Goal: Task Accomplishment & Management: Manage account settings

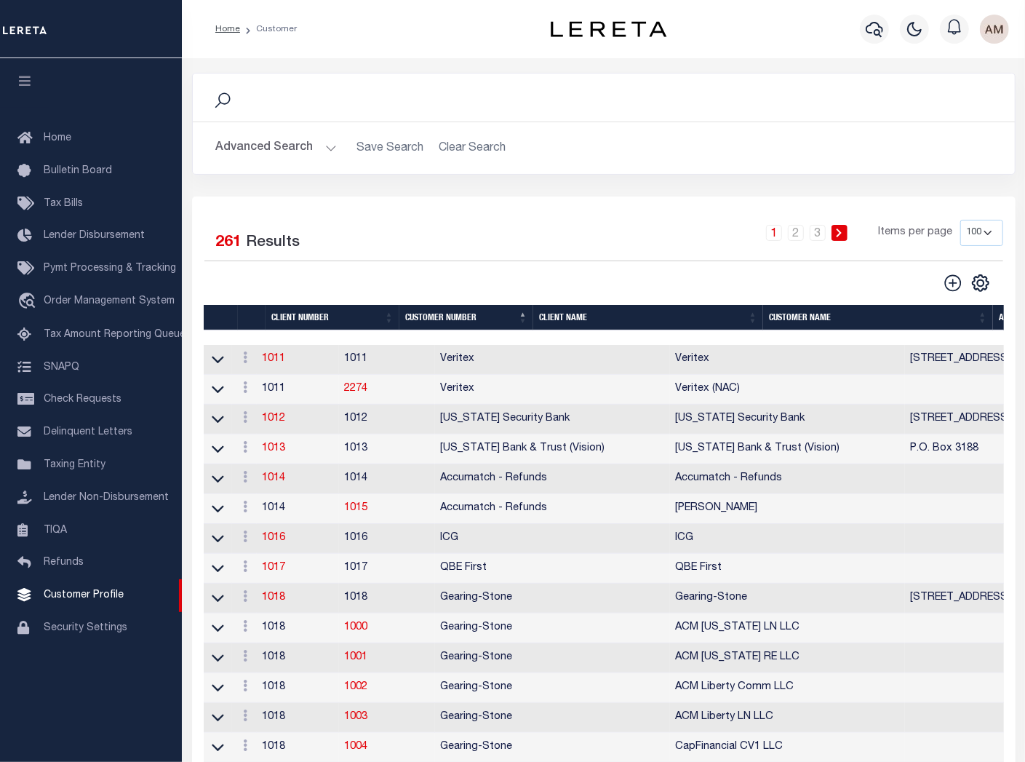
click at [689, 176] on div "Search Advanced Search Save Search Clear Search Is Is" at bounding box center [604, 135] width 846 height 124
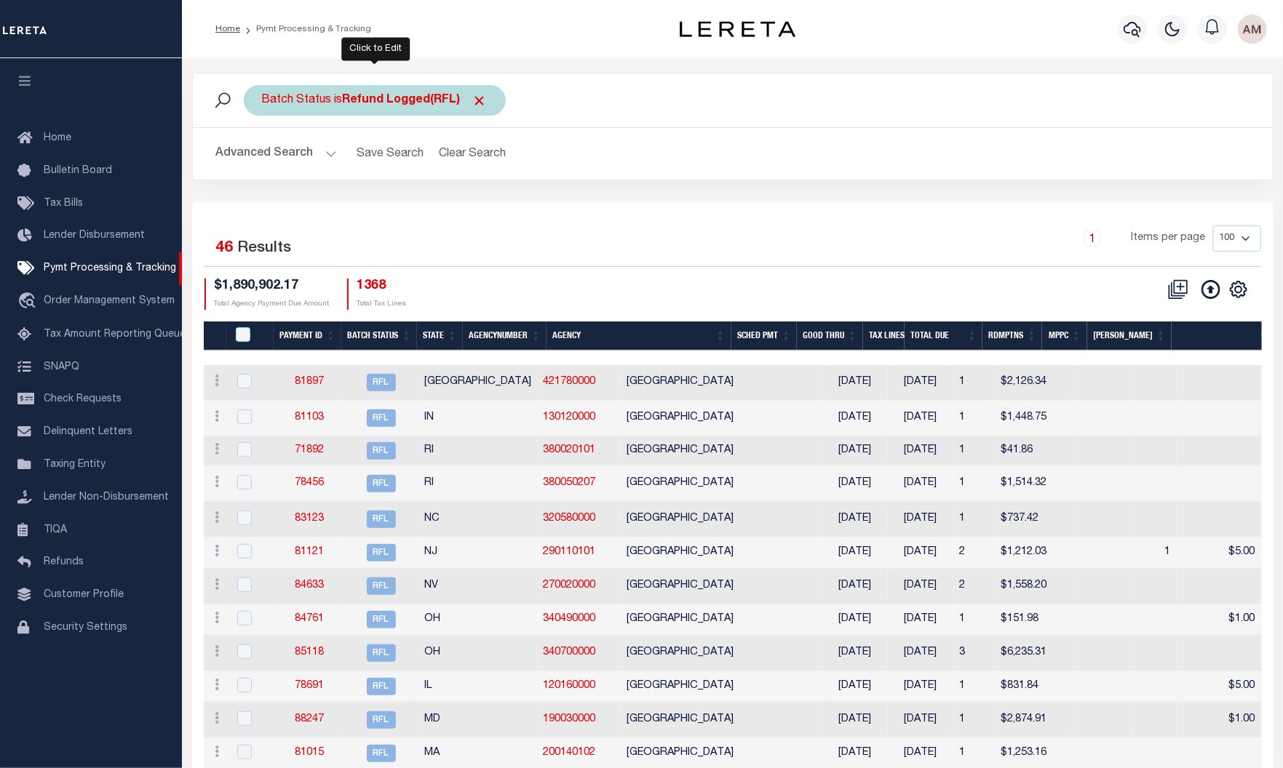
click at [335, 97] on div "Batch Status is Refund Logged(RFL)" at bounding box center [375, 100] width 262 height 31
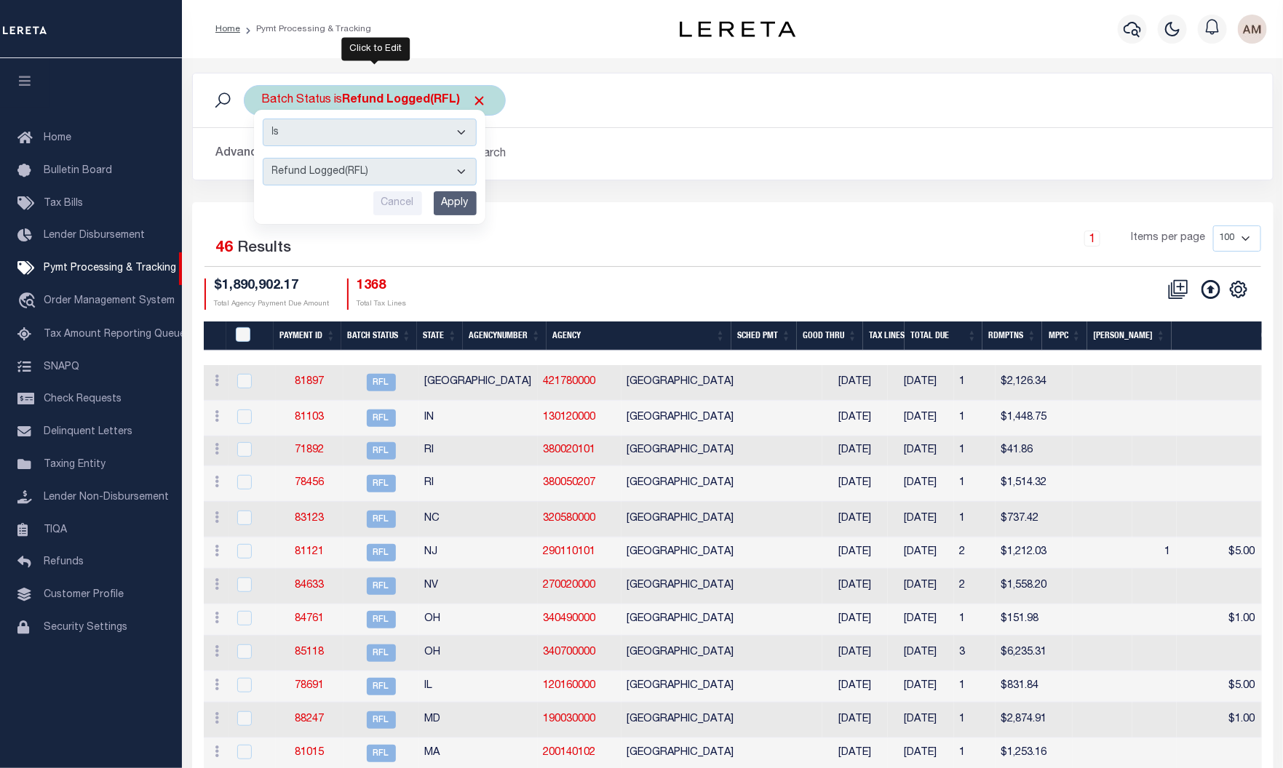
click at [370, 176] on select "Awaiting Funds (AWF) Cleared and Complete (CAC) New Check Needed (NCN) Payment …" at bounding box center [370, 172] width 214 height 28
select select "RSR"
click at [263, 159] on select "Awaiting Funds (AWF) Cleared and Complete (CAC) New Check Needed (NCN) Payment …" at bounding box center [370, 172] width 214 height 28
click at [454, 212] on input "Apply" at bounding box center [455, 203] width 43 height 24
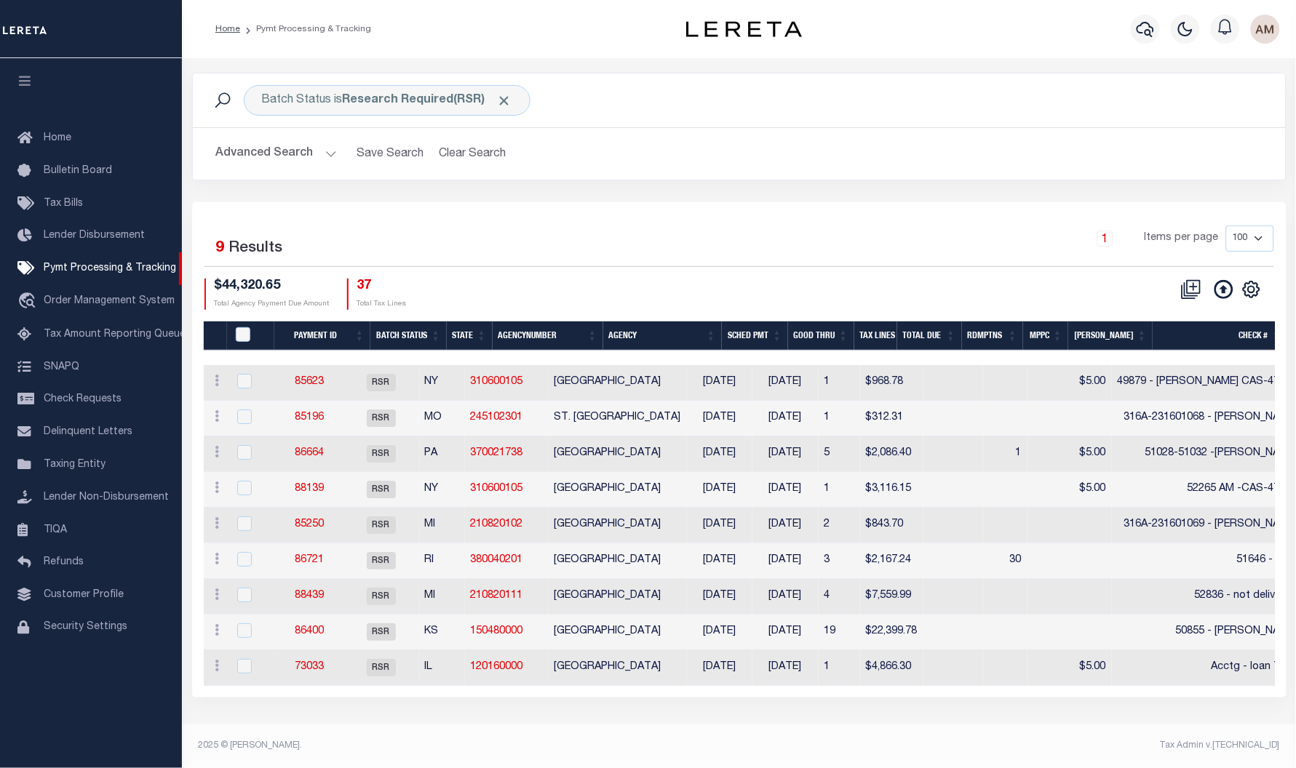
click at [626, 347] on th "Agency" at bounding box center [662, 337] width 119 height 30
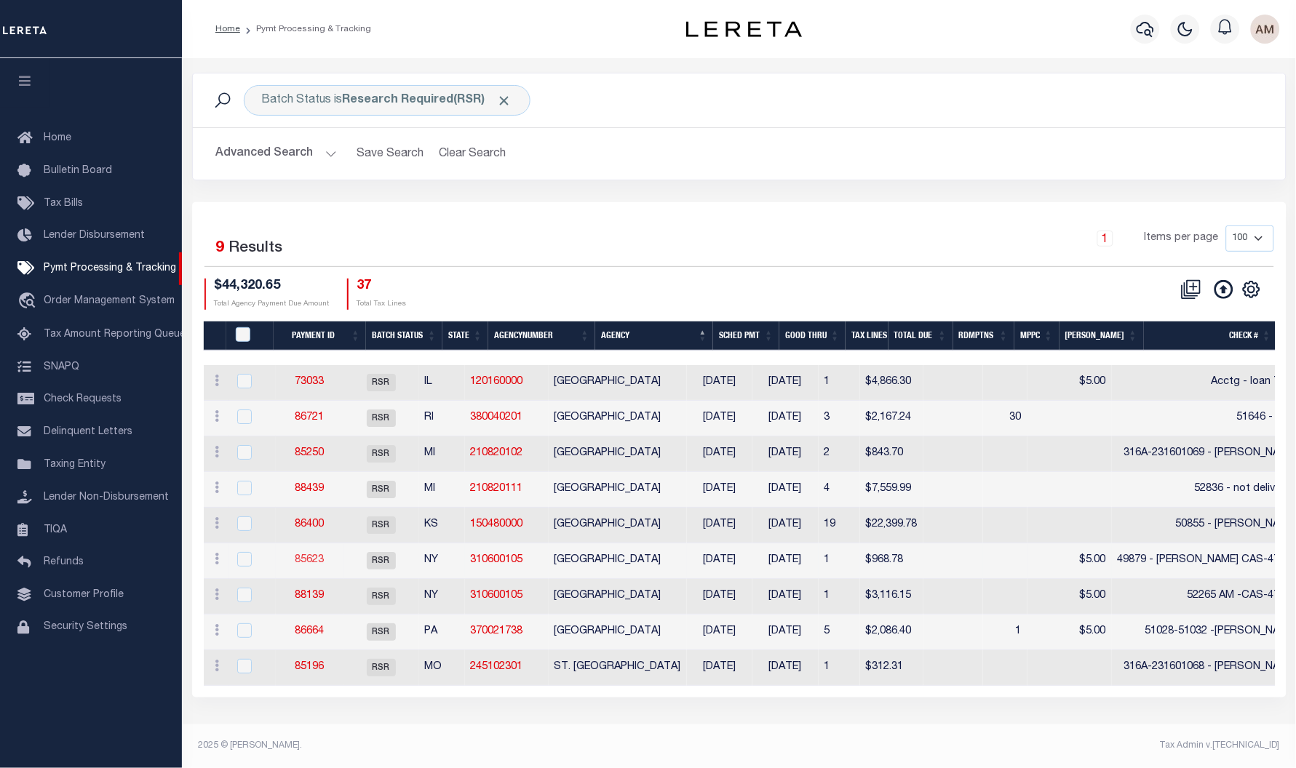
click at [324, 565] on link "85623" at bounding box center [309, 560] width 29 height 10
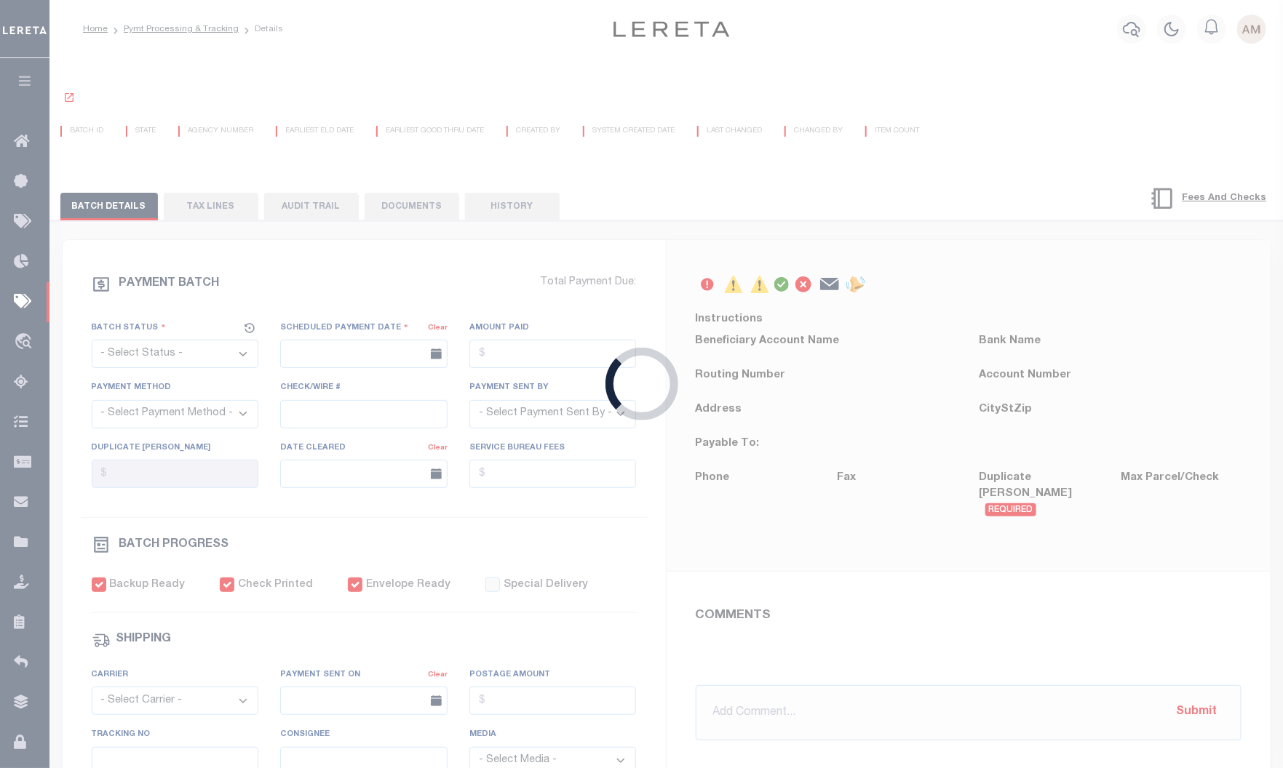
select select "RSR"
type input "04/21/2025"
type input "$968.78"
select select "CHK"
type input "49879 - [PERSON_NAME] CAS-47733"
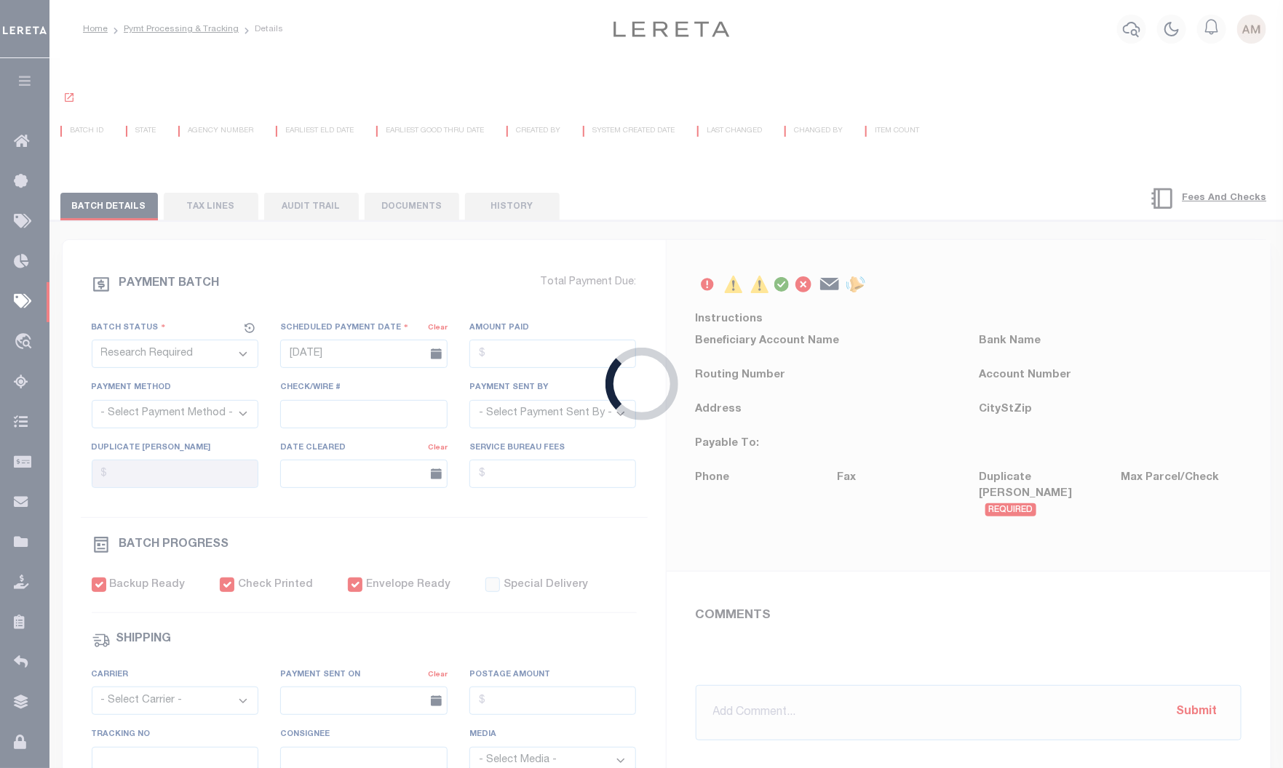
select select "[PERSON_NAME]"
type input "$5"
checkbox input "true"
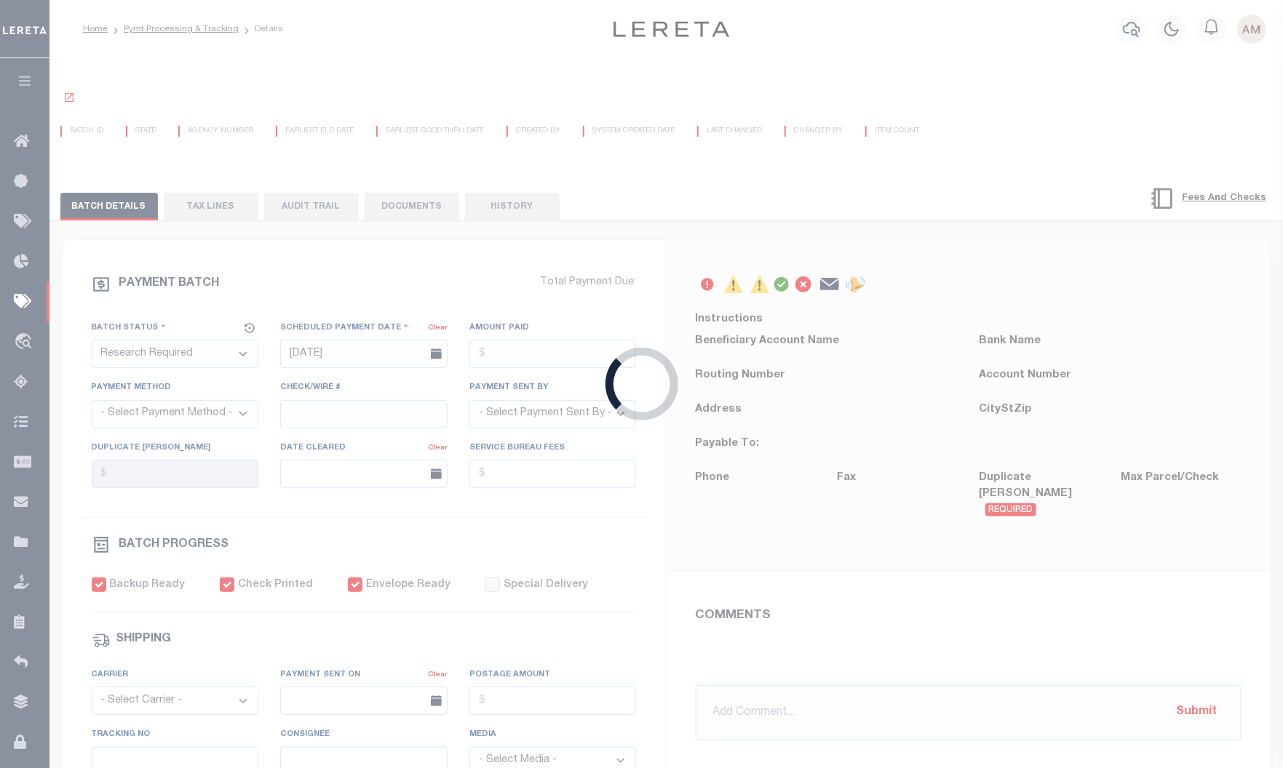
select select "FDX"
type input "[DATE]"
type input "$9.2"
type input "880697219219"
type input "Y.[PERSON_NAME]"
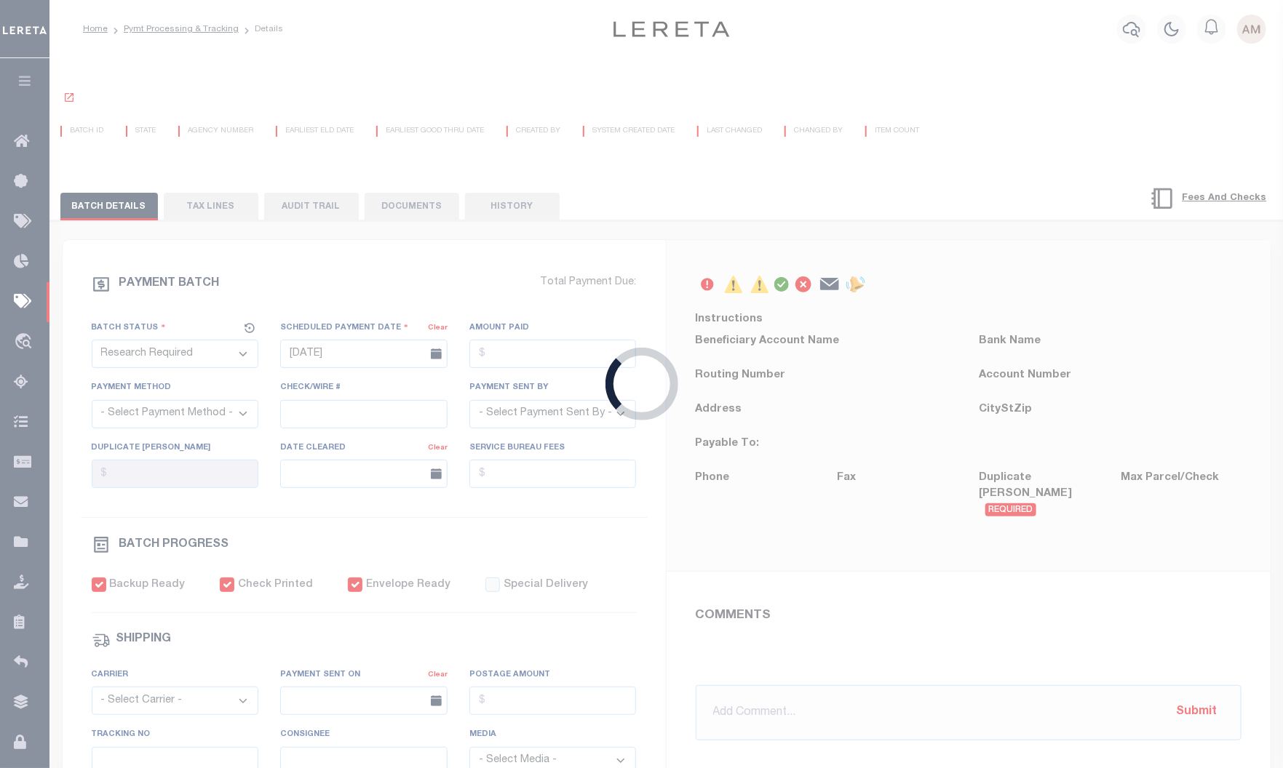
type input "[DATE]"
type input "1"
radio input "true"
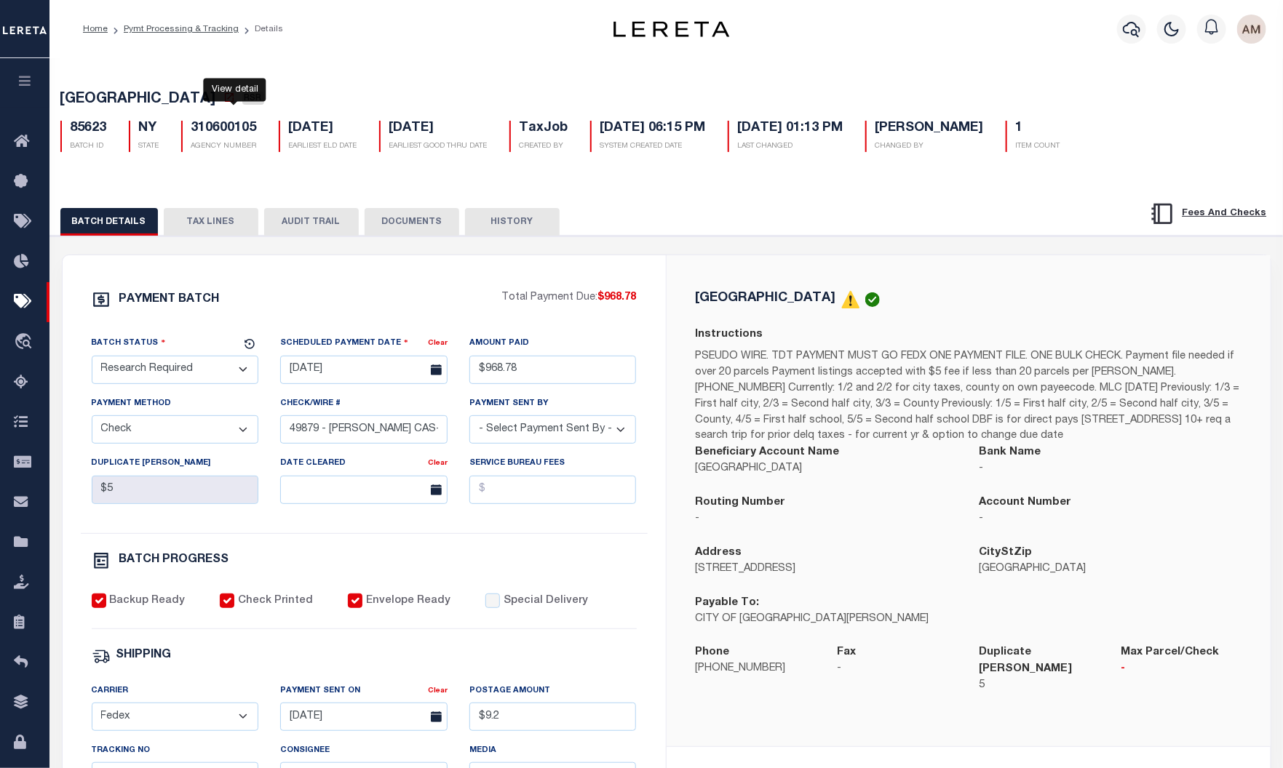
click at [231, 102] on icon at bounding box center [229, 97] width 9 height 9
click at [231, 223] on button "TAX LINES" at bounding box center [211, 222] width 95 height 28
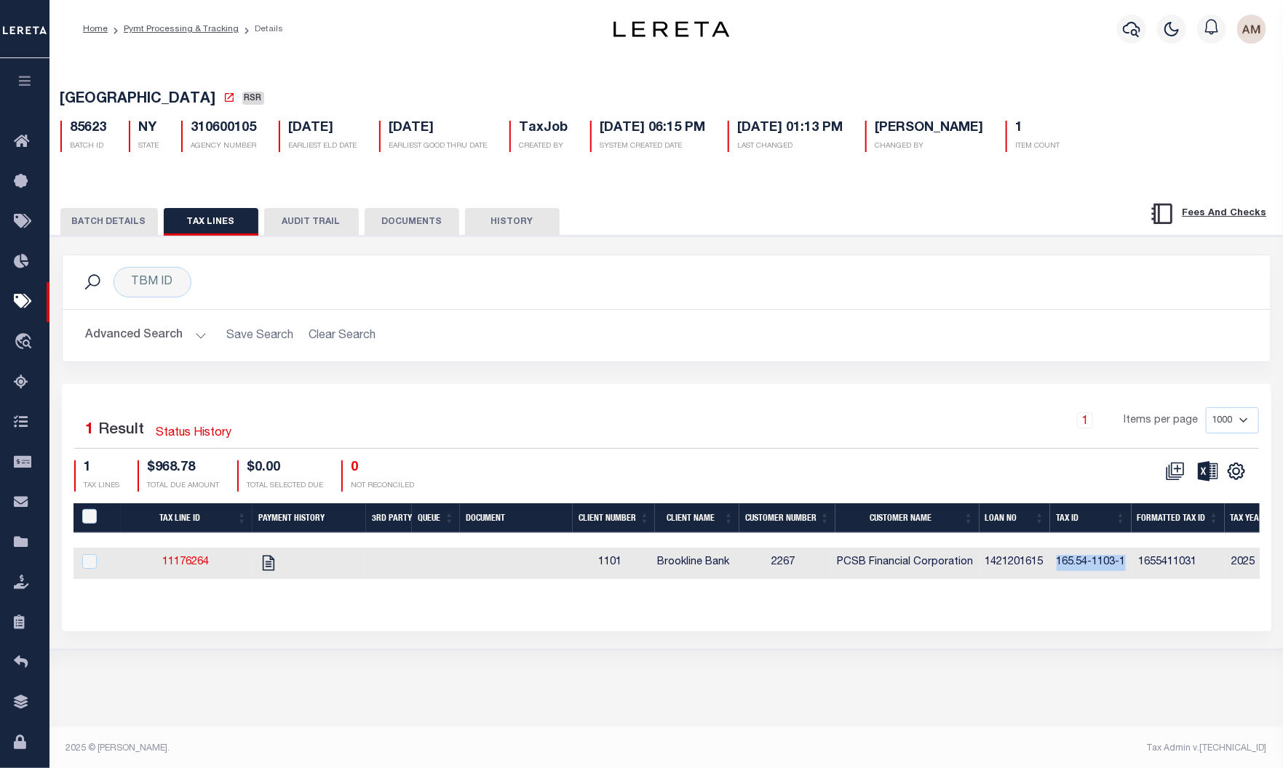
drag, startPoint x: 1129, startPoint y: 565, endPoint x: 1063, endPoint y: 568, distance: 66.3
click at [1063, 568] on td "165.54-1103-1" at bounding box center [1092, 563] width 82 height 31
checkbox input "true"
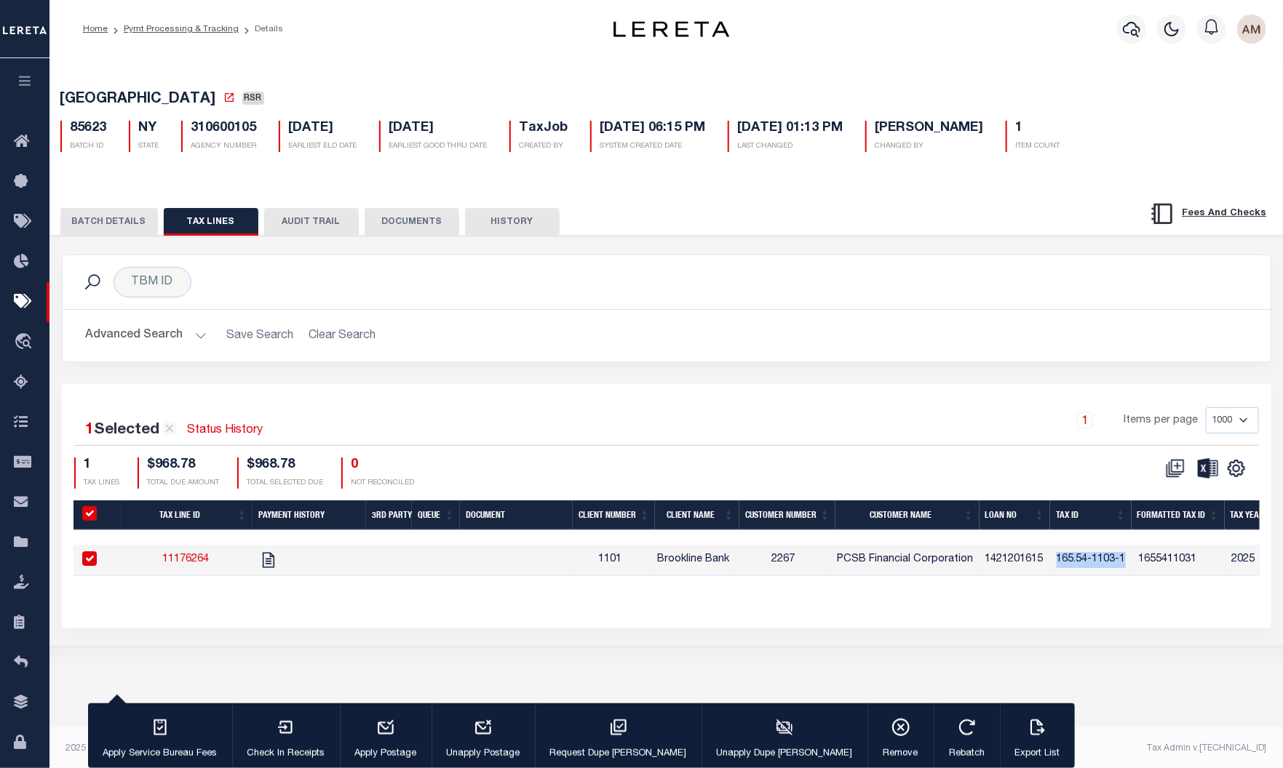
click at [100, 231] on button "BATCH DETAILS" at bounding box center [109, 222] width 98 height 28
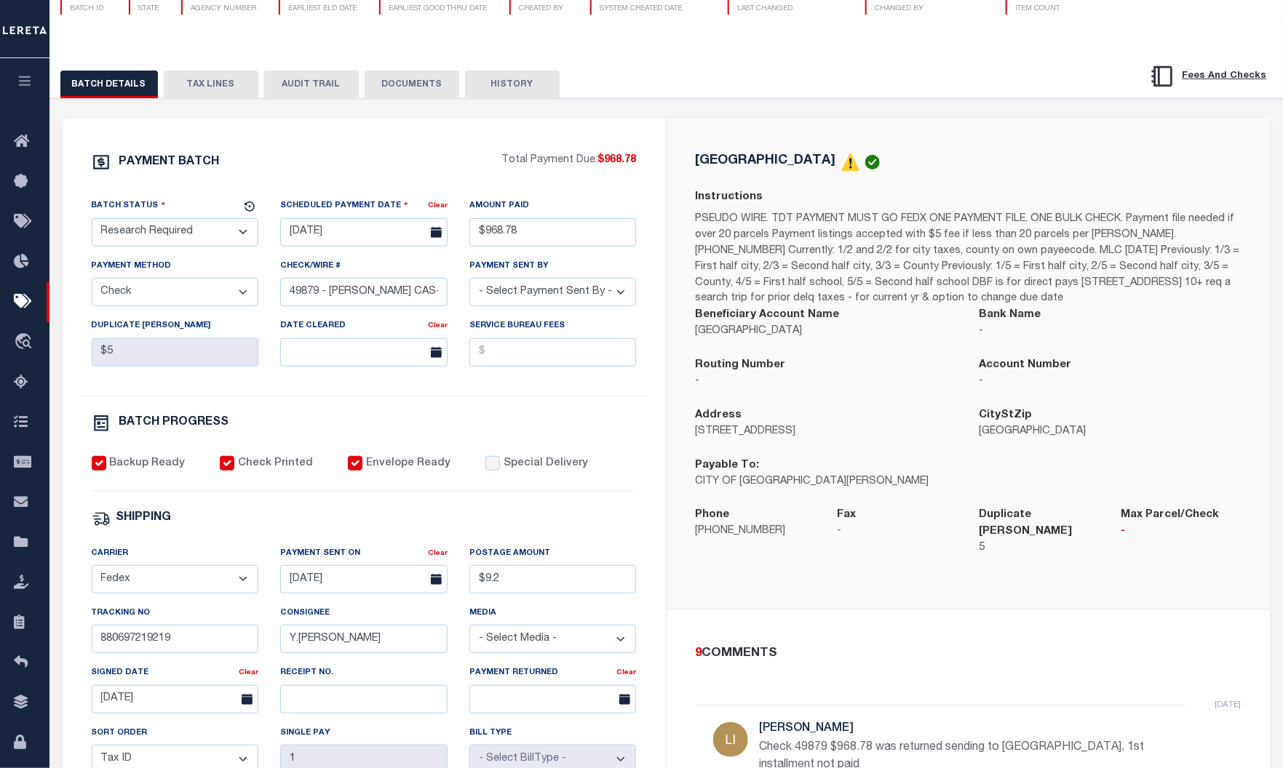
scroll to position [91, 0]
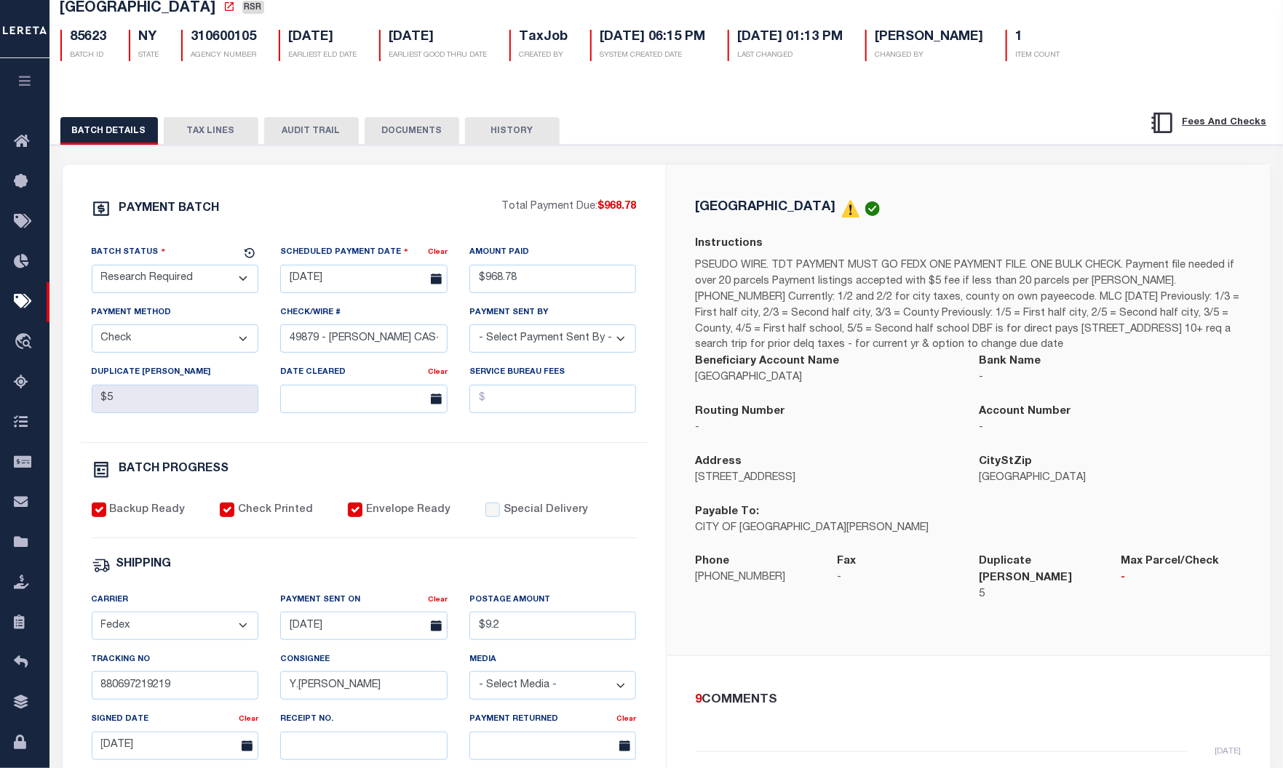
drag, startPoint x: 207, startPoint y: 143, endPoint x: 232, endPoint y: 144, distance: 24.8
click at [207, 143] on button "TAX LINES" at bounding box center [211, 131] width 95 height 28
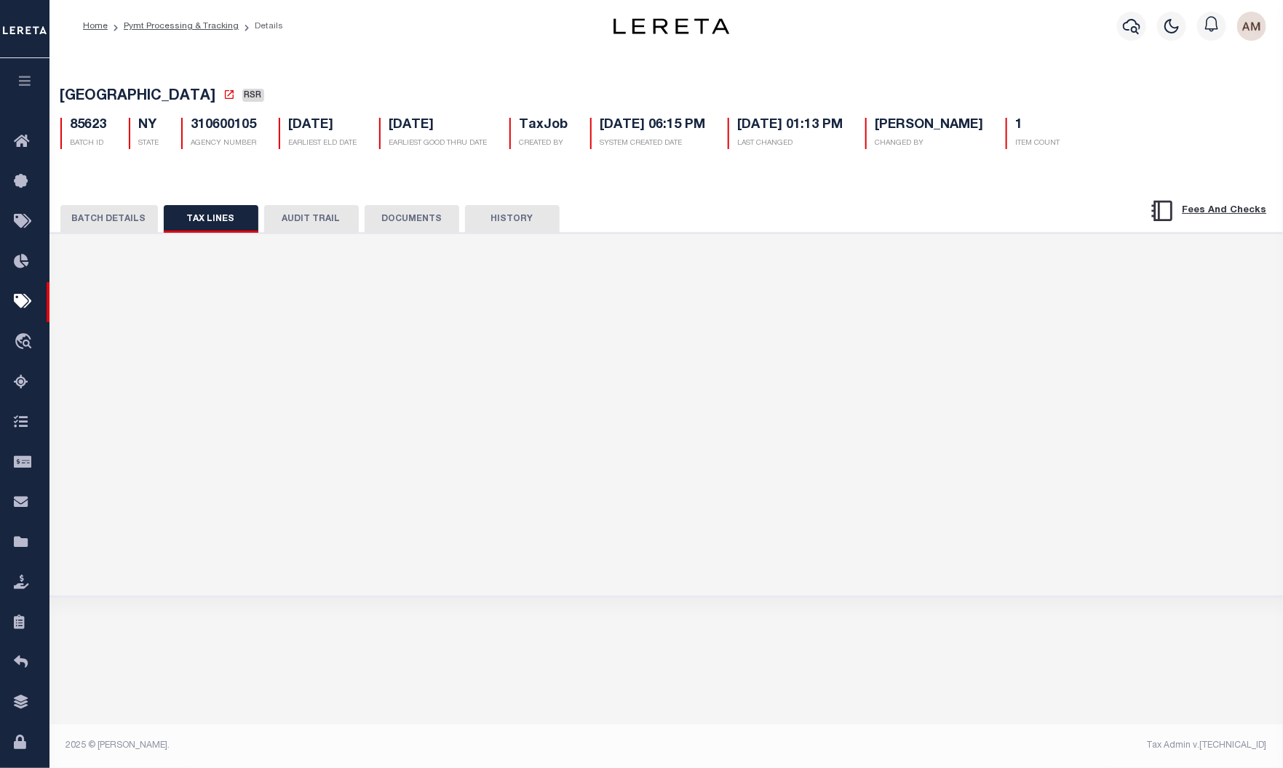
scroll to position [2, 0]
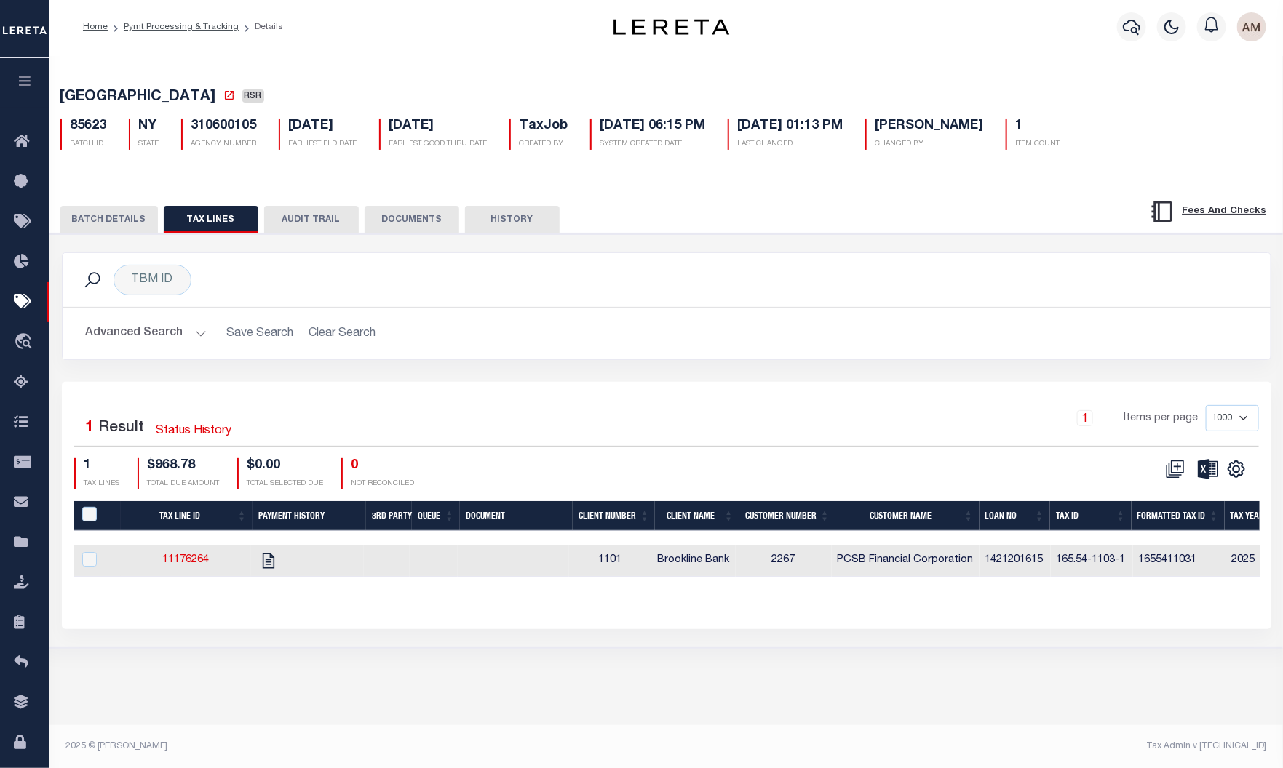
click at [105, 223] on button "BATCH DETAILS" at bounding box center [109, 220] width 98 height 28
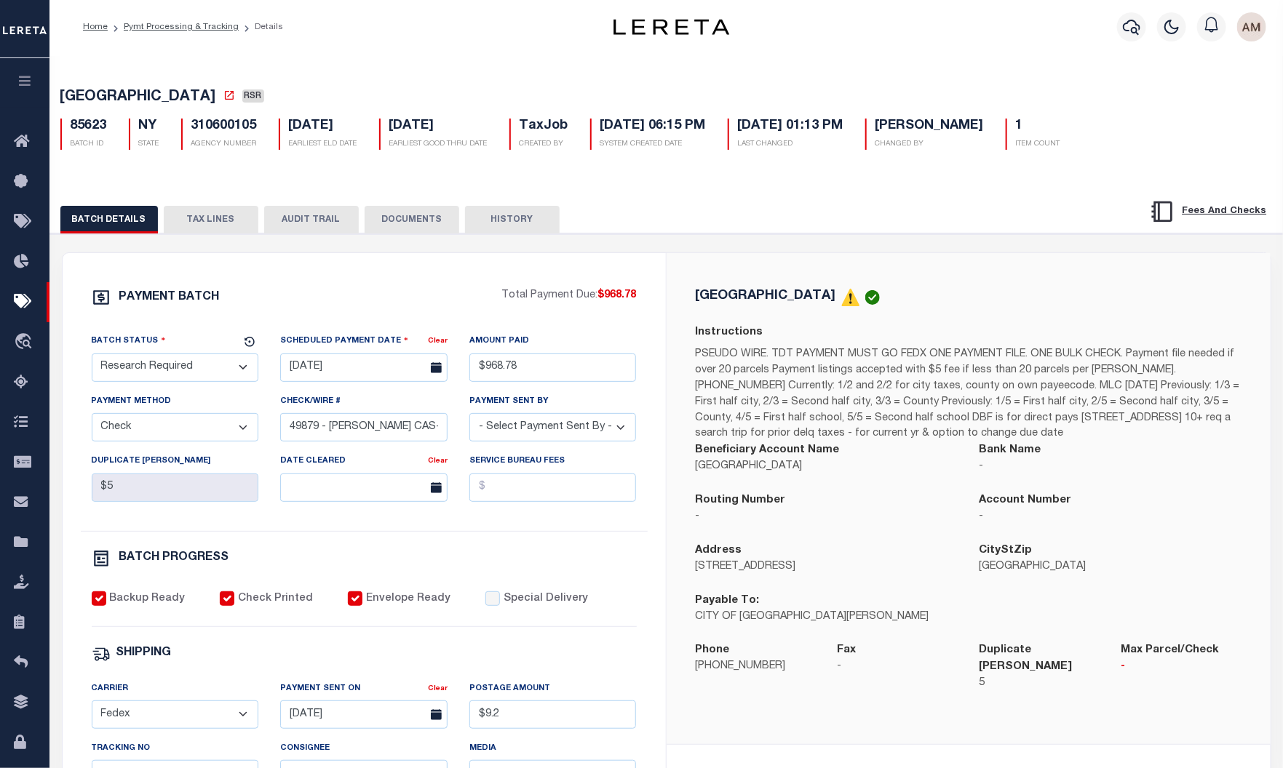
click at [200, 226] on button "TAX LINES" at bounding box center [211, 220] width 95 height 28
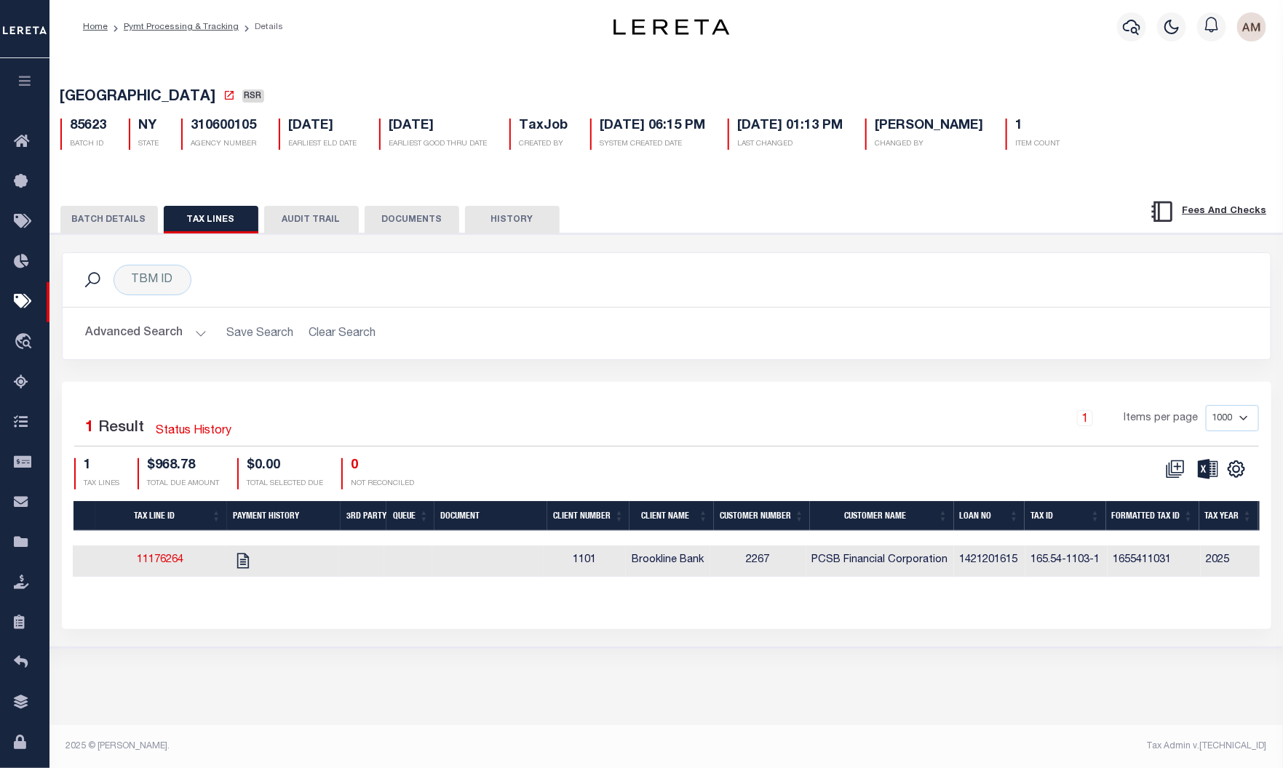
scroll to position [0, 28]
click at [117, 223] on button "BATCH DETAILS" at bounding box center [109, 220] width 98 height 28
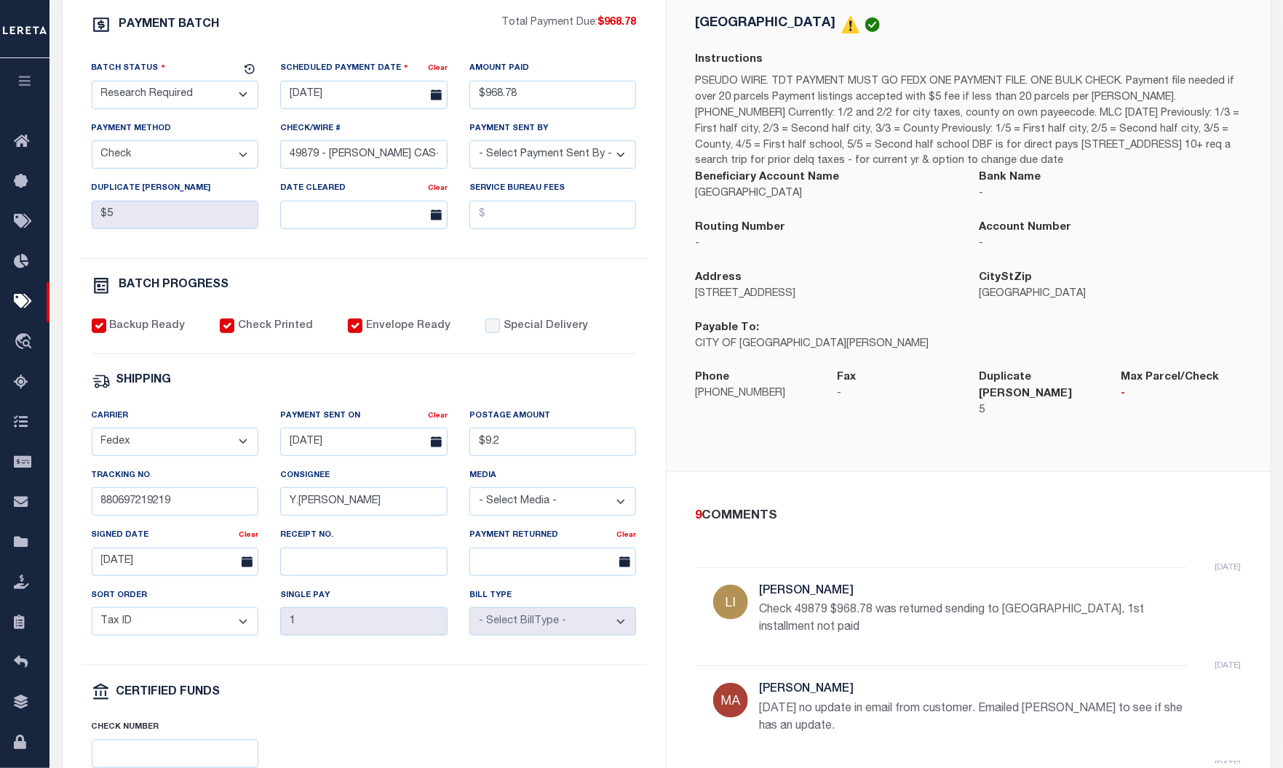
scroll to position [366, 0]
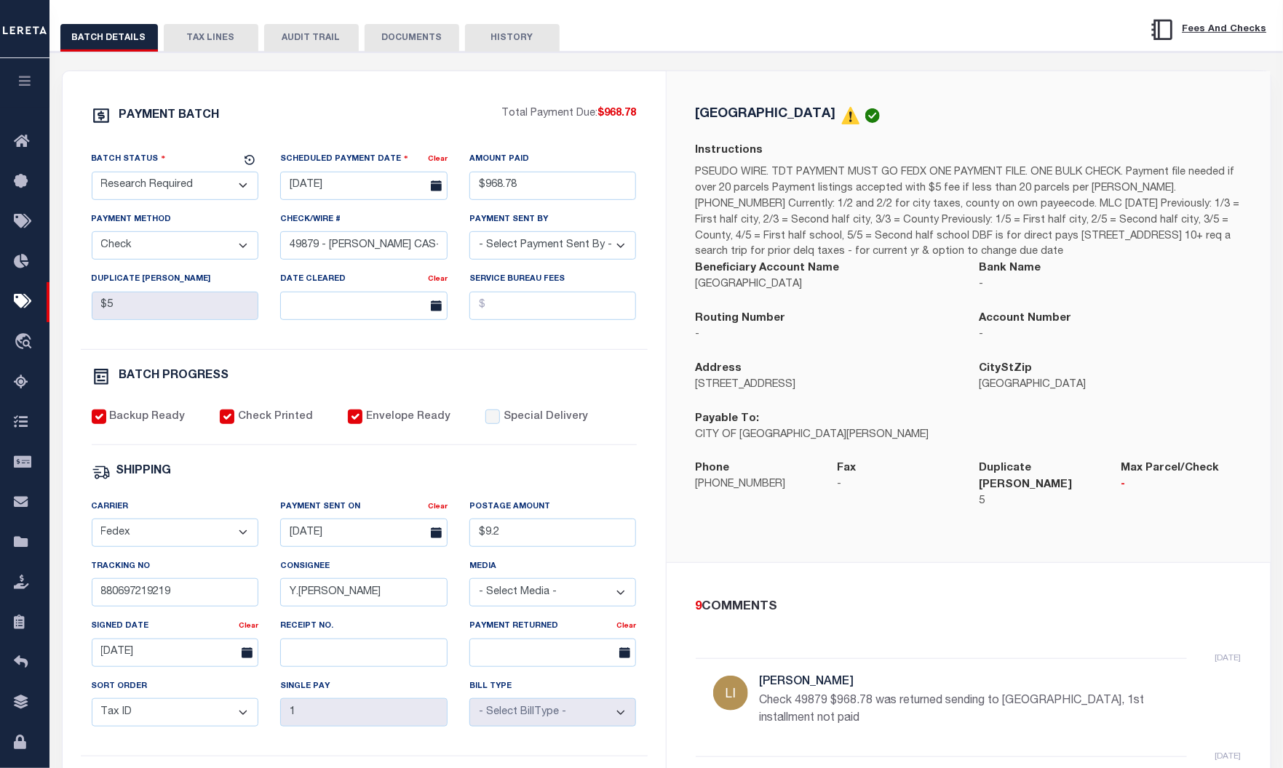
click at [192, 52] on button "TAX LINES" at bounding box center [211, 38] width 95 height 28
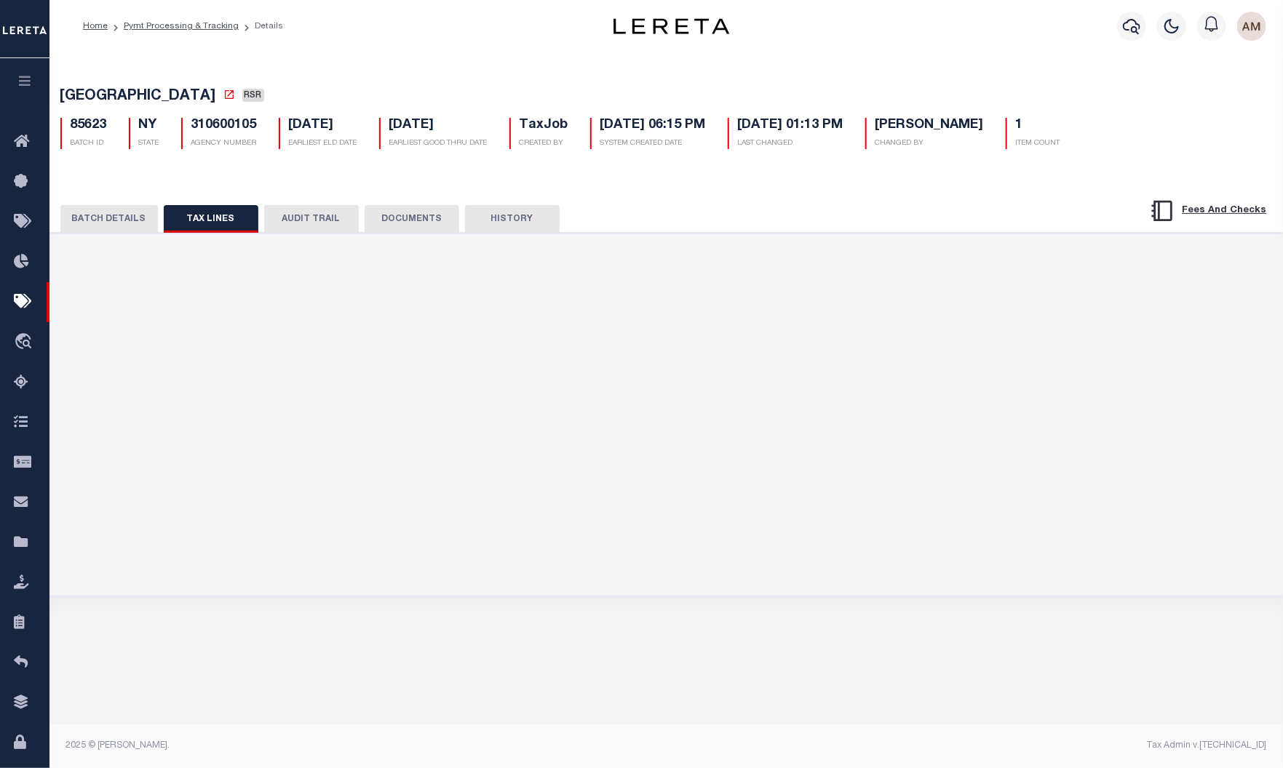
scroll to position [2, 0]
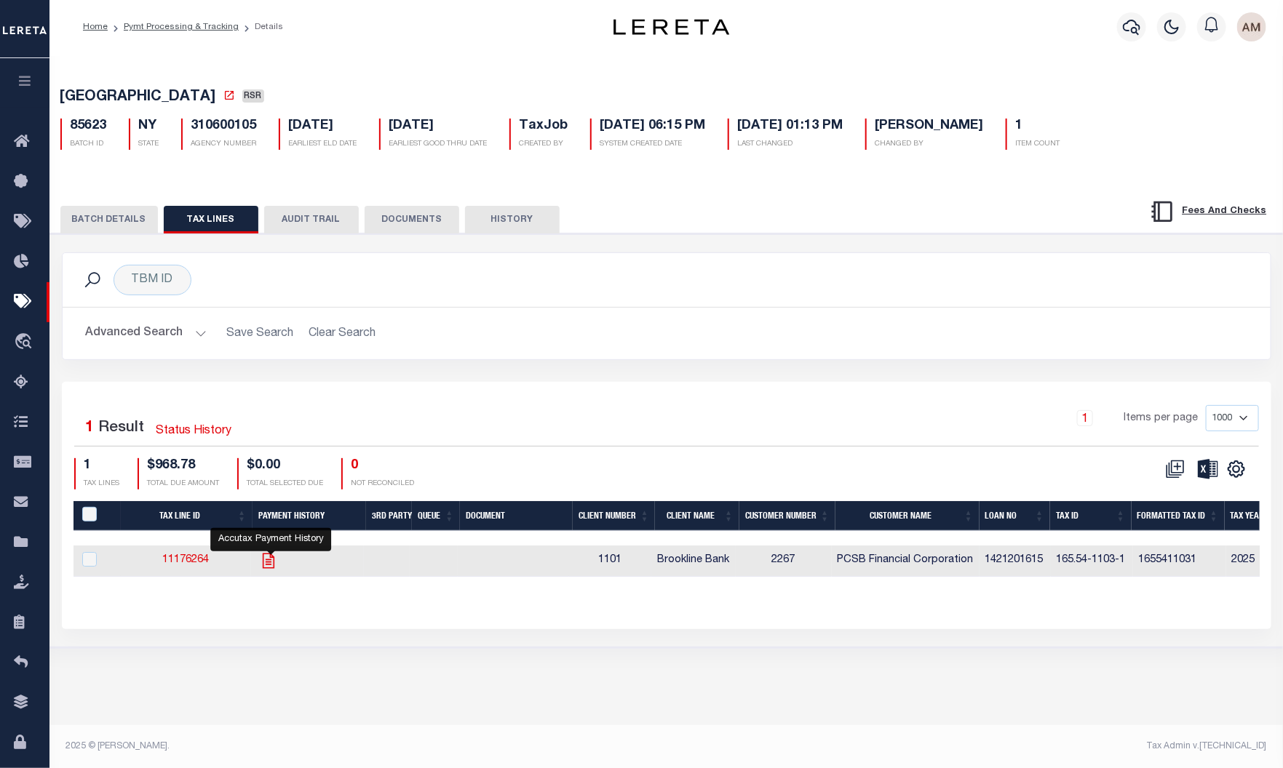
click at [271, 565] on icon "" at bounding box center [269, 560] width 12 height 15
checkbox input "true"
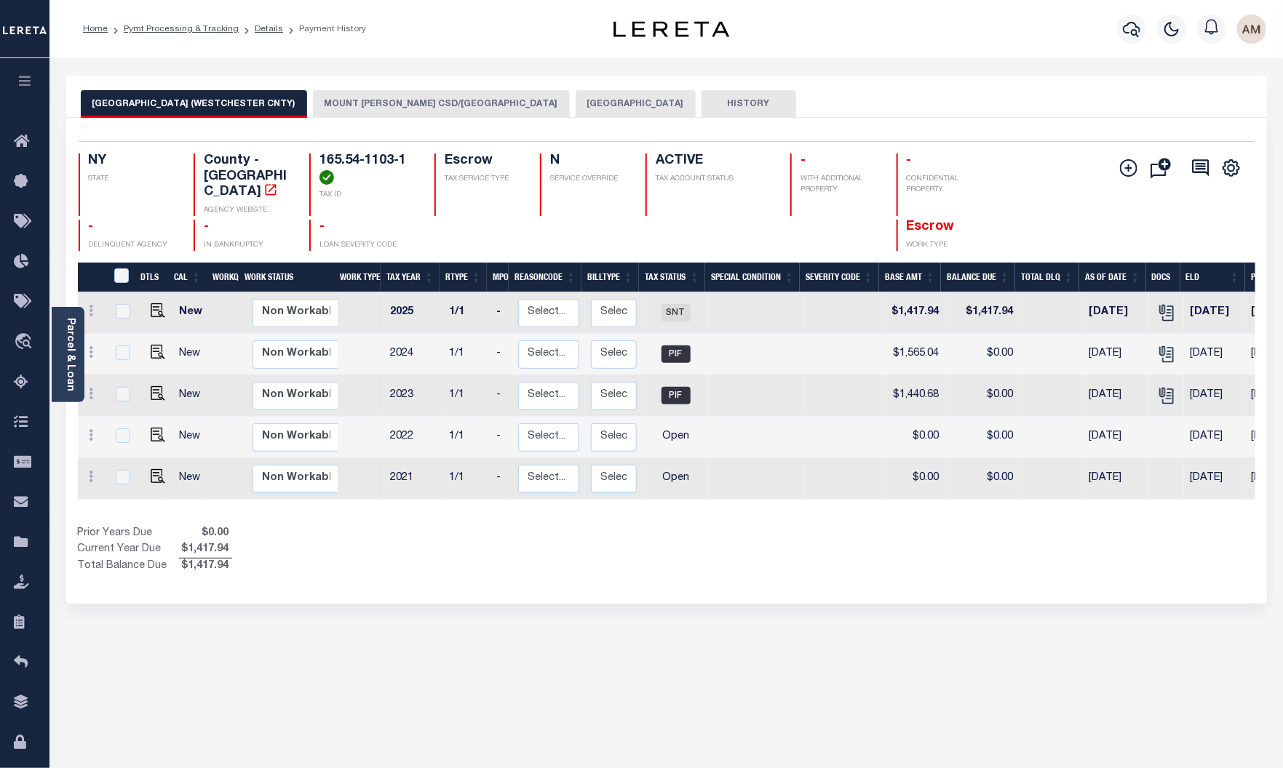
click at [76, 361] on div "Parcel & Loan" at bounding box center [68, 354] width 33 height 95
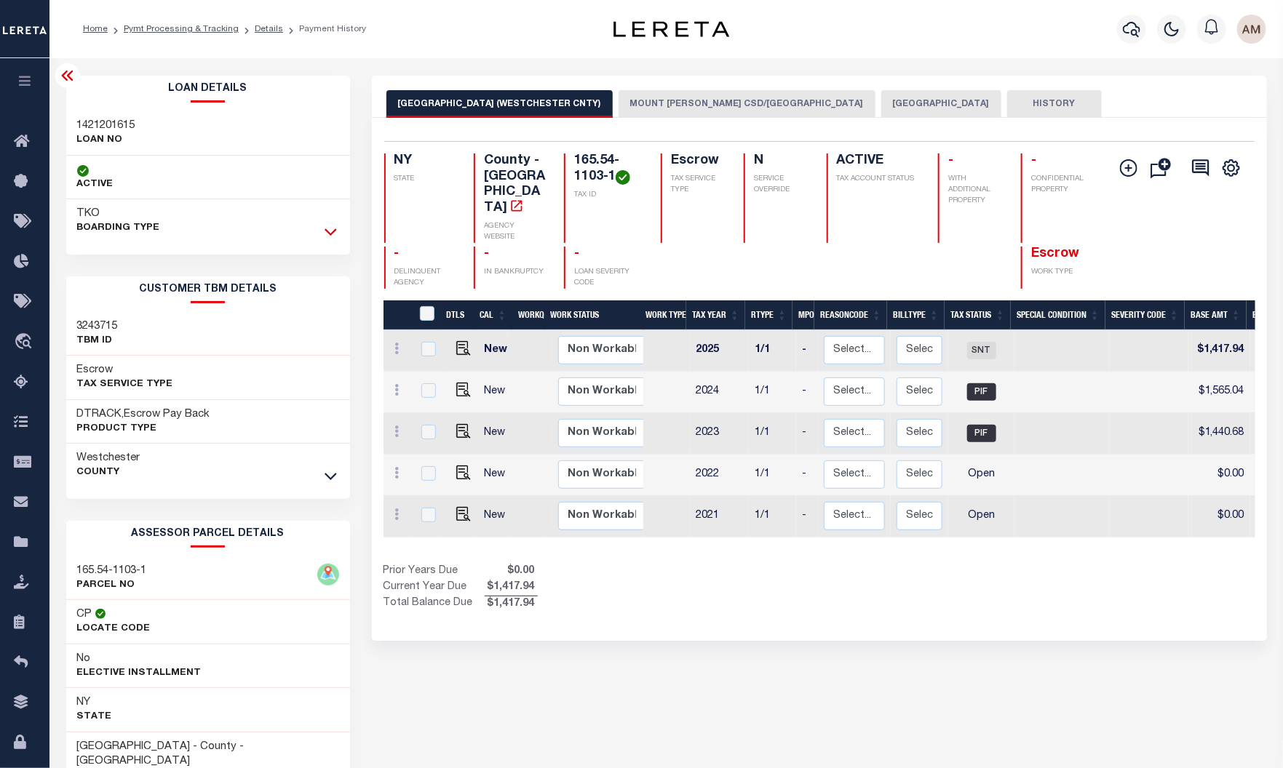
click at [334, 228] on icon at bounding box center [331, 231] width 12 height 15
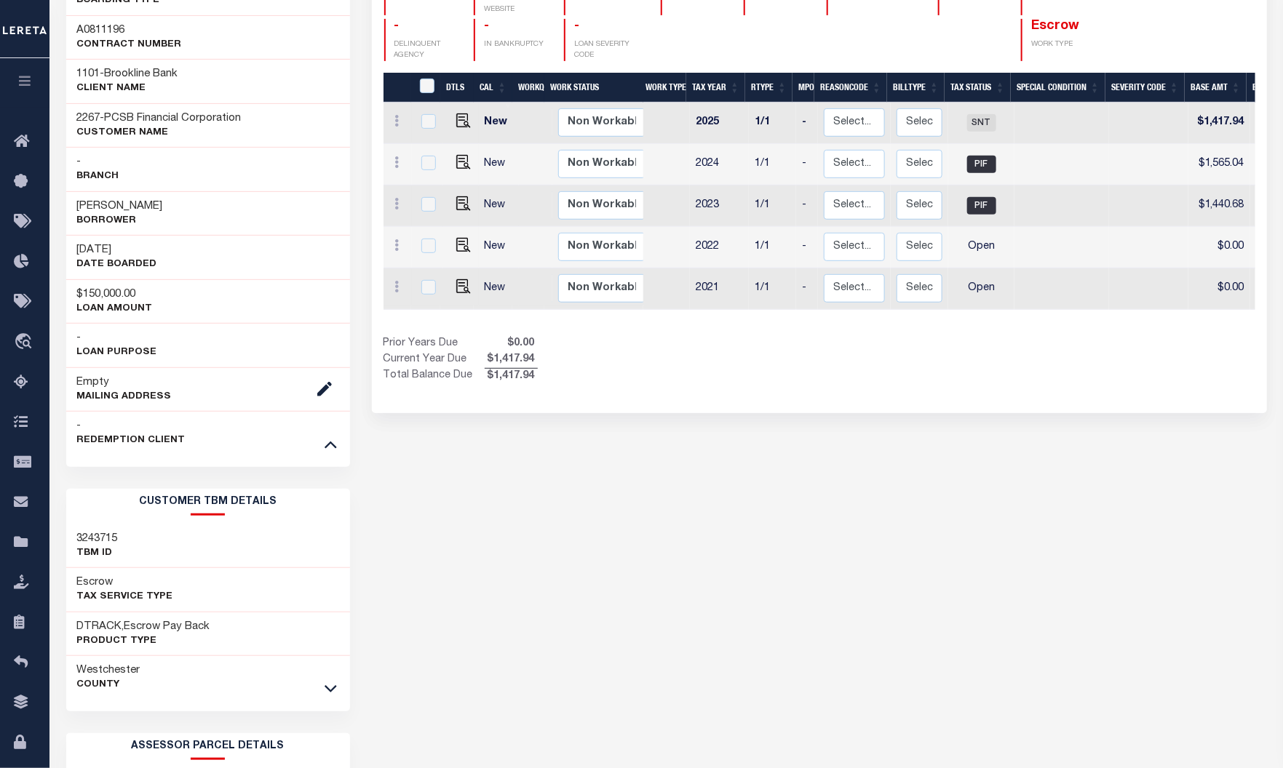
scroll to position [273, 0]
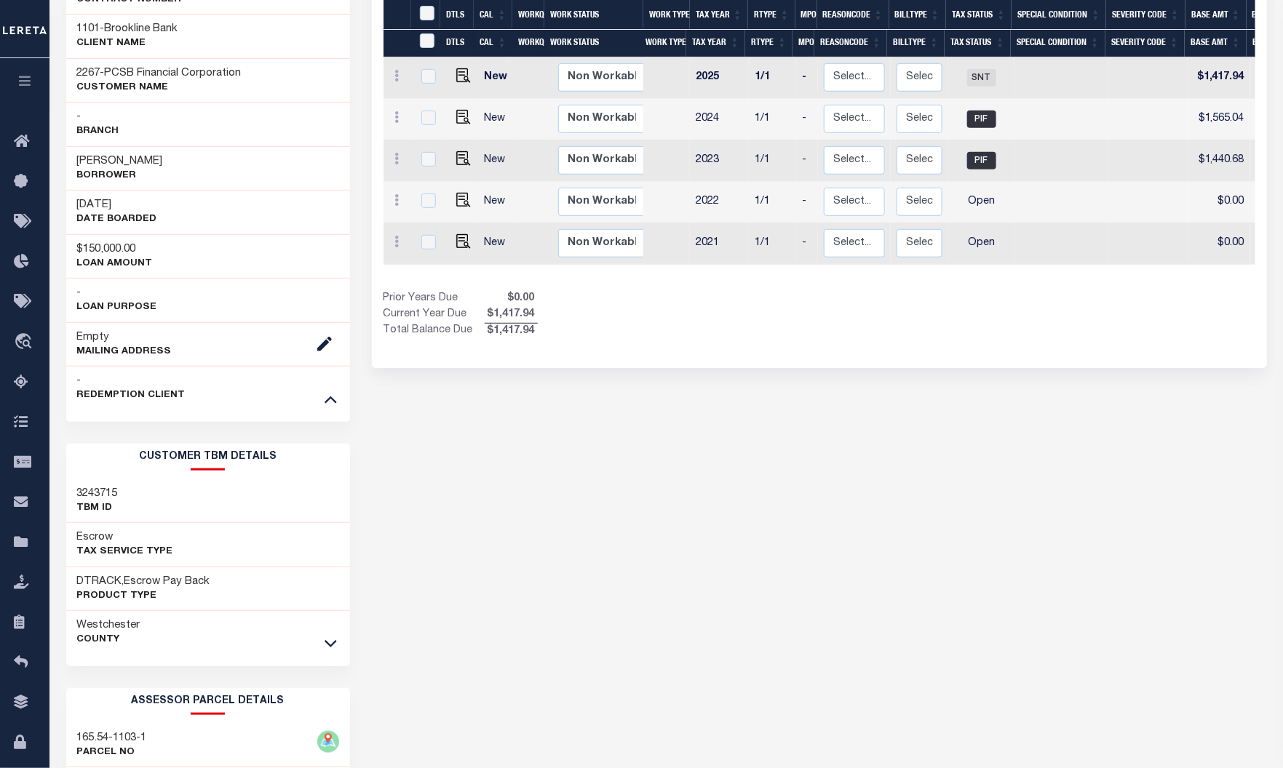
click at [339, 640] on div "Westchester County" at bounding box center [208, 633] width 284 height 44
click at [338, 640] on link at bounding box center [330, 643] width 17 height 10
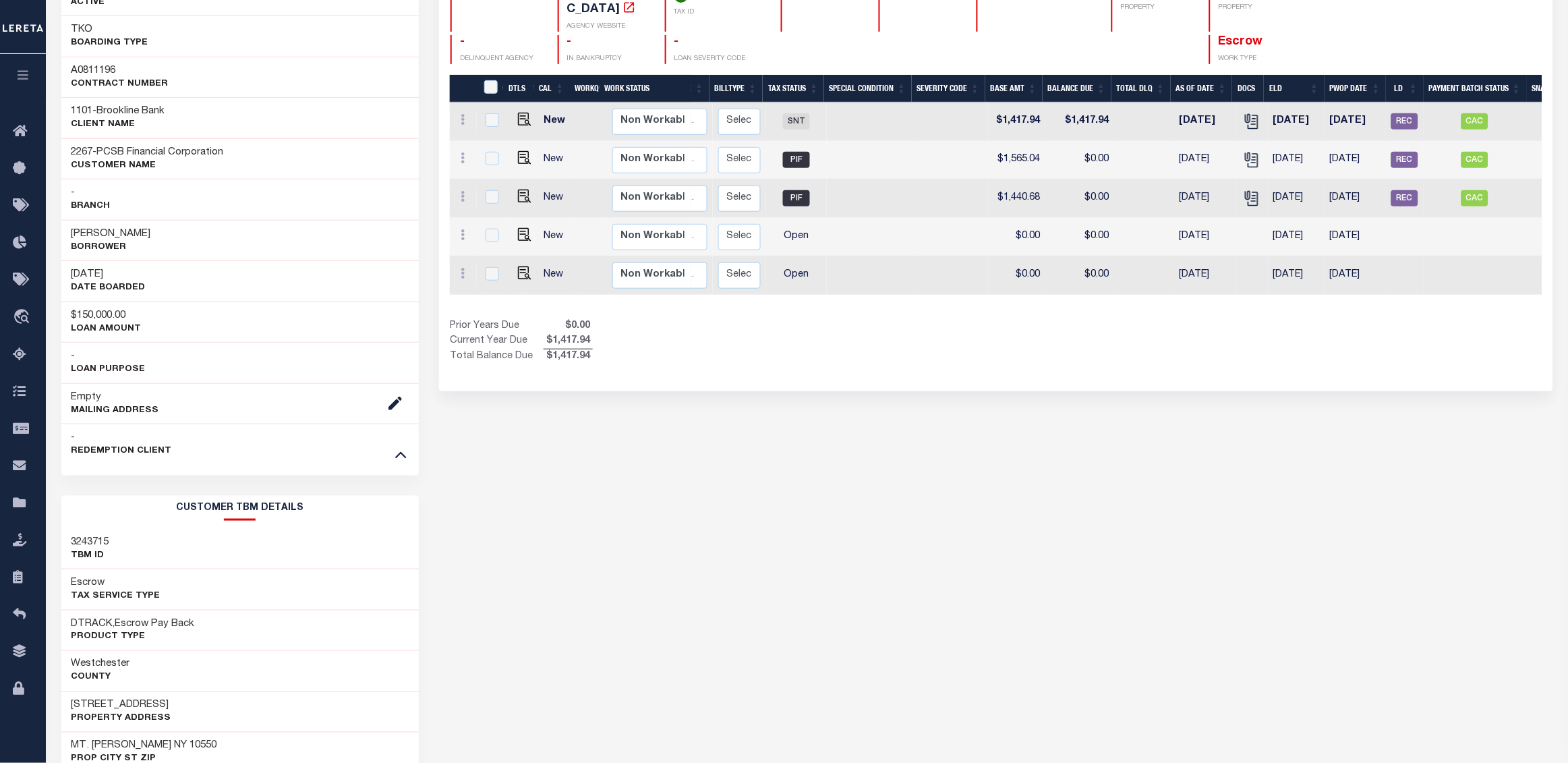
scroll to position [0, 232]
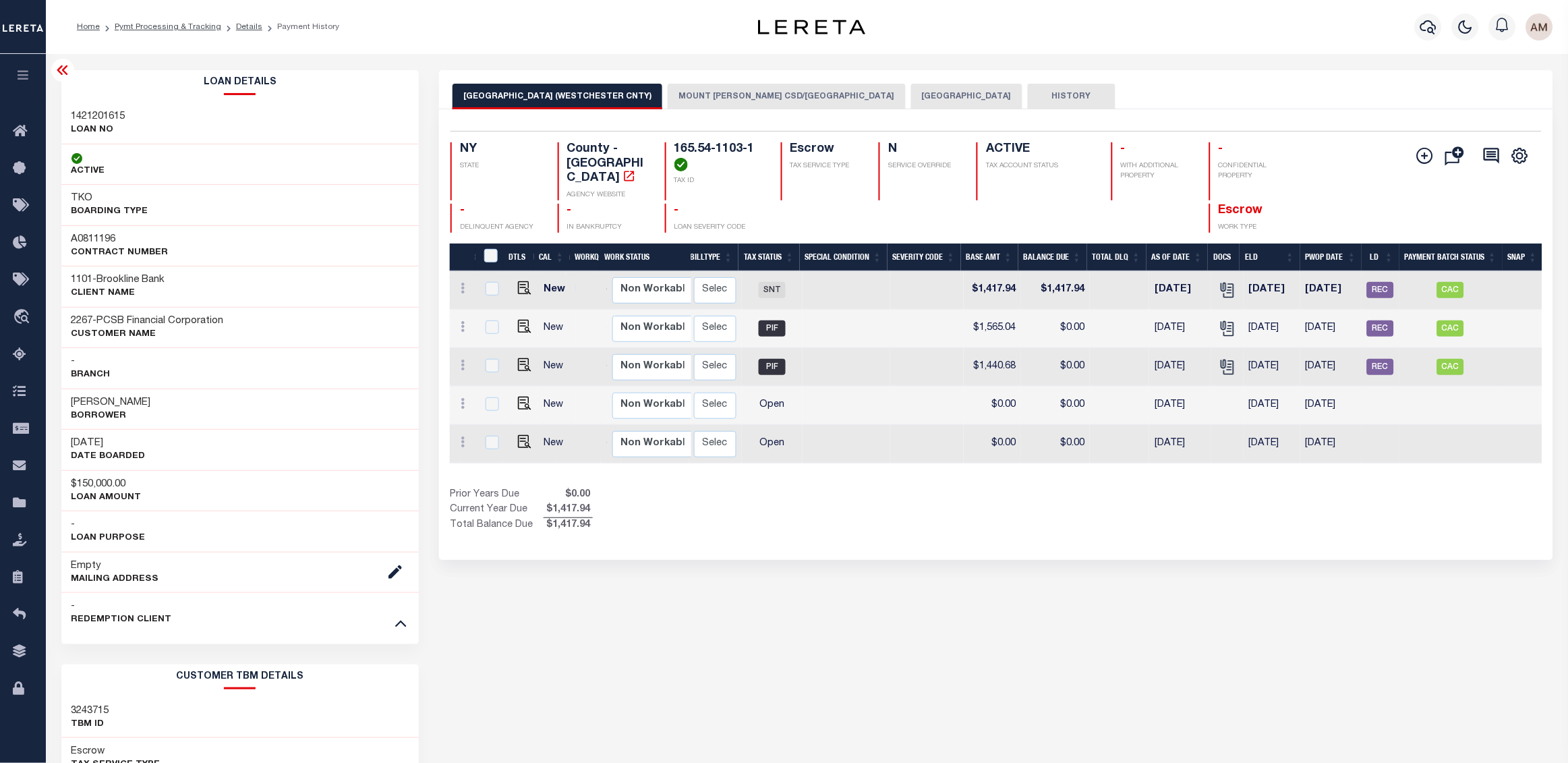
click at [955, 93] on button "[GEOGRAPHIC_DATA]" at bounding box center [967, 96] width 111 height 26
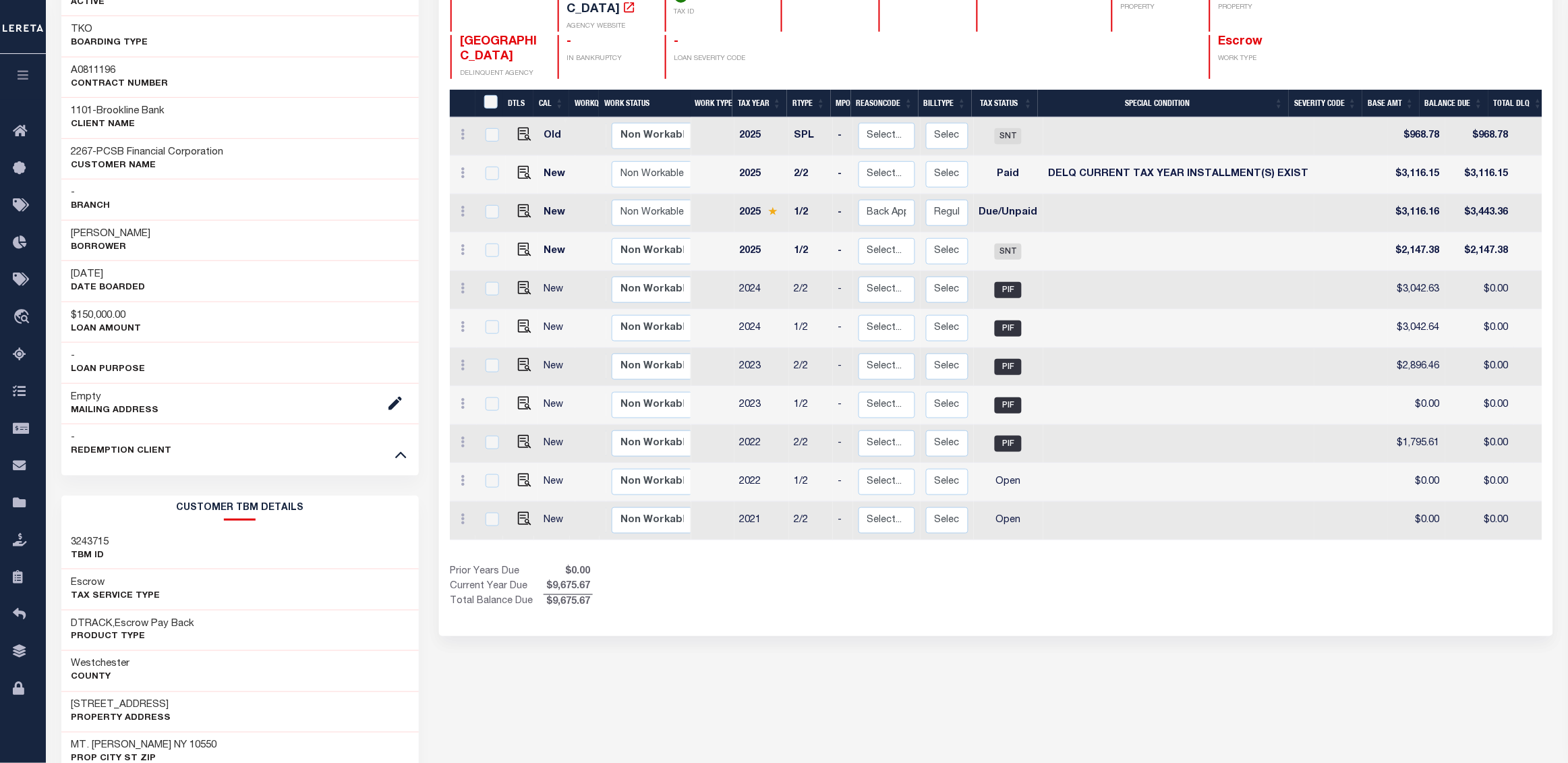
drag, startPoint x: 1108, startPoint y: 536, endPoint x: 1184, endPoint y: 531, distance: 76.2
click at [1184, 531] on div "DTLS CAL WorkQ Work Status Work Type Tax Year RType MPO ReasonCode BillType Tax…" at bounding box center [995, 350] width 1093 height 520
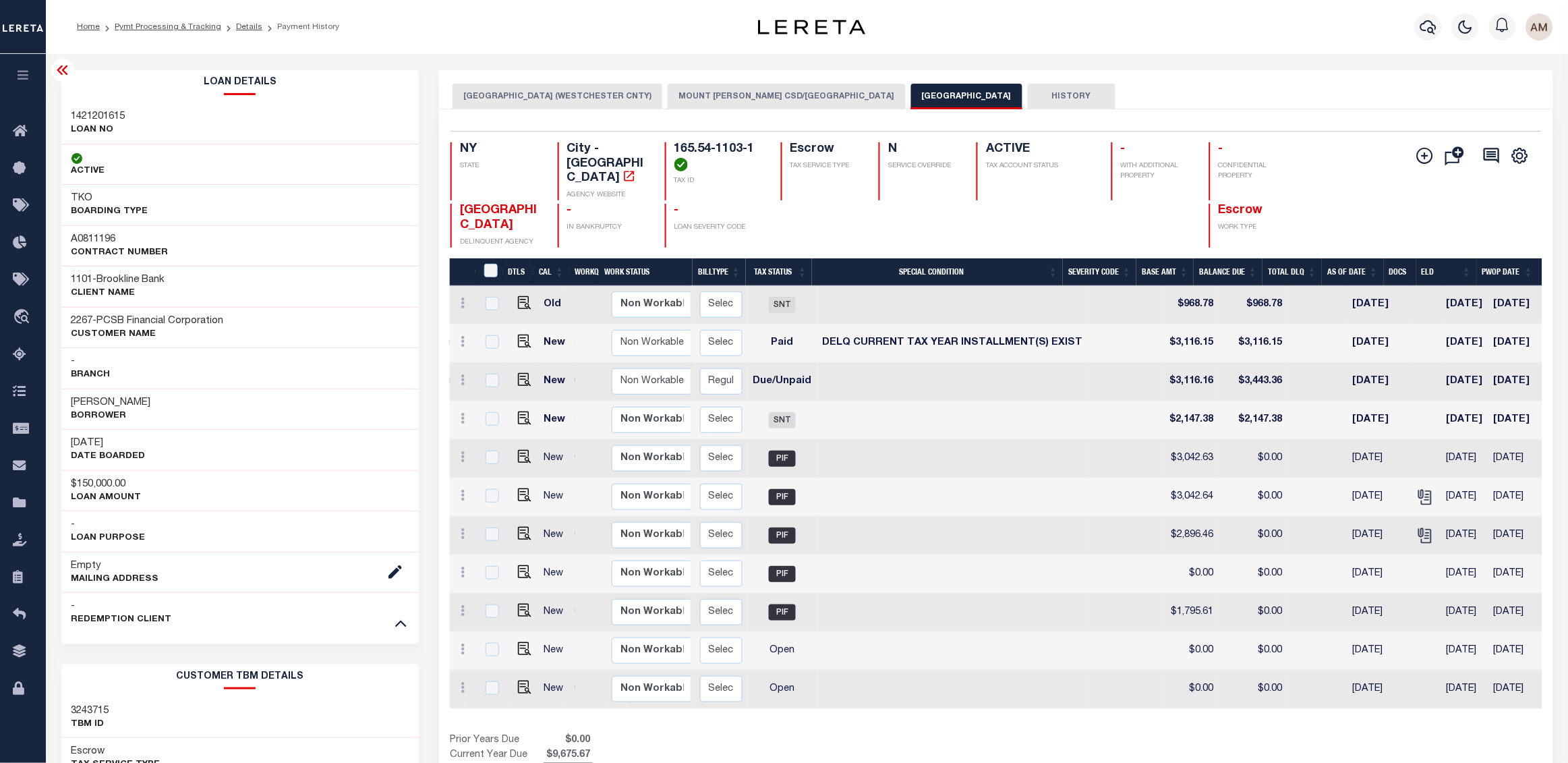
click at [59, 69] on icon at bounding box center [62, 70] width 16 height 16
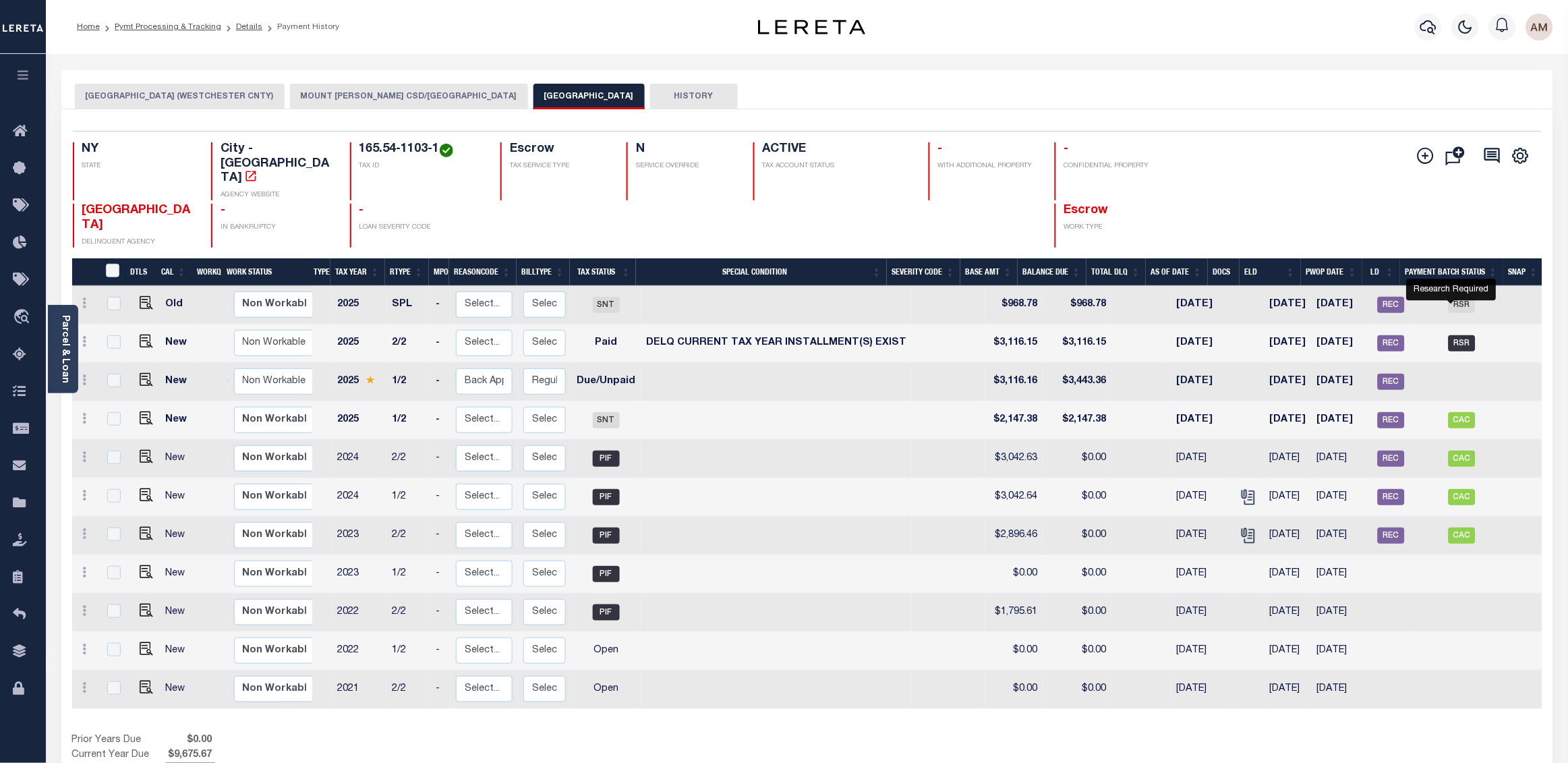
click at [1188, 336] on span "RSR" at bounding box center [1461, 343] width 27 height 16
checkbox input "true"
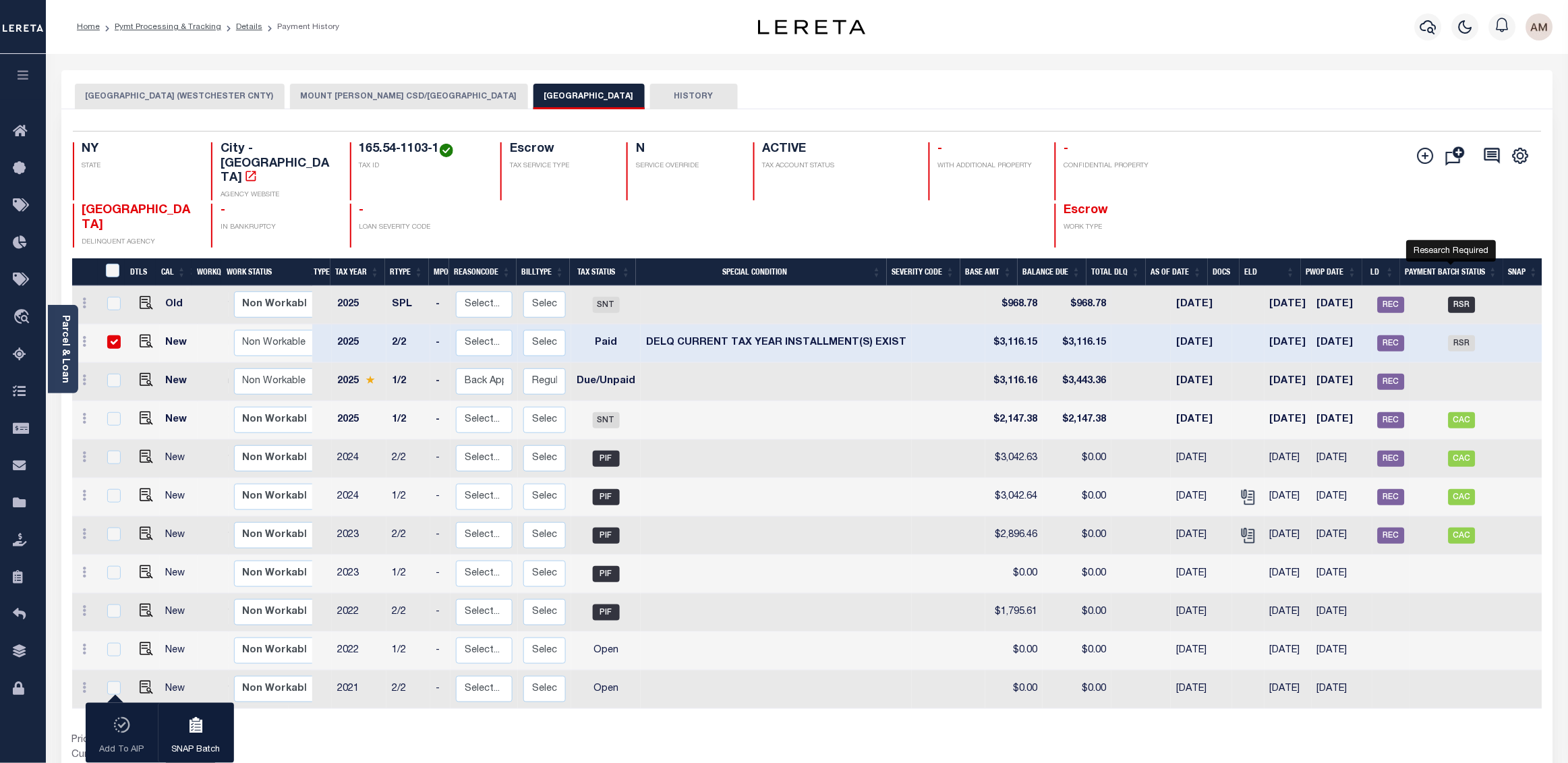
click at [1188, 297] on span "RSR" at bounding box center [1461, 304] width 27 height 16
checkbox input "true"
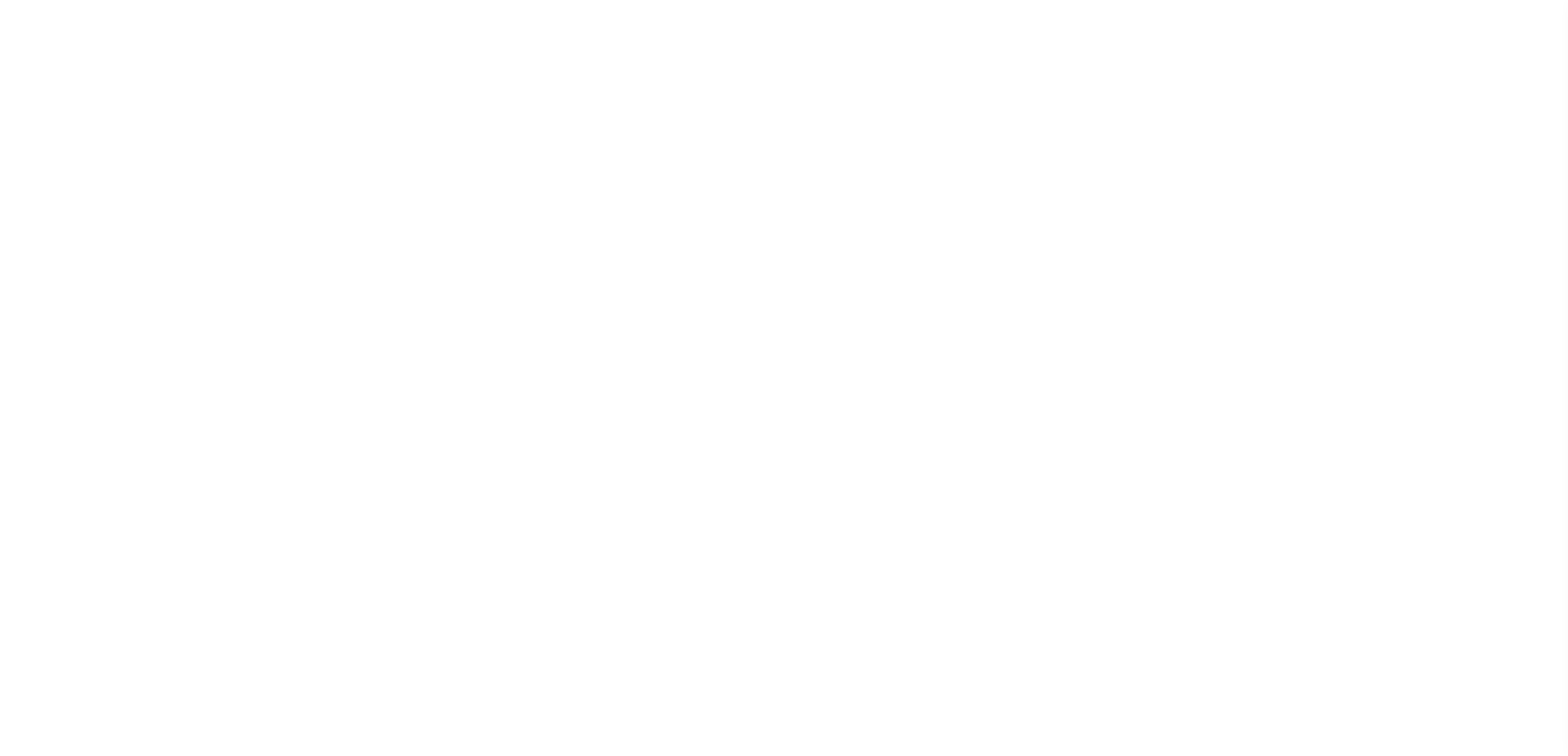
select select "RSR"
select select "CHK"
select select "[PERSON_NAME]"
select select "FDX"
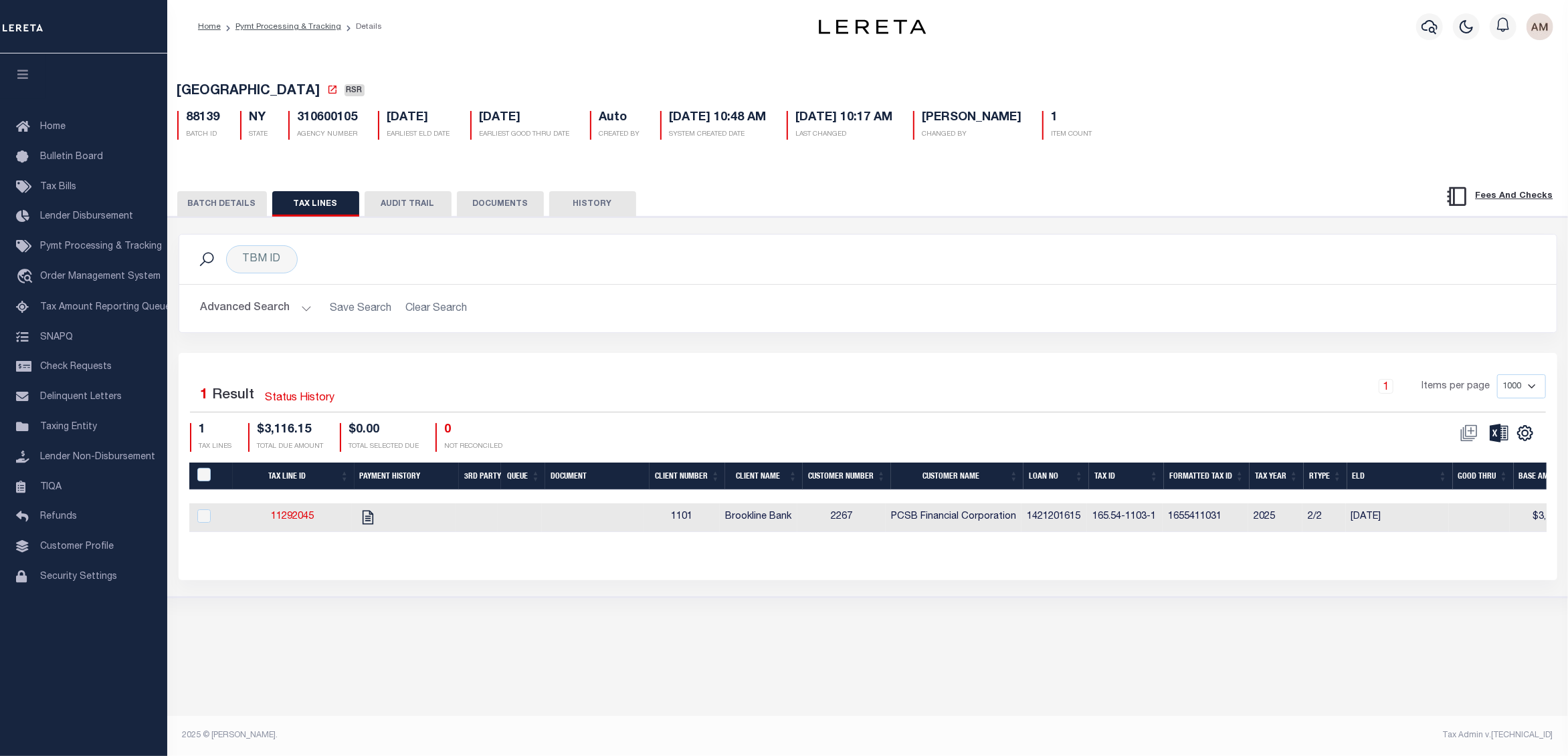
drag, startPoint x: 271, startPoint y: 206, endPoint x: 260, endPoint y: 205, distance: 11.0
click at [272, 205] on button "TAX LINES" at bounding box center [315, 204] width 87 height 26
click at [259, 205] on button "BATCH DETAILS" at bounding box center [222, 204] width 90 height 26
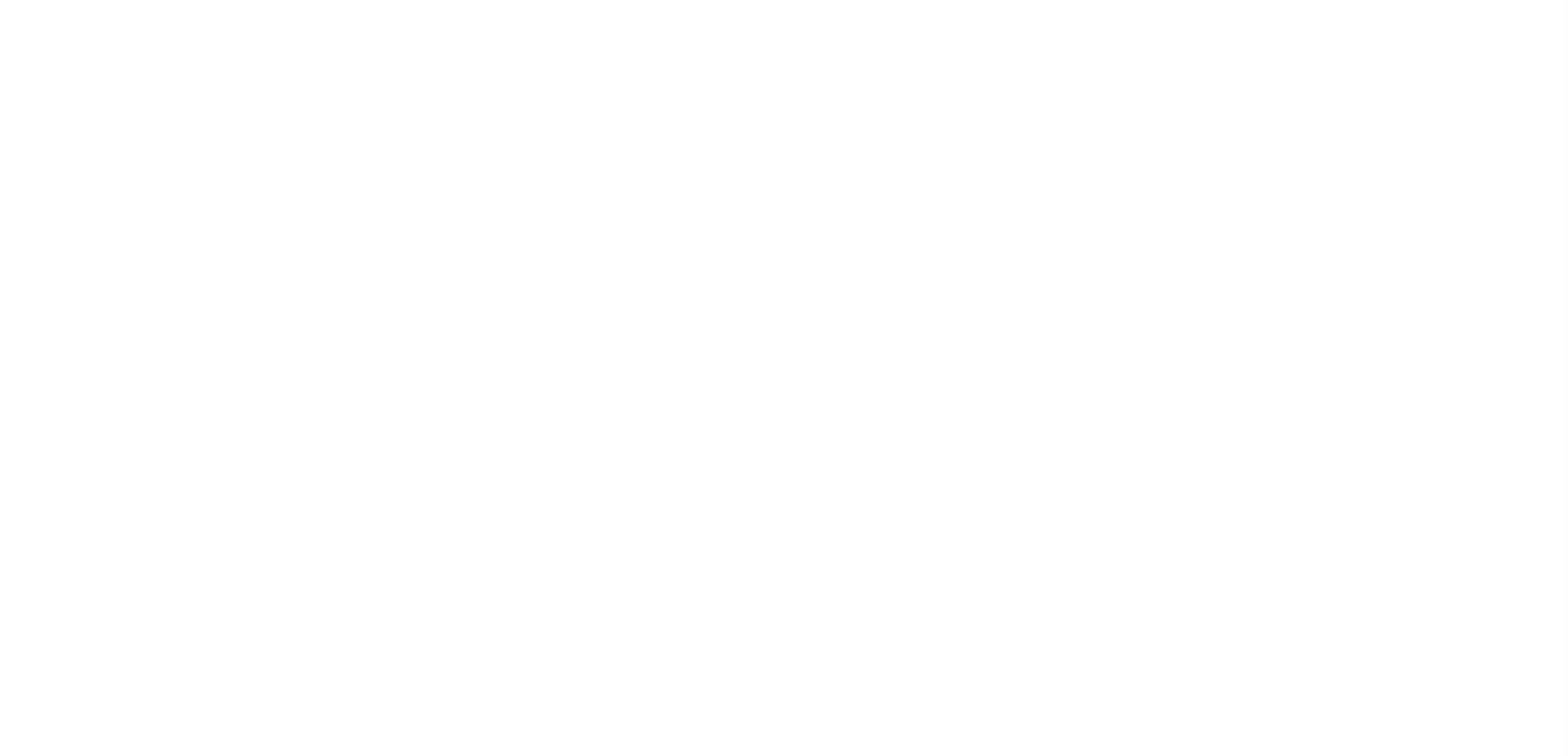
select select "RSR"
select select "CHK"
select select "[PERSON_NAME]"
select select "FDX"
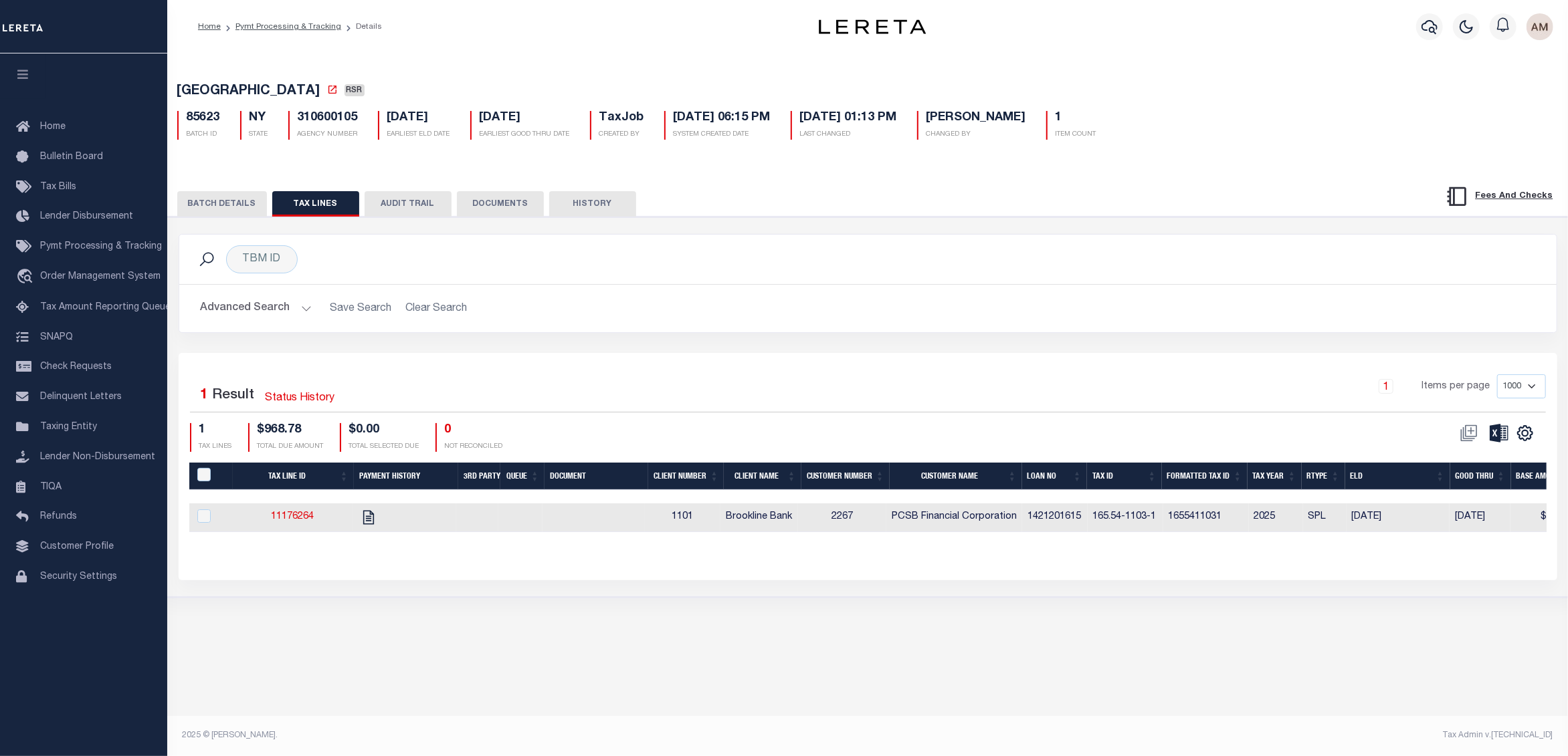
click at [249, 205] on button "BATCH DETAILS" at bounding box center [222, 204] width 90 height 26
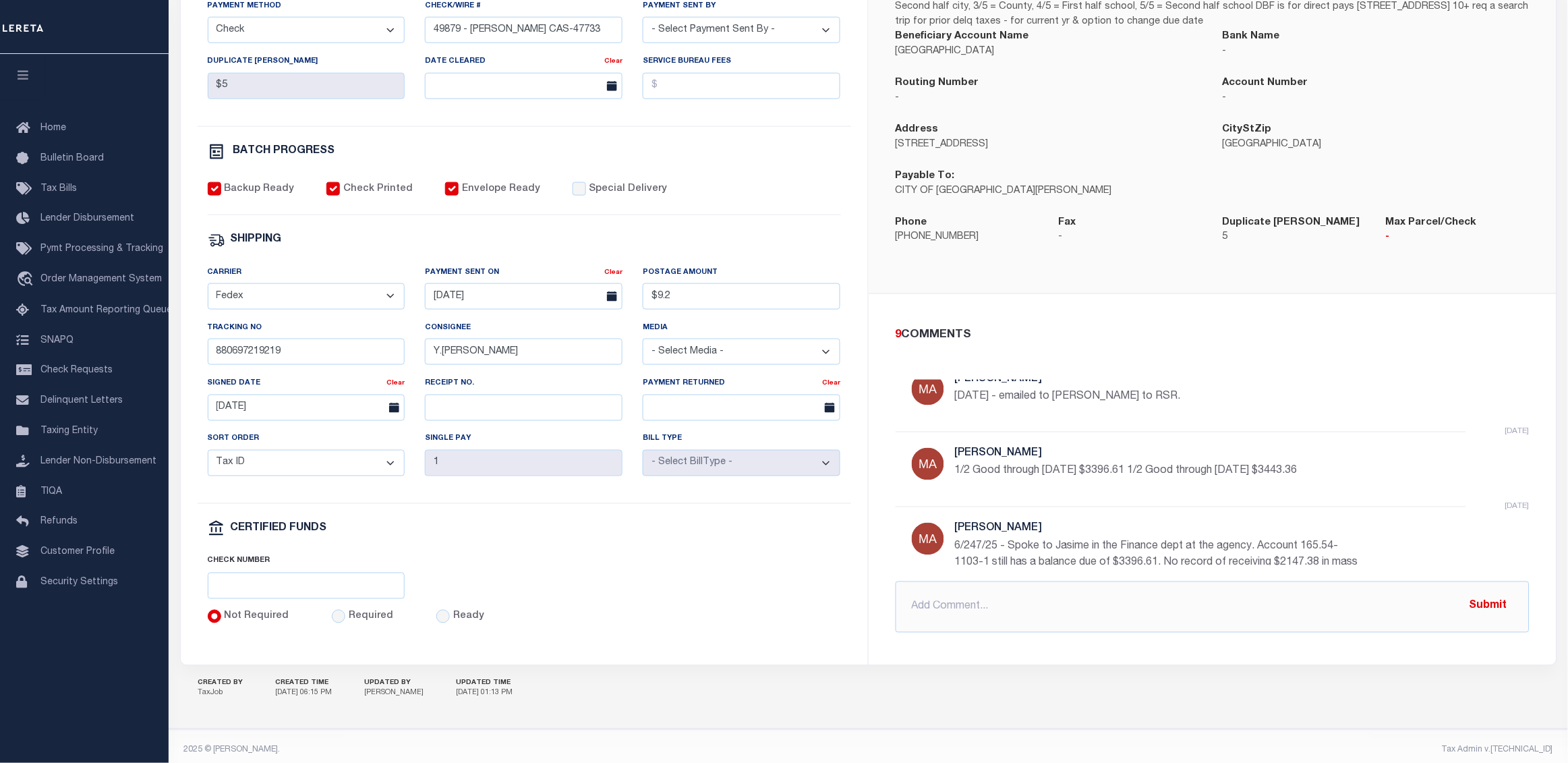
scroll to position [380, 0]
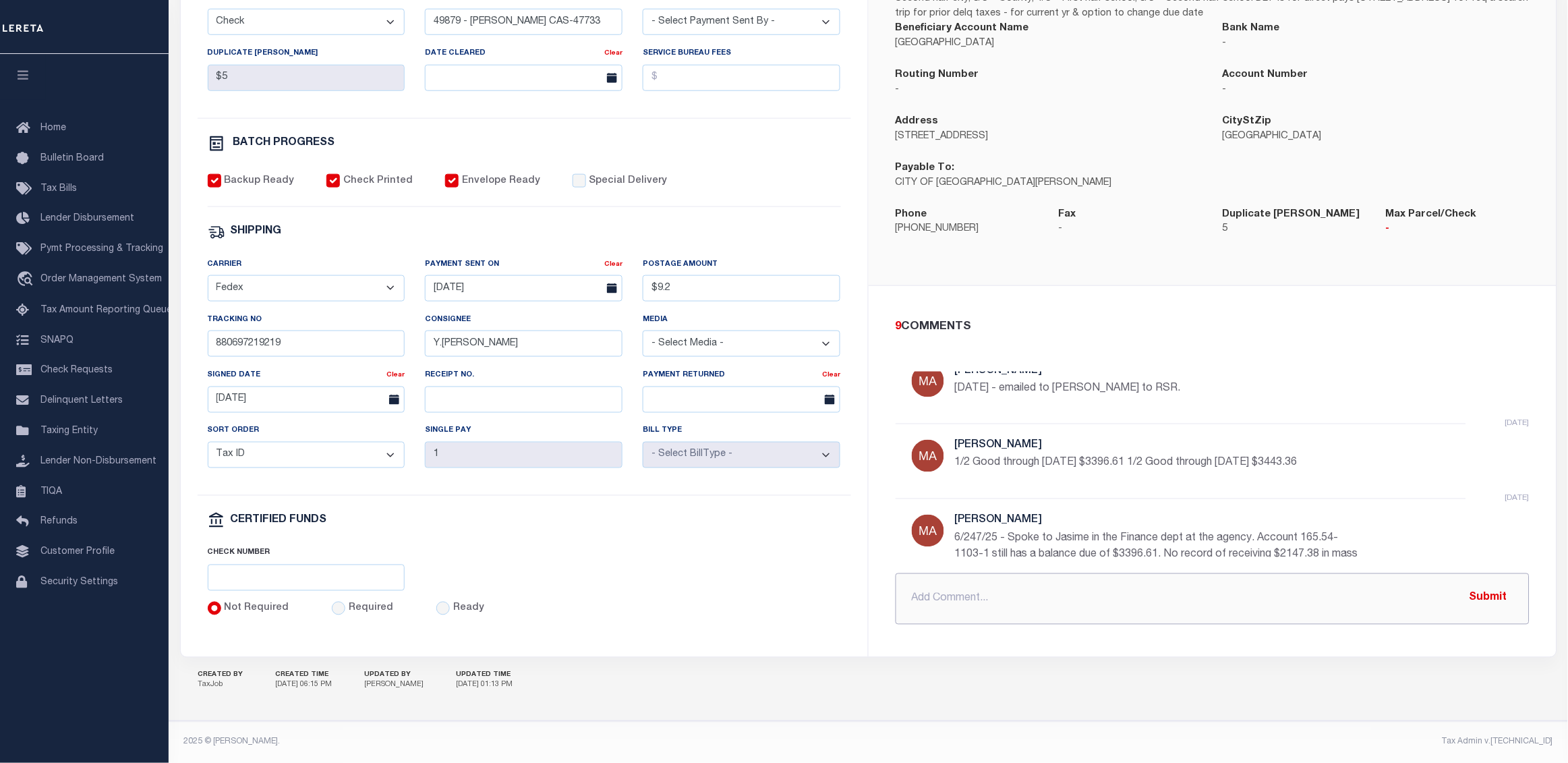
click at [1042, 591] on input "text" at bounding box center [1212, 599] width 634 height 51
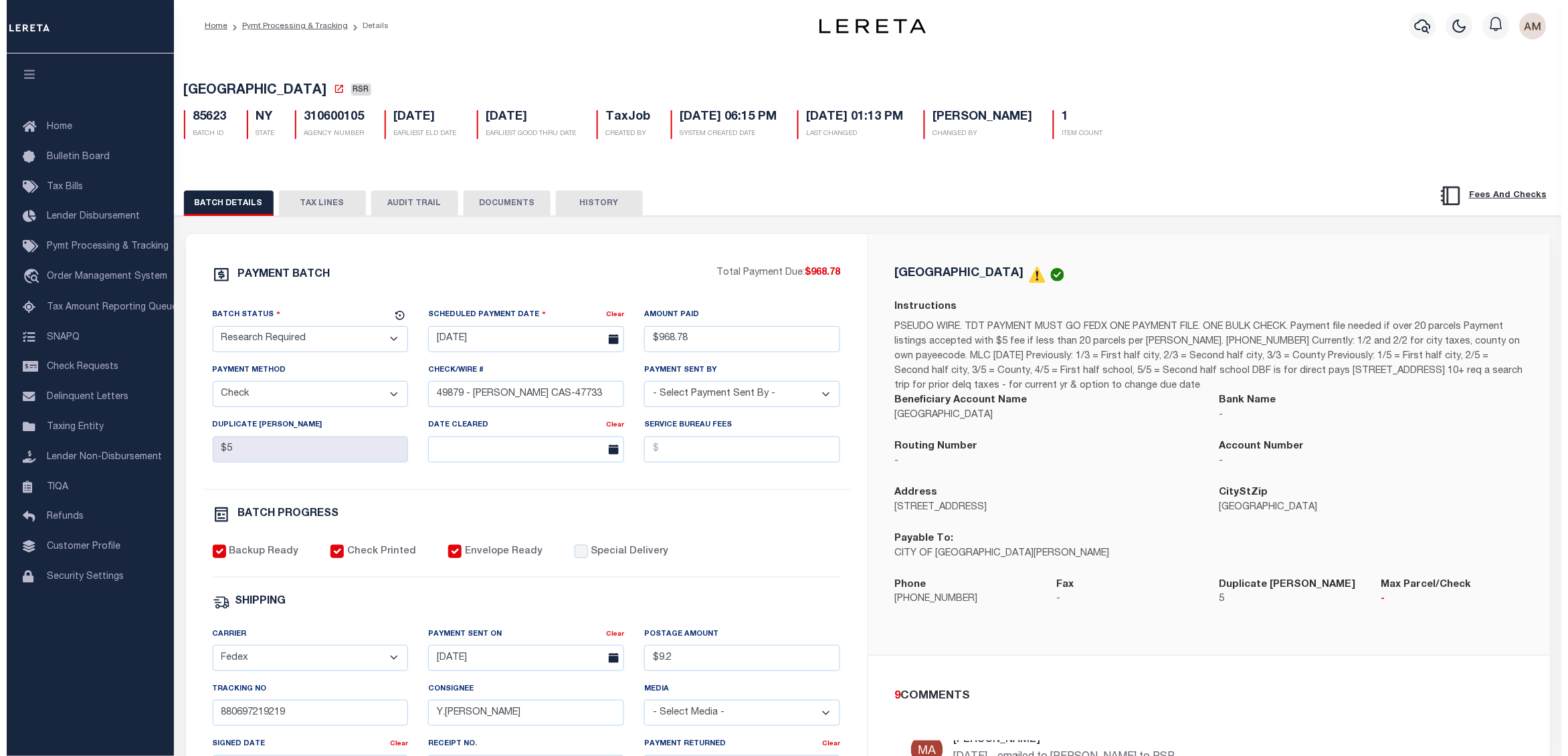
scroll to position [0, 0]
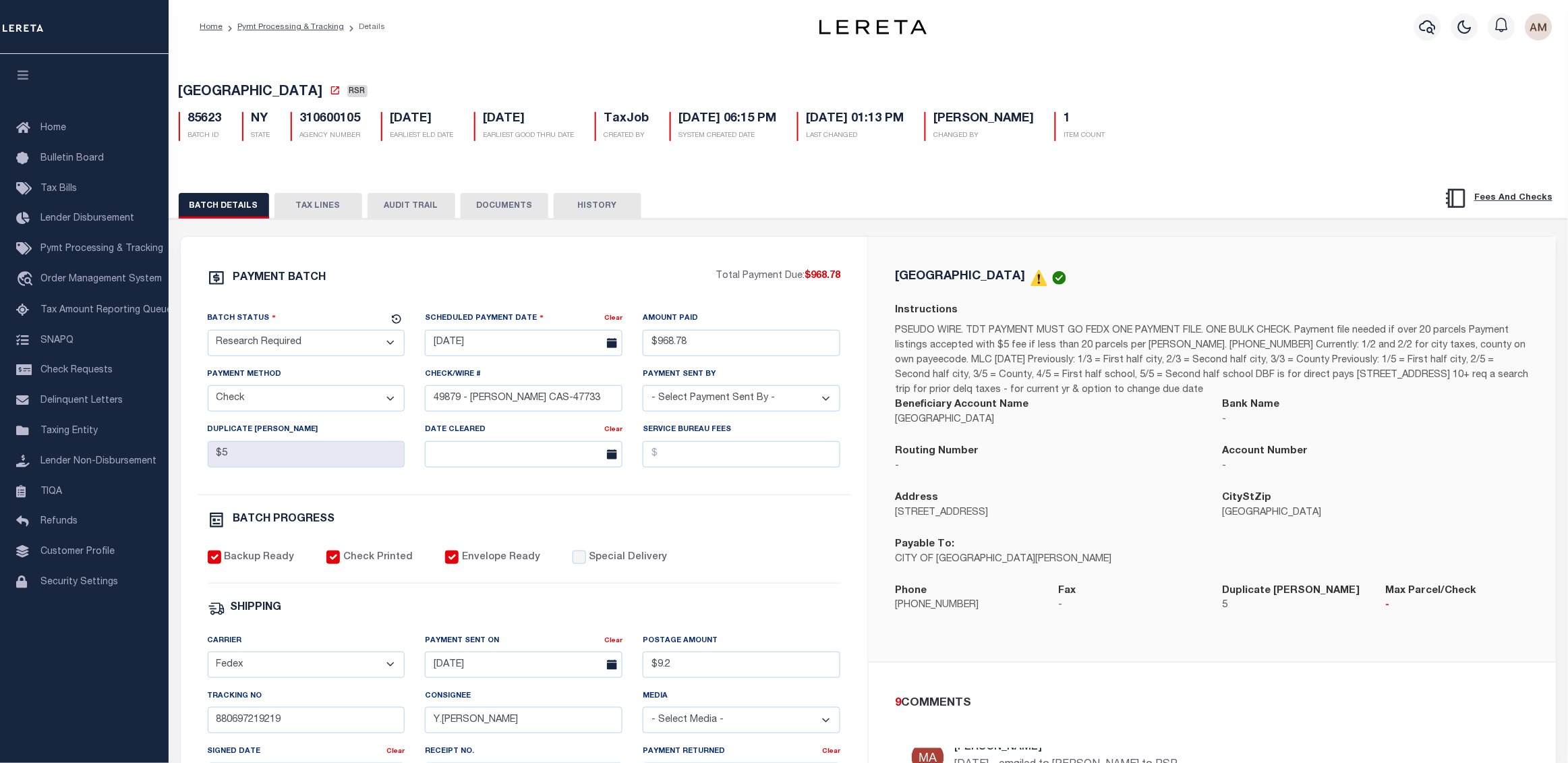
click at [310, 211] on button "TAX LINES" at bounding box center [318, 206] width 88 height 26
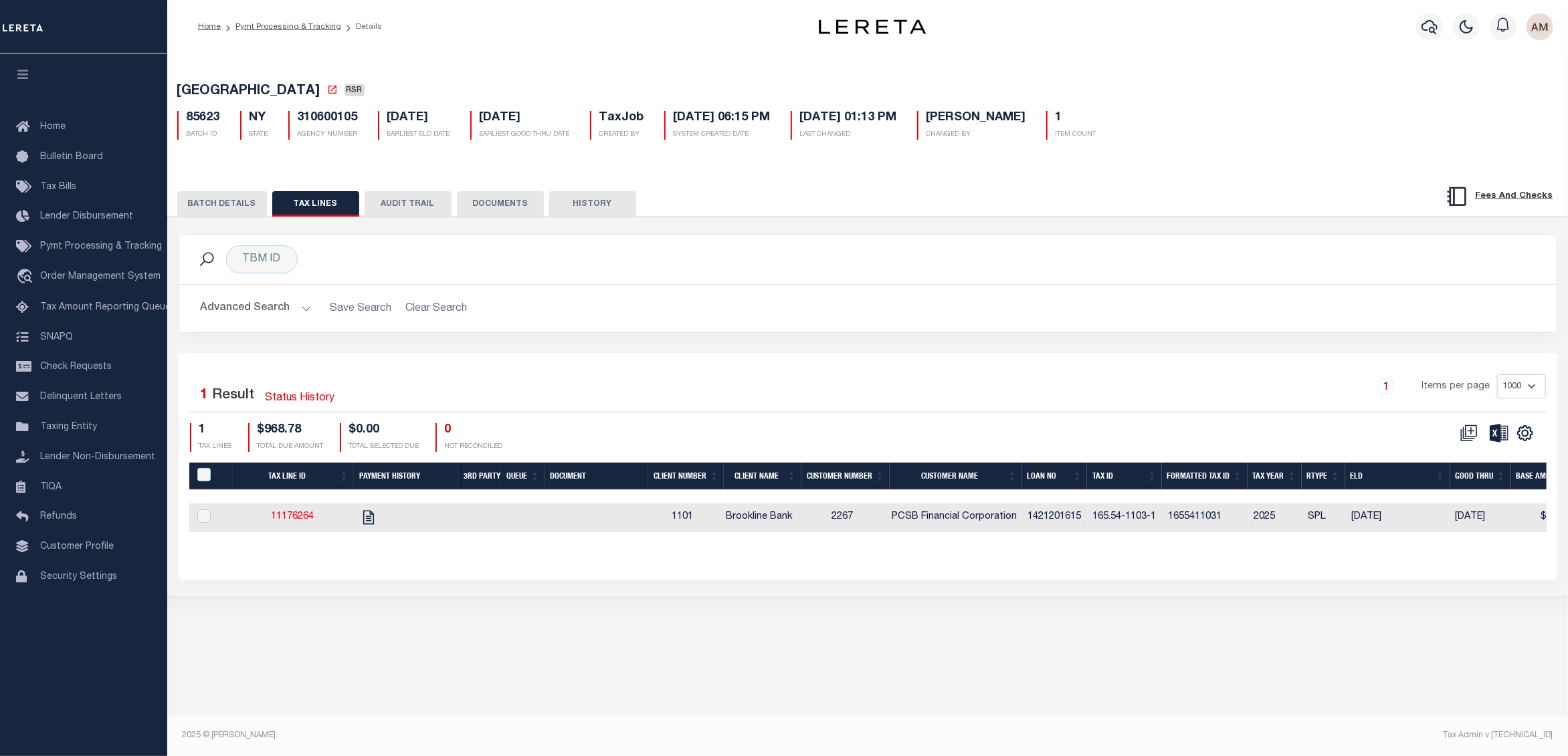
click at [929, 509] on td "PCSB Financial Corporation" at bounding box center [954, 517] width 136 height 28
checkbox input "true"
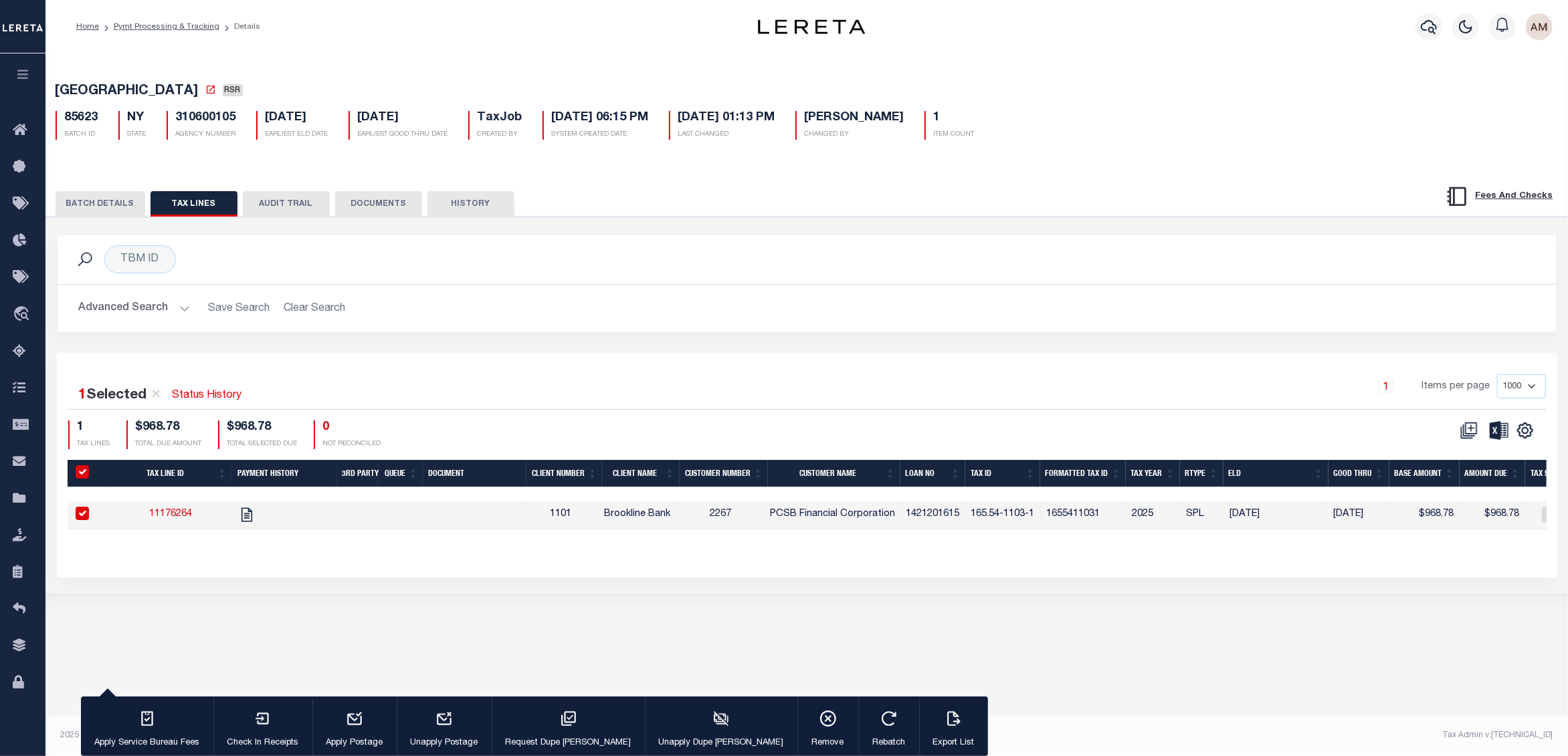
click at [892, 519] on span "PCSB Financial Corporation" at bounding box center [833, 513] width 125 height 9
checkbox input "false"
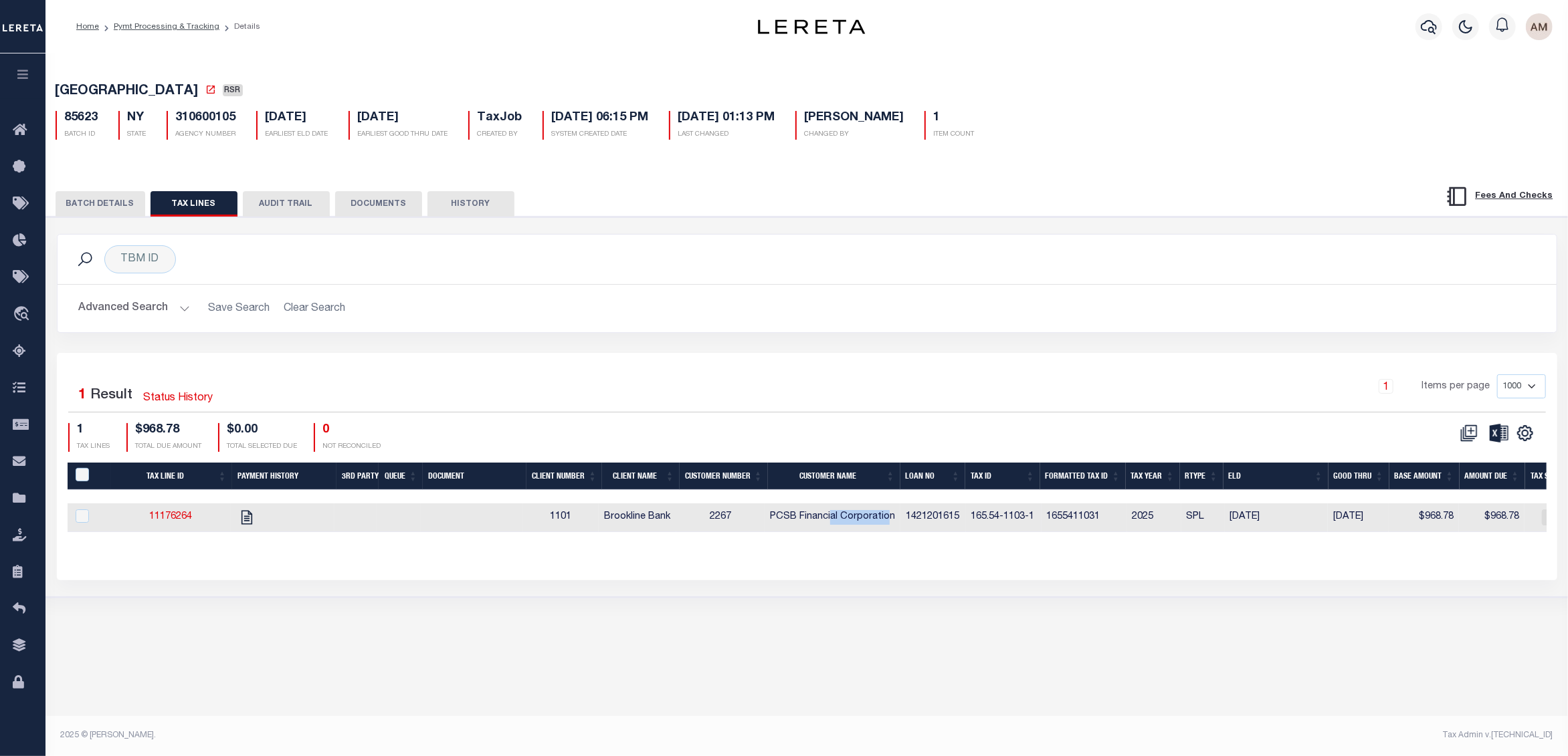
drag, startPoint x: 895, startPoint y: 521, endPoint x: 838, endPoint y: 525, distance: 57.1
click at [838, 522] on span "PCSB Financial Corporation" at bounding box center [833, 516] width 125 height 9
checkbox input "true"
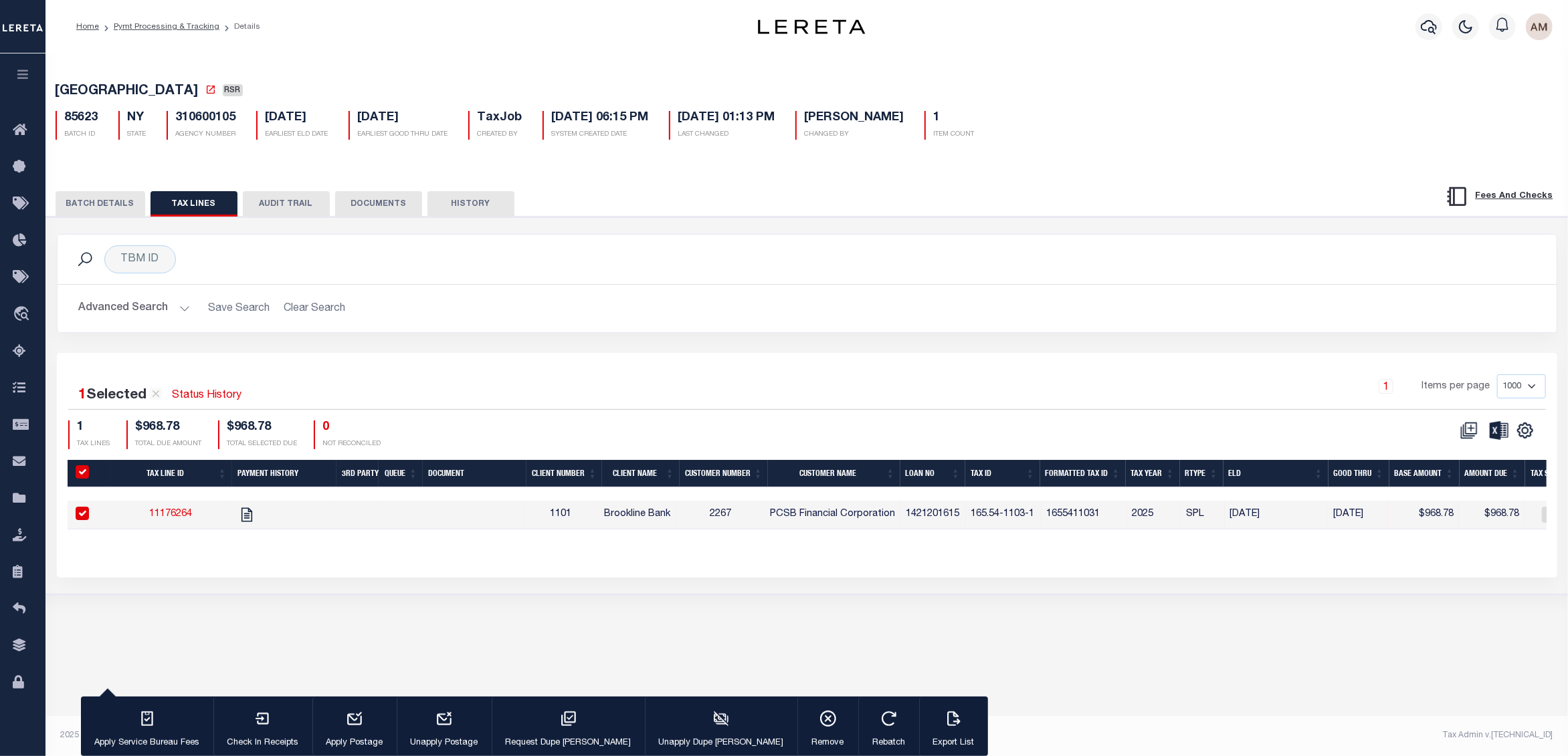
click at [898, 523] on td "PCSB Financial Corporation" at bounding box center [833, 514] width 136 height 28
checkbox input "false"
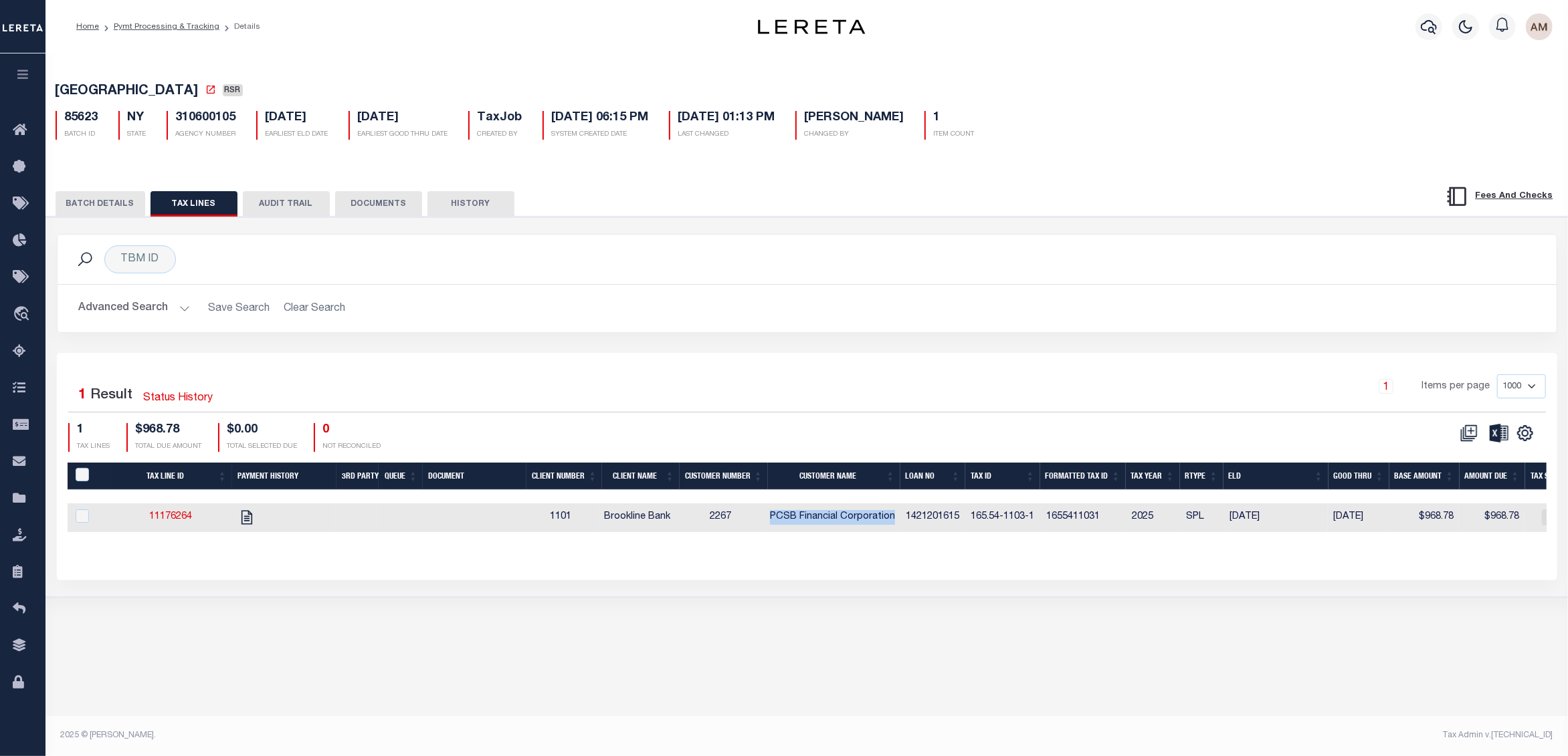
drag, startPoint x: 899, startPoint y: 522, endPoint x: 777, endPoint y: 517, distance: 122.1
click at [777, 517] on span "PCSB Financial Corporation" at bounding box center [833, 516] width 125 height 9
checkbox input "true"
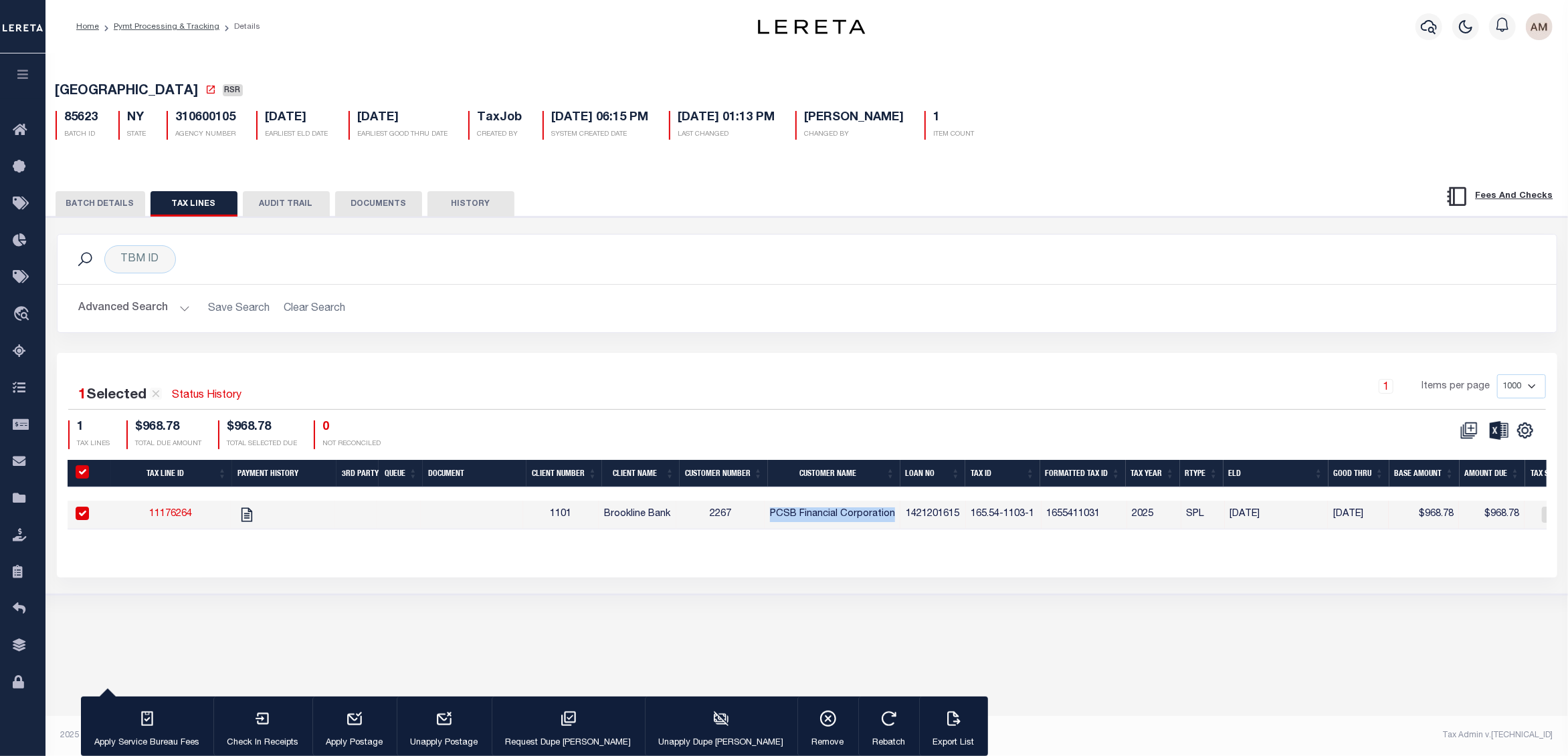
copy span "PCSB Financial Corporation"
drag, startPoint x: 118, startPoint y: 212, endPoint x: 139, endPoint y: 224, distance: 24.2
click at [118, 212] on button "BATCH DETAILS" at bounding box center [100, 204] width 90 height 26
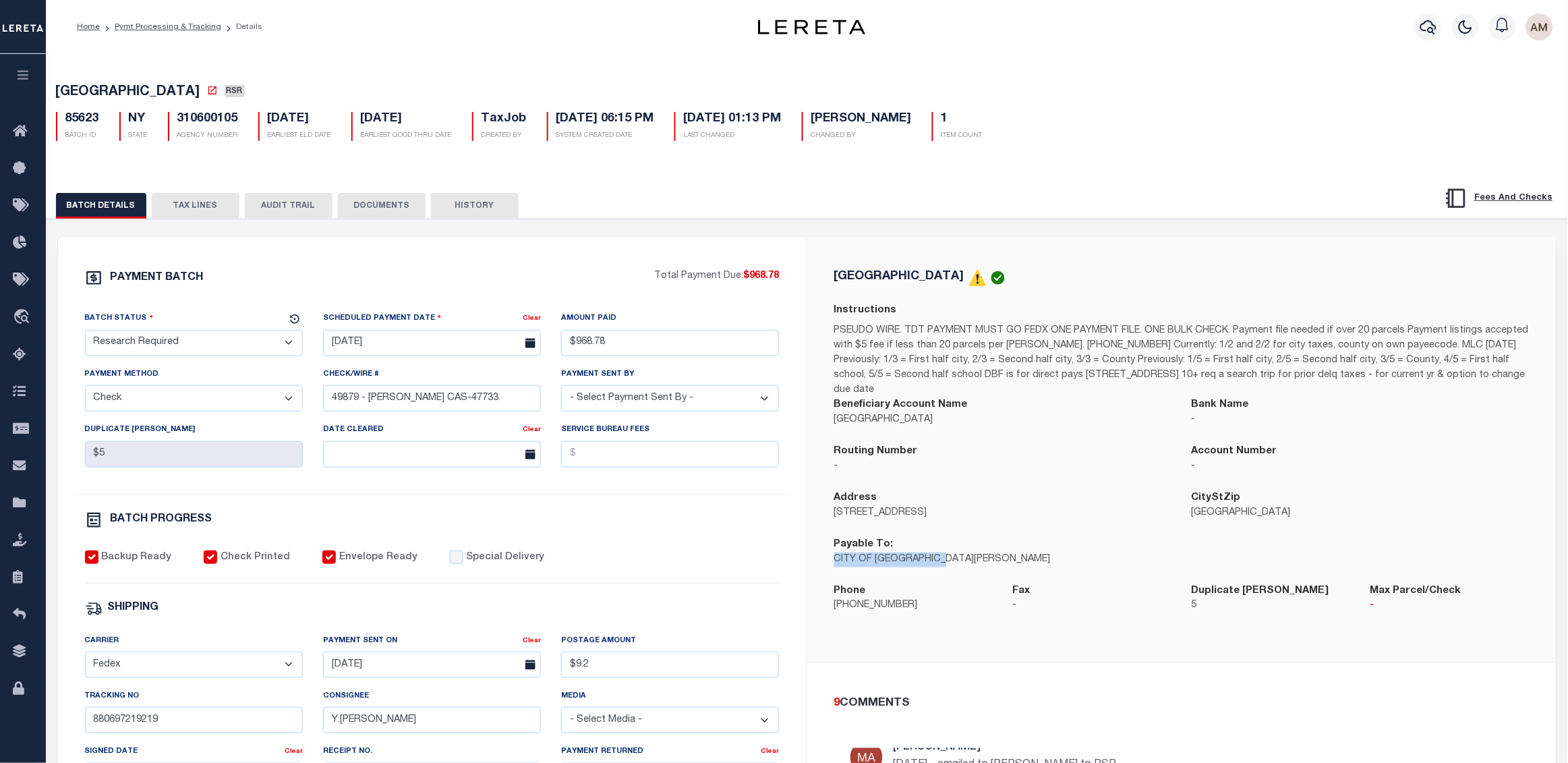
drag, startPoint x: 955, startPoint y: 564, endPoint x: 833, endPoint y: 566, distance: 122.0
click at [834, 566] on p "CITY OF MOUNT VERNON" at bounding box center [1003, 560] width 338 height 15
copy p "CITY OF MOUNT VERNON"
click at [209, 223] on div "PAYMENT BATCH Total Payment Due: $968.78 Batch Status" at bounding box center [807, 658] width 1535 height 880
click at [201, 211] on button "TAX LINES" at bounding box center [196, 206] width 88 height 26
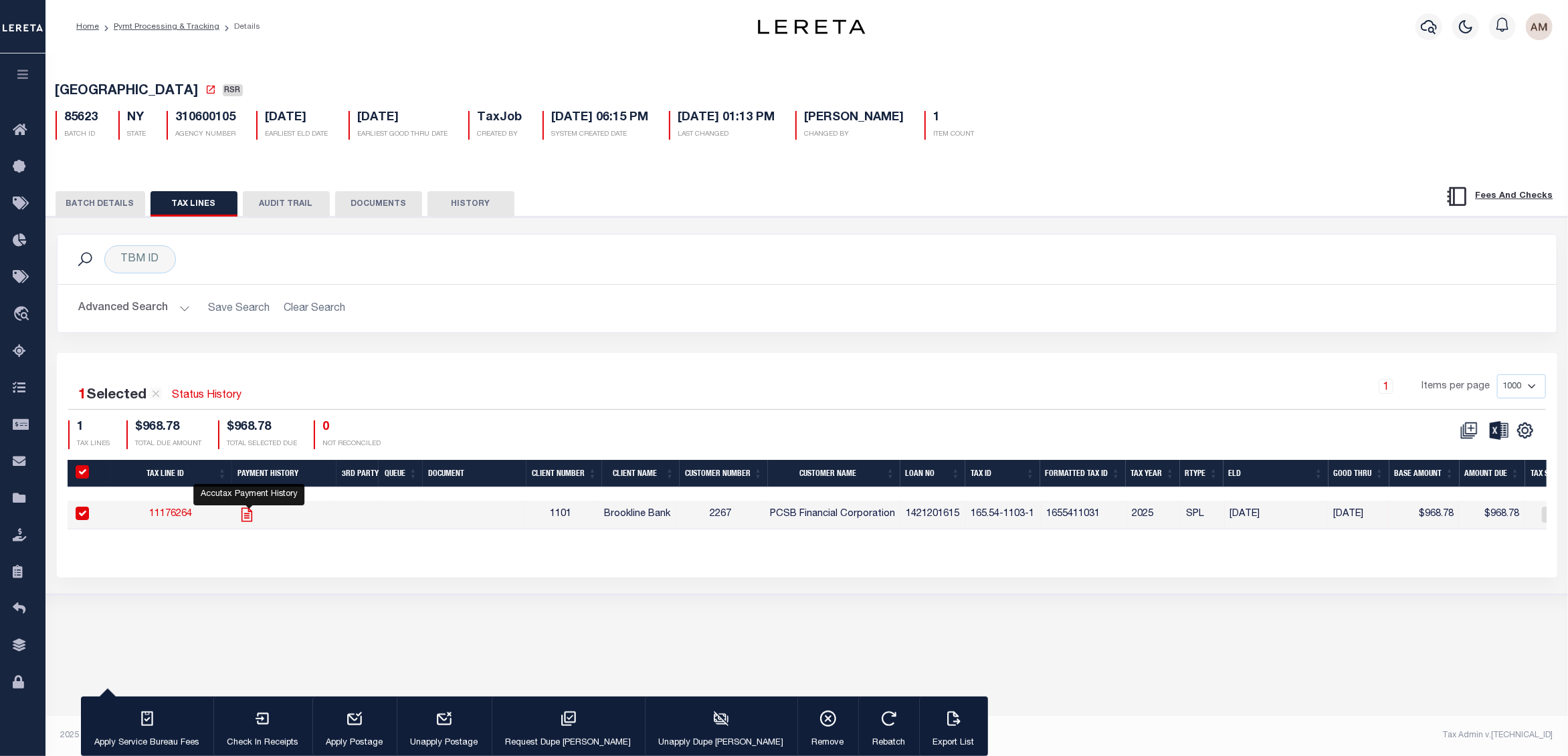
click at [252, 517] on icon "" at bounding box center [247, 514] width 11 height 14
checkbox input "false"
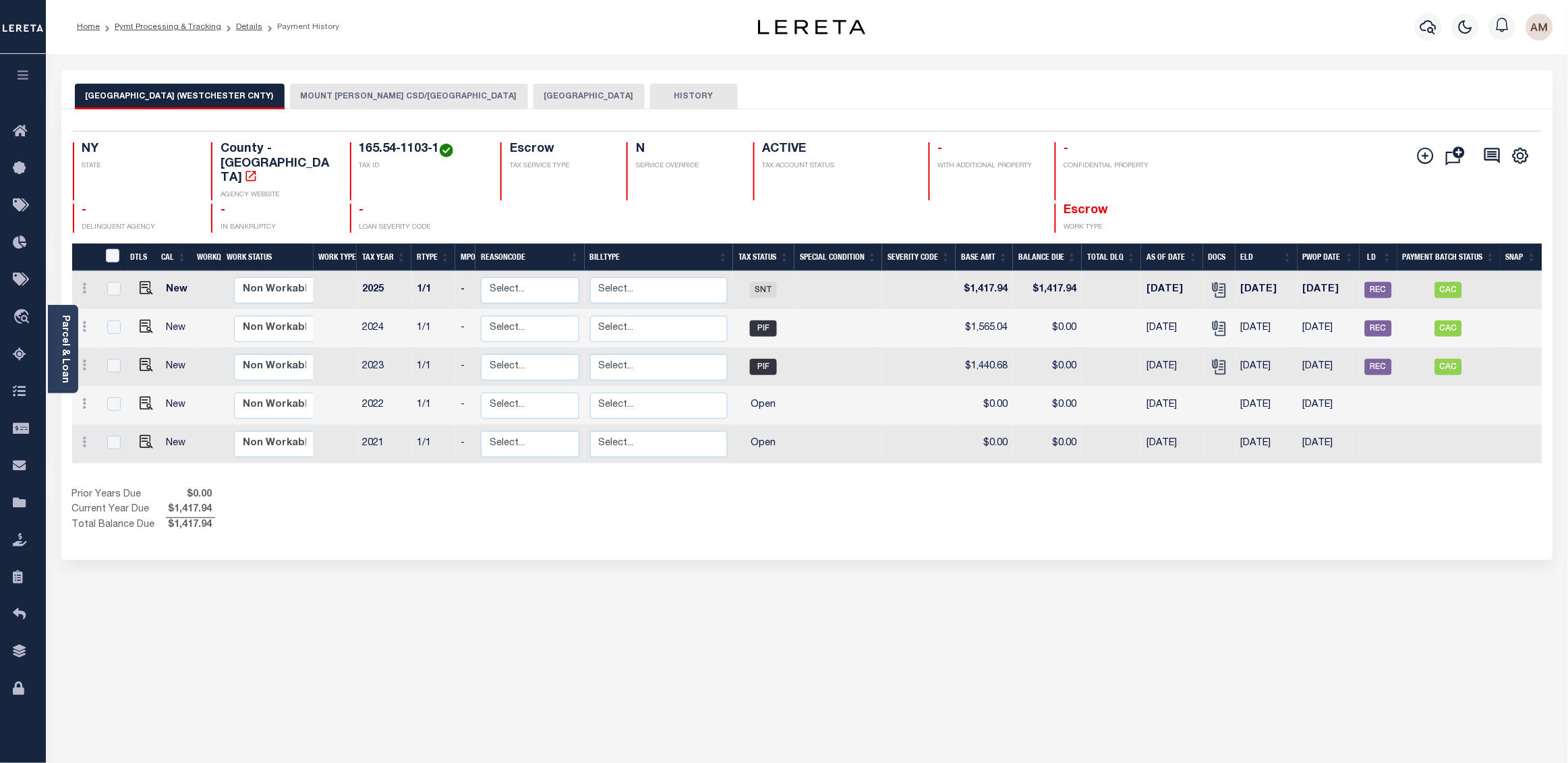
click at [528, 109] on div "Selected 5 Results 1 Items per page 25 50 100 NY STATE TAX ID N" at bounding box center [807, 335] width 1492 height 451
click at [534, 98] on button "[GEOGRAPHIC_DATA]" at bounding box center [589, 96] width 111 height 26
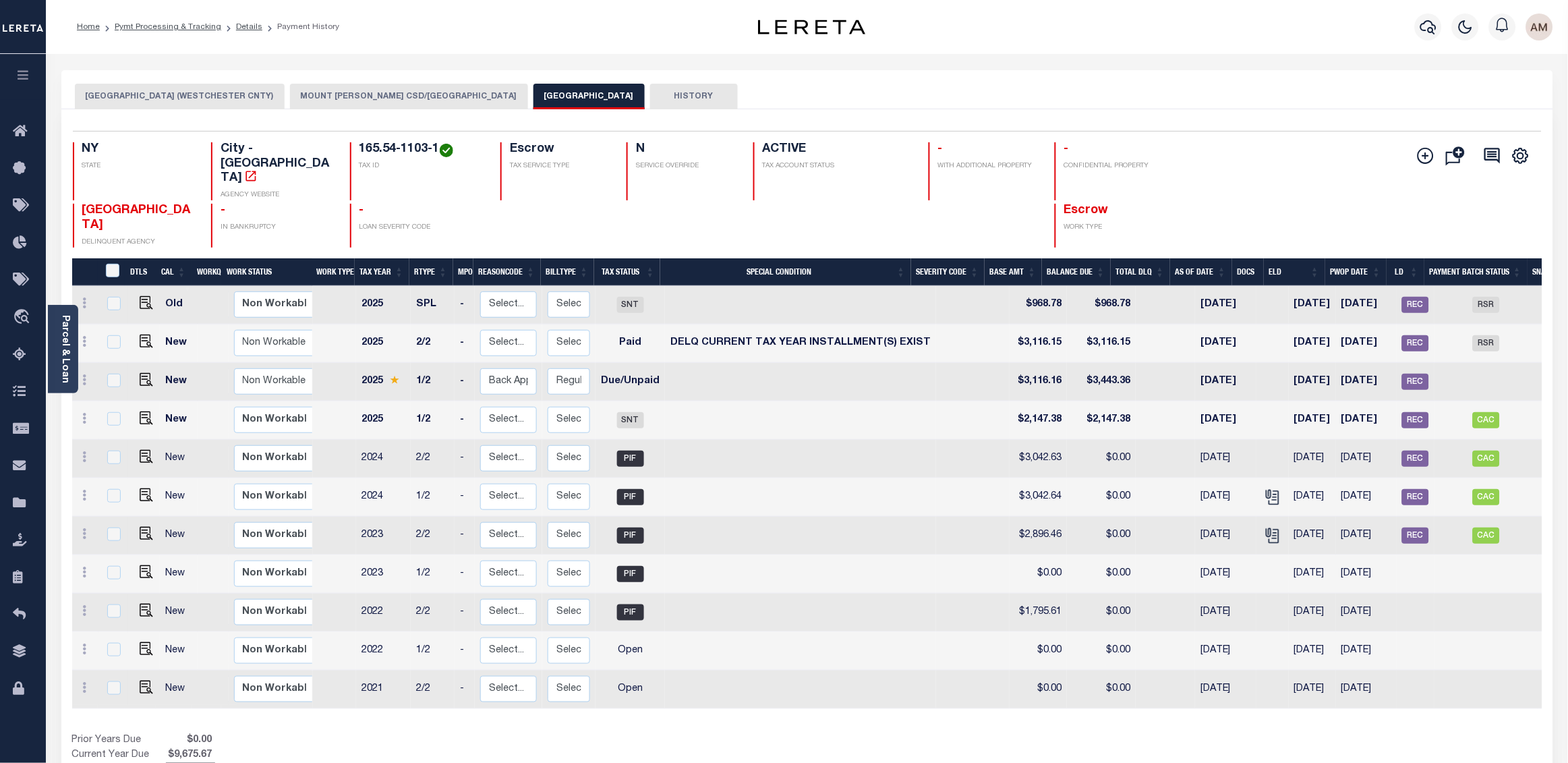
drag, startPoint x: 57, startPoint y: 349, endPoint x: 64, endPoint y: 348, distance: 7.1
click at [57, 349] on div "Parcel & Loan" at bounding box center [63, 349] width 31 height 88
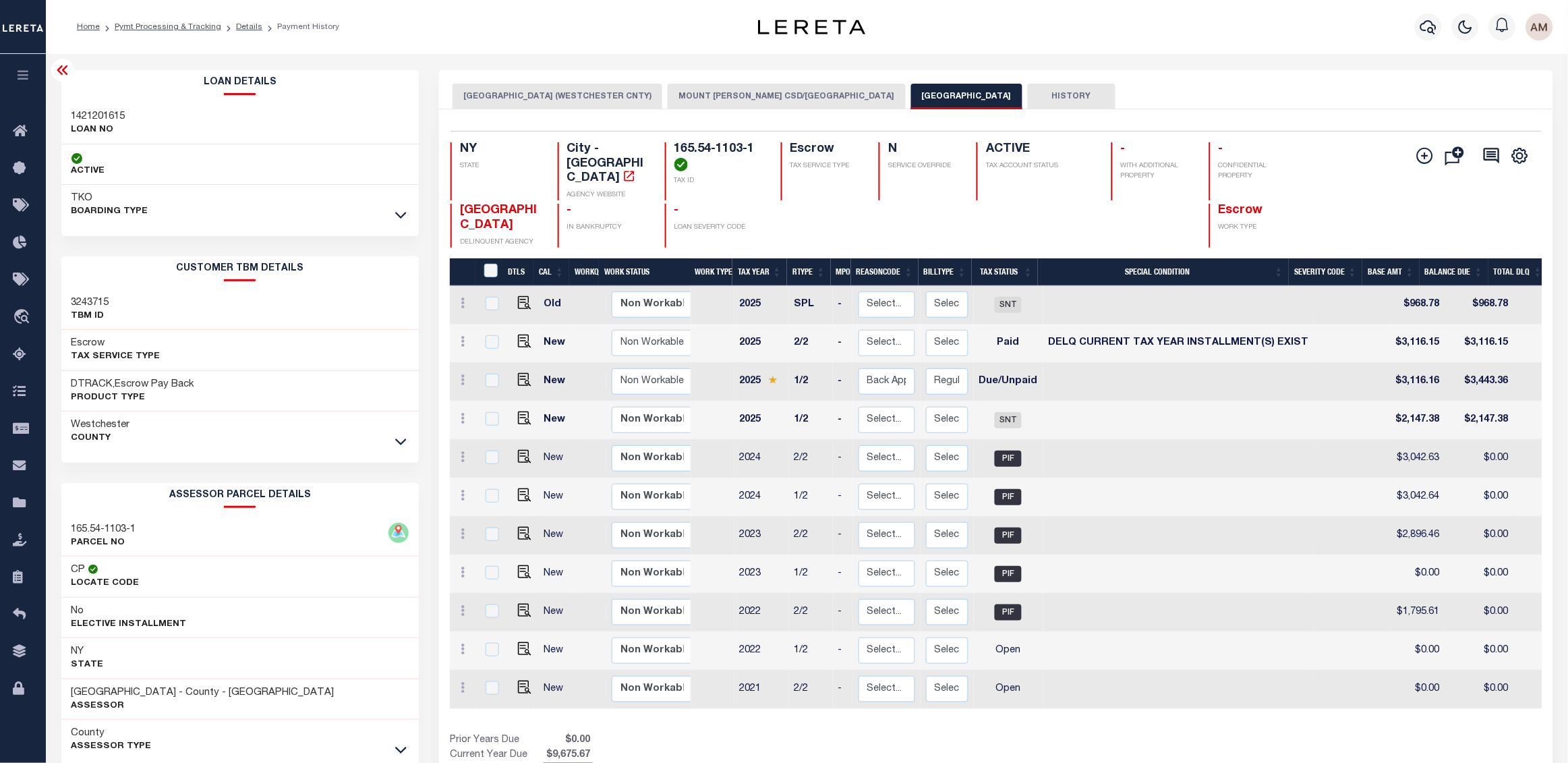
click at [63, 70] on icon at bounding box center [62, 70] width 11 height 9
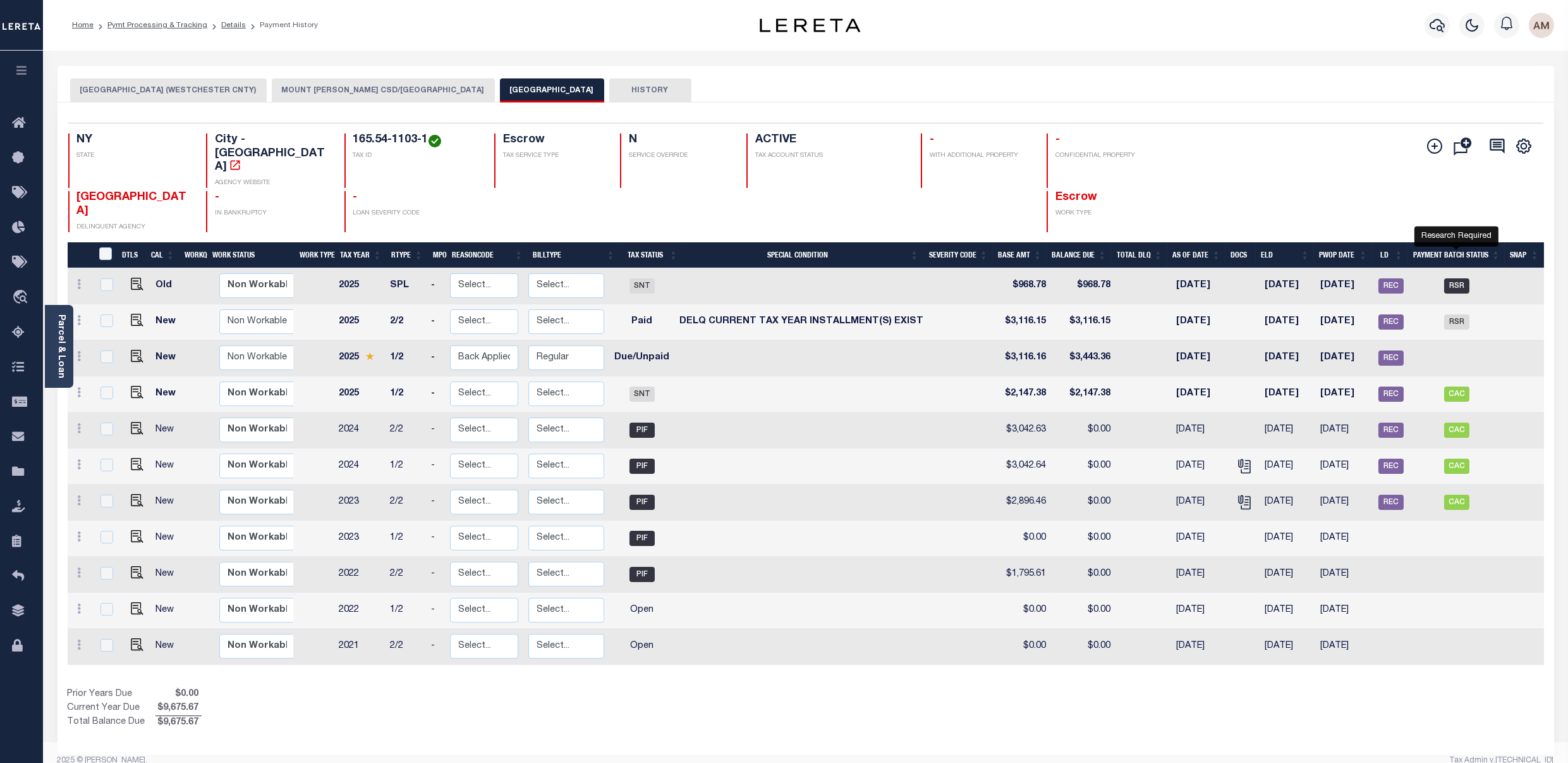
click at [1450, 278] on span "RSR" at bounding box center [1457, 285] width 25 height 15
checkbox input "true"
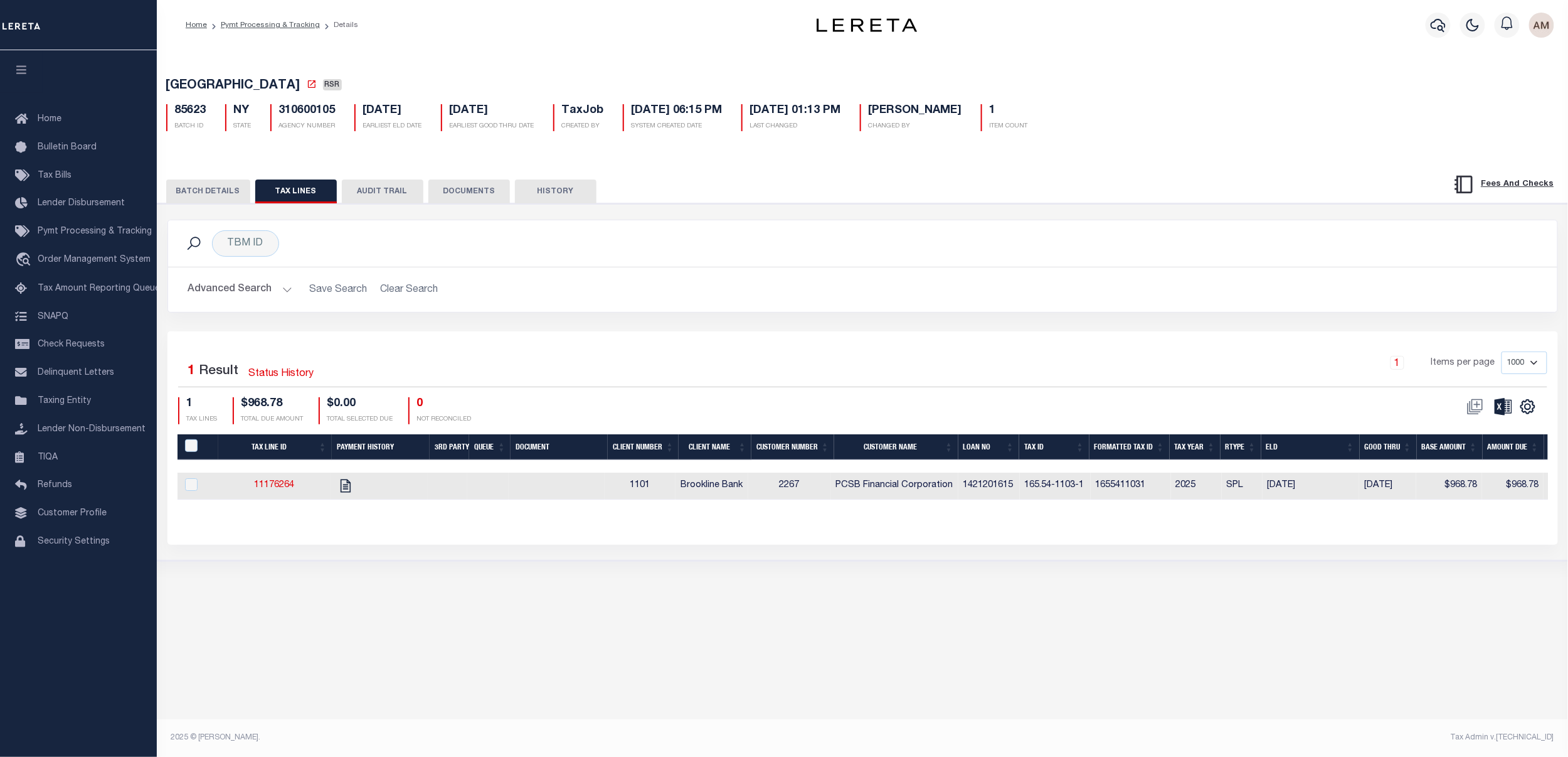
drag, startPoint x: 215, startPoint y: 182, endPoint x: 223, endPoint y: 198, distance: 17.9
click at [215, 183] on button "BATCH DETAILS" at bounding box center [209, 191] width 84 height 24
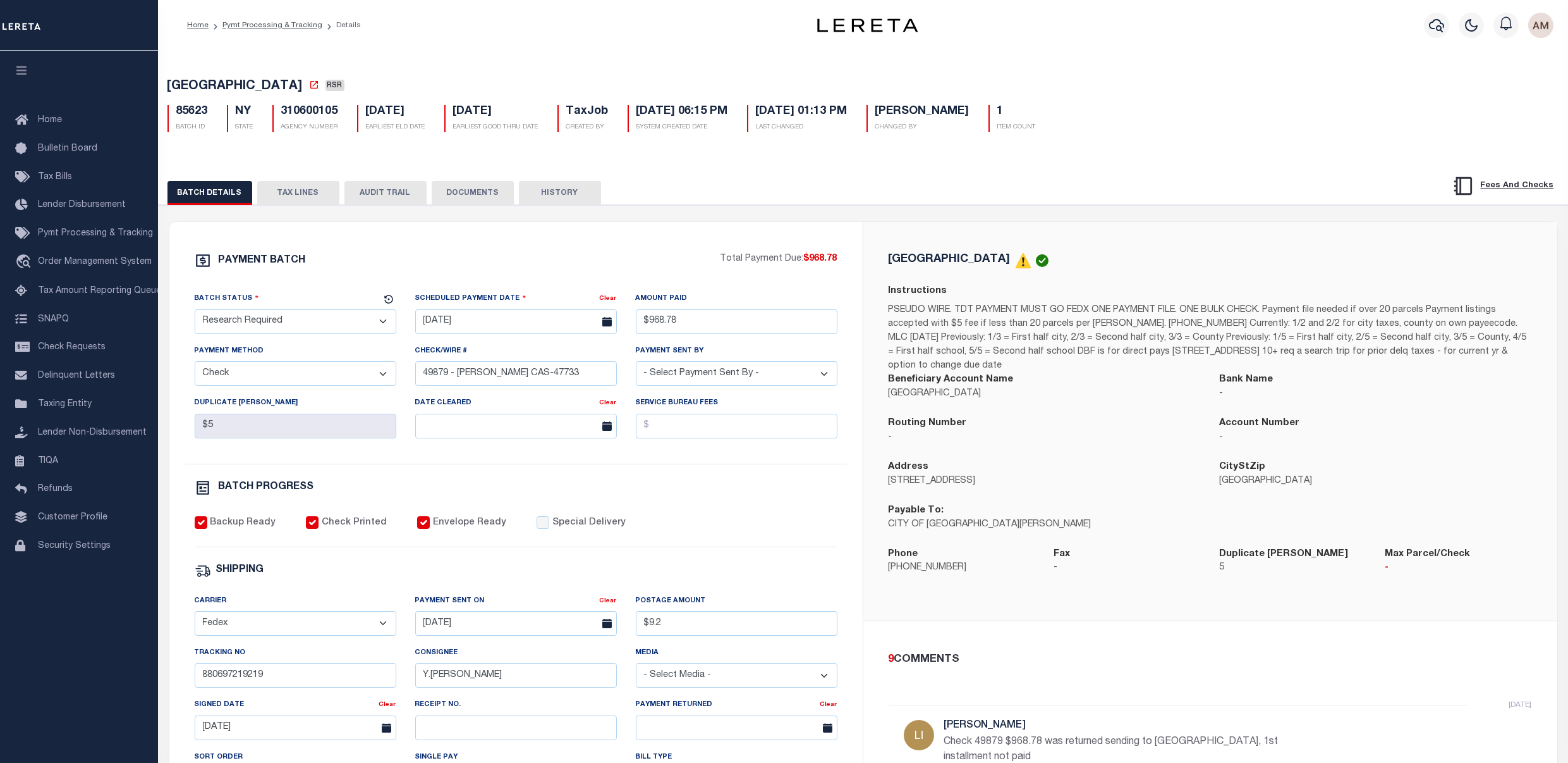
click at [319, 196] on button "TAX LINES" at bounding box center [298, 193] width 83 height 24
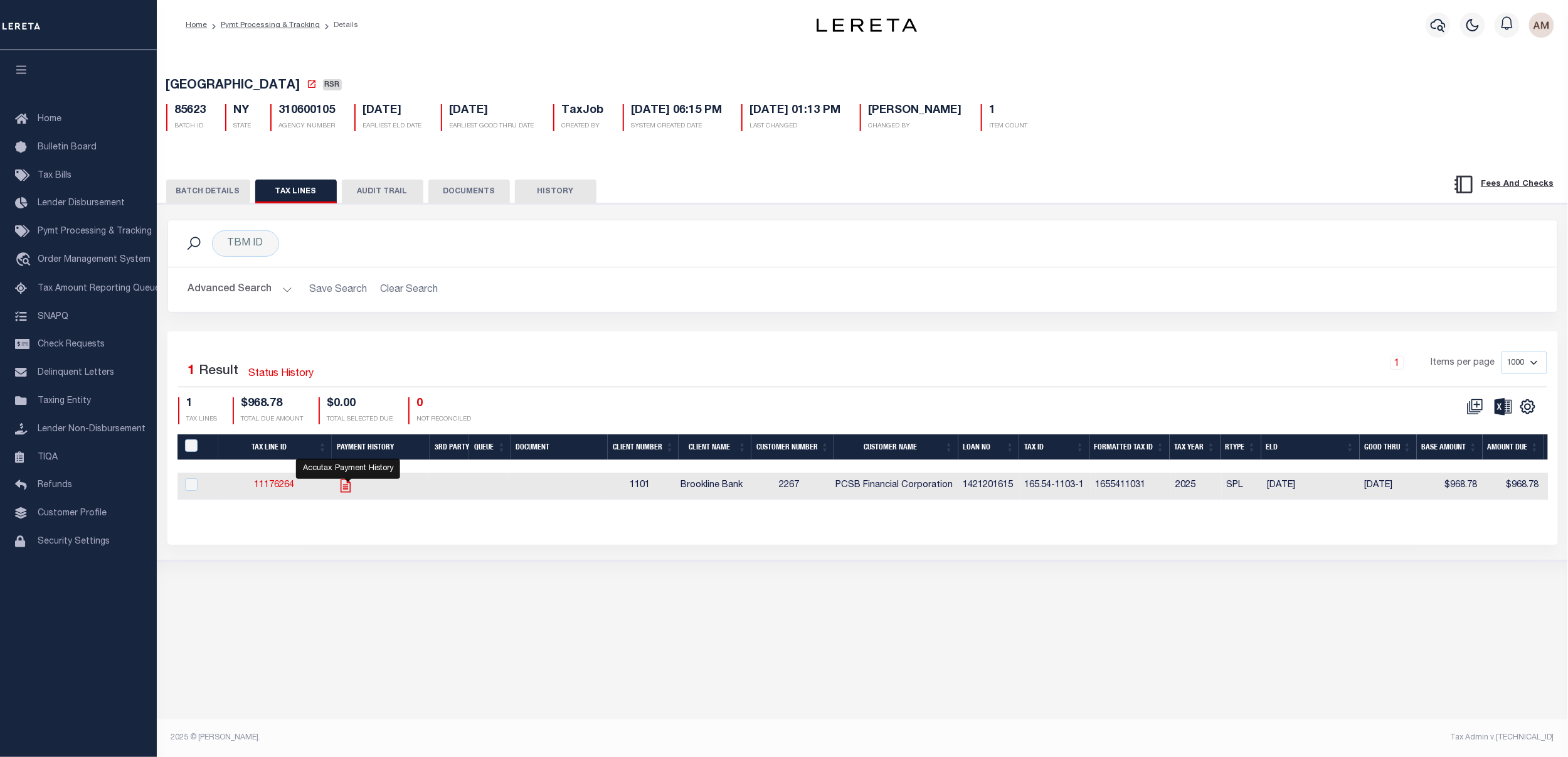
click at [351, 491] on icon "" at bounding box center [345, 485] width 16 height 16
checkbox input "true"
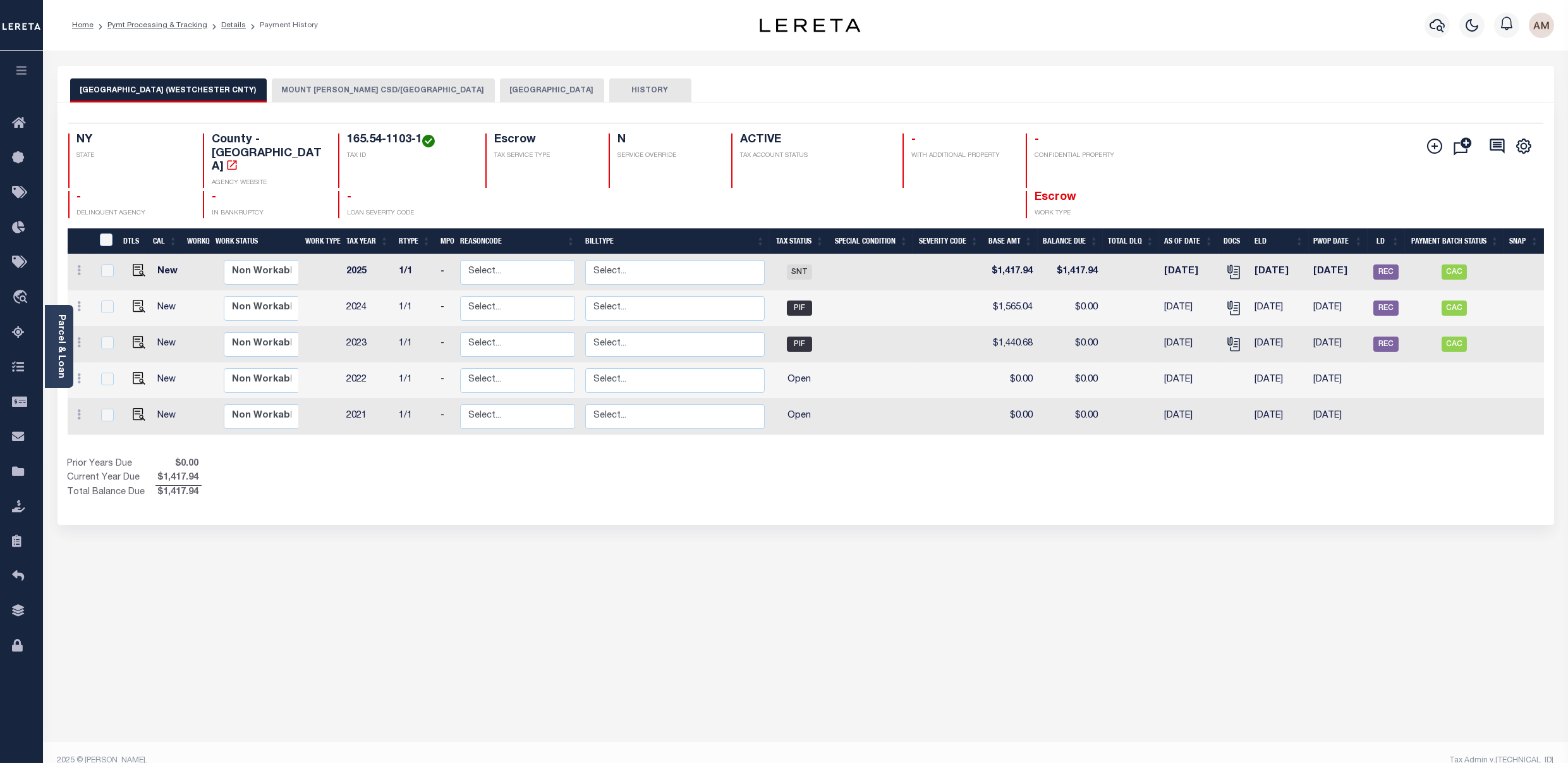
click at [500, 91] on button "[GEOGRAPHIC_DATA]" at bounding box center [552, 90] width 104 height 24
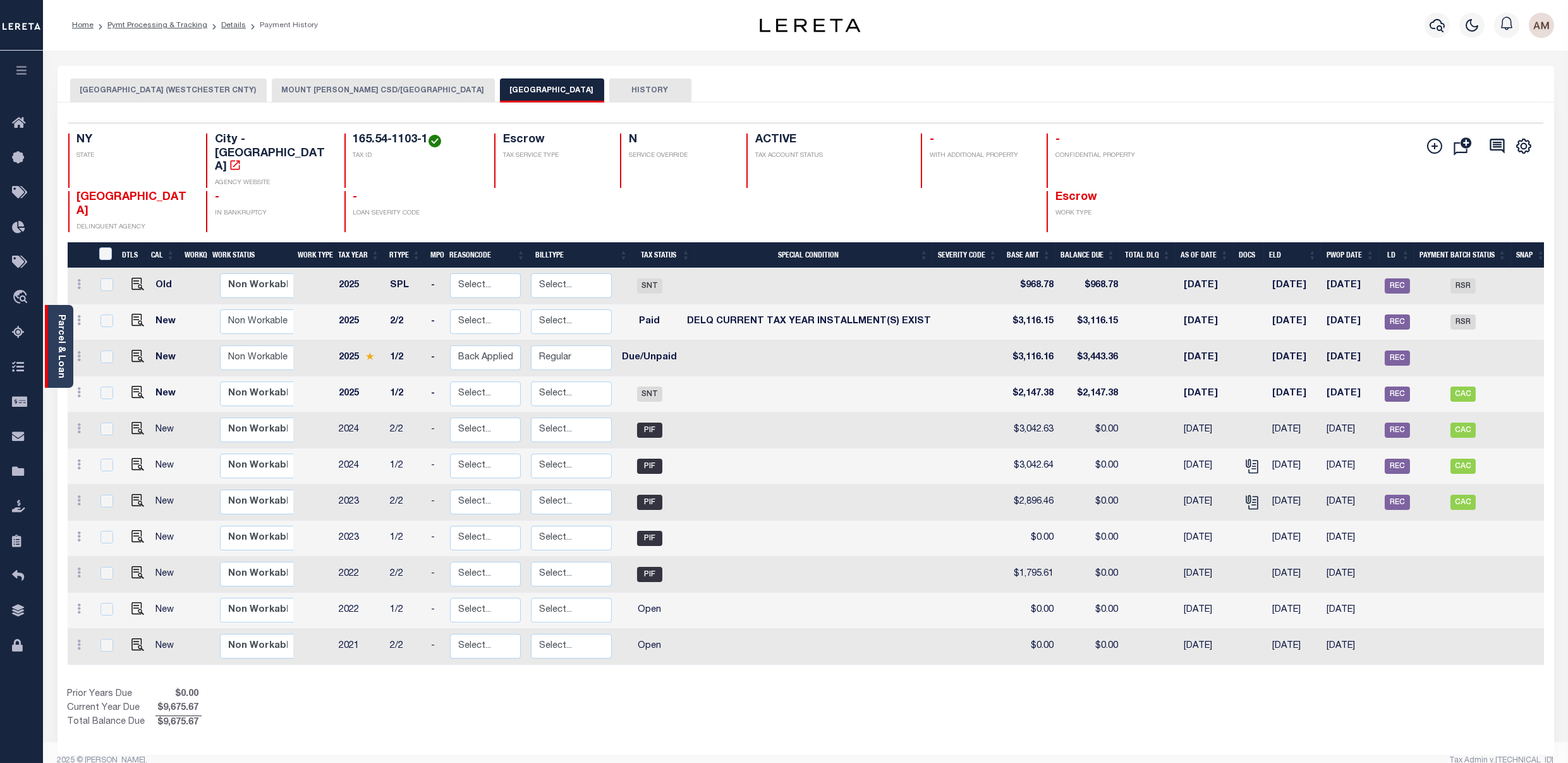
click at [66, 335] on div "Parcel & Loan" at bounding box center [59, 346] width 29 height 83
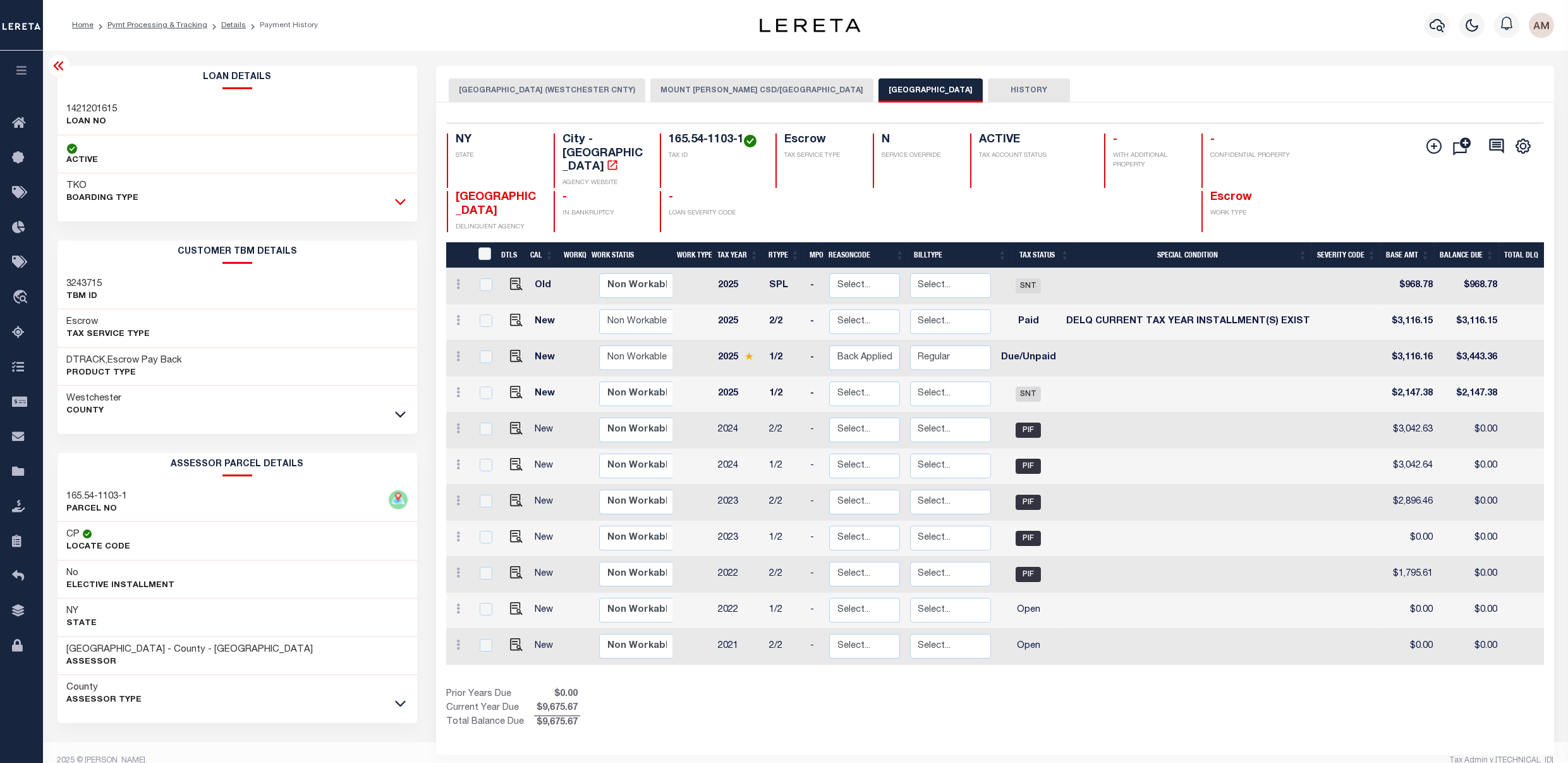
click at [400, 198] on icon at bounding box center [400, 201] width 10 height 13
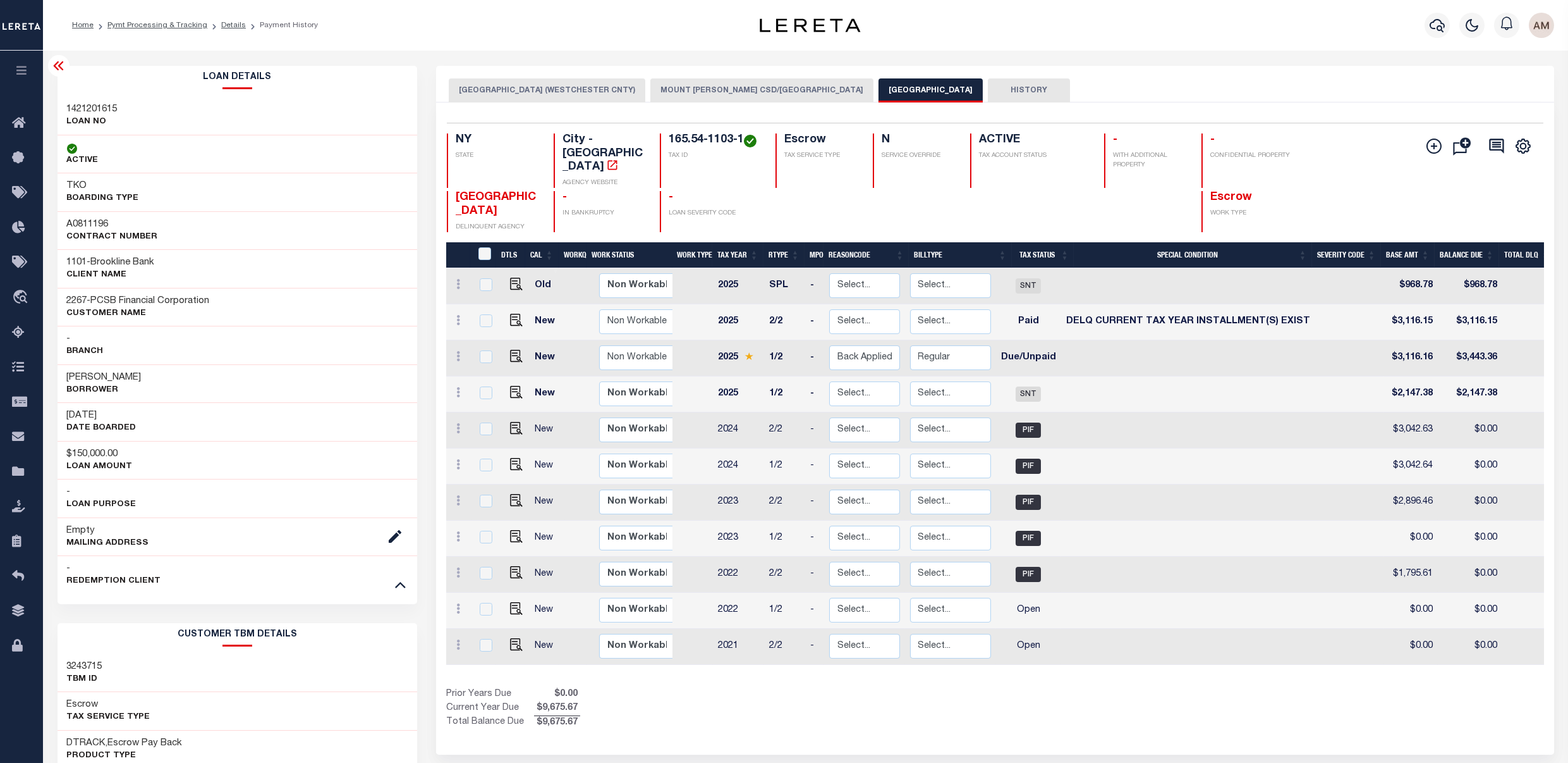
drag, startPoint x: 57, startPoint y: 66, endPoint x: 17, endPoint y: 77, distance: 41.5
click at [57, 66] on icon at bounding box center [58, 65] width 15 height 15
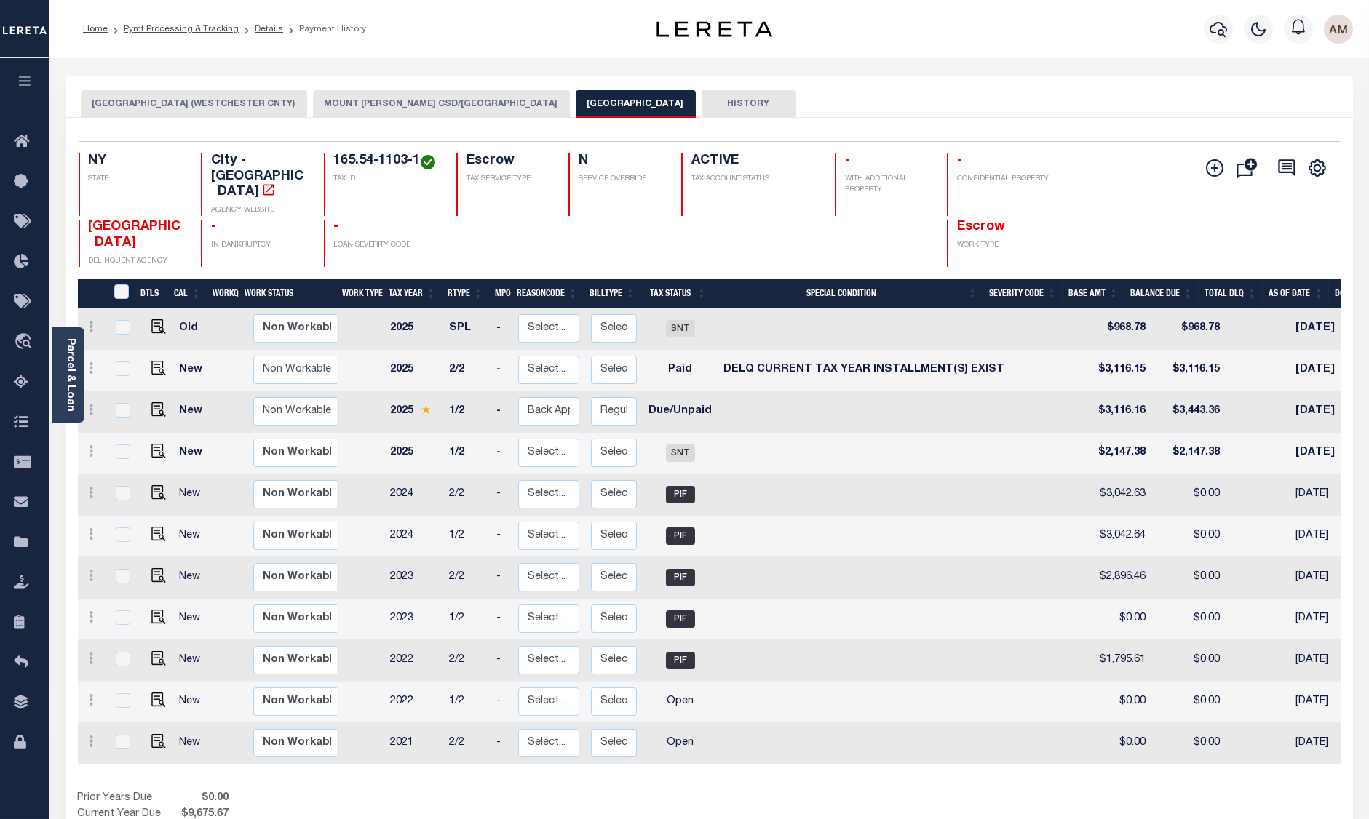
drag, startPoint x: 999, startPoint y: 73, endPoint x: 744, endPoint y: 212, distance: 290.8
click at [998, 74] on div "Parcel & Loan Loan Details 1421201615 LOAN NO ACTIVE TKO BOARDING TYPE A0811196" at bounding box center [709, 705] width 1308 height 1294
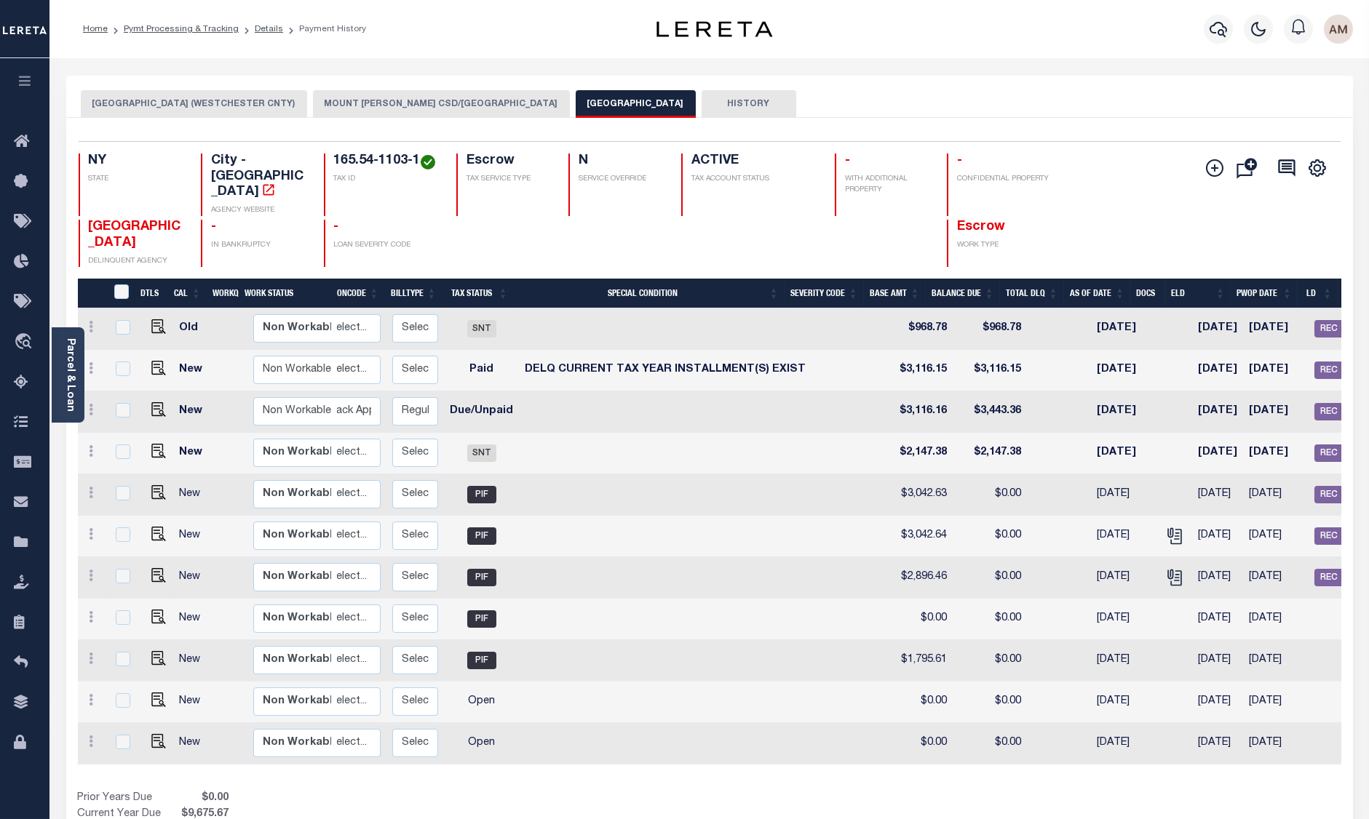
scroll to position [0, 350]
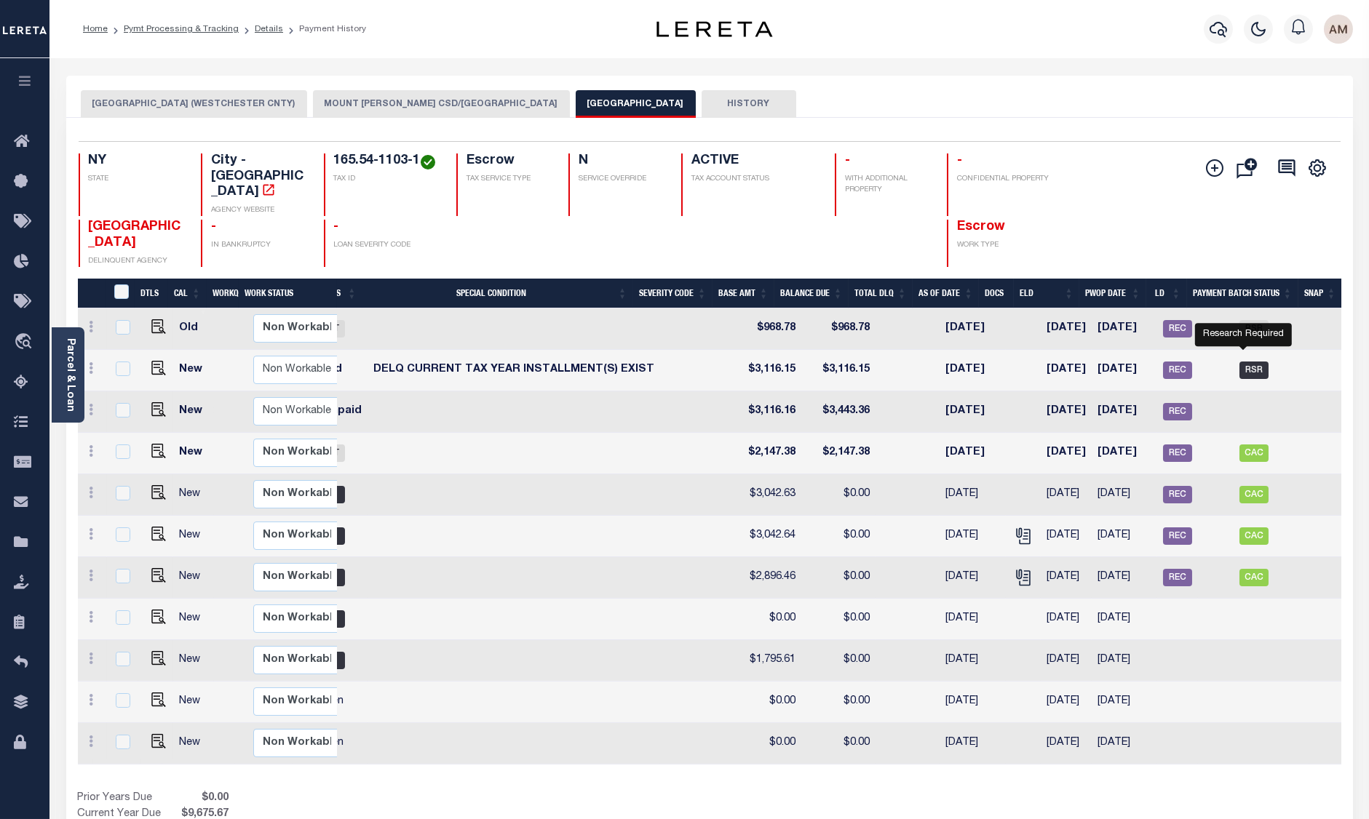
click at [1246, 362] on span "RSR" at bounding box center [1253, 370] width 29 height 17
checkbox input "true"
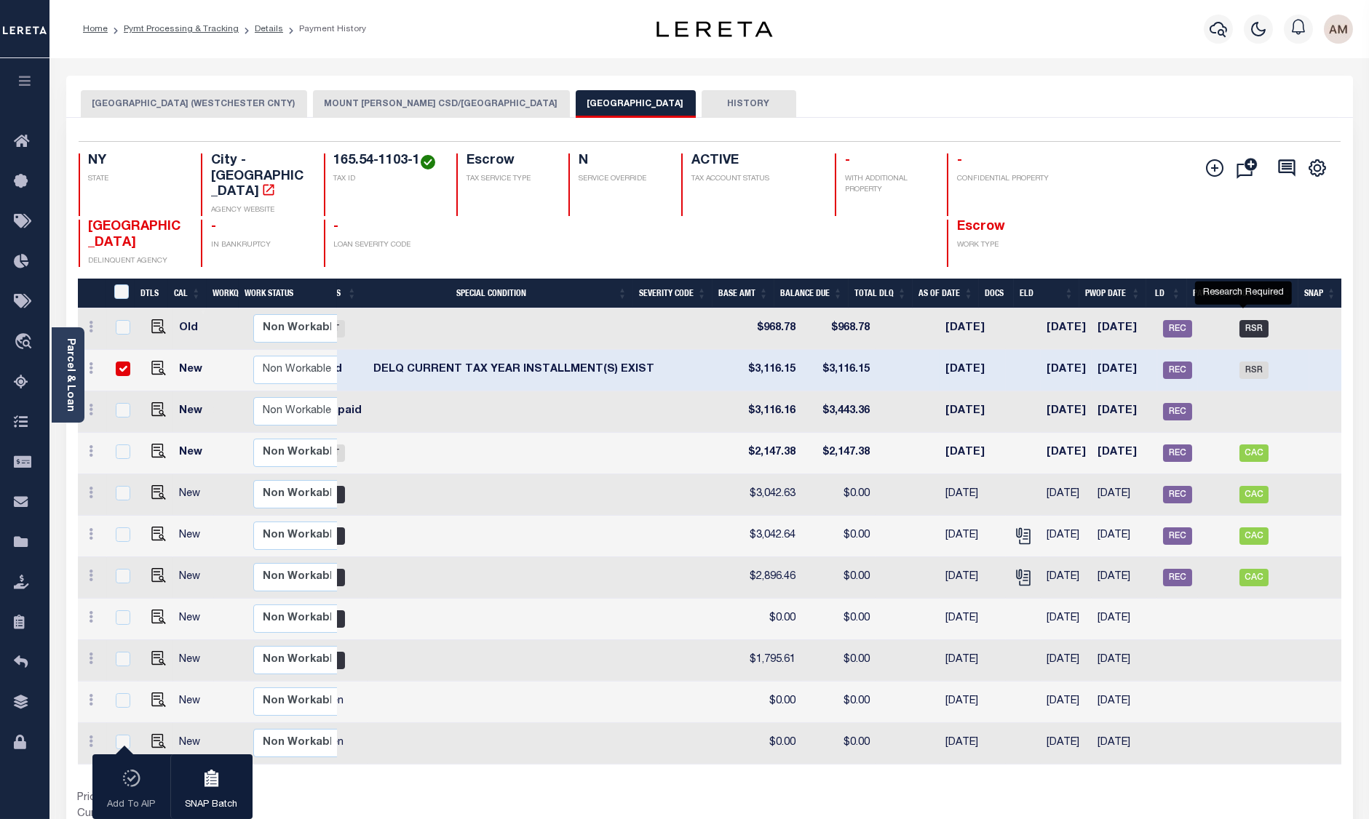
click at [1239, 320] on span "RSR" at bounding box center [1253, 328] width 29 height 17
checkbox input "true"
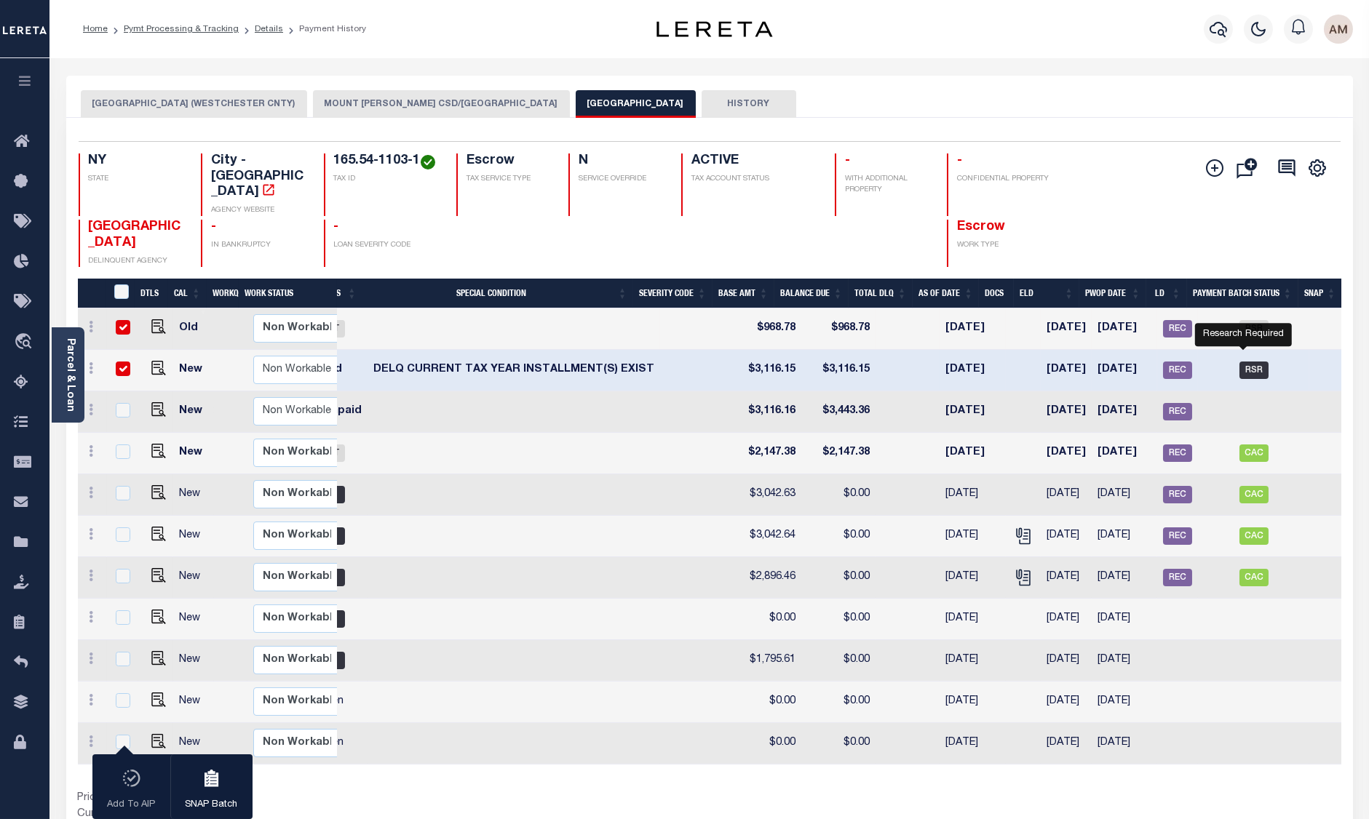
click at [1249, 362] on span "RSR" at bounding box center [1253, 370] width 29 height 17
checkbox input "false"
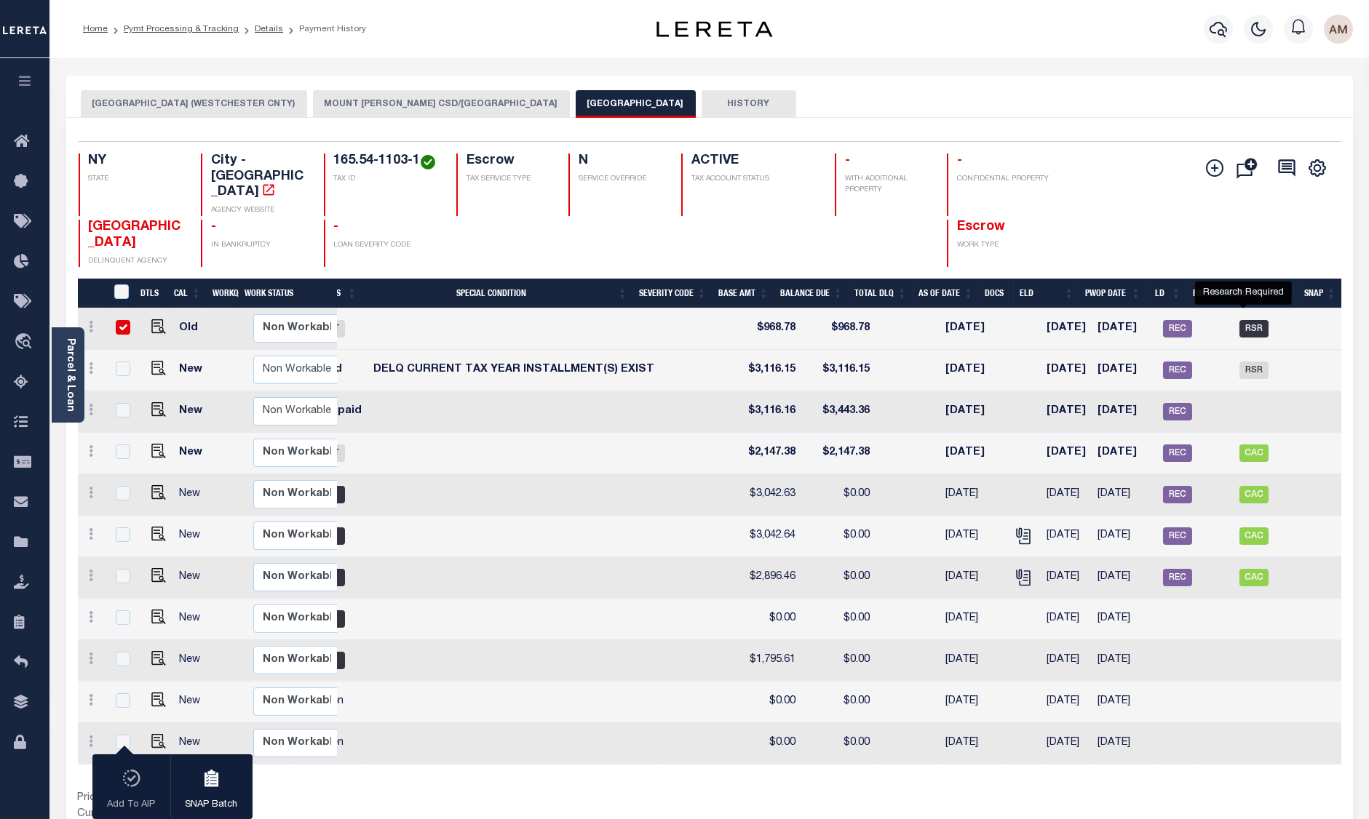
click at [1239, 320] on span "RSR" at bounding box center [1253, 328] width 29 height 17
checkbox input "false"
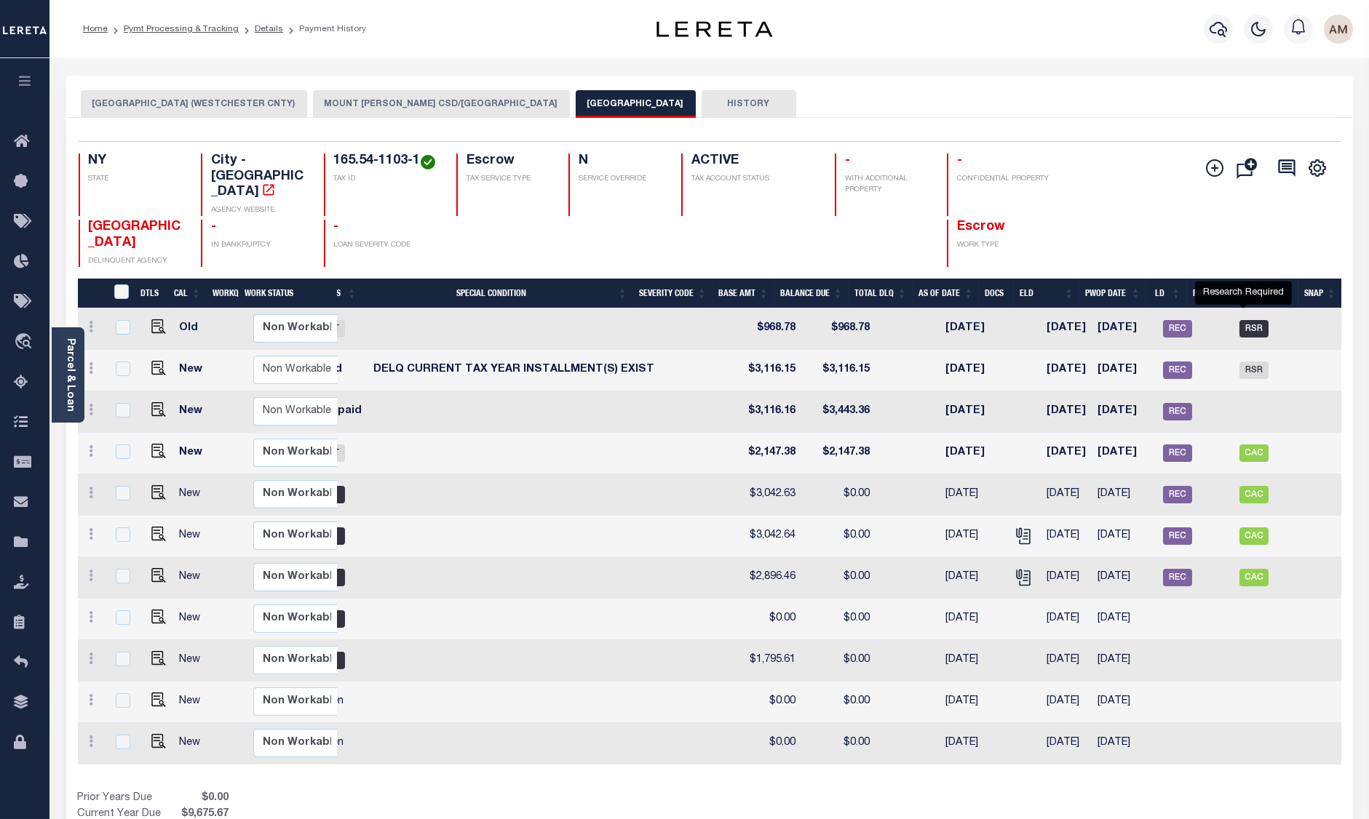
click at [1239, 320] on span "RSR" at bounding box center [1253, 328] width 29 height 17
checkbox input "true"
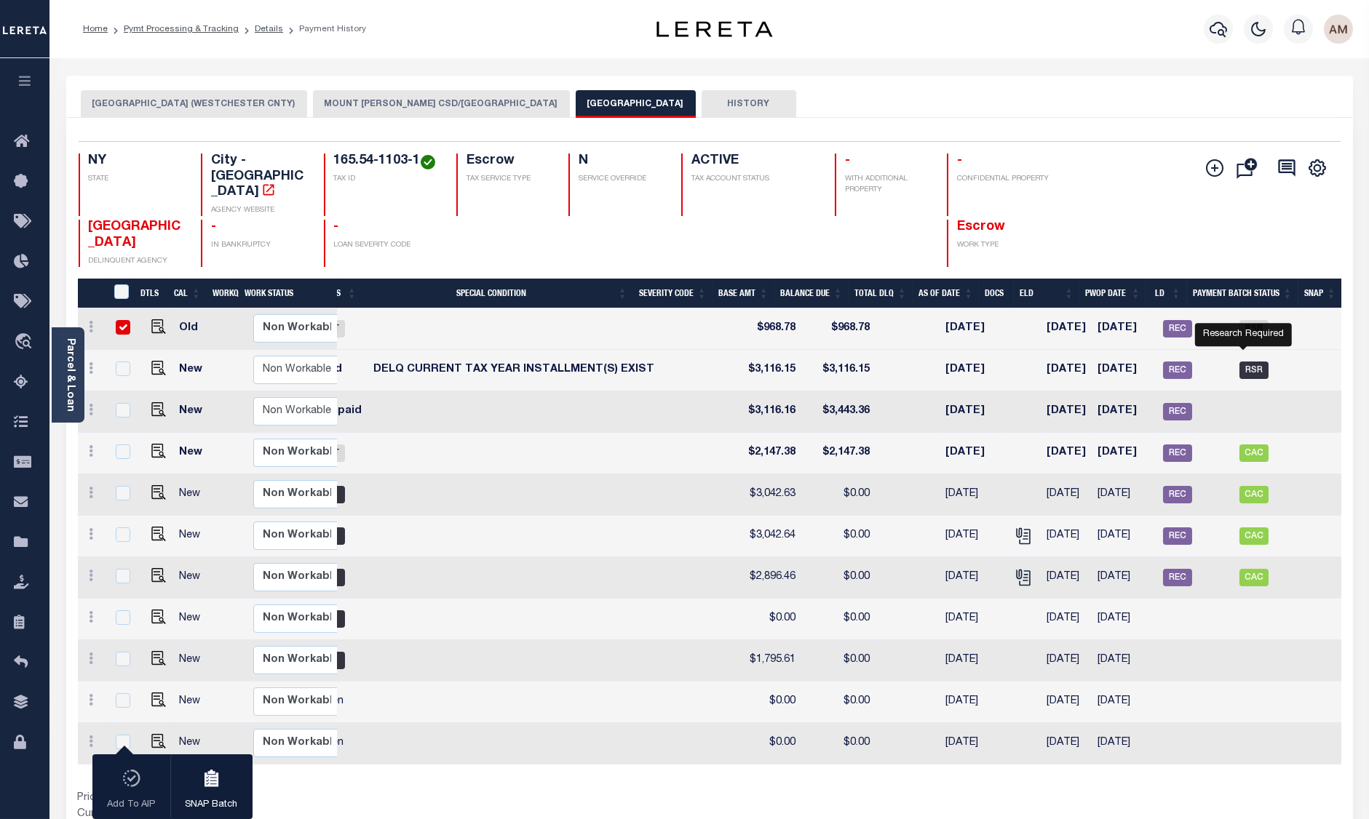
click at [1239, 362] on span "RSR" at bounding box center [1253, 370] width 29 height 17
checkbox input "true"
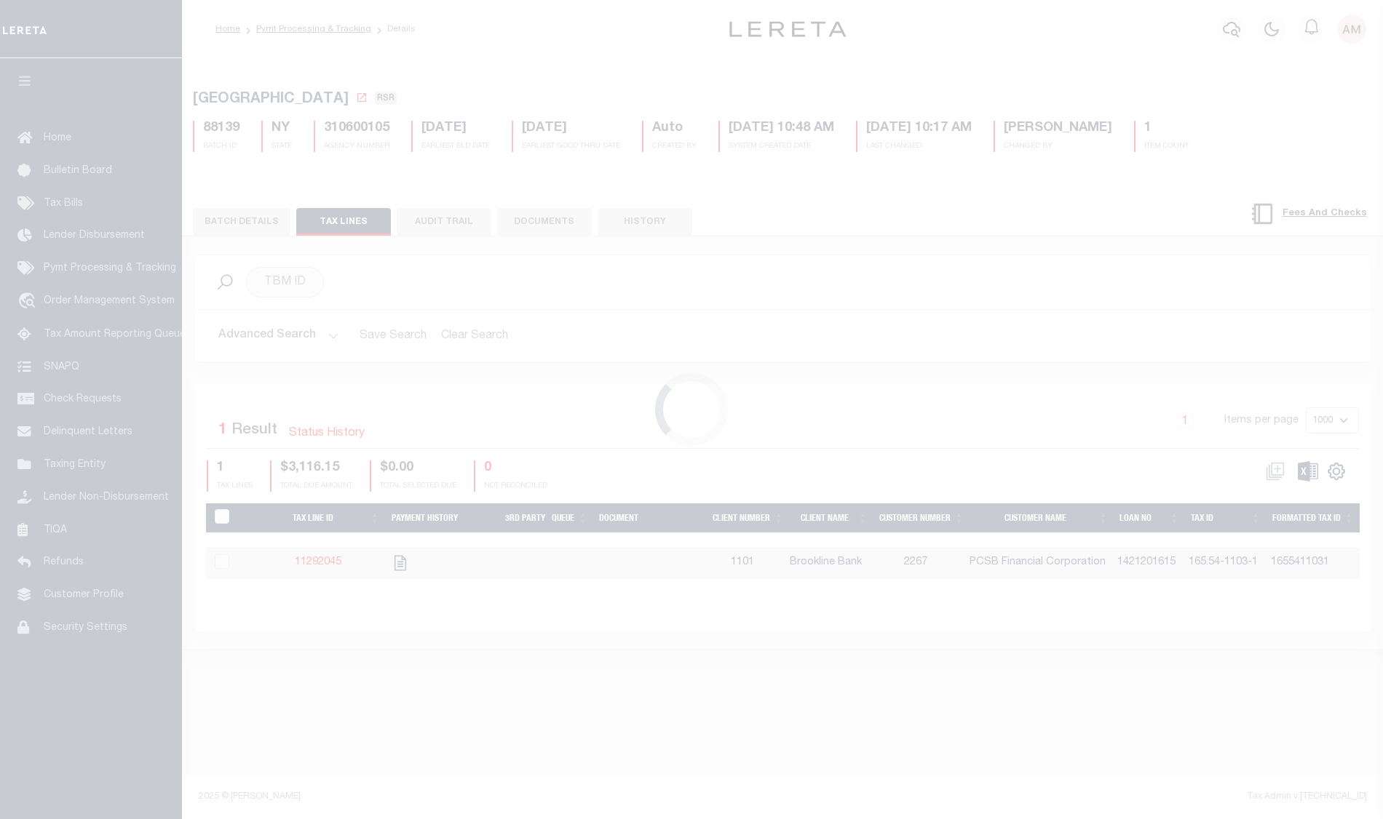
select select "RSR"
select select "CHK"
select select "[PERSON_NAME]"
select select "FDX"
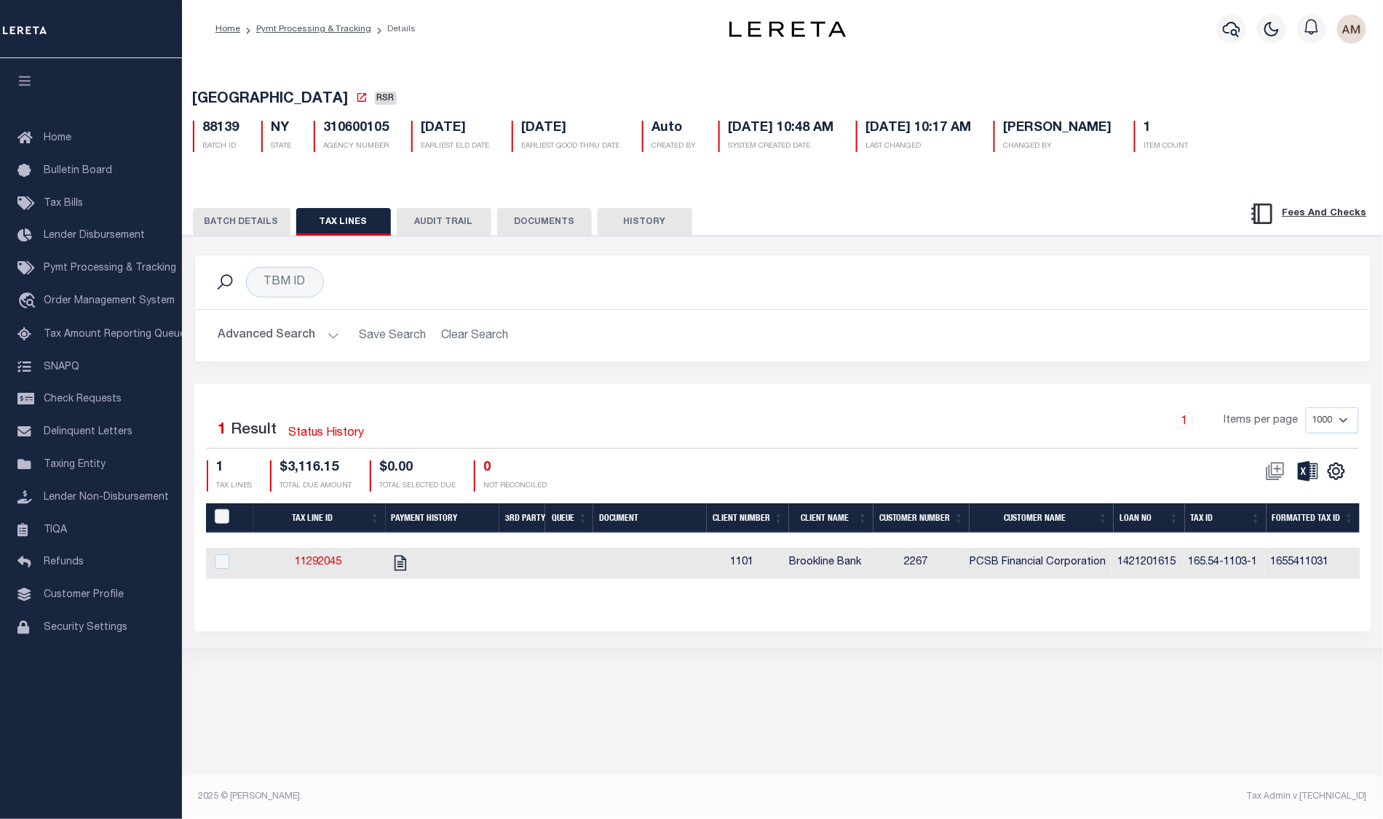
click at [255, 234] on button "BATCH DETAILS" at bounding box center [242, 222] width 98 height 28
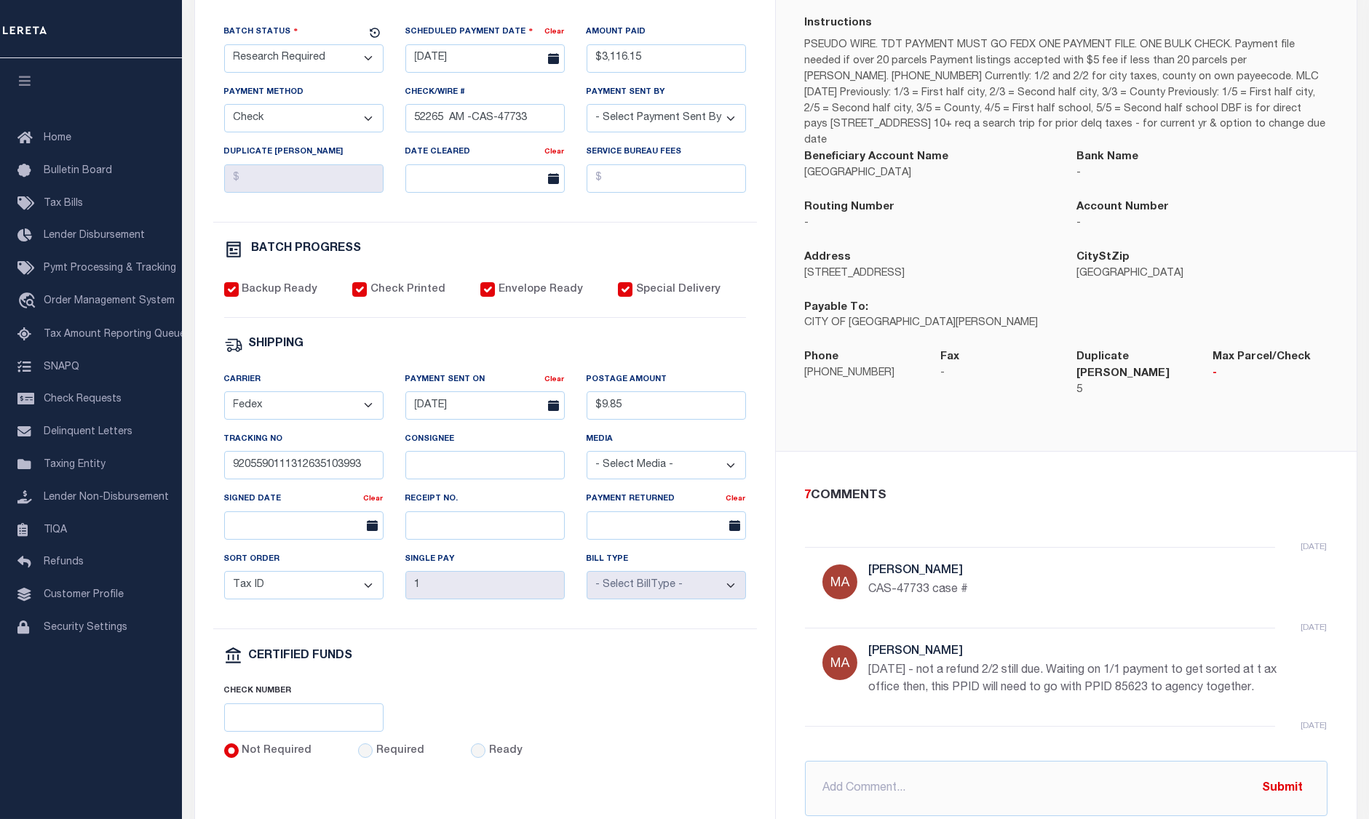
scroll to position [388, 0]
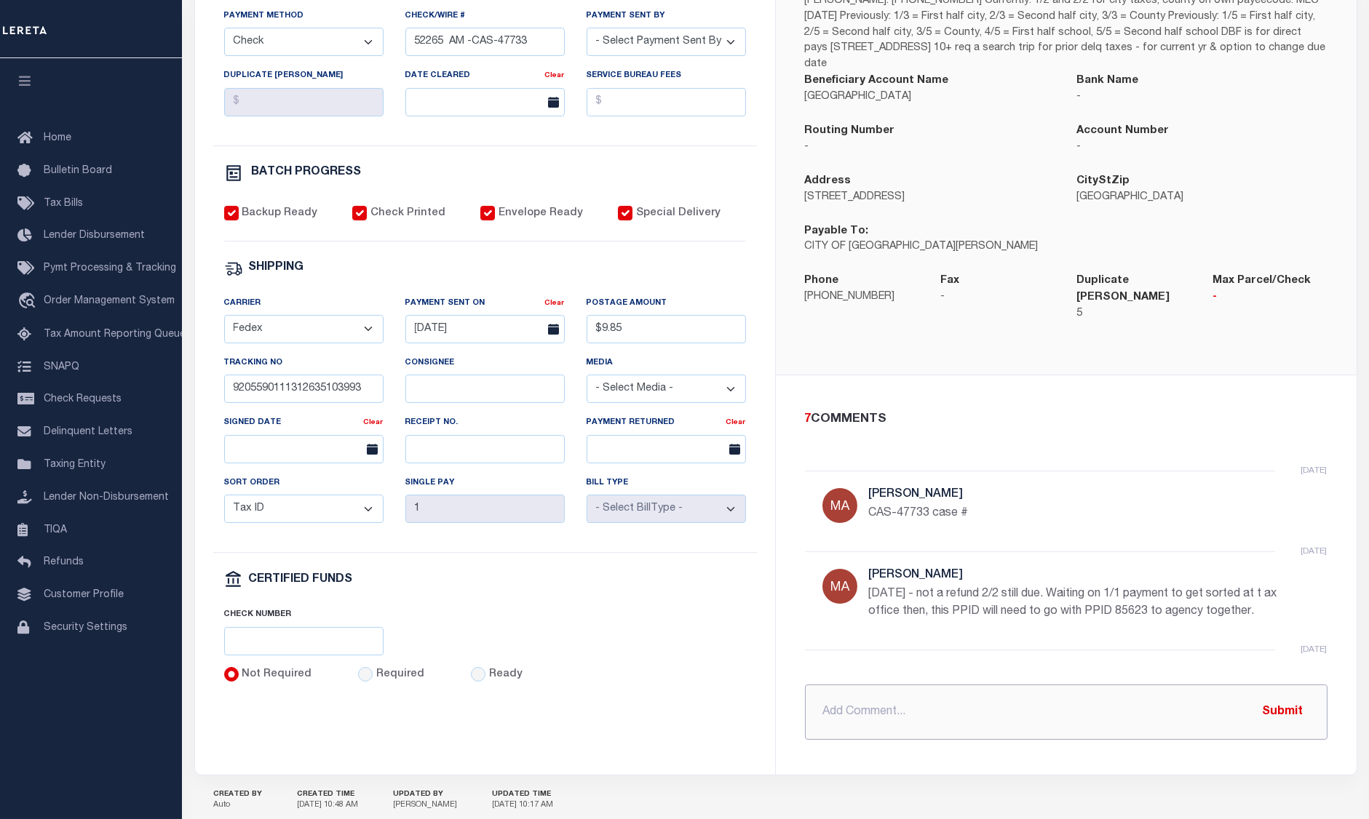
click at [896, 696] on input "text" at bounding box center [1066, 712] width 522 height 55
paste input "I spoke with [PERSON_NAME] (direct phone # [PHONE_NUMBER]) at the tax office. S…"
type input "9/5/25 I spoke with Roberson (direct phone # 914.665.2304) at the tax office. S…"
click at [1305, 697] on button "Submit" at bounding box center [1283, 712] width 60 height 30
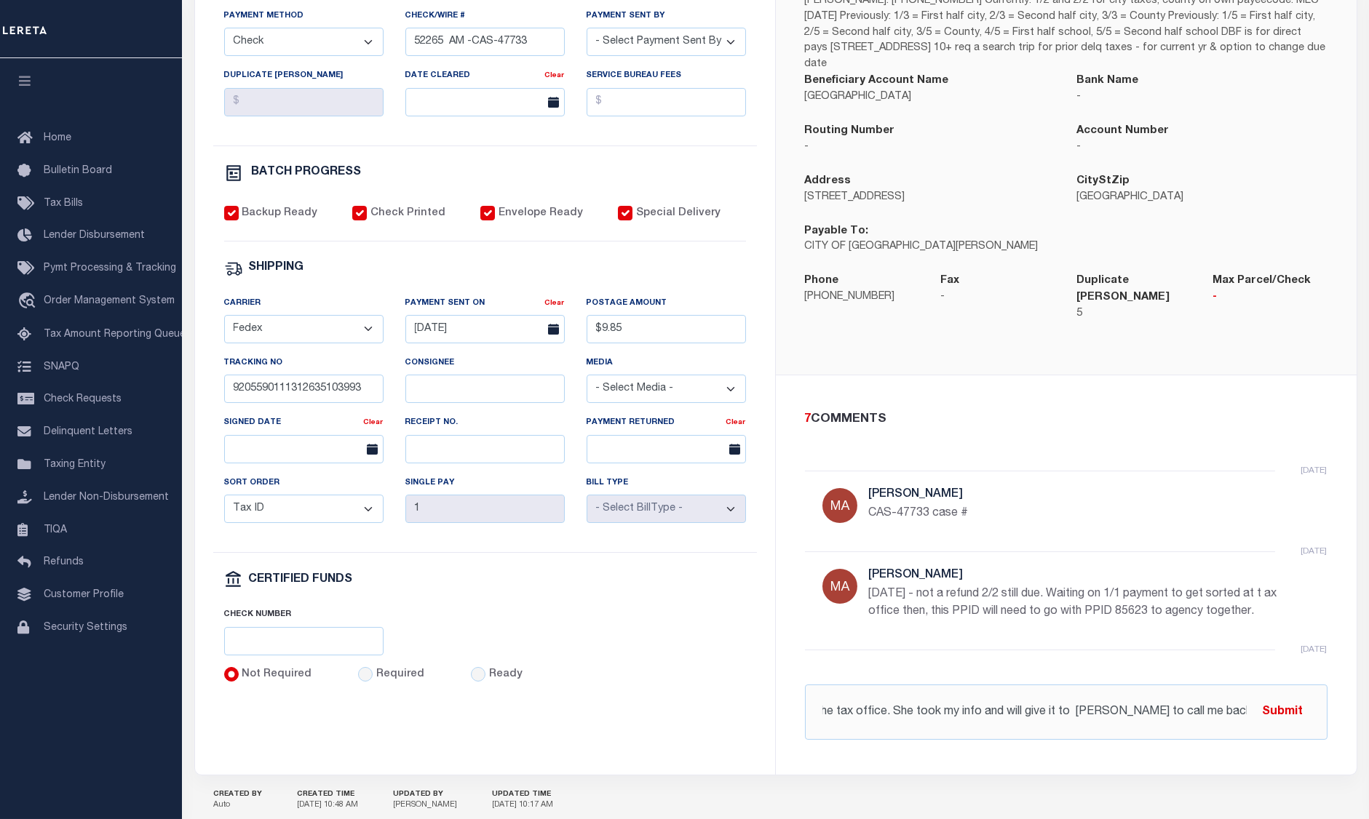
scroll to position [0, 0]
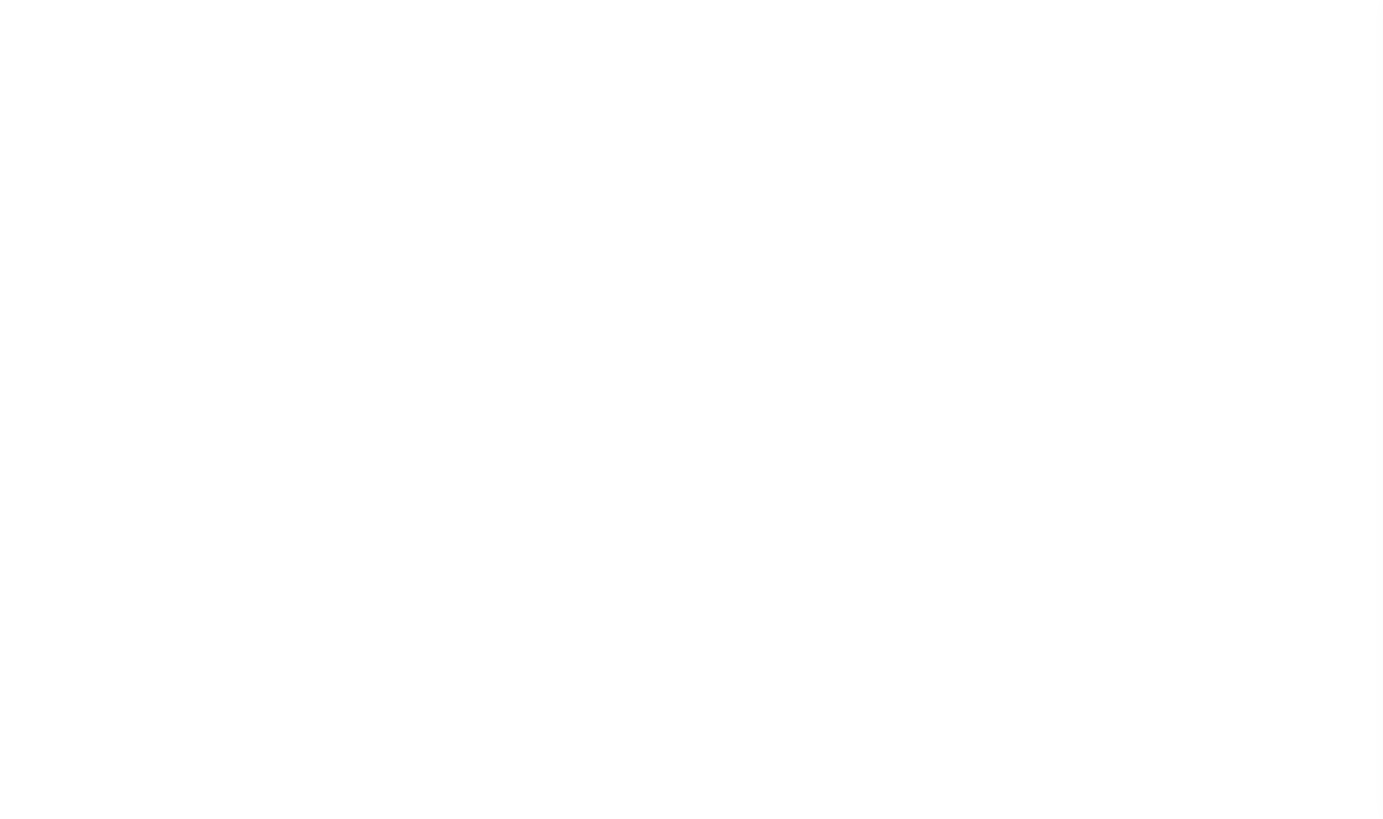
select select "RSR"
select select "CHK"
select select "[PERSON_NAME]"
select select "FDX"
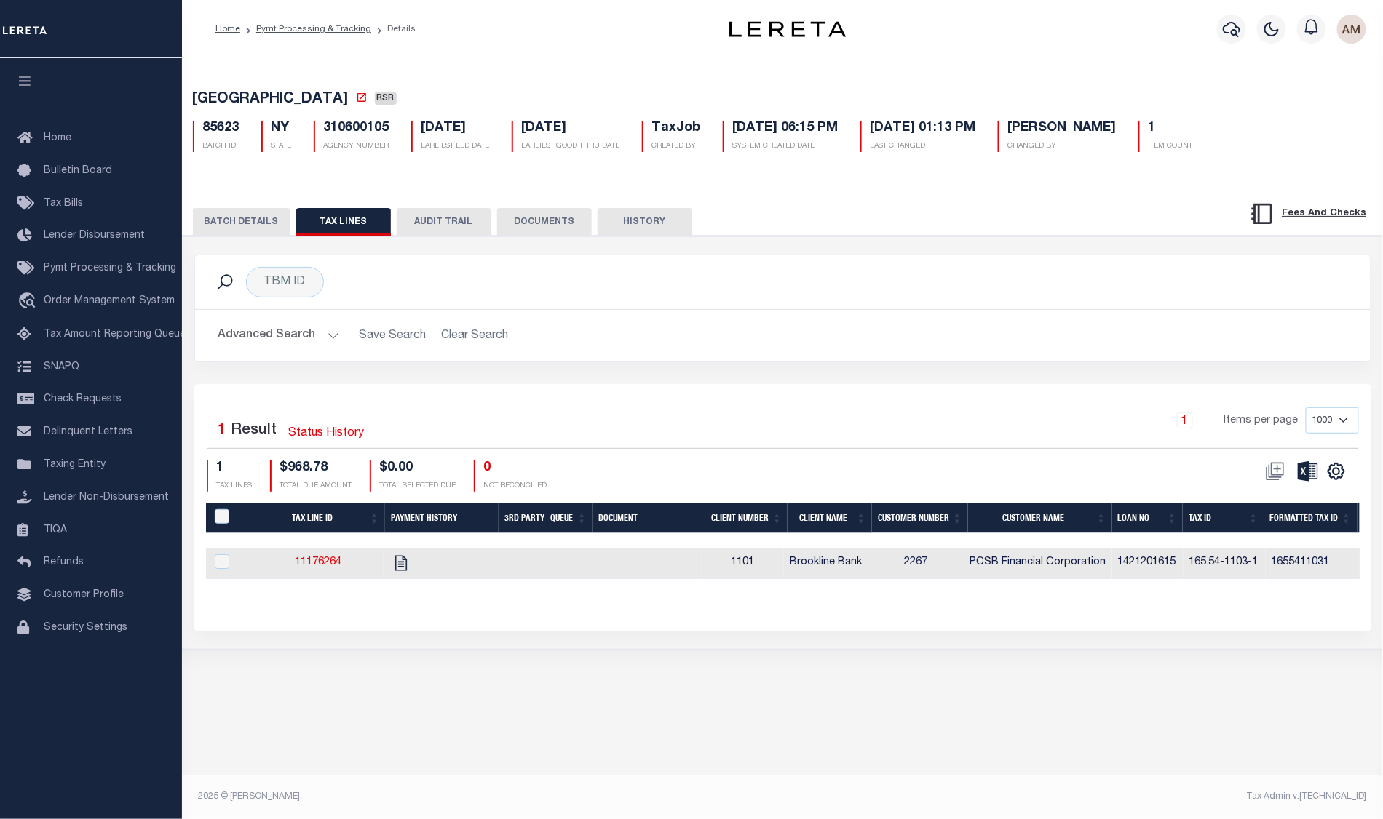
click at [255, 207] on div "BATCH DETAILS TAX LINES AUDIT TRAIL DOCUMENTS HISTORY" at bounding box center [782, 217] width 1236 height 37
click at [255, 209] on div "BATCH DETAILS TAX LINES AUDIT TRAIL DOCUMENTS HISTORY" at bounding box center [782, 217] width 1236 height 37
click at [255, 225] on button "BATCH DETAILS" at bounding box center [242, 222] width 98 height 28
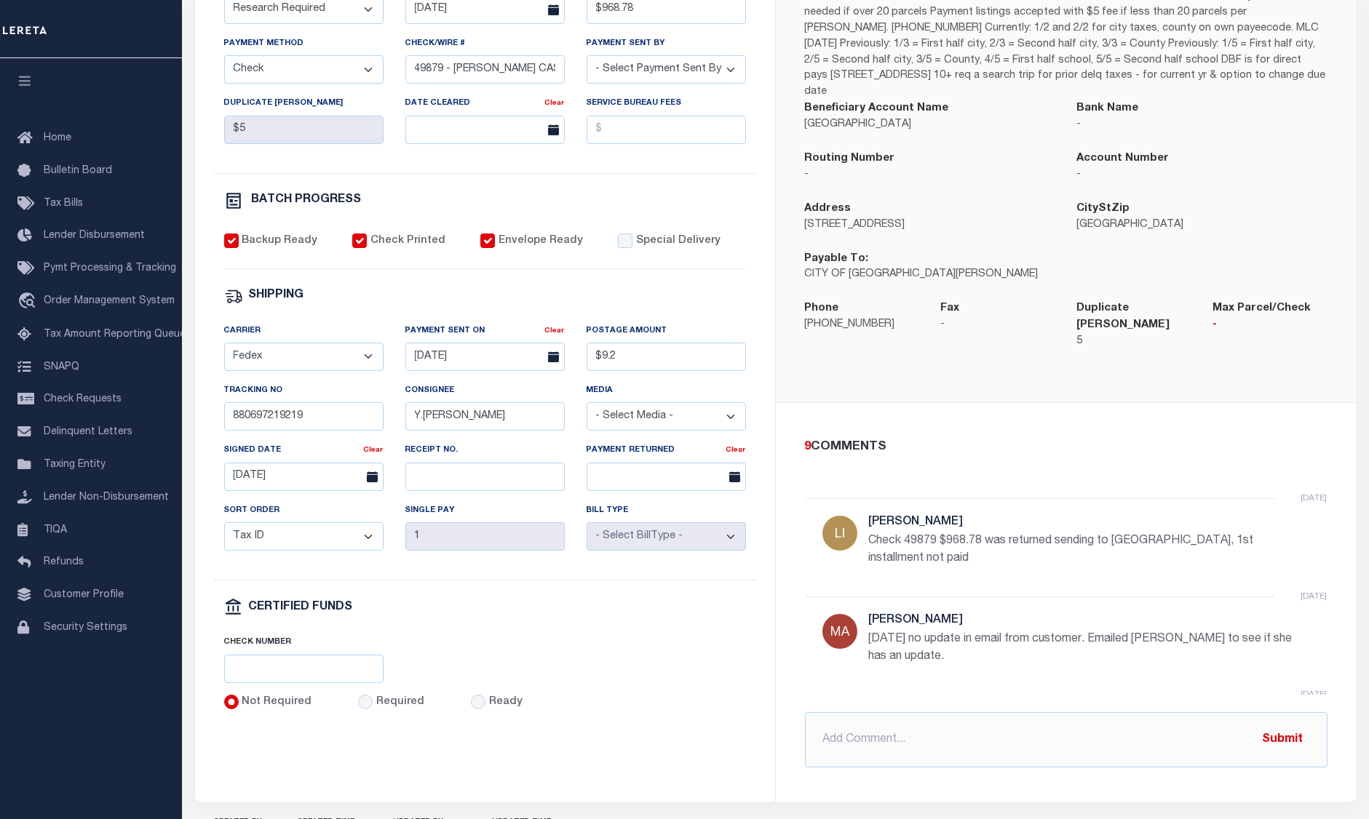
scroll to position [388, 0]
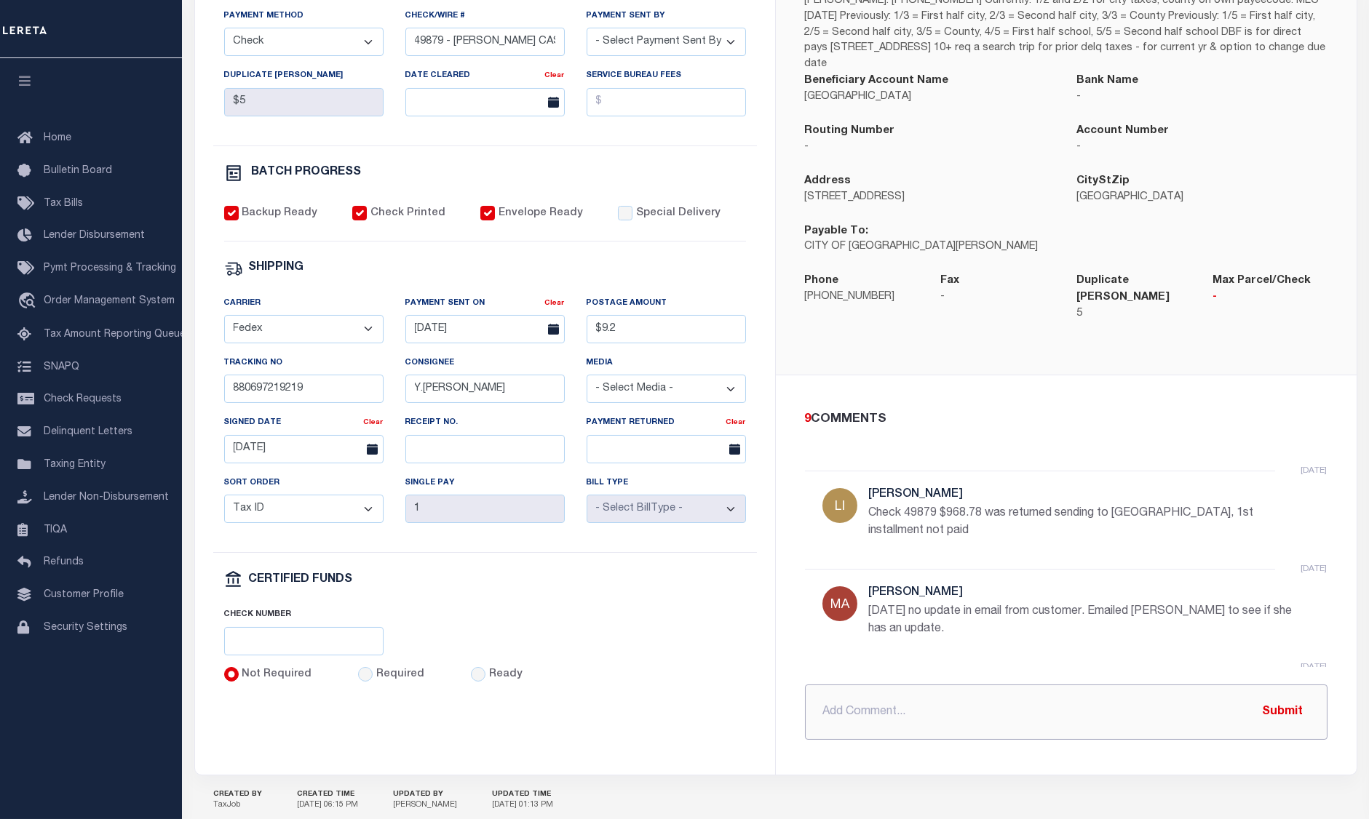
click at [885, 717] on input "text" at bounding box center [1066, 712] width 522 height 55
paste input "I spoke with [PERSON_NAME] (direct phone # [PHONE_NUMBER]) at the tax office. S…"
type input "[DATE] - I spoke with [PERSON_NAME] (direct phone # [PHONE_NUMBER]) at the tax …"
click at [1290, 701] on button "Submit" at bounding box center [1283, 712] width 60 height 30
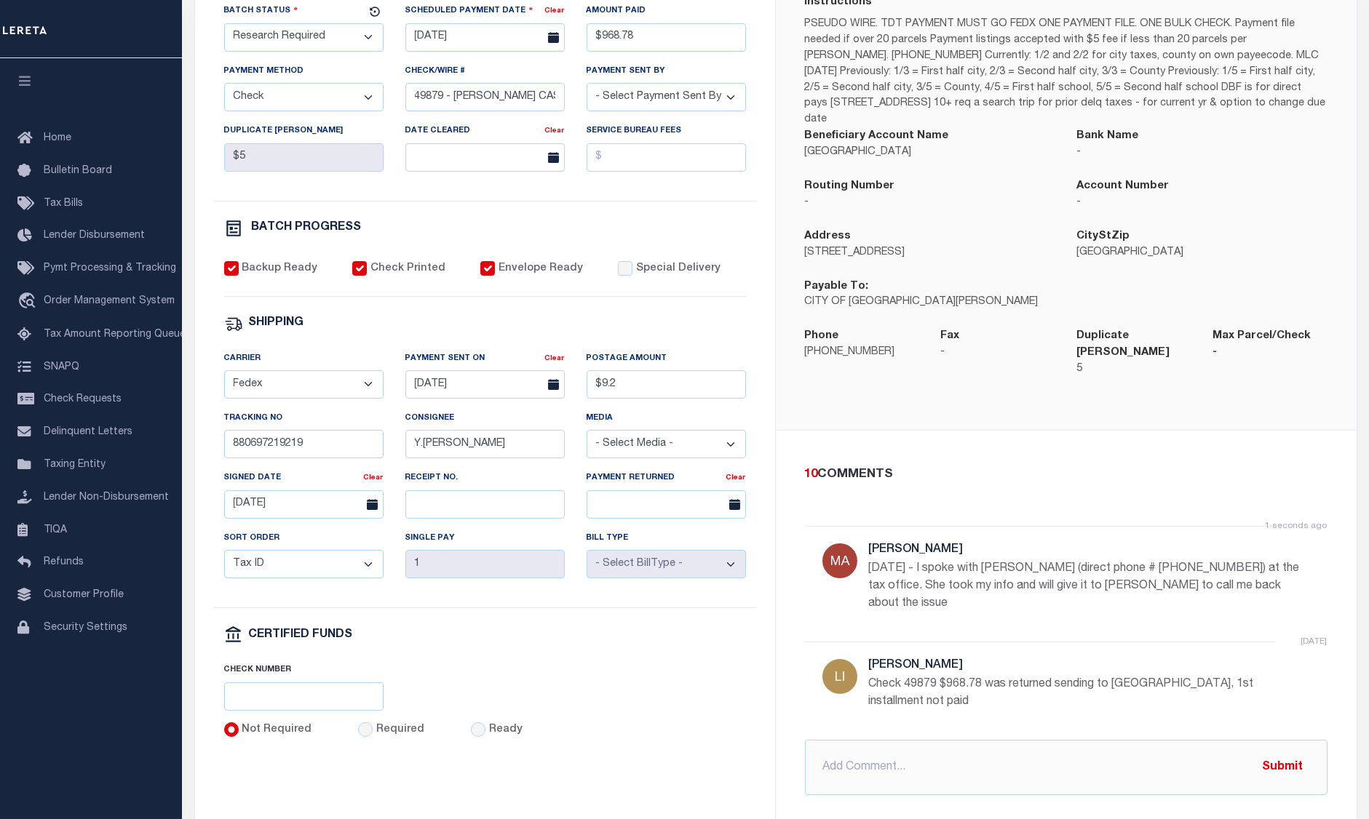
scroll to position [388, 0]
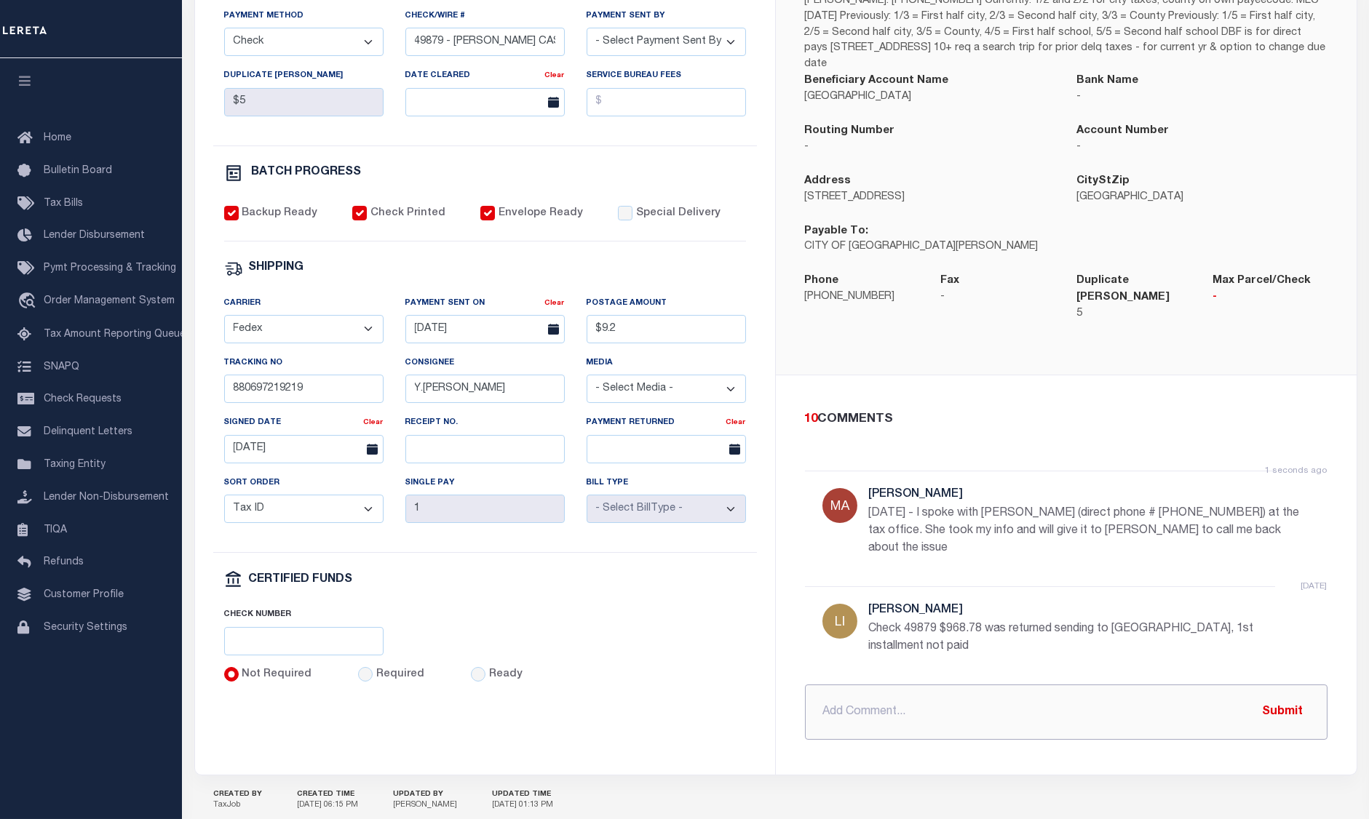
click at [892, 693] on input "text" at bounding box center [1066, 712] width 522 height 55
click at [1118, 699] on input "[DATE] - we need a refund, not a lift and shit" at bounding box center [1066, 712] width 522 height 55
type input "[DATE] - we need a refund, not a lift and shit"
click at [1259, 704] on button "Submit" at bounding box center [1283, 712] width 60 height 30
drag, startPoint x: 1095, startPoint y: 702, endPoint x: 825, endPoint y: 706, distance: 270.0
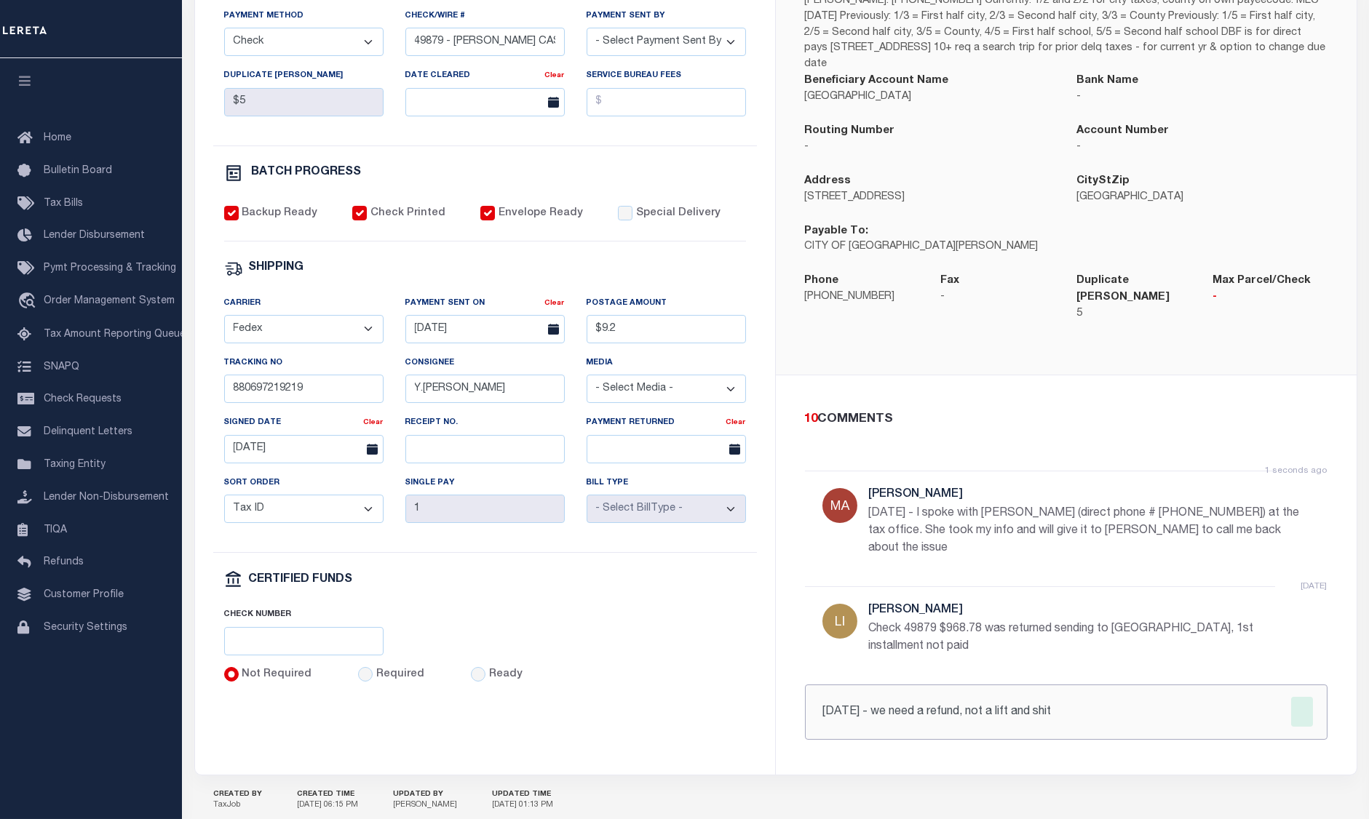
click at [788, 713] on div "10 COMMENTS 1 seconds ago Martin, April 9/5/25 - I spoke with Roberson (direct …" at bounding box center [1066, 575] width 581 height 400
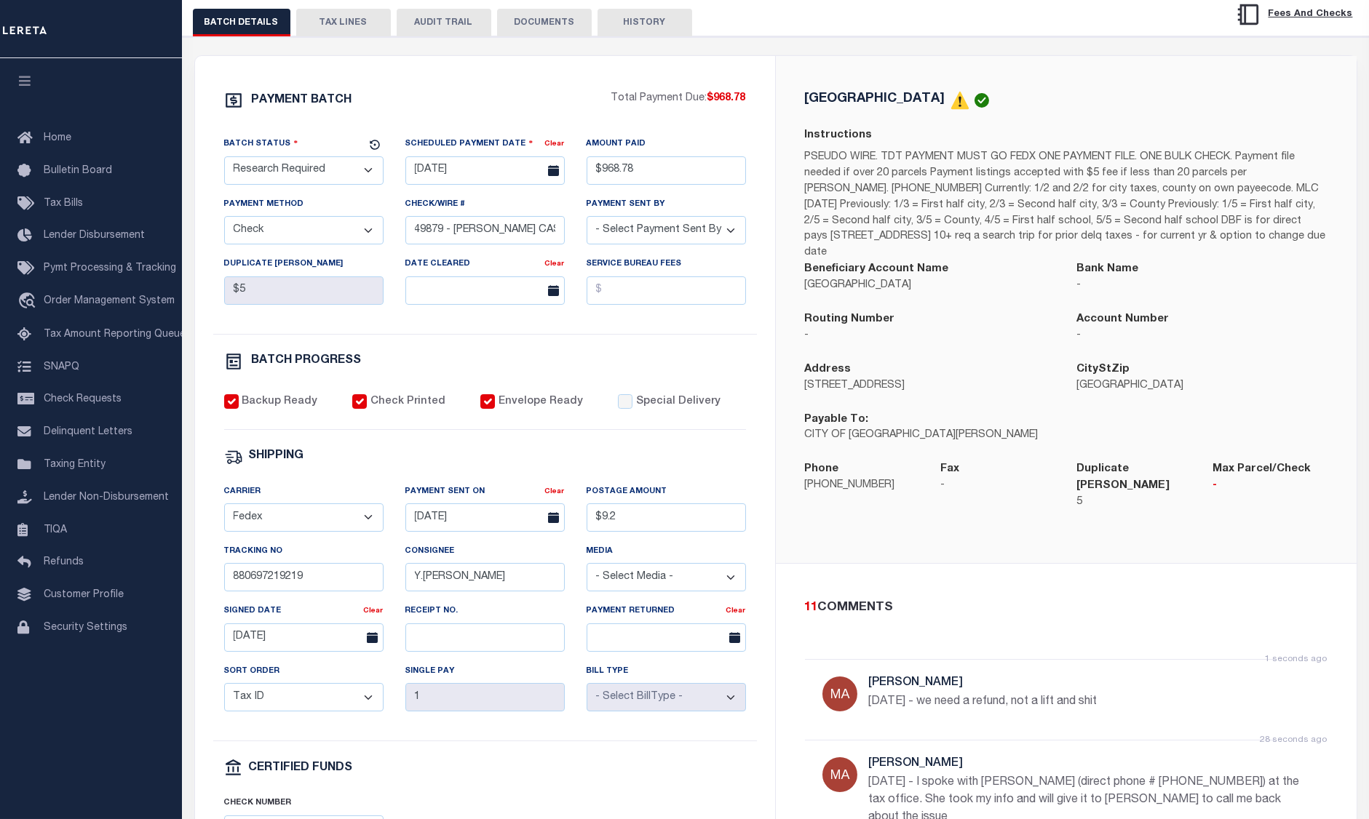
scroll to position [194, 0]
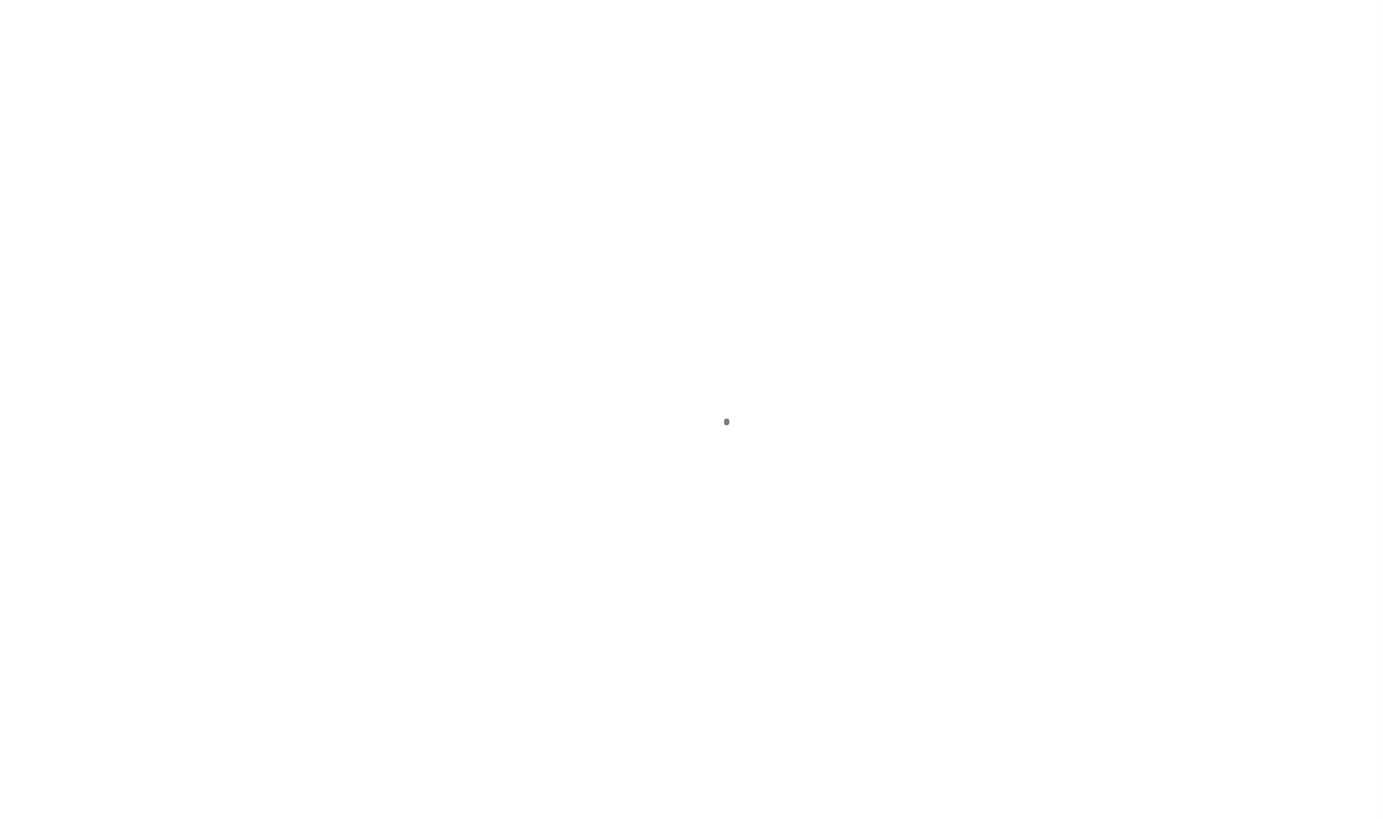
select select "RSR"
select select "CHK"
select select "[PERSON_NAME]"
select select "FDX"
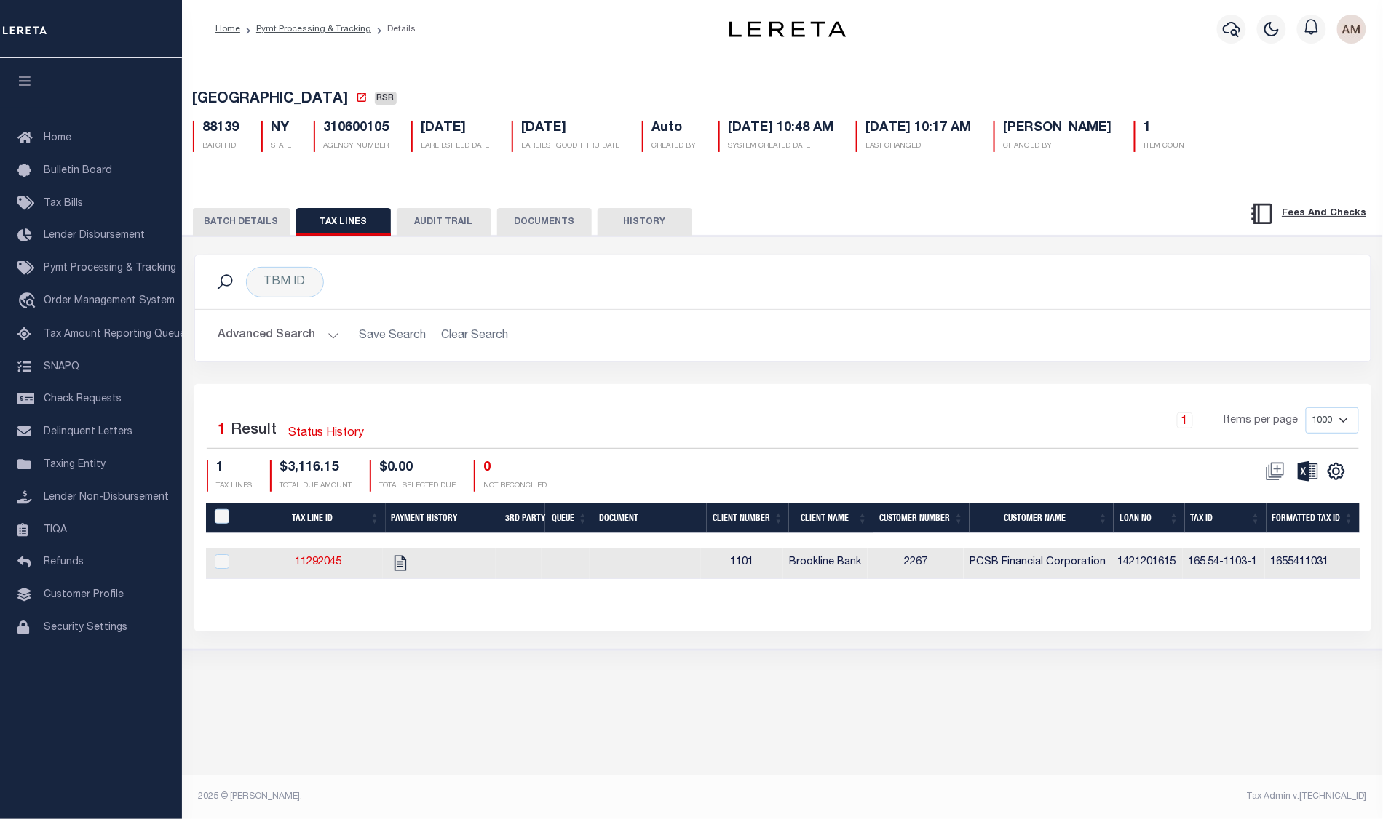
click at [269, 230] on button "BATCH DETAILS" at bounding box center [242, 222] width 98 height 28
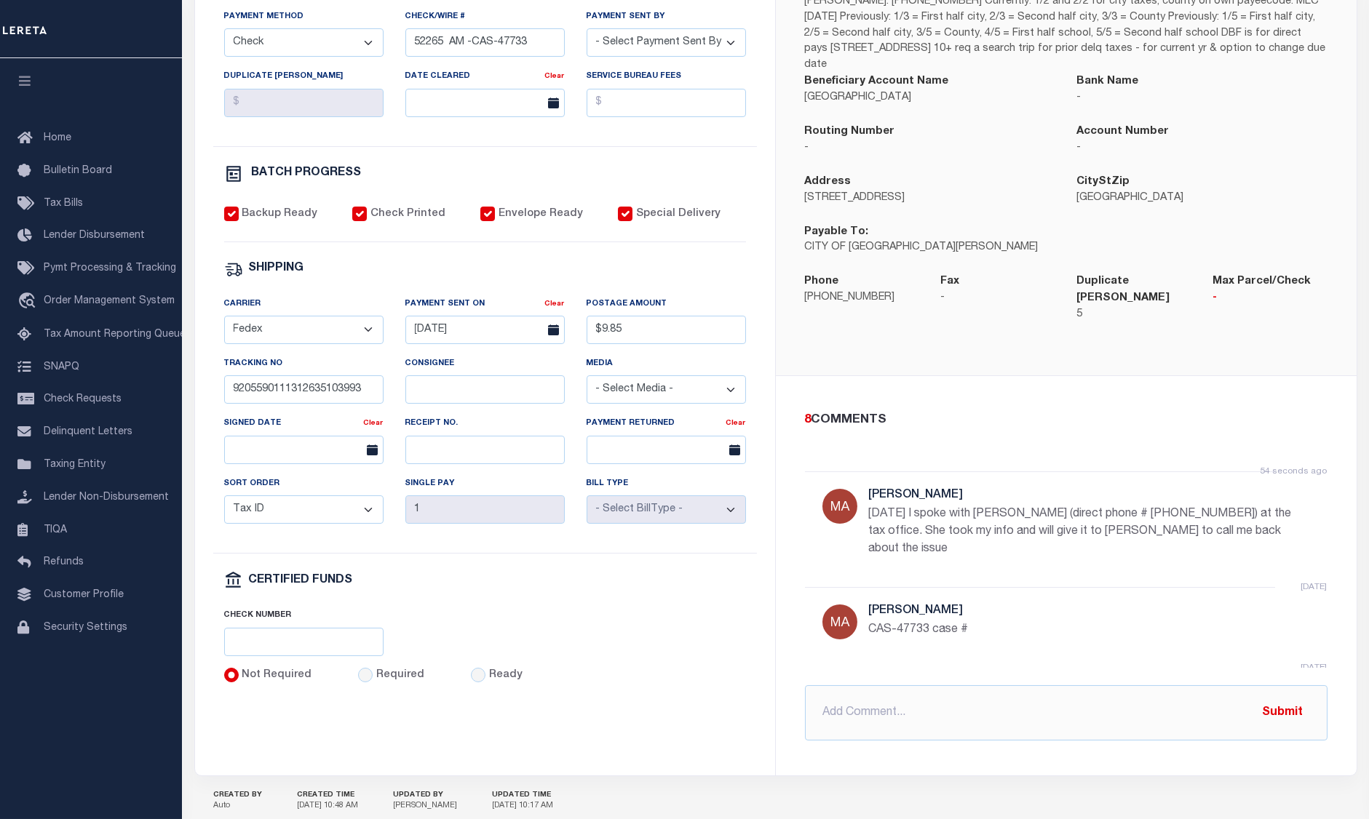
scroll to position [388, 0]
paste input "I spoke with Roberson (direct phone # 914.665.2304) at the tax office. She took…"
drag, startPoint x: 1175, startPoint y: 707, endPoint x: 417, endPoint y: 710, distance: 758.2
click at [413, 711] on div "PAYMENT BATCH Total Payment Due: $3,116.15 Batch Status" at bounding box center [775, 321] width 1161 height 907
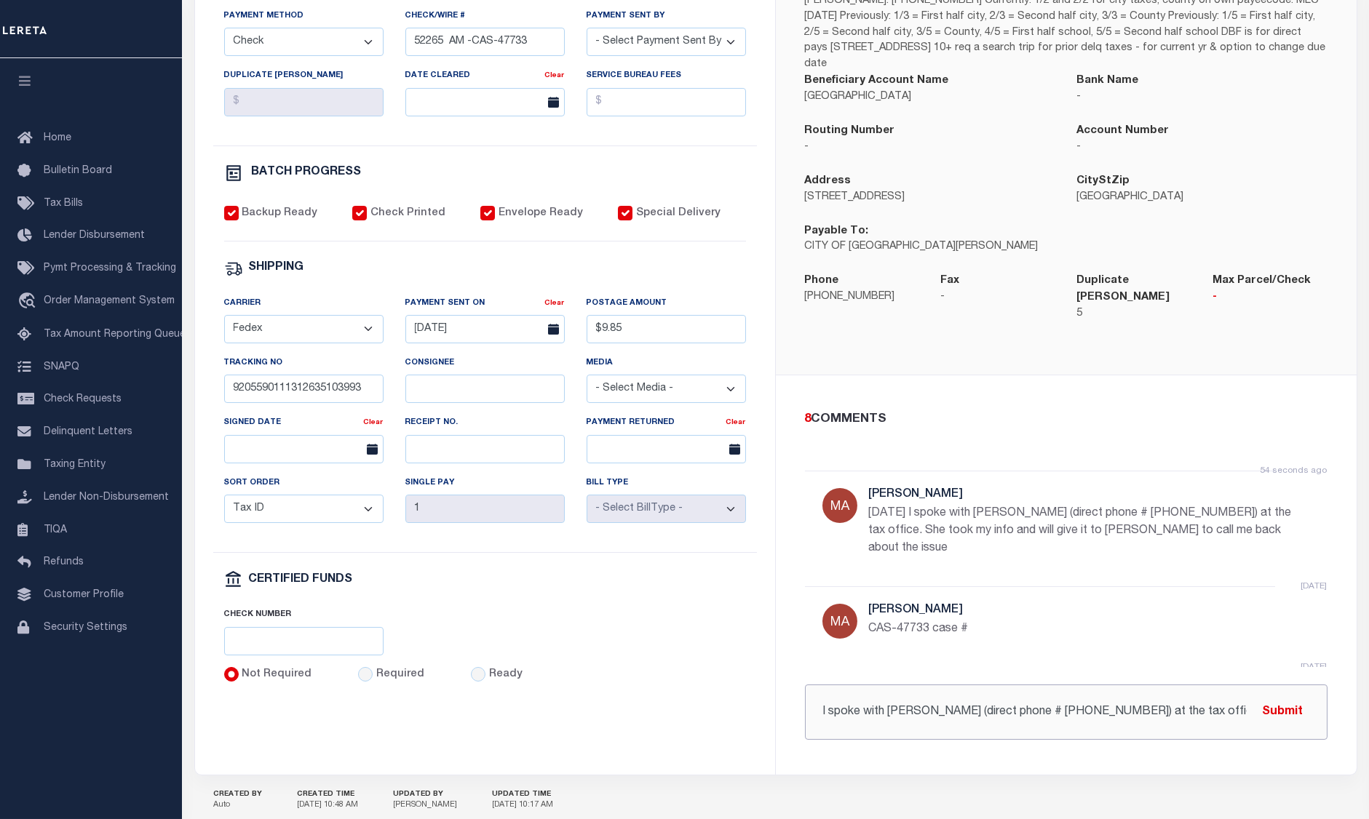
type input "bout the issue"
drag, startPoint x: 902, startPoint y: 699, endPoint x: 673, endPoint y: 599, distance: 250.0
click at [598, 708] on div "PAYMENT BATCH Total Payment Due: $3,116.15 Batch Status" at bounding box center [775, 321] width 1161 height 907
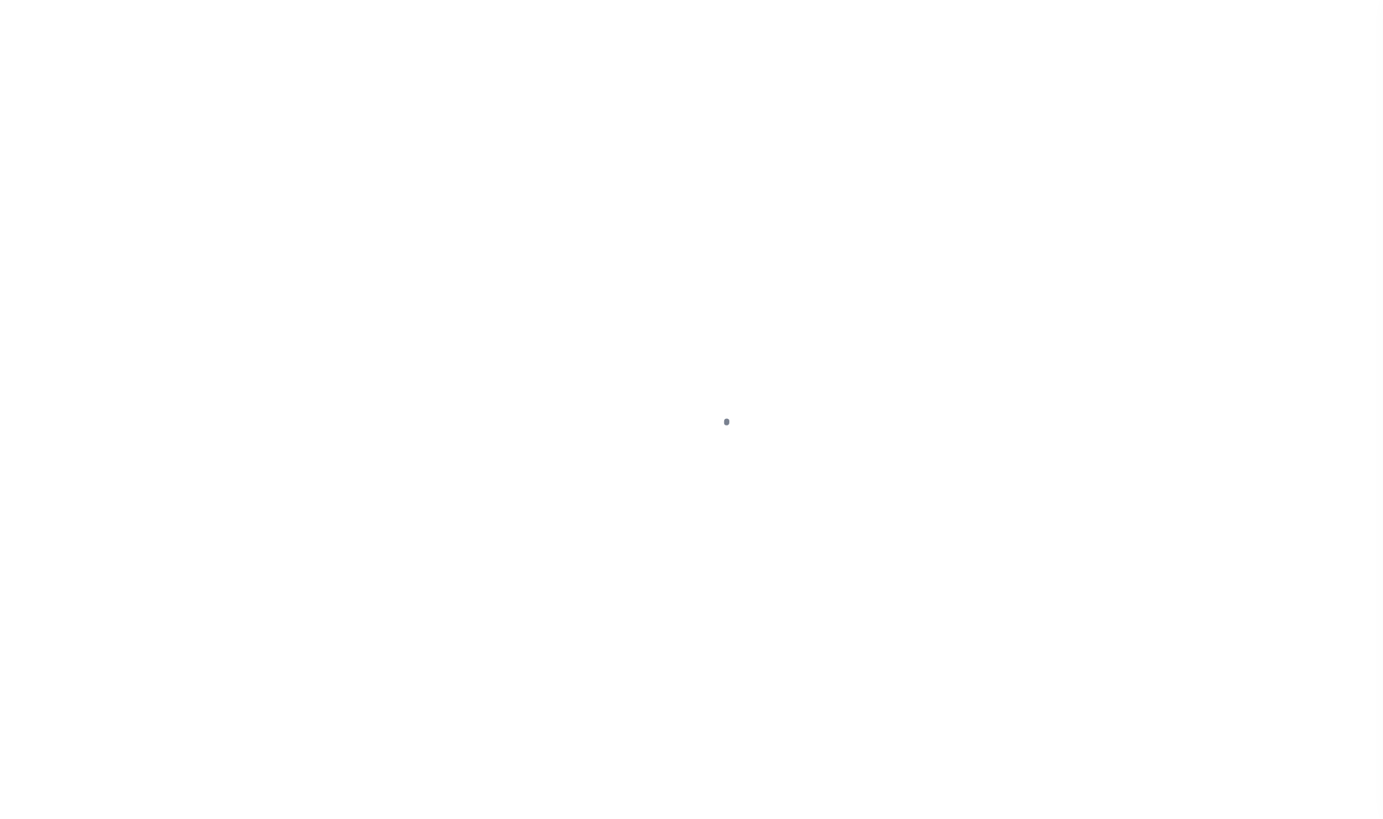
select select "RSR"
select select "CHK"
select select "[PERSON_NAME]"
select select "FDX"
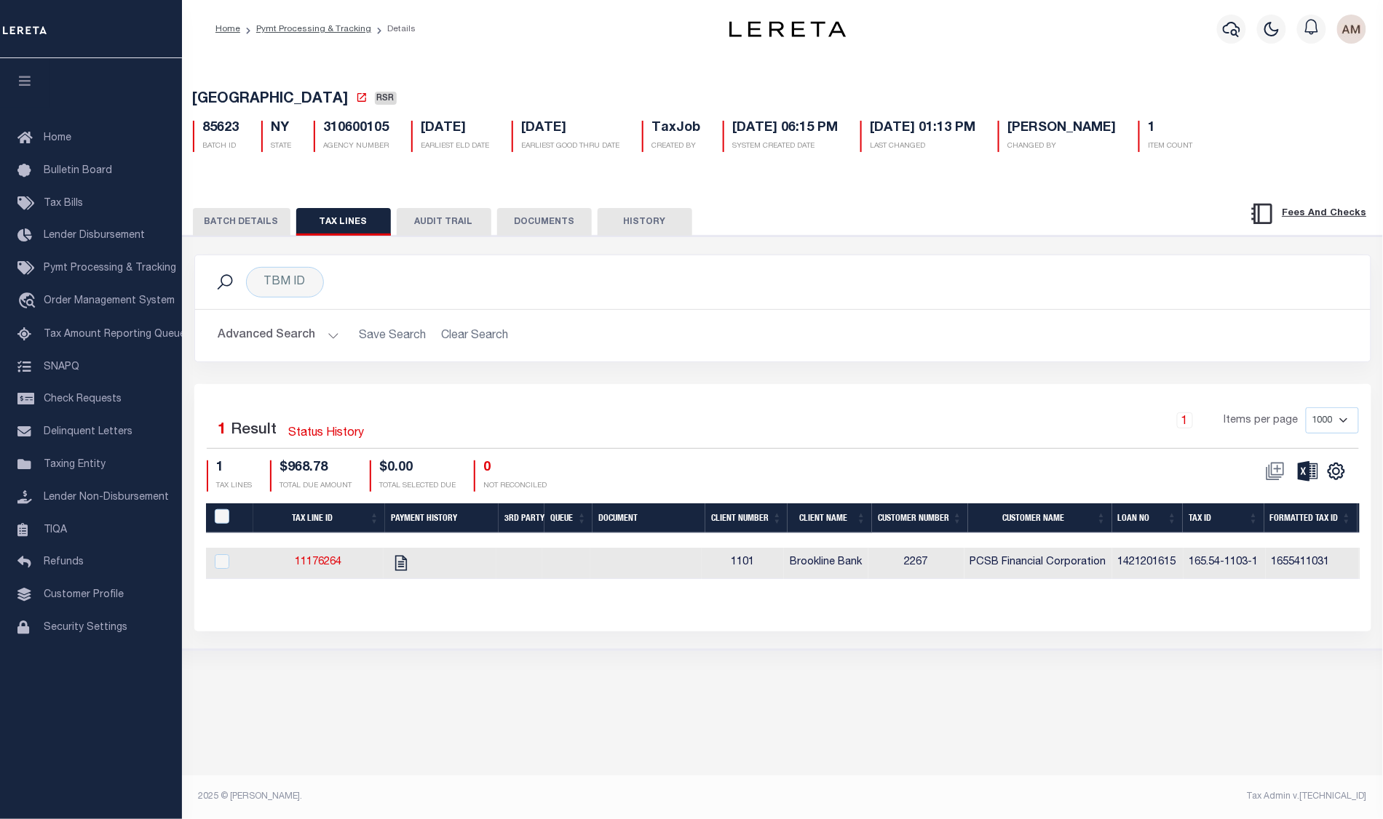
drag, startPoint x: 247, startPoint y: 228, endPoint x: 329, endPoint y: 252, distance: 85.9
click at [247, 230] on button "BATCH DETAILS" at bounding box center [242, 222] width 98 height 28
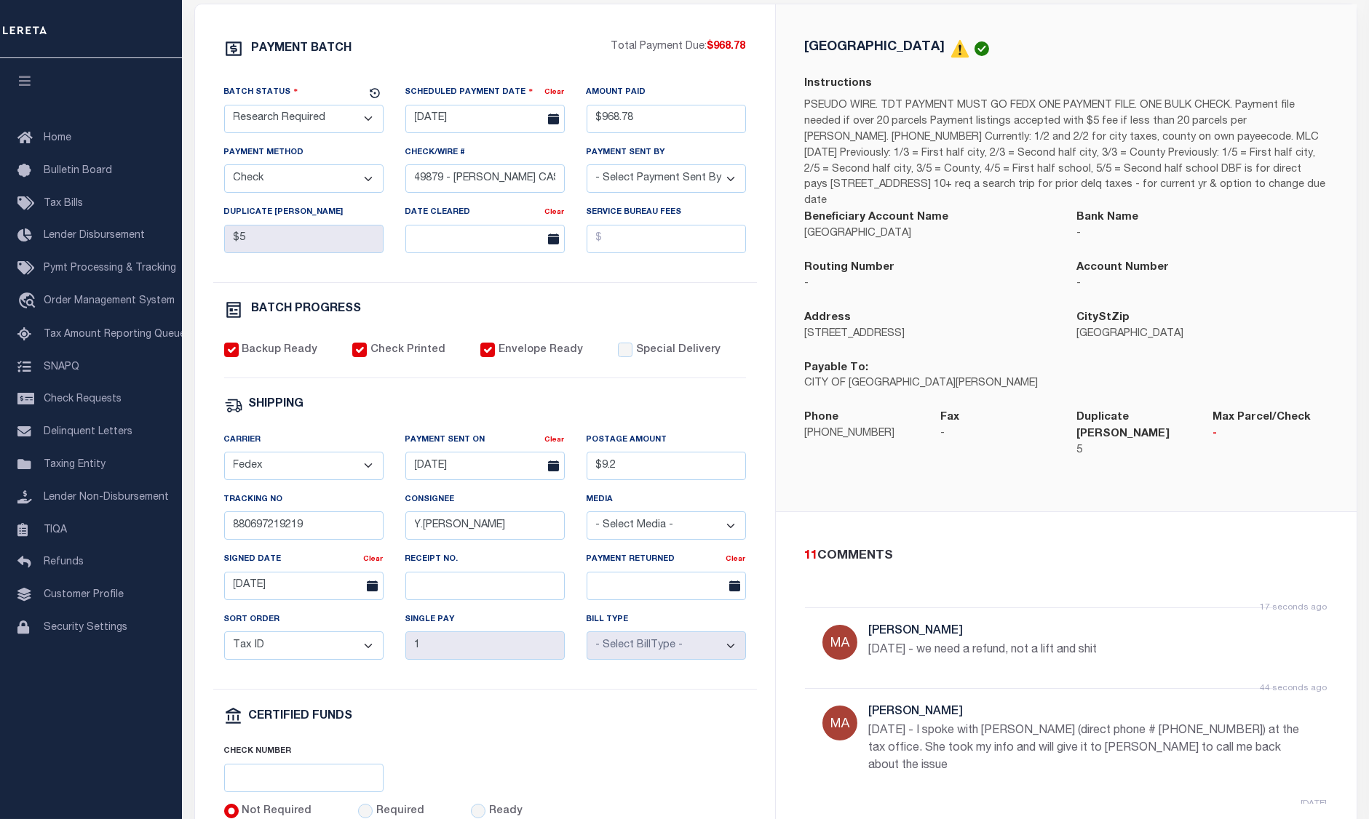
scroll to position [291, 0]
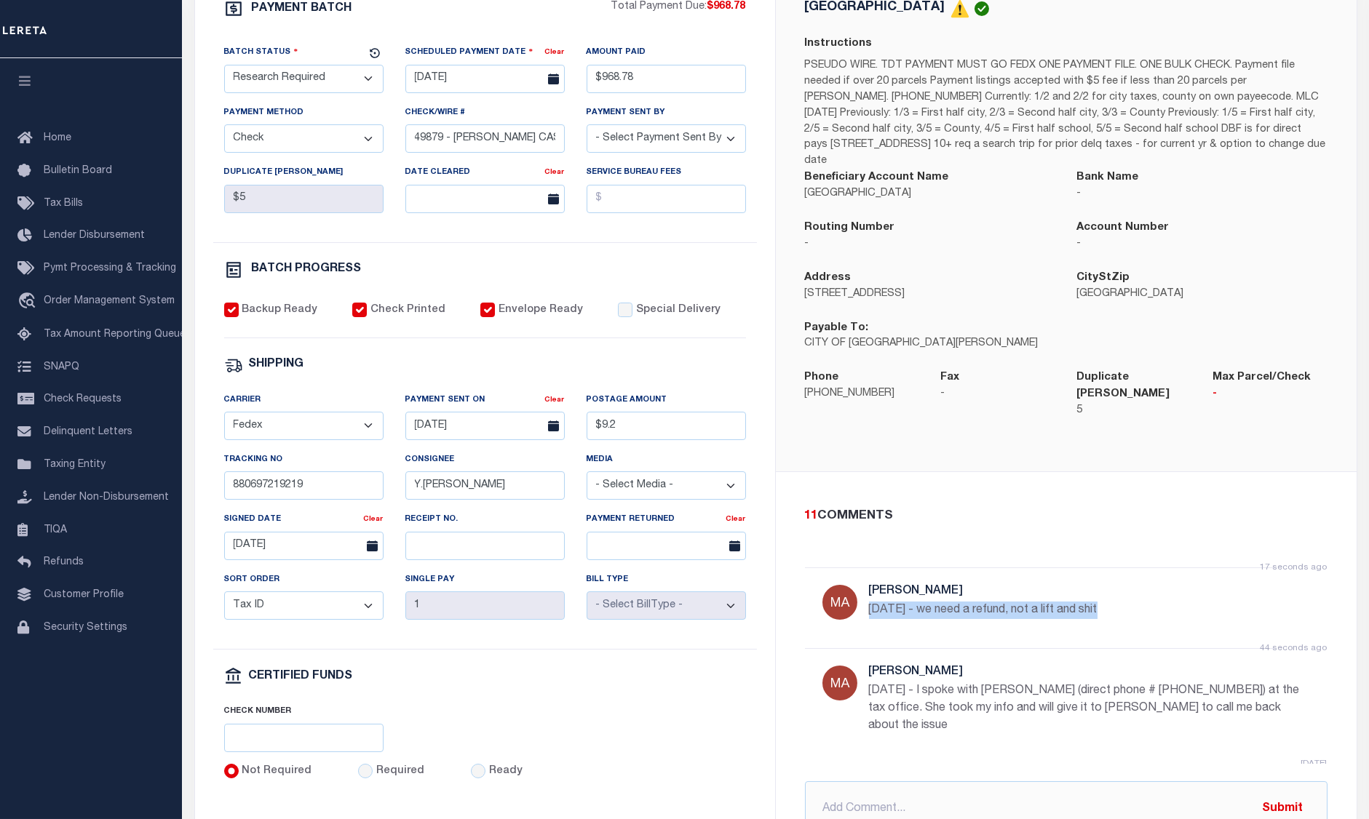
drag, startPoint x: 1067, startPoint y: 600, endPoint x: 866, endPoint y: 597, distance: 201.6
click at [866, 597] on div "17 seconds ago Martin, April 9/5/25 - we need a refund, not a lift and shit" at bounding box center [1066, 608] width 522 height 81
copy p "[DATE] - we need a refund, not a lift and shit"
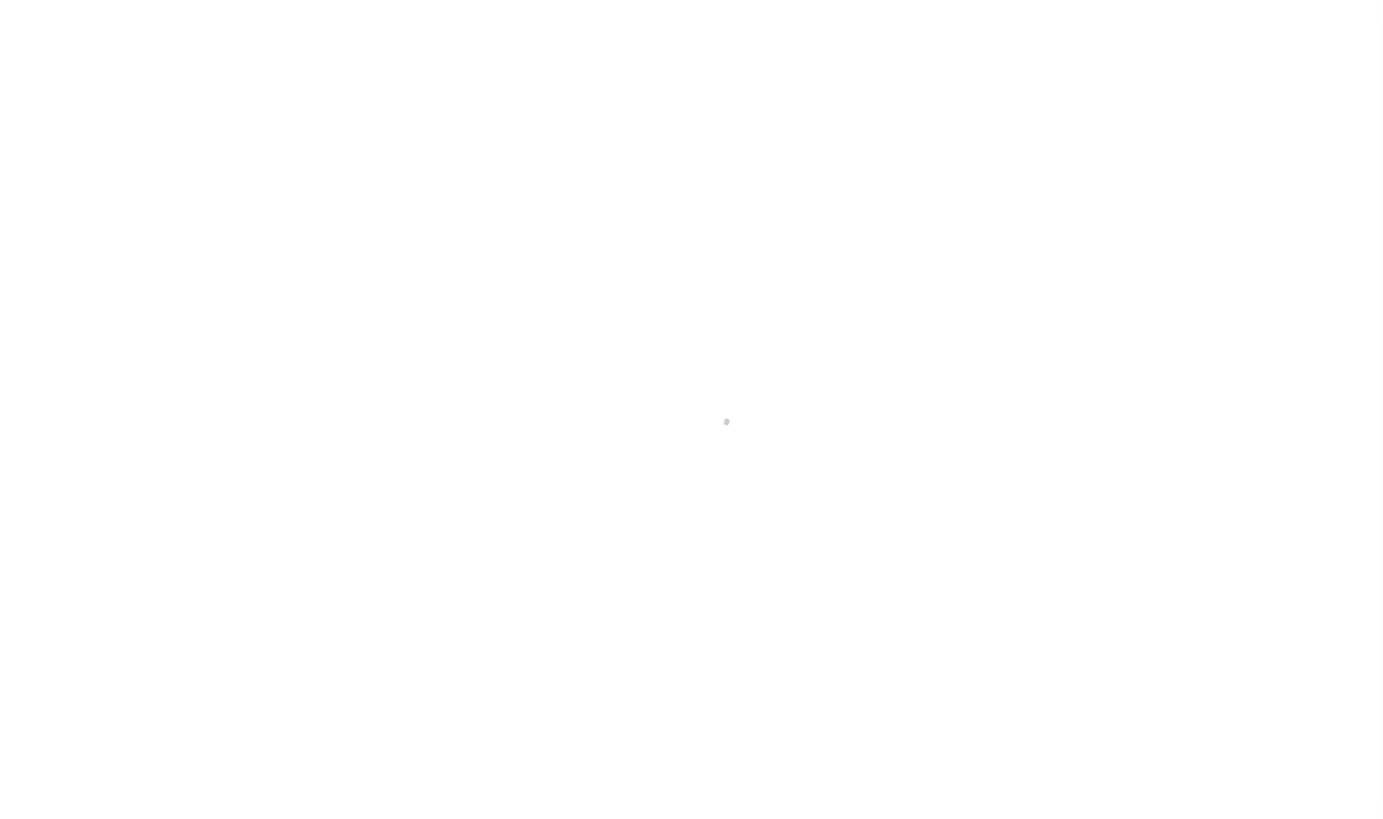
select select "RSR"
select select "CHK"
select select "[PERSON_NAME]"
select select "FDX"
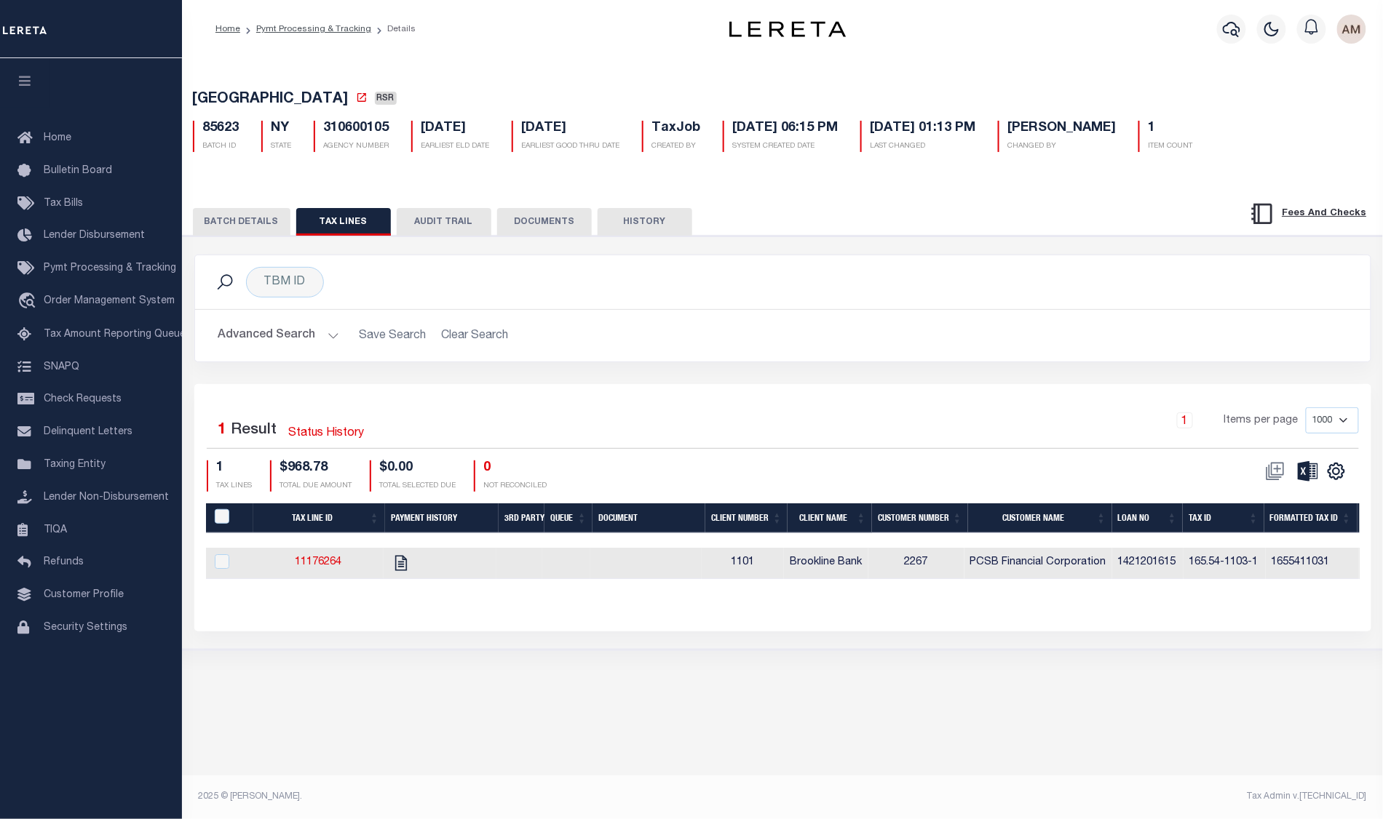
click at [245, 232] on button "BATCH DETAILS" at bounding box center [242, 222] width 98 height 28
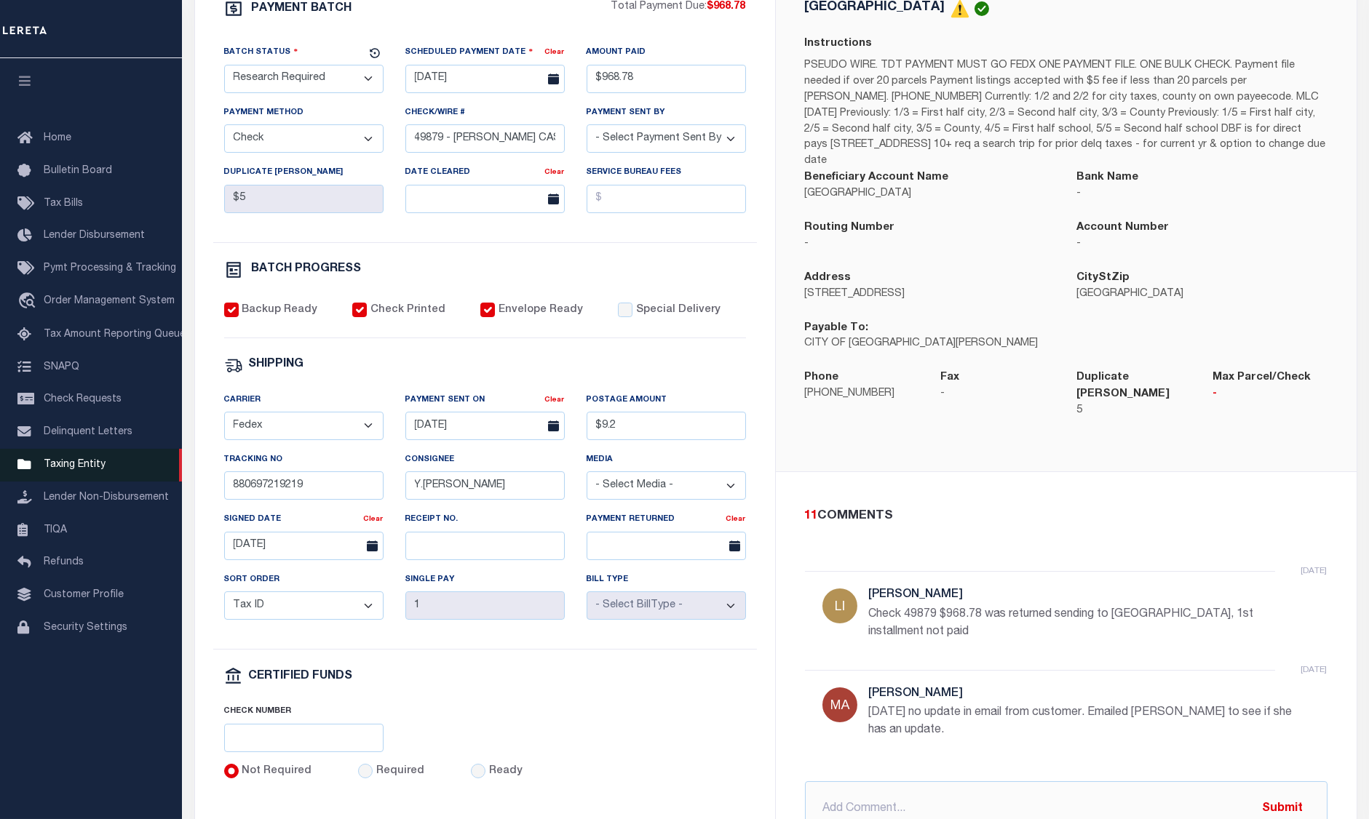
scroll to position [194, 0]
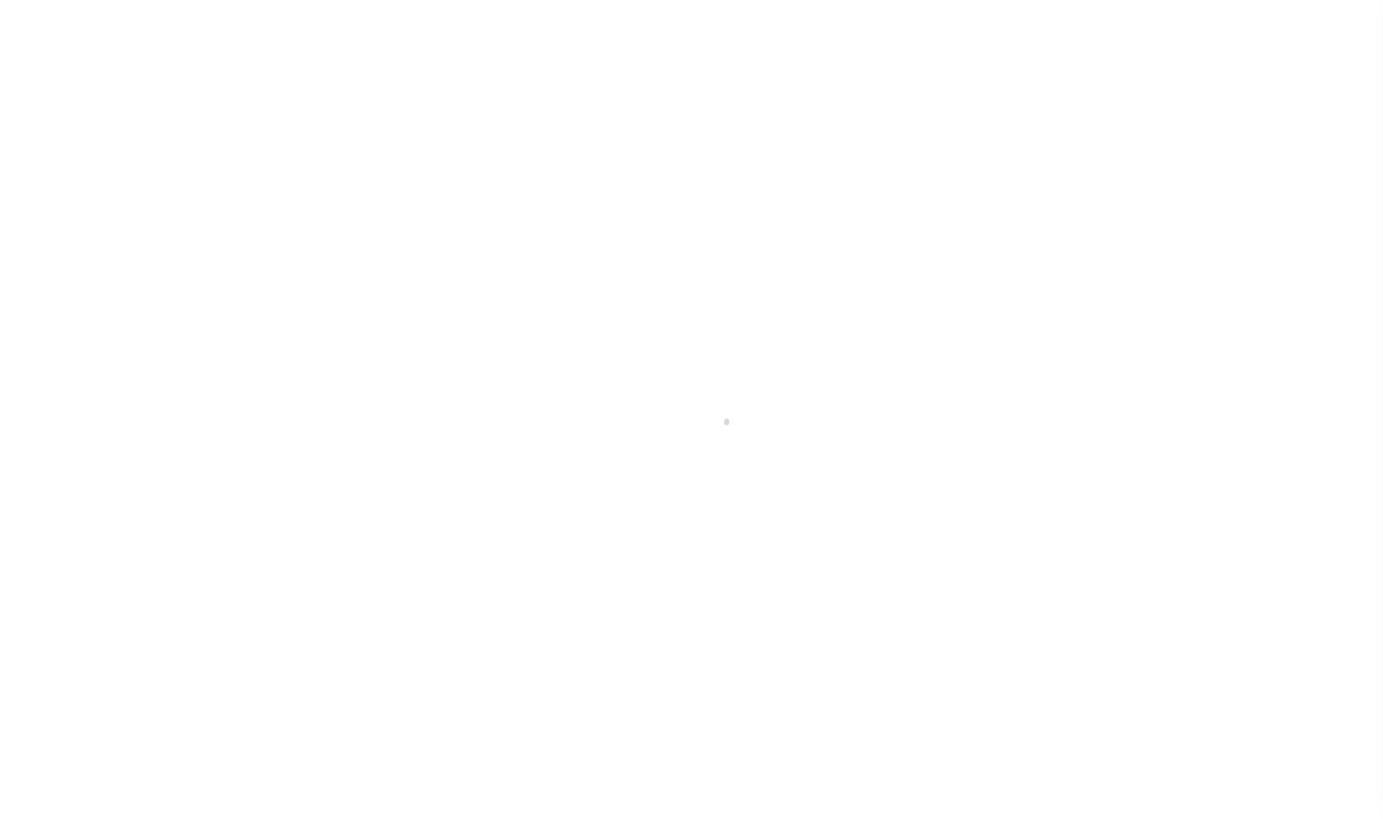
select select "RSR"
select select "CHK"
select select "[PERSON_NAME]"
select select "FDX"
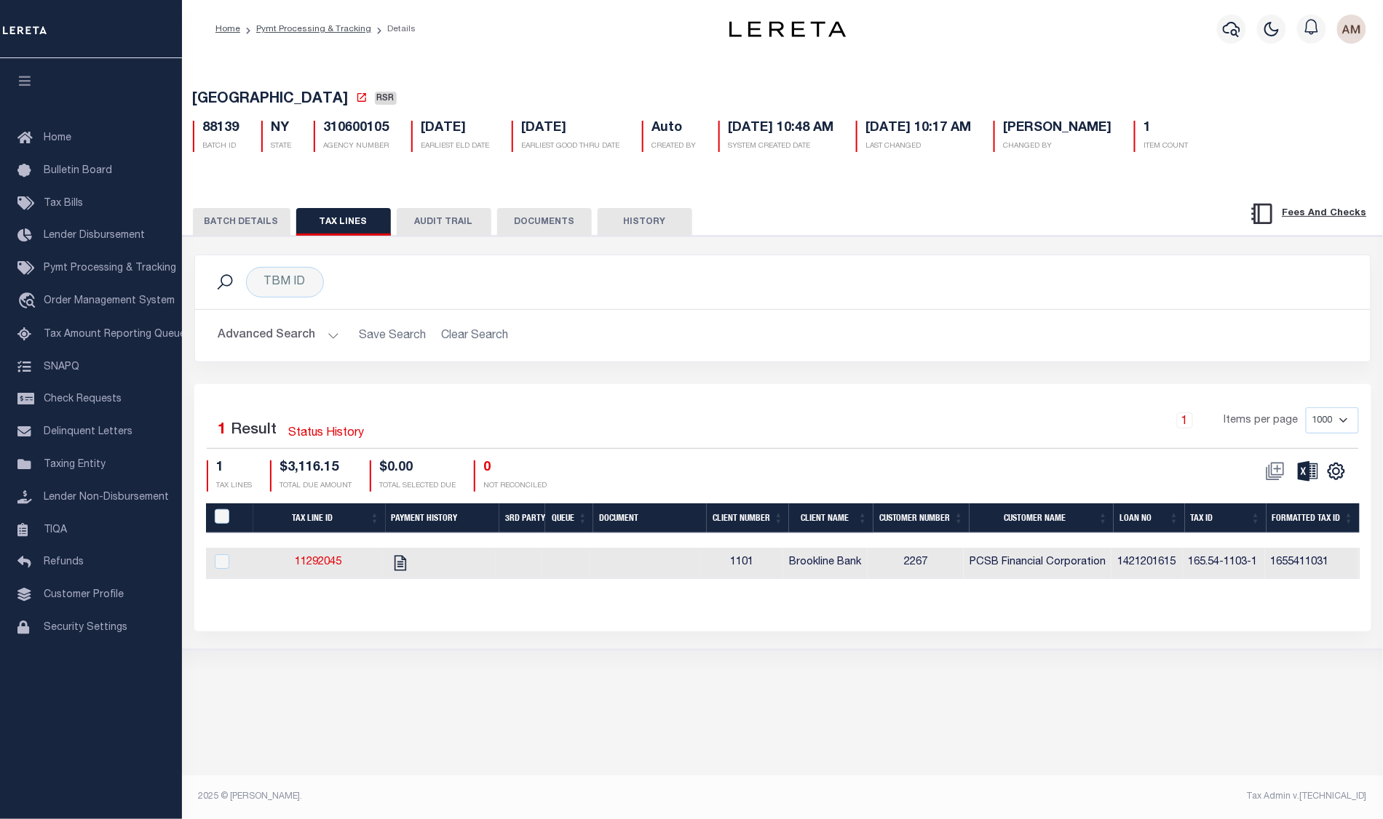
click at [258, 231] on button "BATCH DETAILS" at bounding box center [242, 222] width 98 height 28
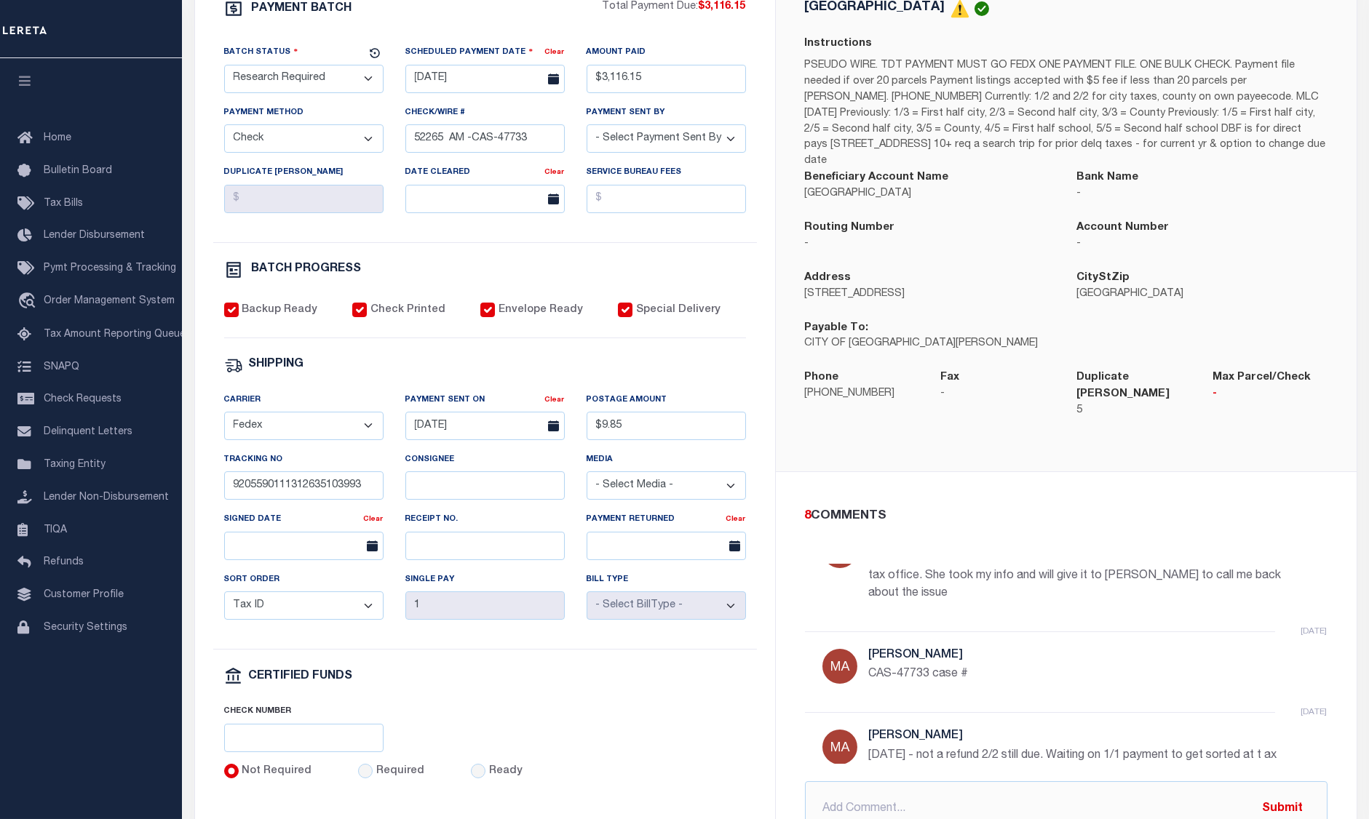
scroll to position [97, 0]
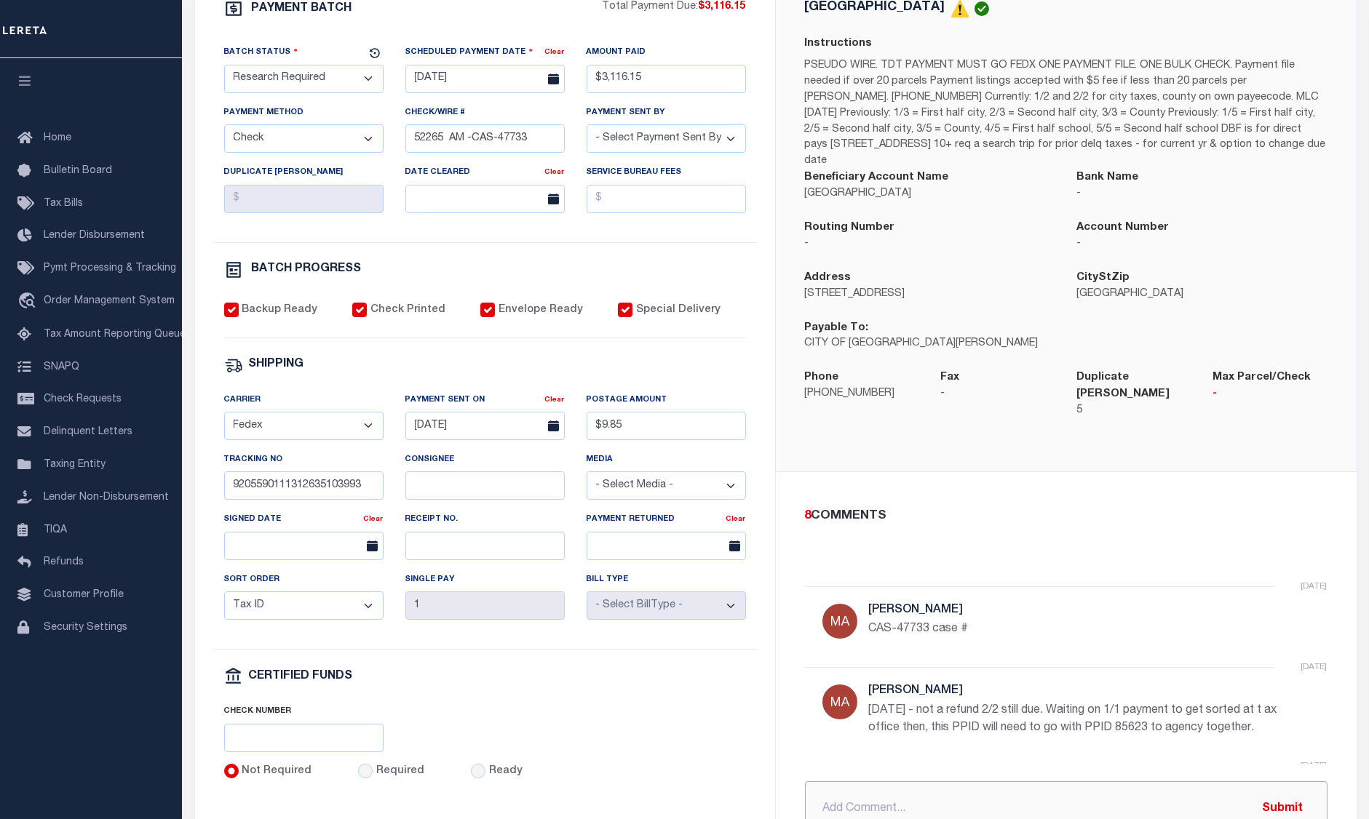
click at [904, 809] on input "text" at bounding box center [1066, 809] width 522 height 55
paste input "9/5/25 - we need a refund, not a lift and shit"
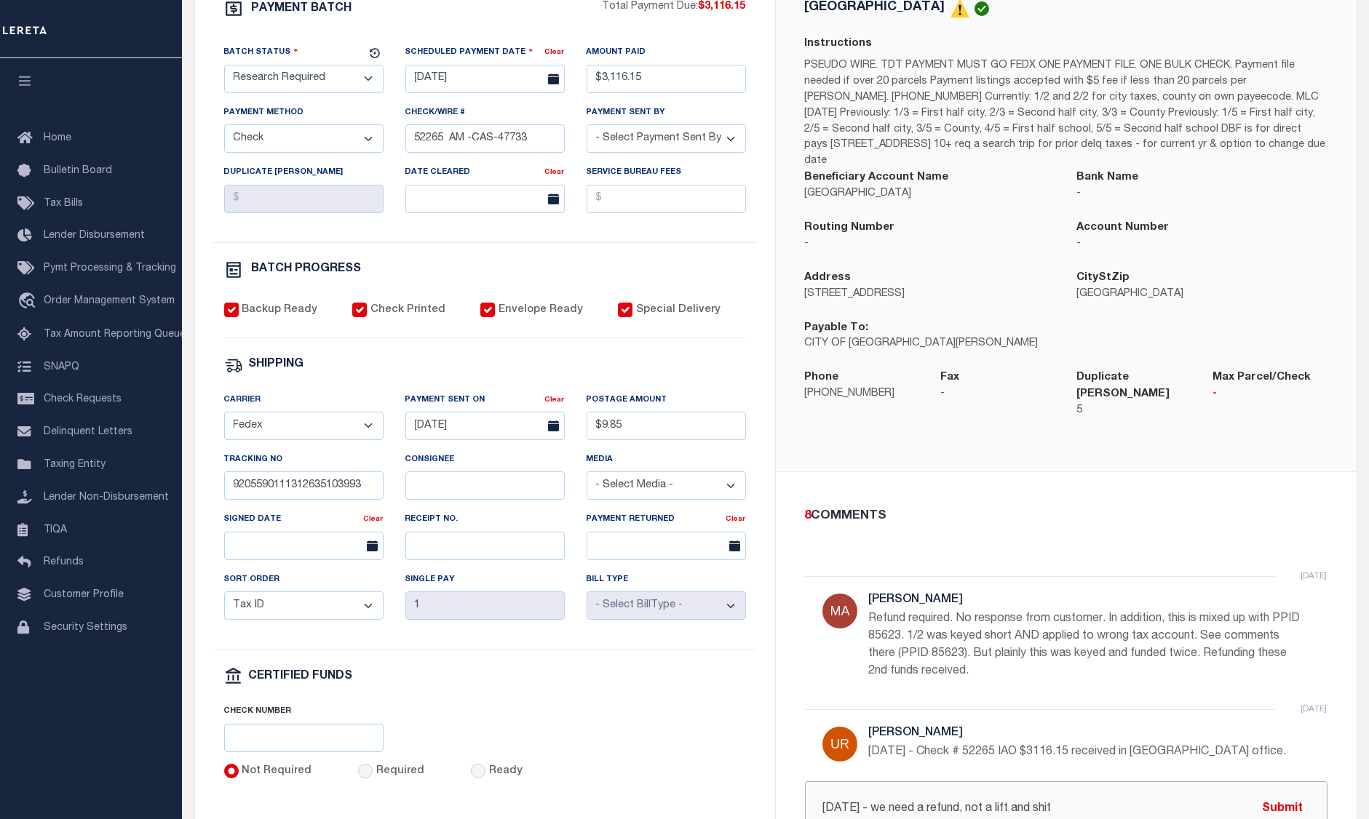
scroll to position [291, 0]
type input "9/5/25 - we need a refund, not a lift and shit"
click at [1284, 801] on button "Submit" at bounding box center [1283, 809] width 60 height 30
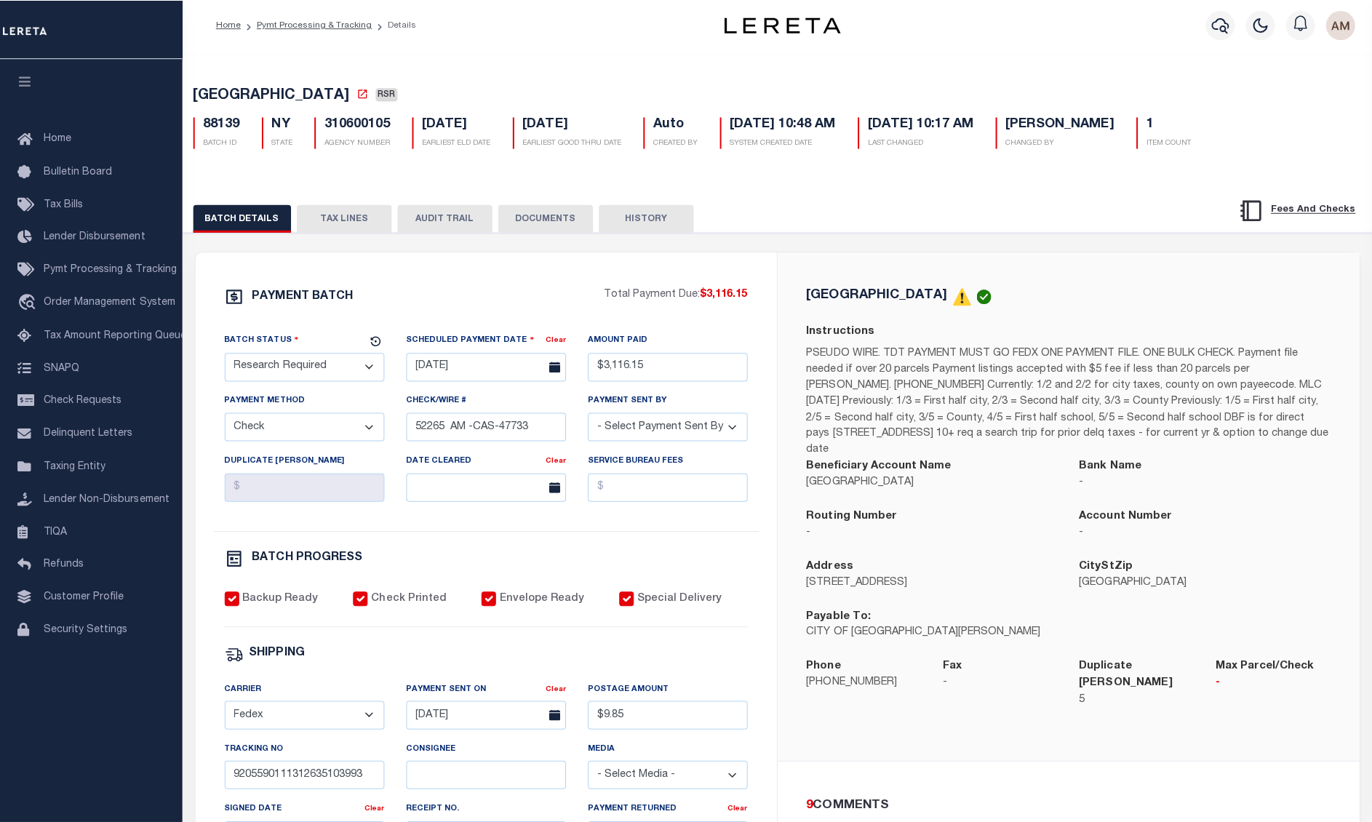
scroll to position [0, 0]
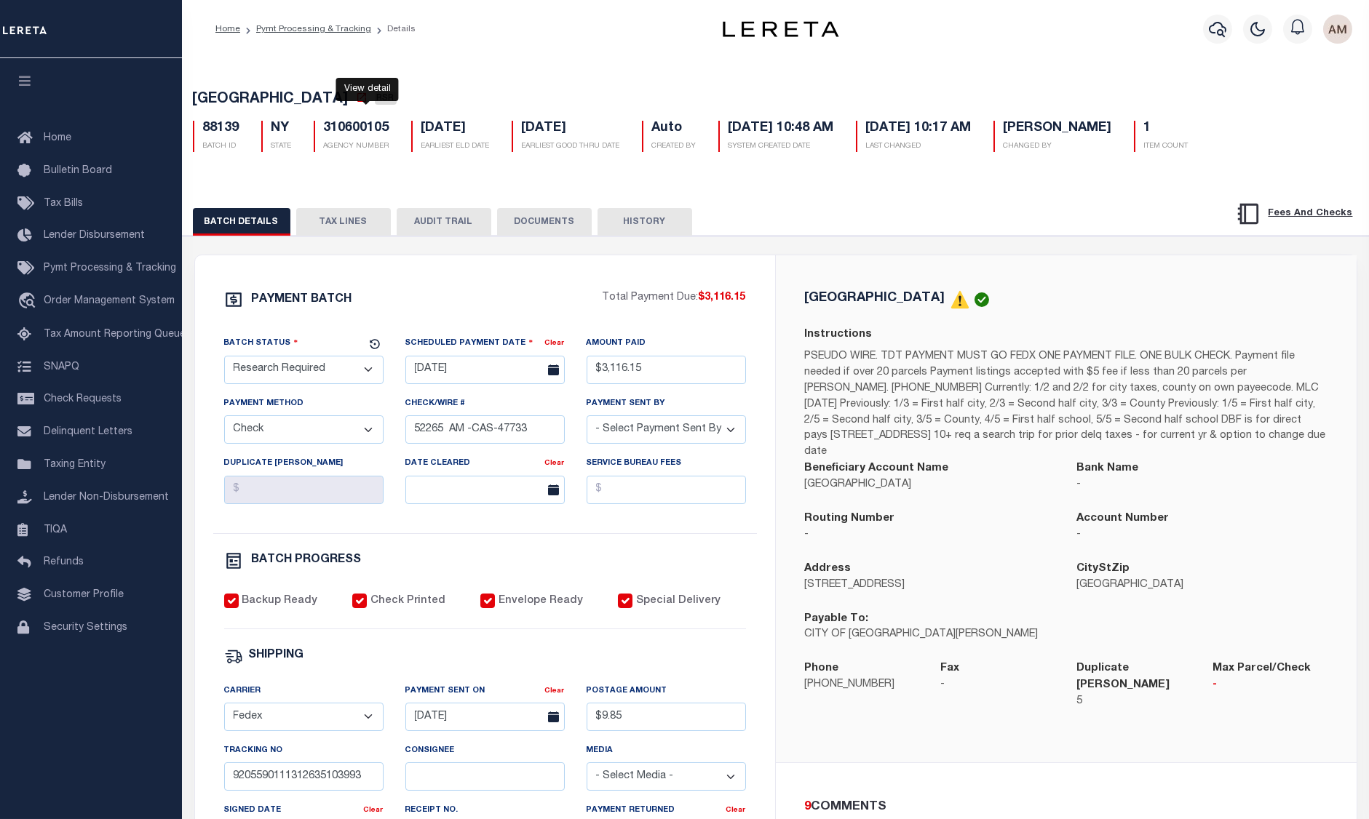
click at [364, 100] on icon at bounding box center [361, 97] width 9 height 9
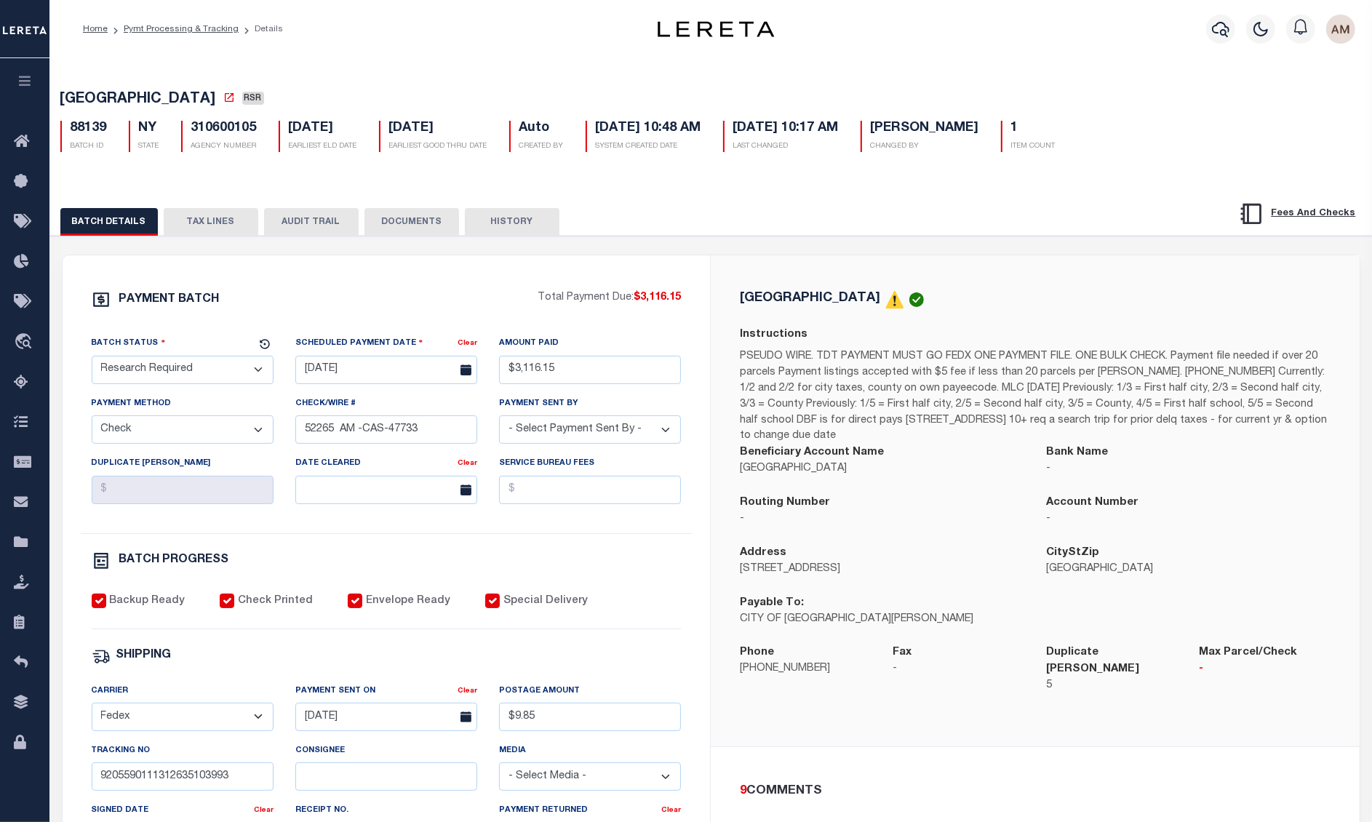
click at [506, 84] on div "MOUNT VERNON CITY RSR 88139 BATCH ID NY STATE 310600105 1" at bounding box center [711, 118] width 1337 height 90
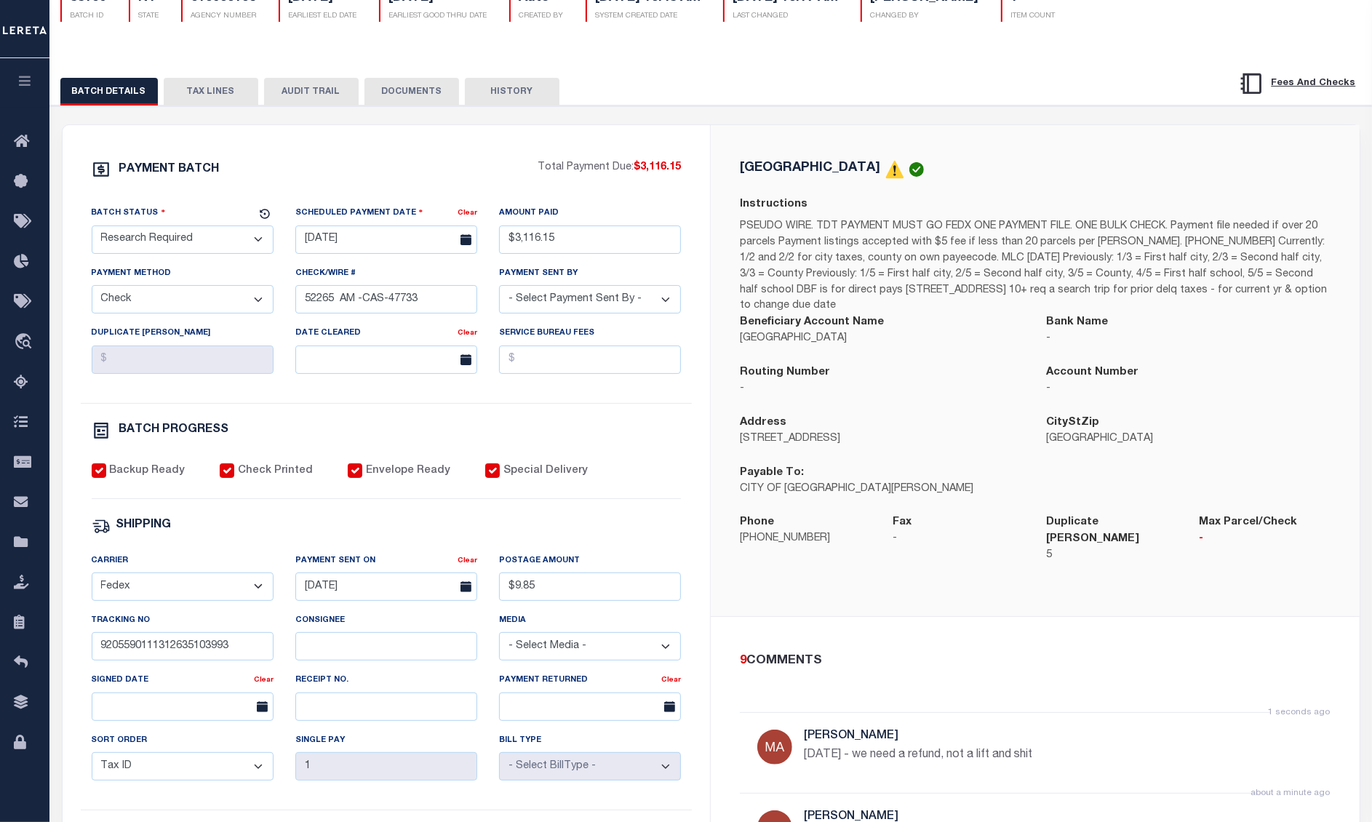
scroll to position [97, 0]
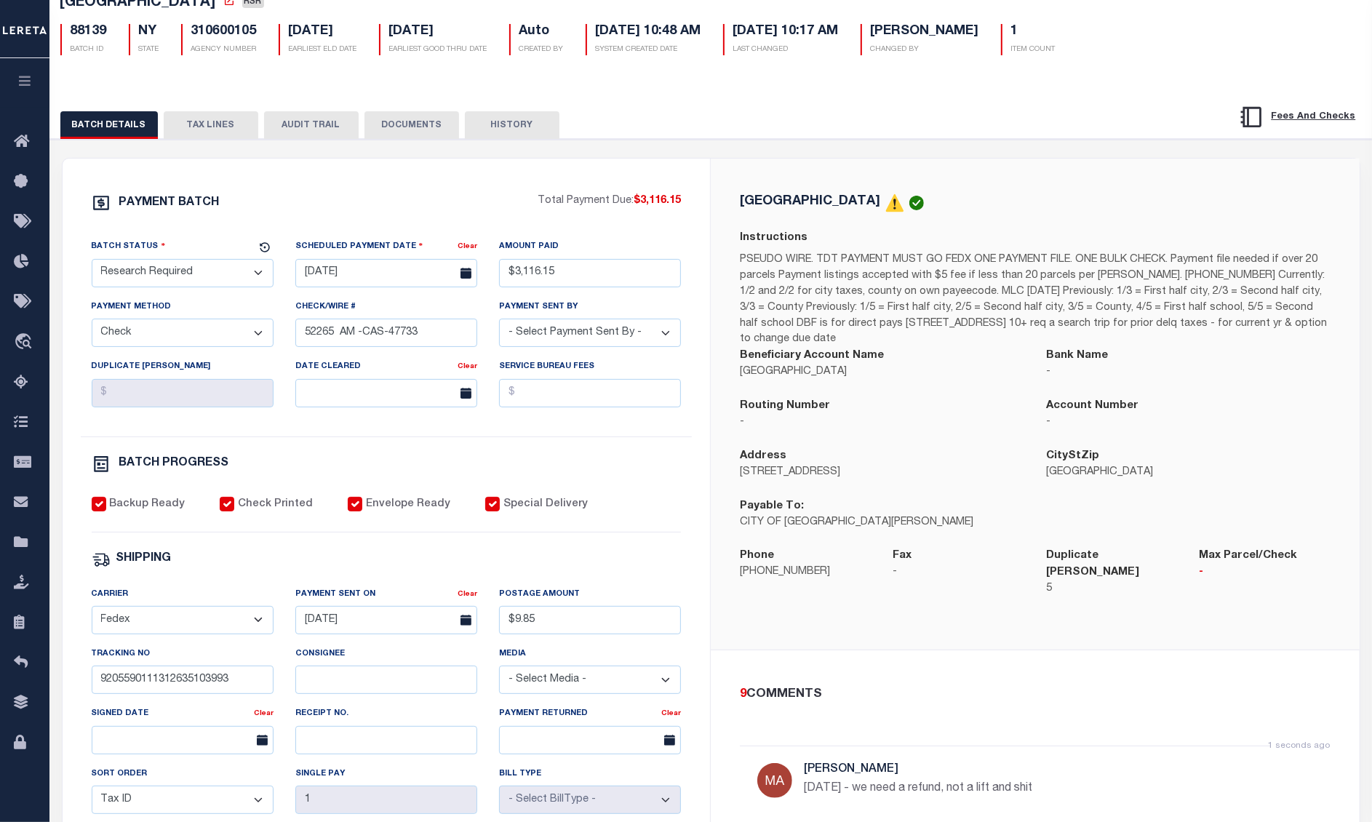
click at [218, 135] on button "TAX LINES" at bounding box center [211, 125] width 95 height 28
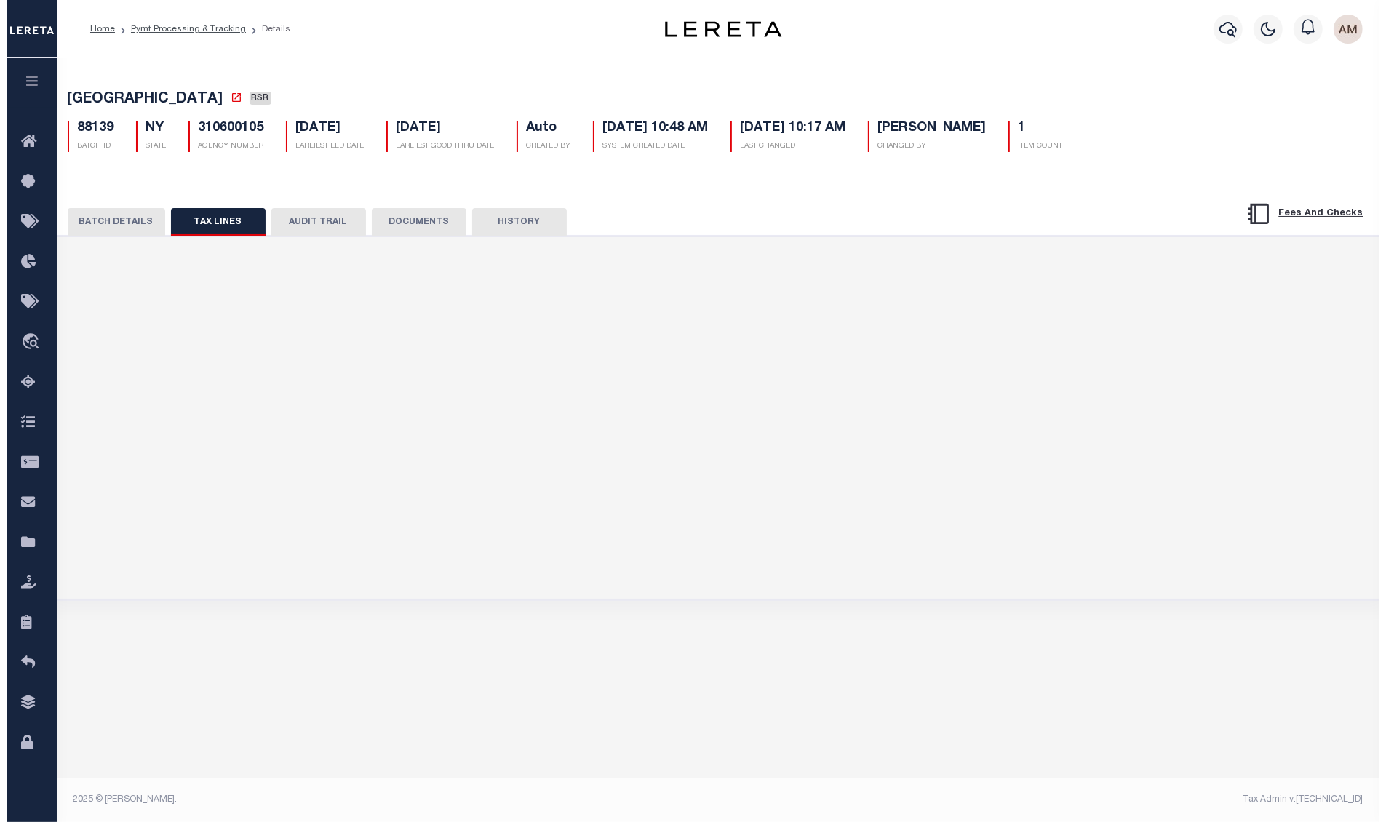
scroll to position [0, 0]
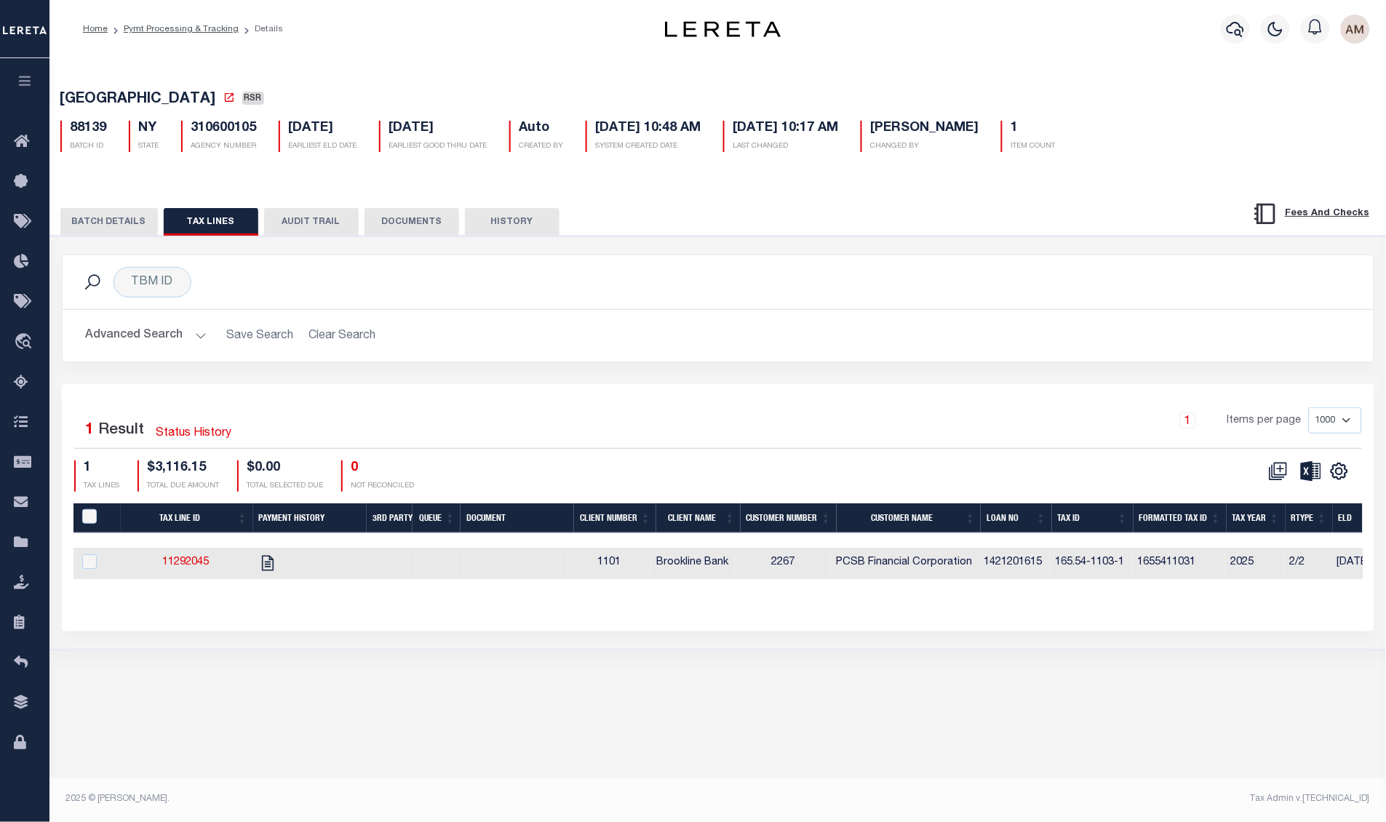
click at [129, 337] on button "Advanced Search" at bounding box center [146, 336] width 121 height 28
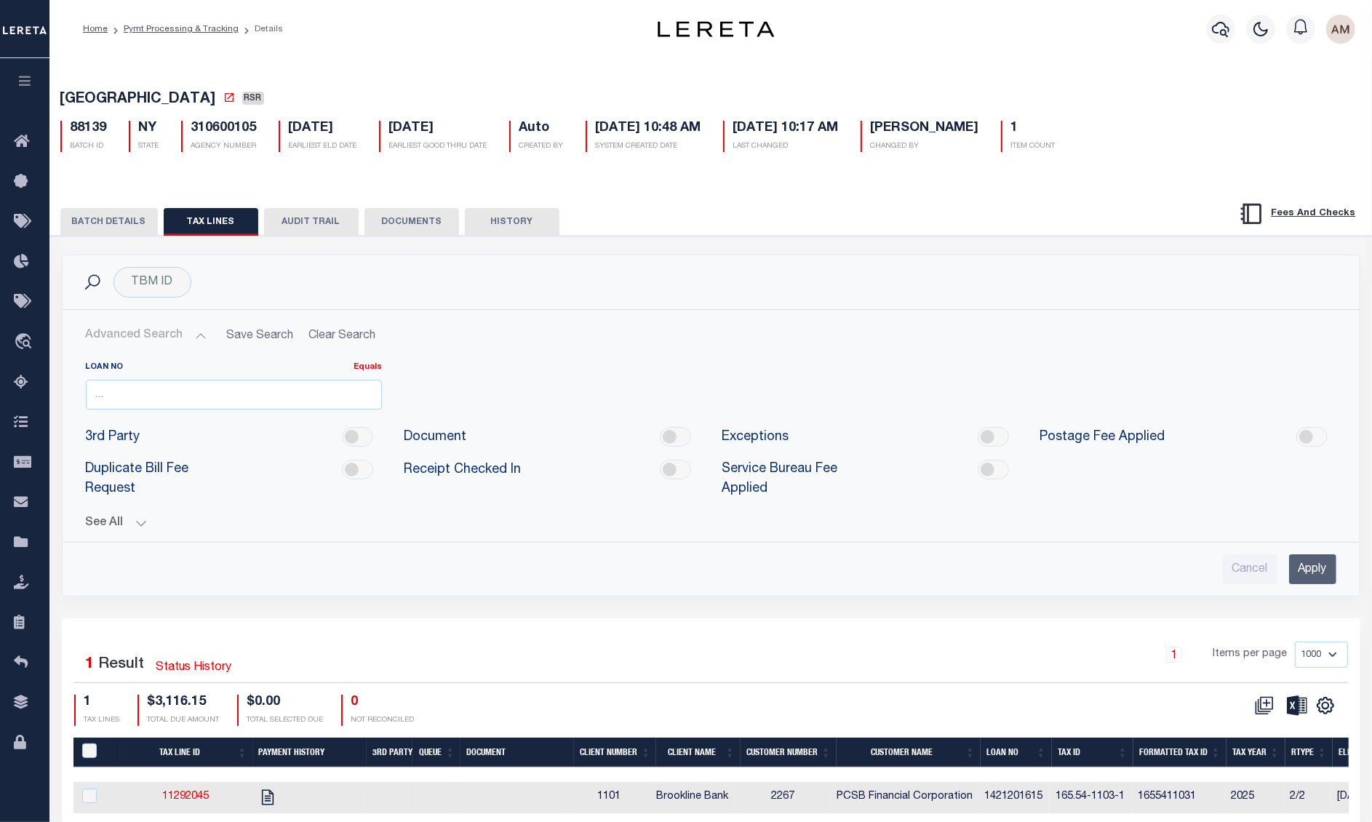
click at [140, 342] on button "Advanced Search" at bounding box center [146, 336] width 121 height 28
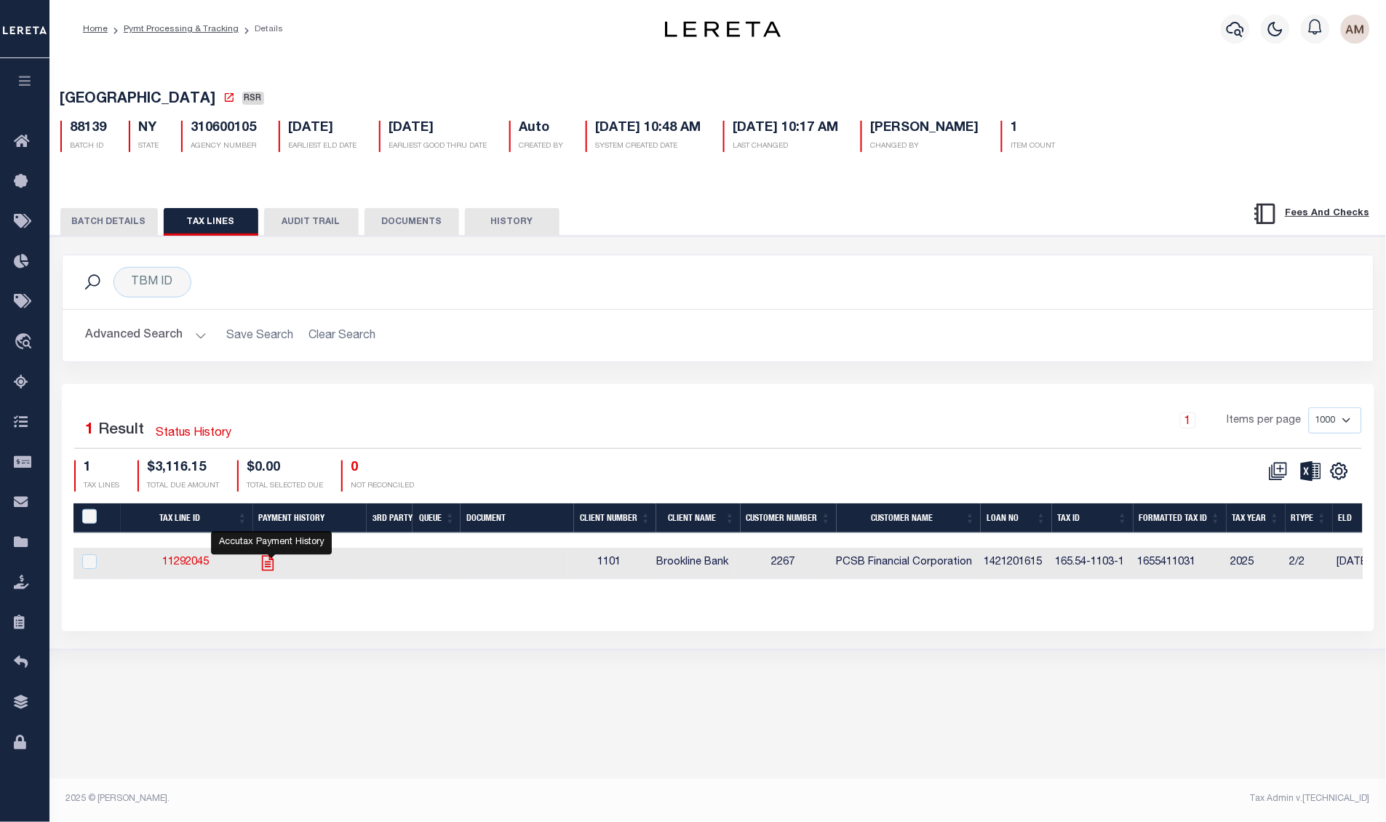
click at [267, 568] on icon "" at bounding box center [267, 563] width 19 height 19
checkbox input "true"
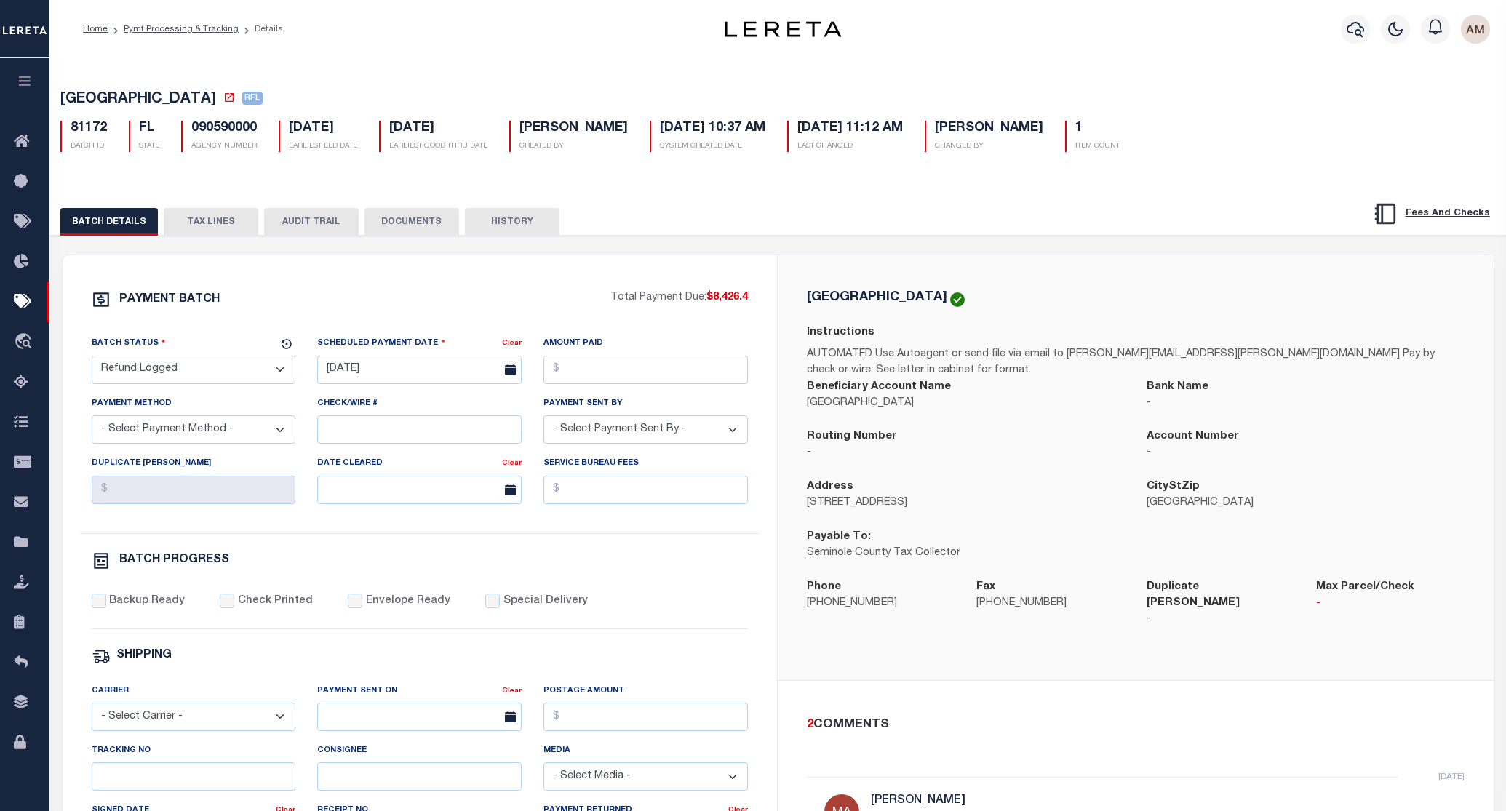
select select "RFL"
select select
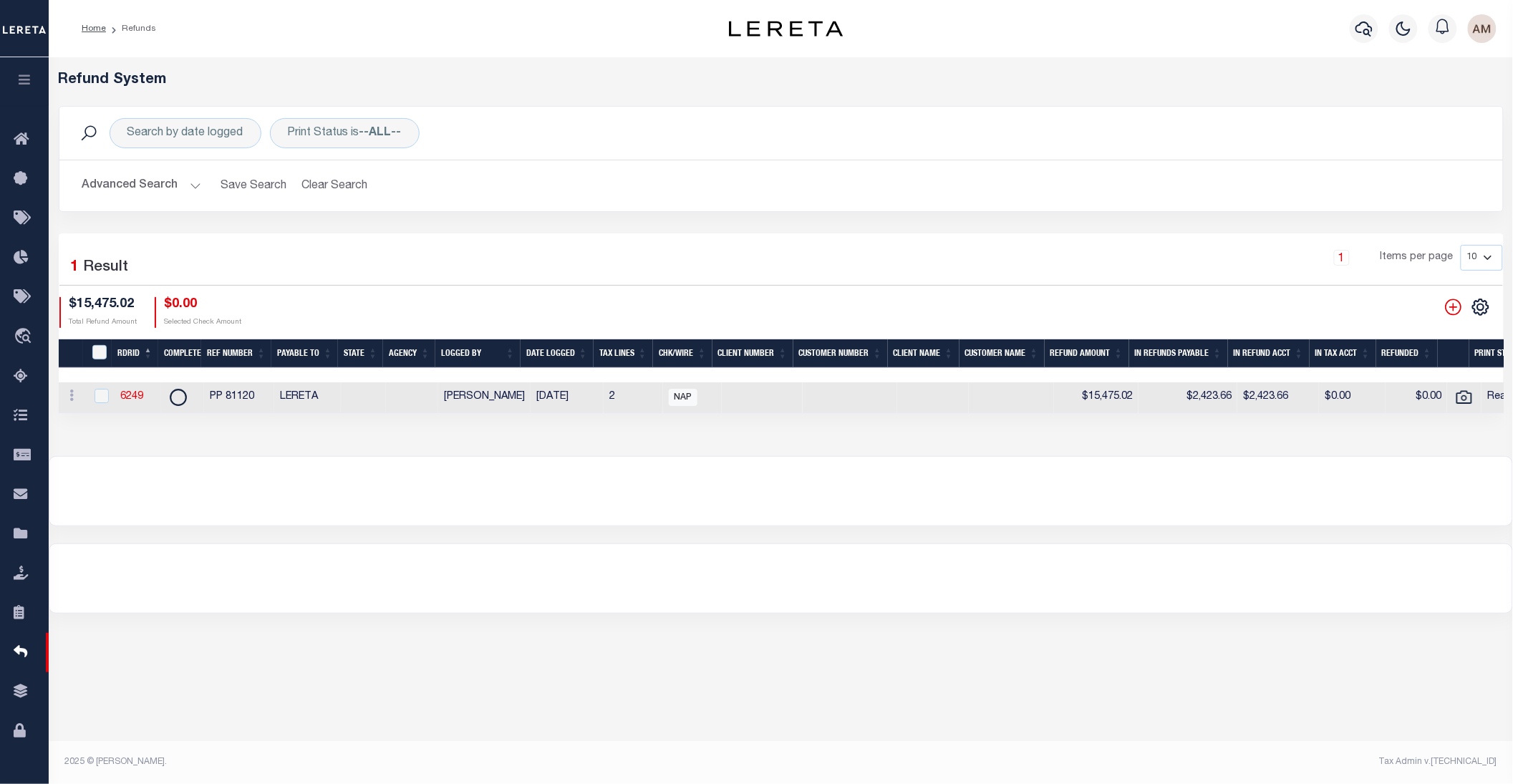
click at [138, 188] on button "Advanced Search" at bounding box center [142, 186] width 119 height 28
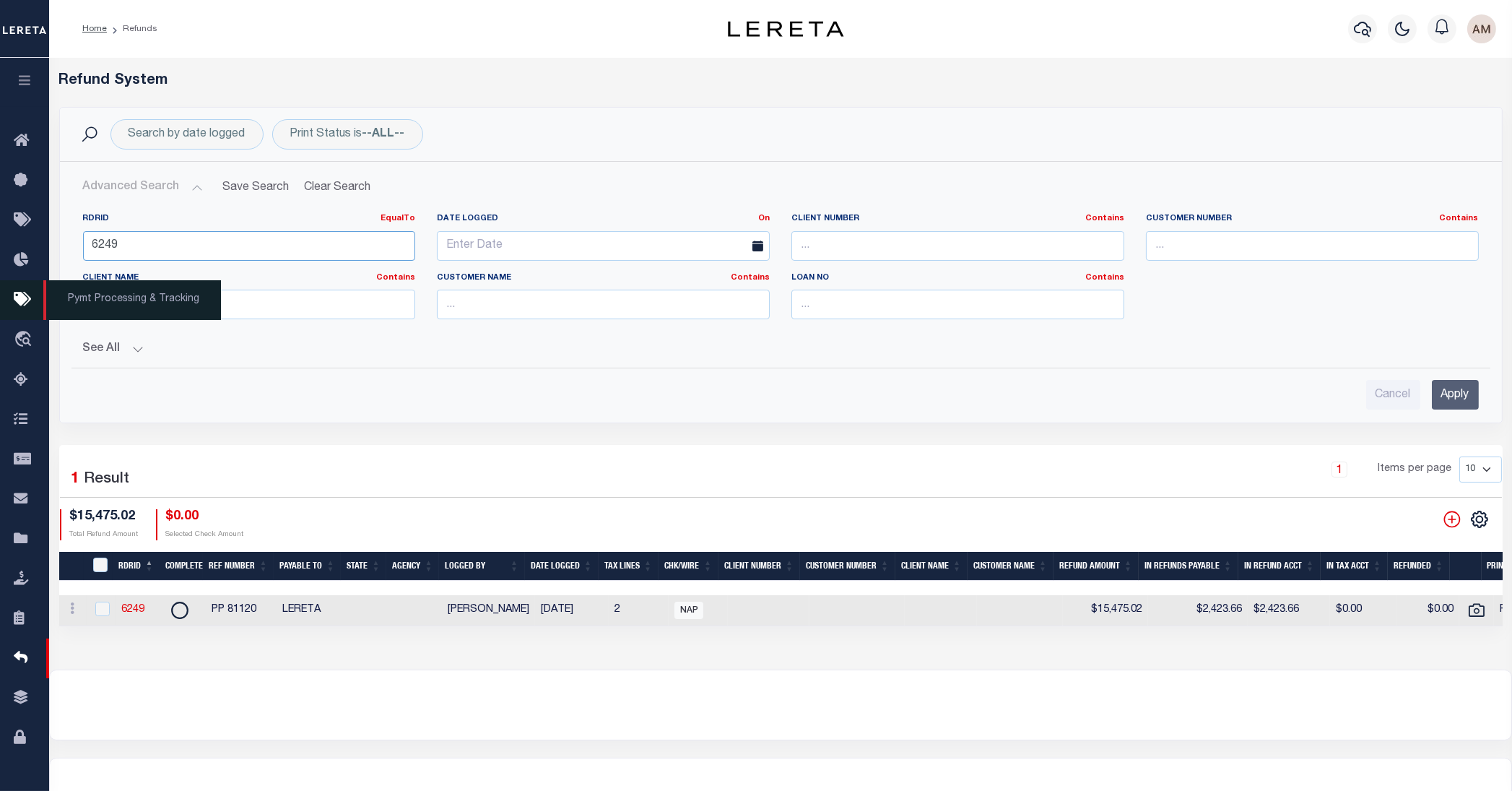
drag, startPoint x: 133, startPoint y: 260, endPoint x: 39, endPoint y: 294, distance: 100.0
click at [39, 294] on div "Home Refunds" at bounding box center [756, 423] width 1512 height 846
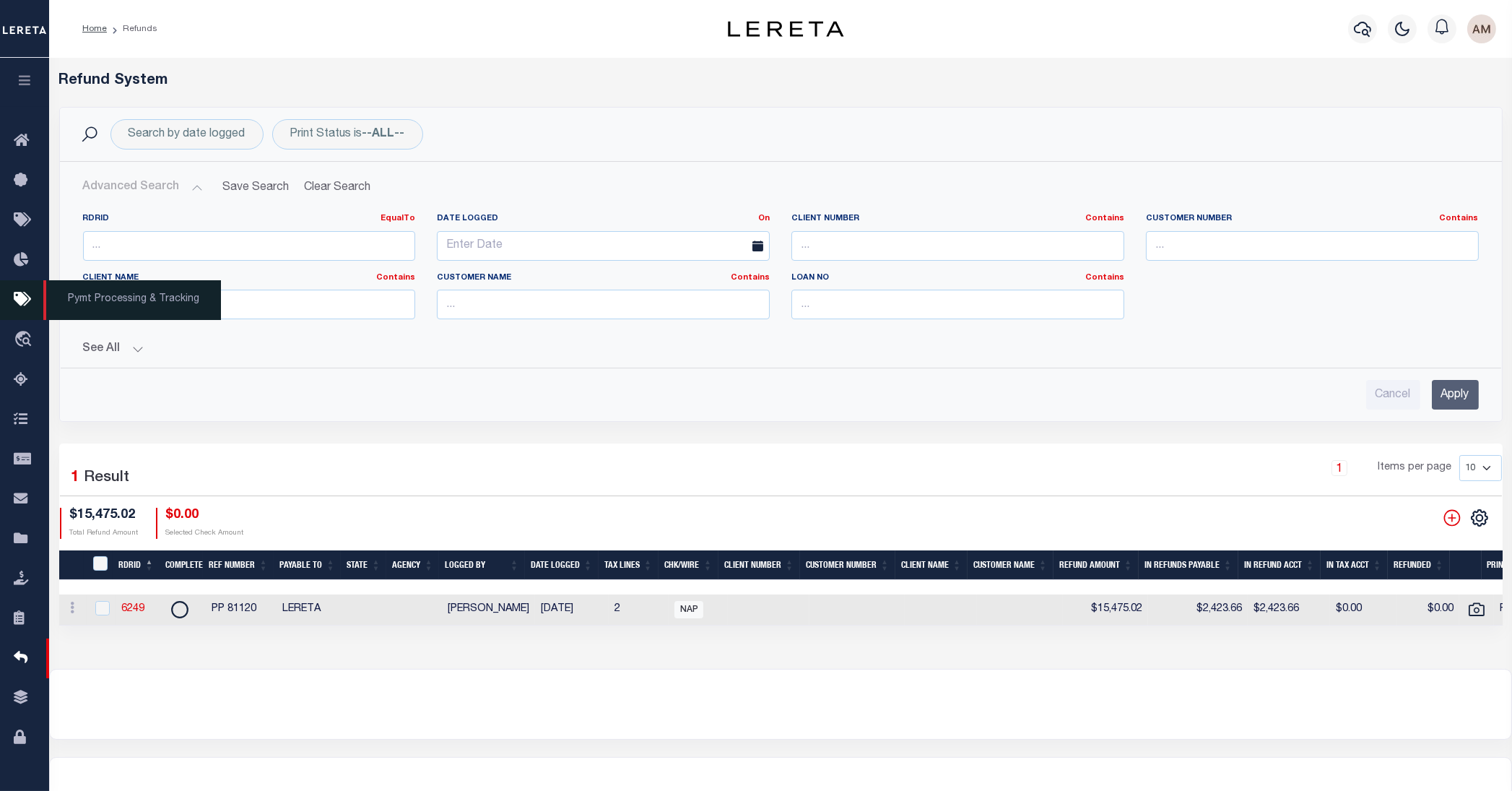
click at [31, 300] on icon at bounding box center [25, 300] width 23 height 18
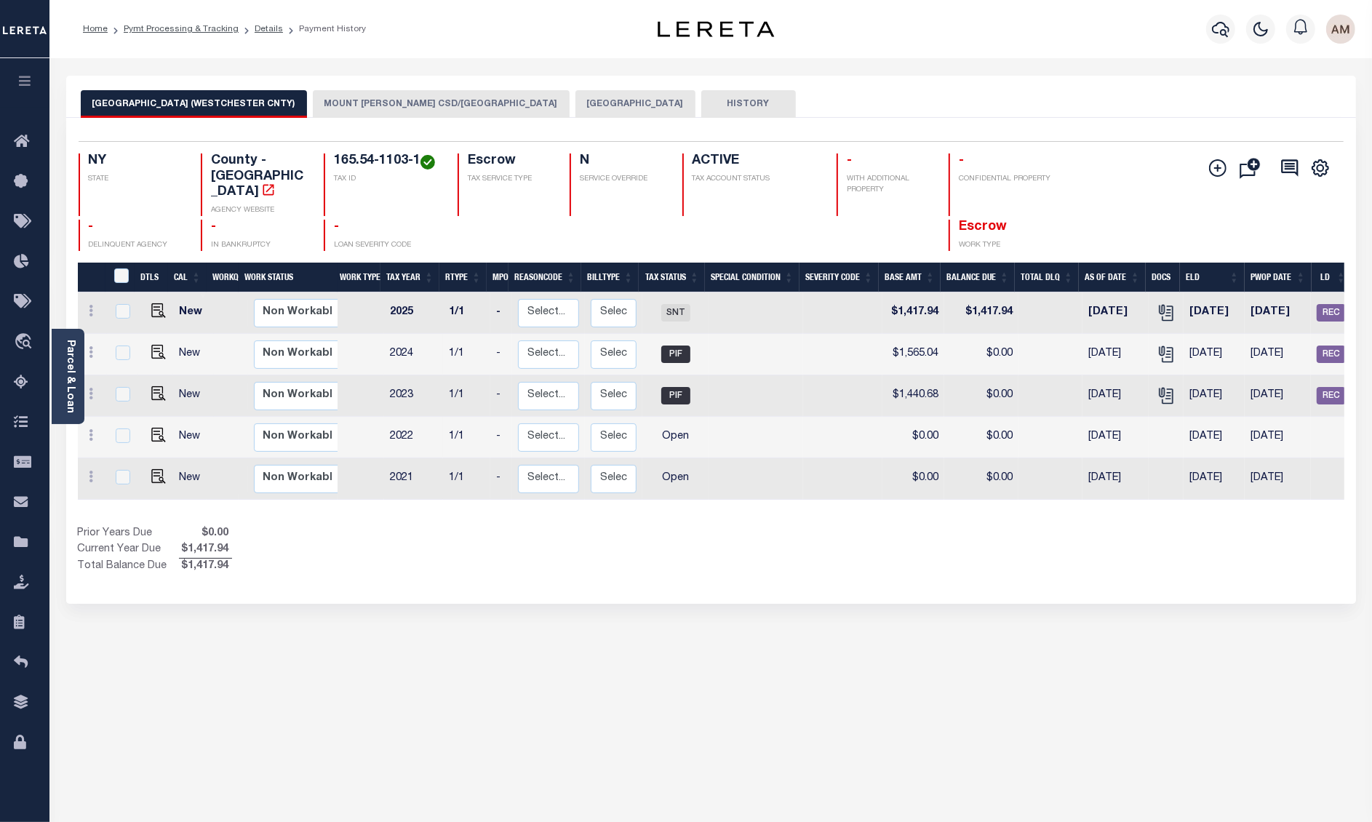
click at [586, 109] on button "[GEOGRAPHIC_DATA]" at bounding box center [636, 104] width 120 height 28
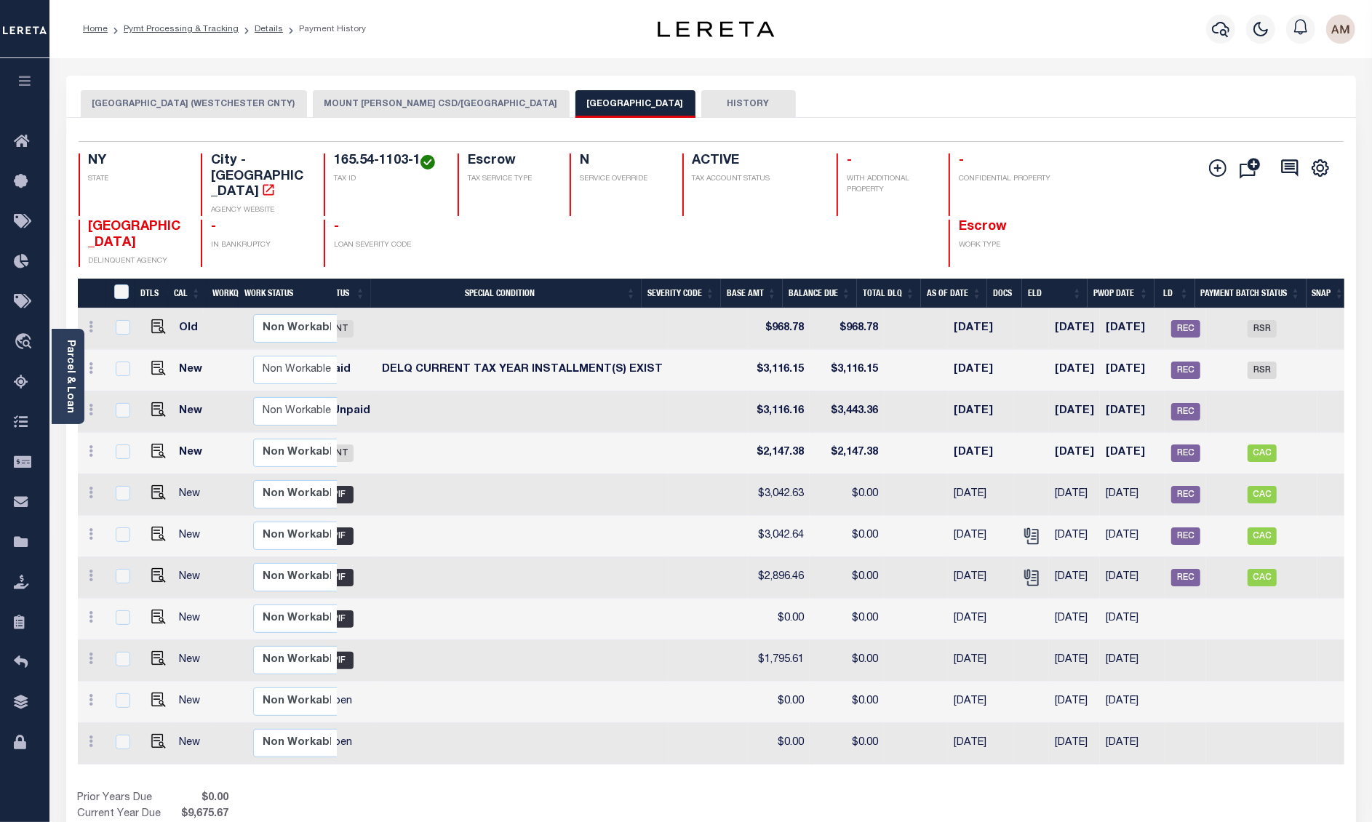
scroll to position [0, 346]
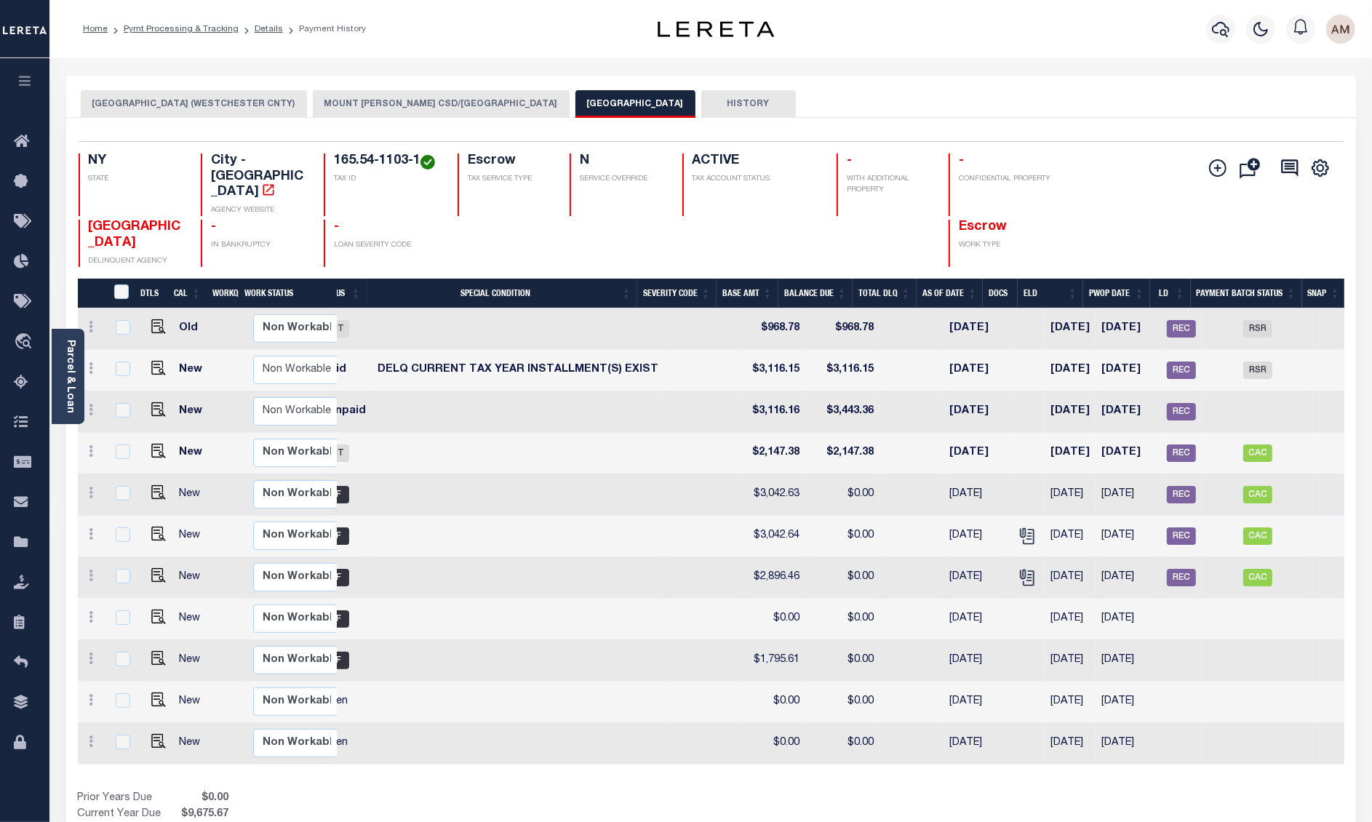
click at [156, 57] on div "Home Pymt Processing & Tracking Details Payment History Profile Sign out" at bounding box center [710, 29] width 1323 height 58
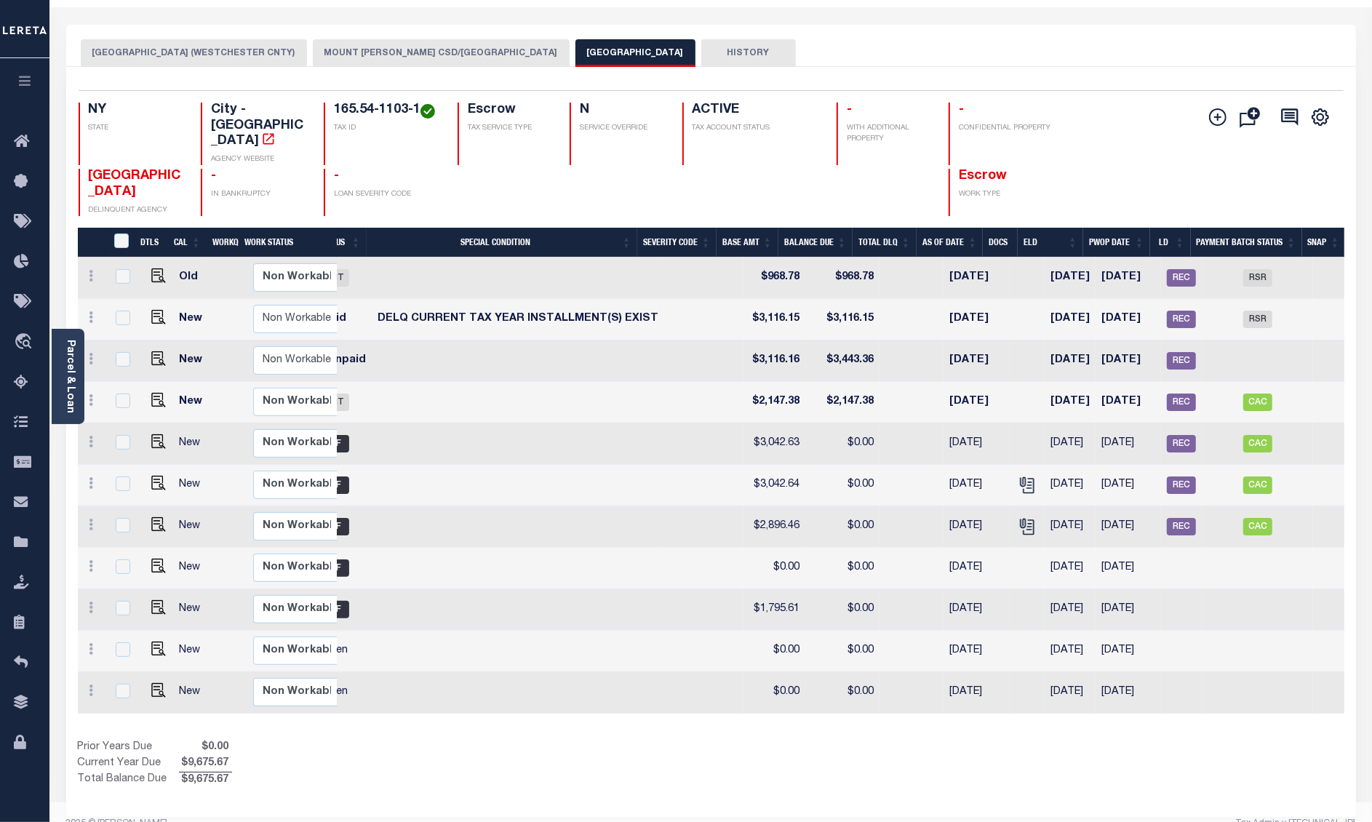
scroll to position [78, 0]
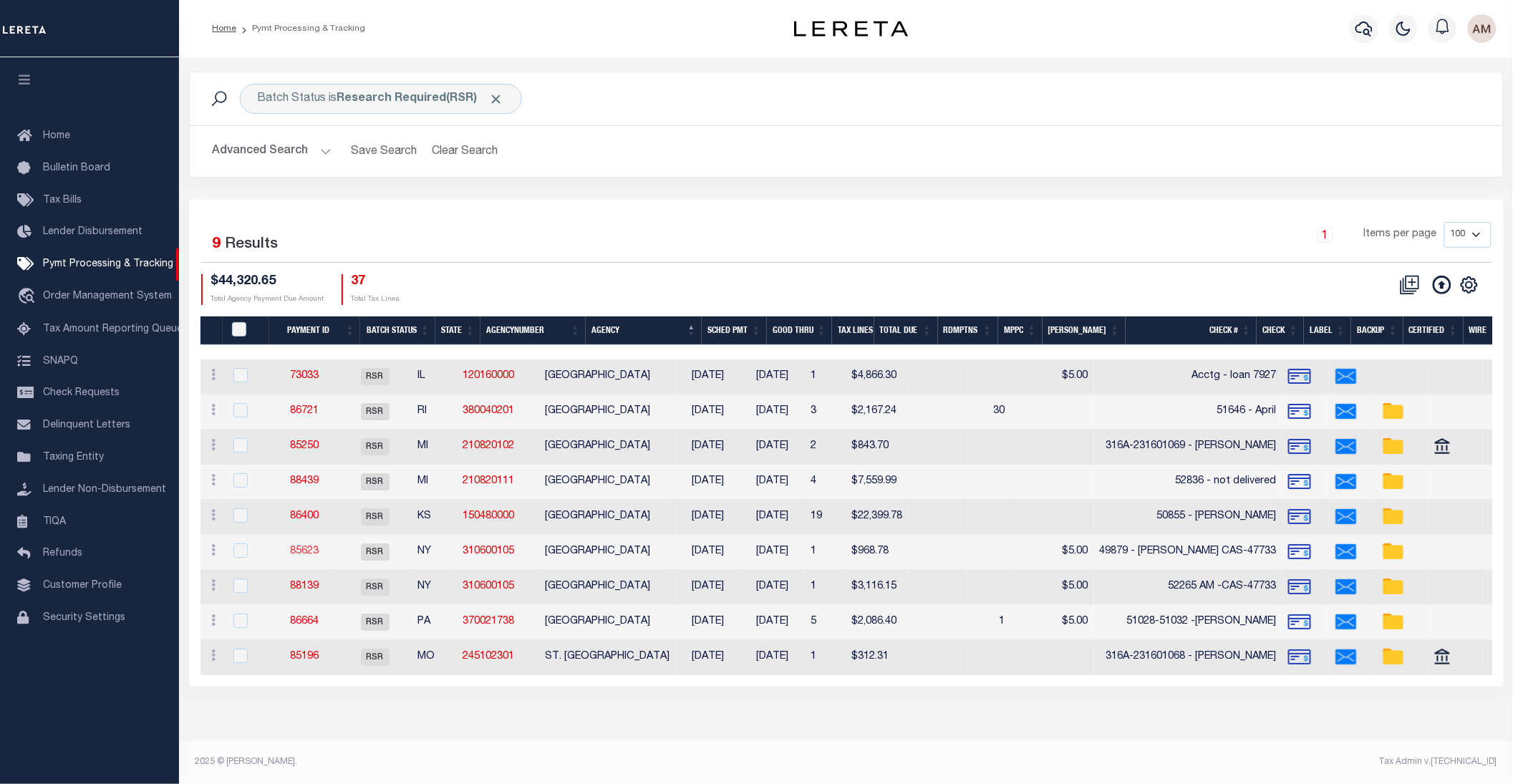
click at [312, 556] on link "85623" at bounding box center [304, 551] width 29 height 10
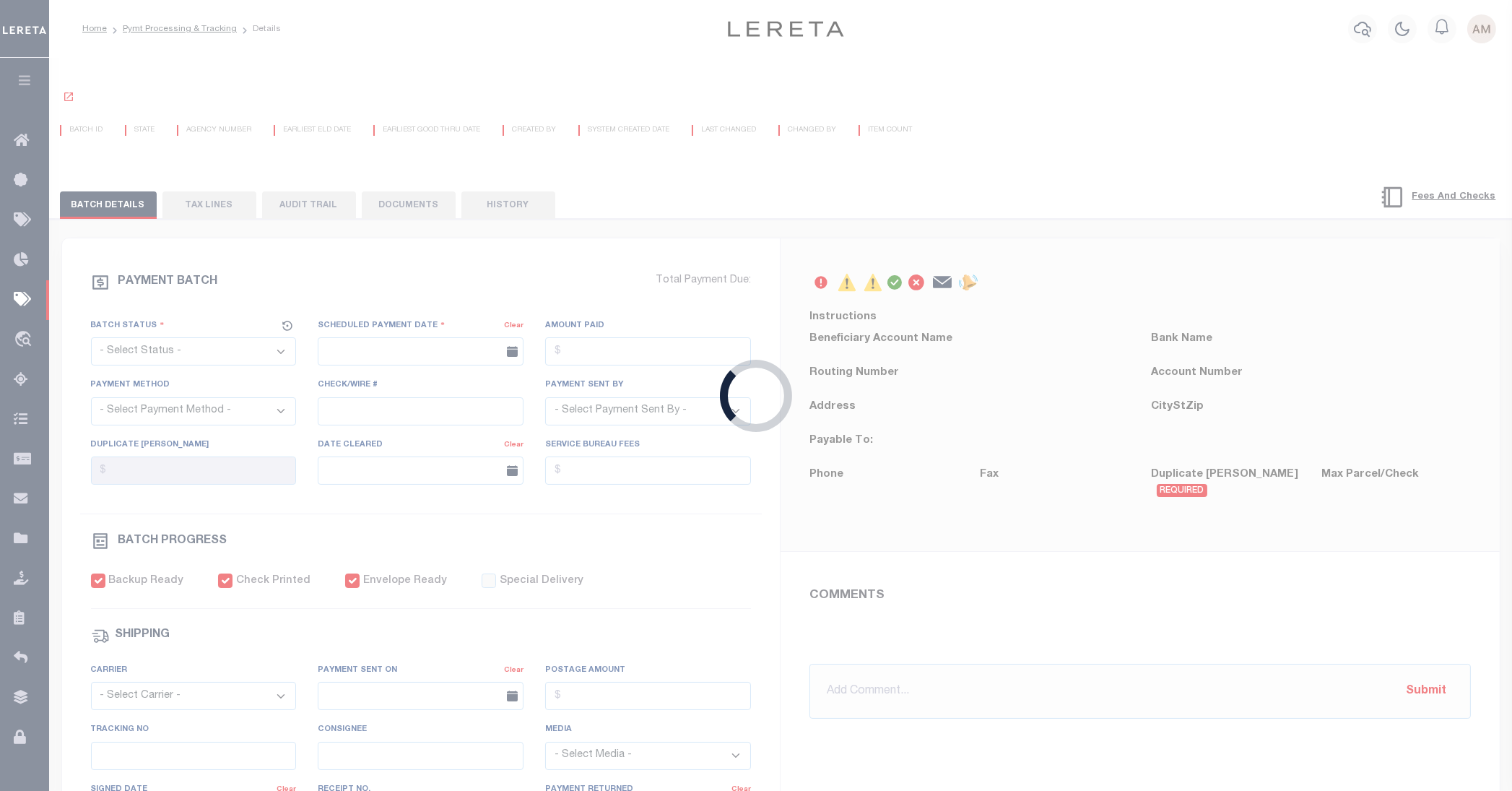
select select "RSR"
type input "[DATE]"
type input "$968.78"
select select "CHK"
type input "49879 - [PERSON_NAME] CAS-47733"
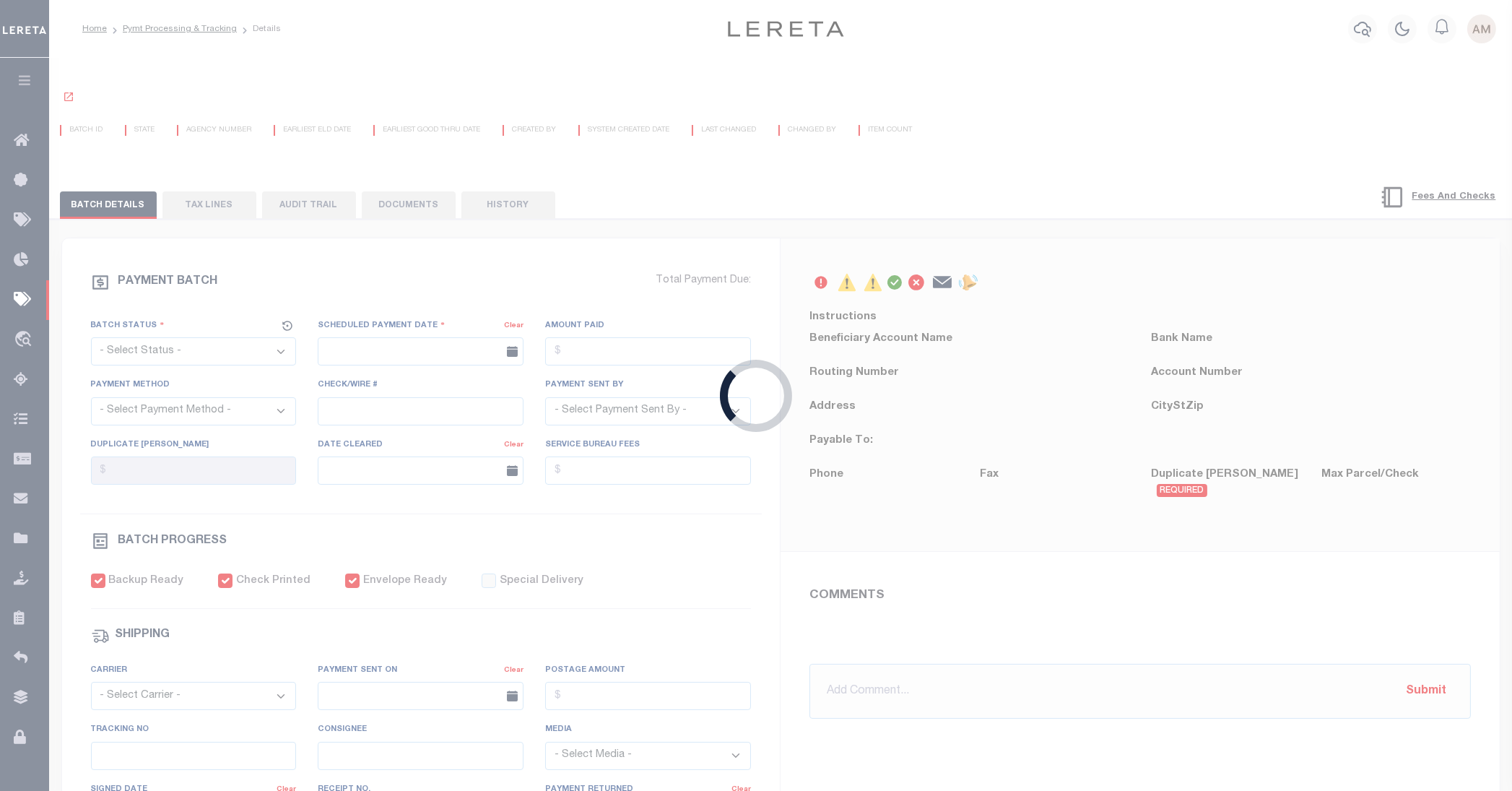
select select "[PERSON_NAME]"
type input "$5"
checkbox input "true"
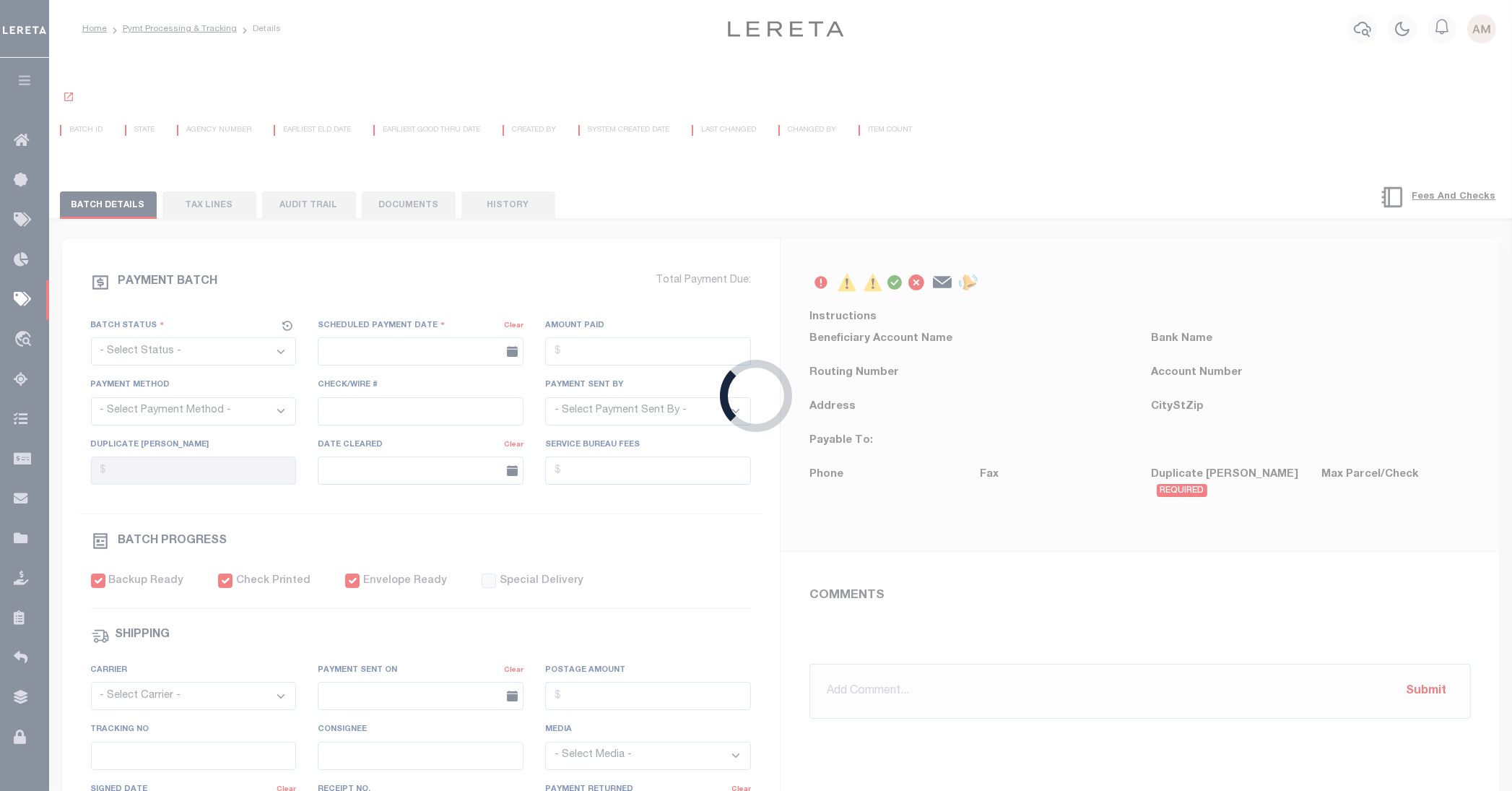
select select "FDX"
type input "[DATE]"
type input "$9.2"
type input "880697219219"
type input "Y.[PERSON_NAME]"
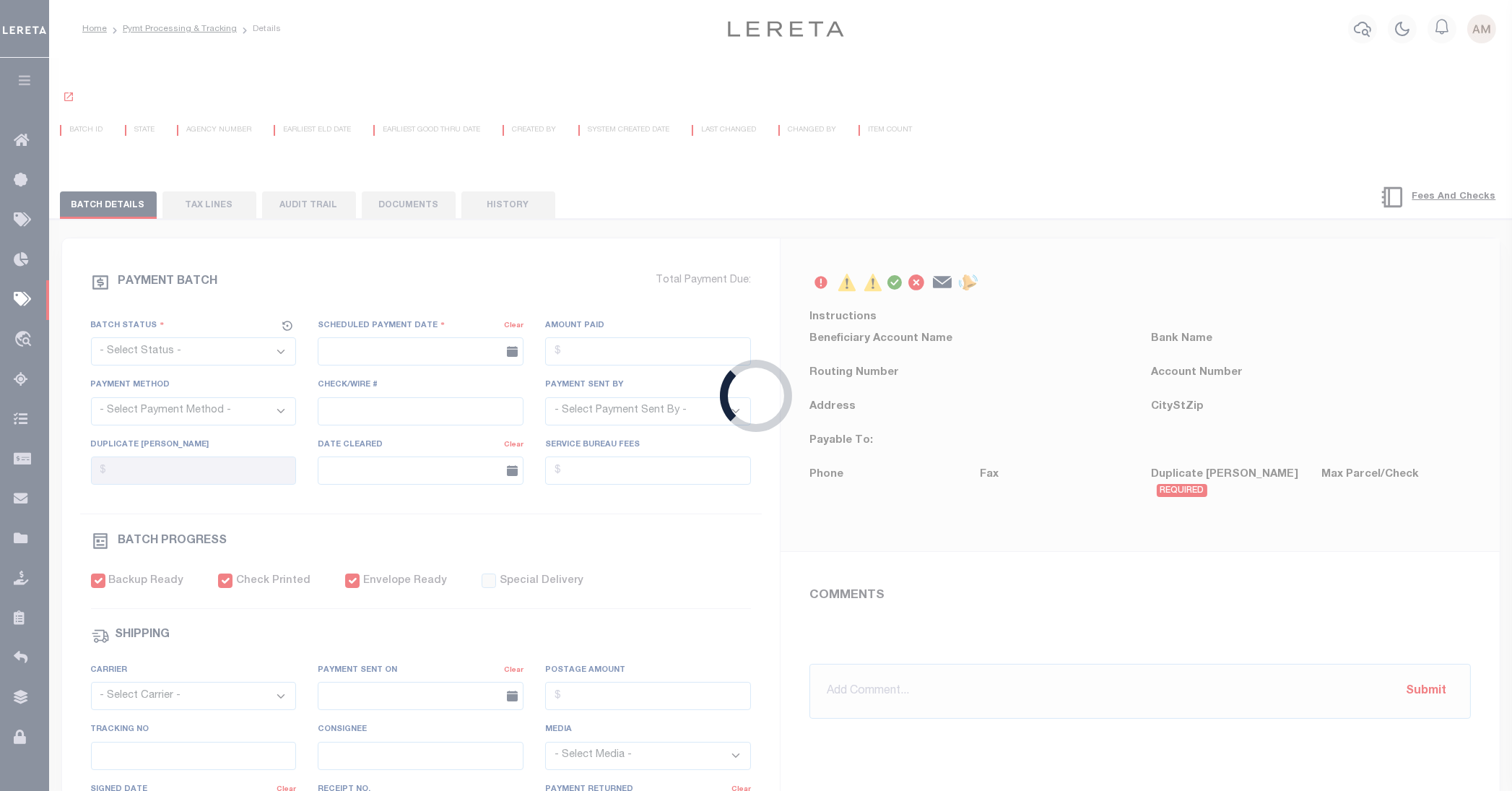
type input "[DATE]"
type input "1"
radio input "true"
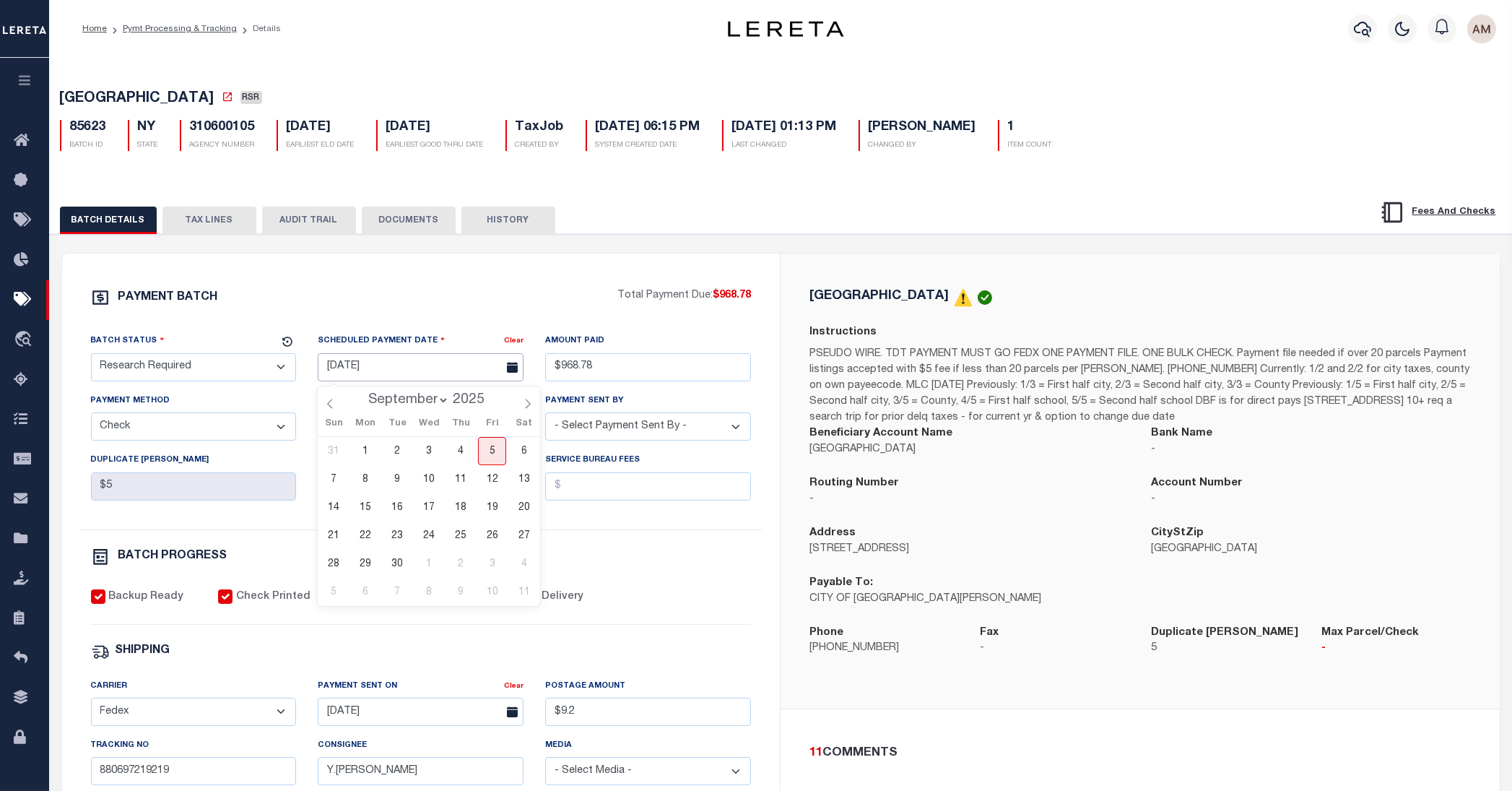
click at [455, 364] on input "[DATE]" at bounding box center [420, 367] width 205 height 28
click at [372, 481] on span "8" at bounding box center [365, 479] width 28 height 28
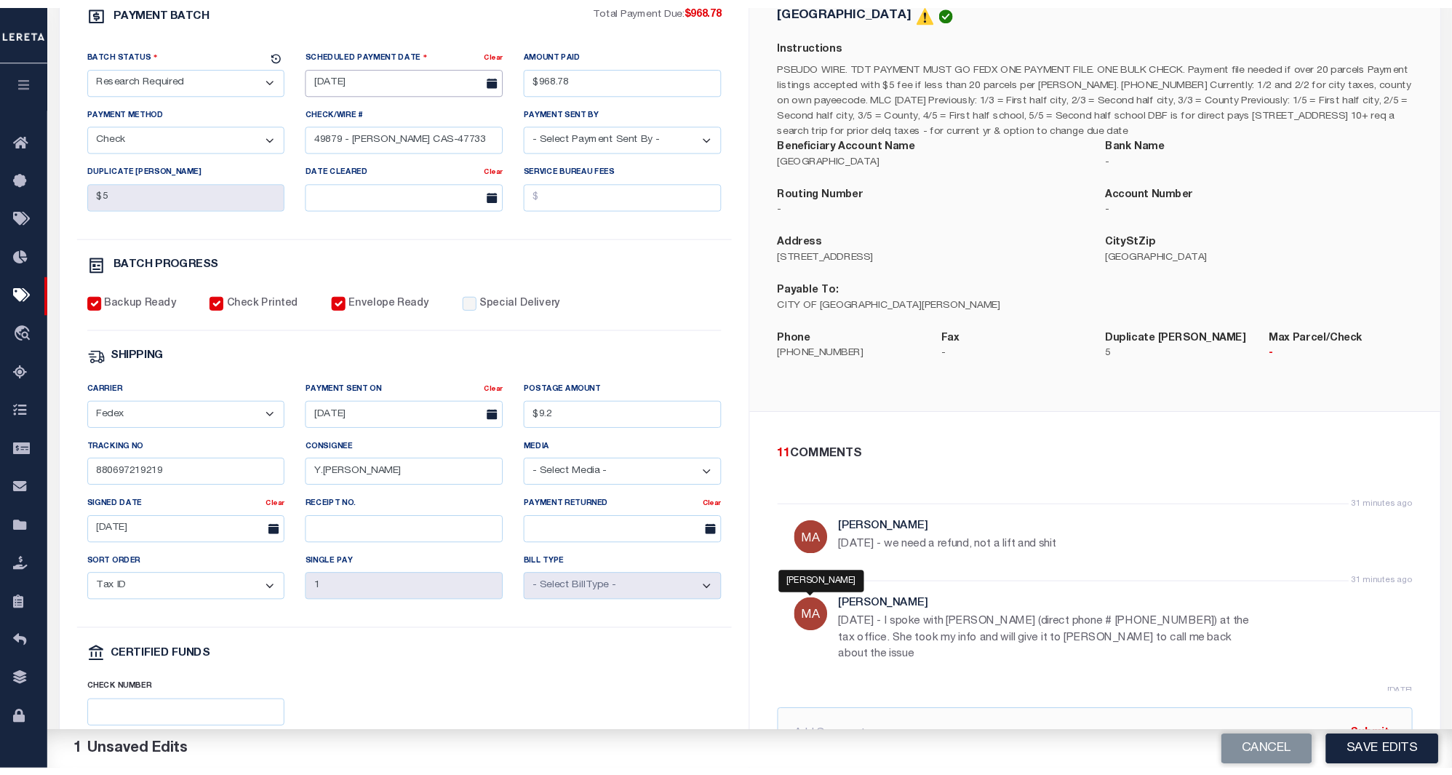
scroll to position [194, 0]
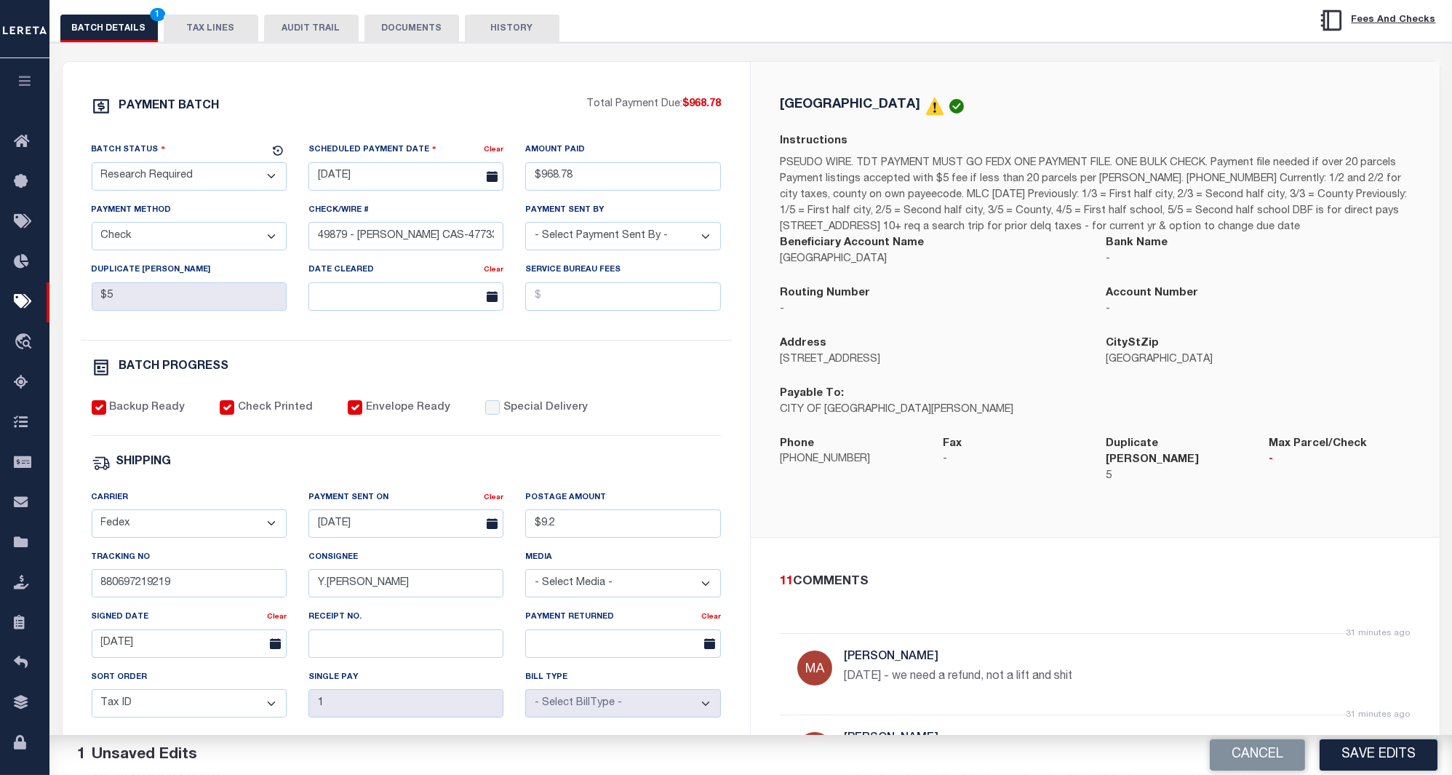
click at [609, 355] on div "PAYMENT BATCH Total Payment Due: $968.78 Batch Status - Select Status -" at bounding box center [406, 488] width 653 height 782
click at [462, 182] on input "[DATE]" at bounding box center [406, 176] width 195 height 28
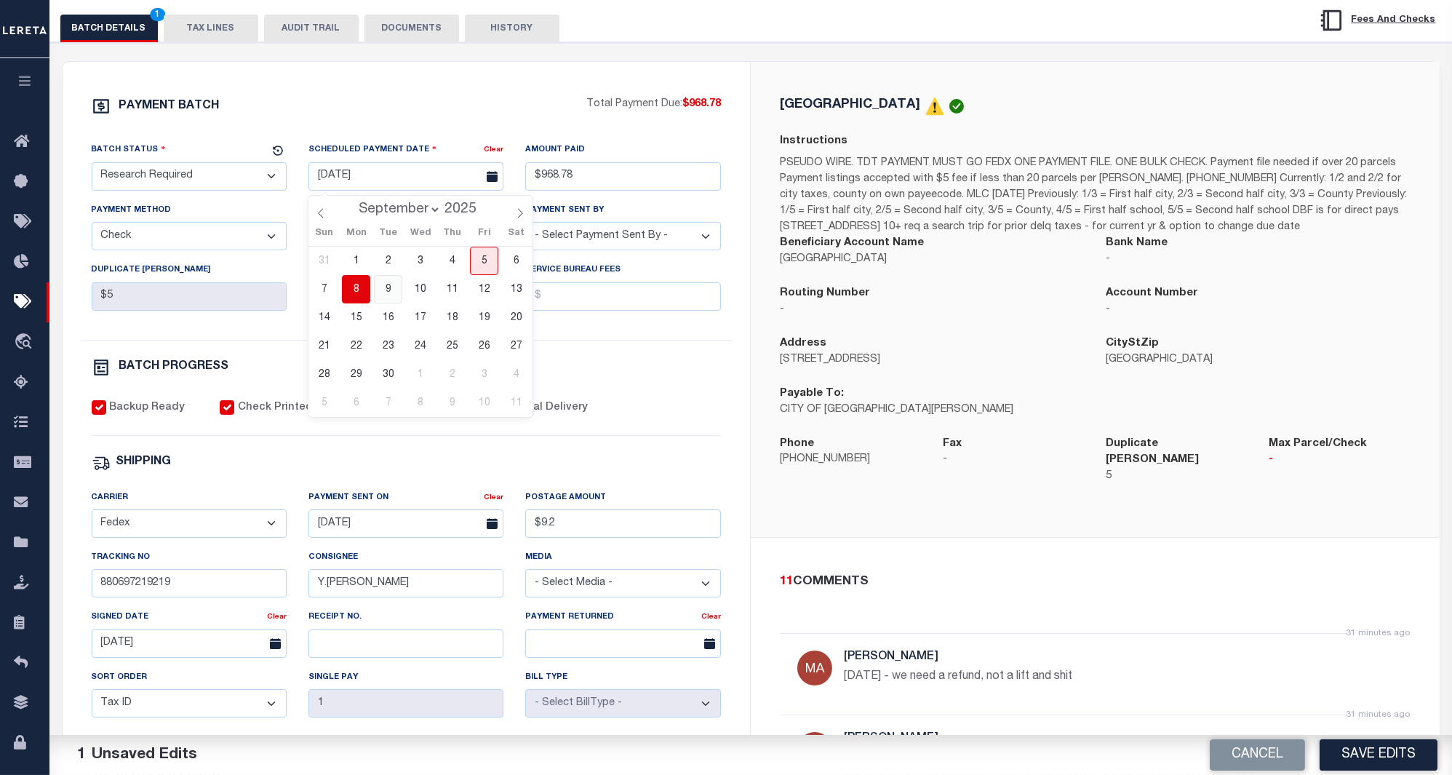
click at [388, 287] on span "9" at bounding box center [388, 289] width 28 height 28
type input "[DATE]"
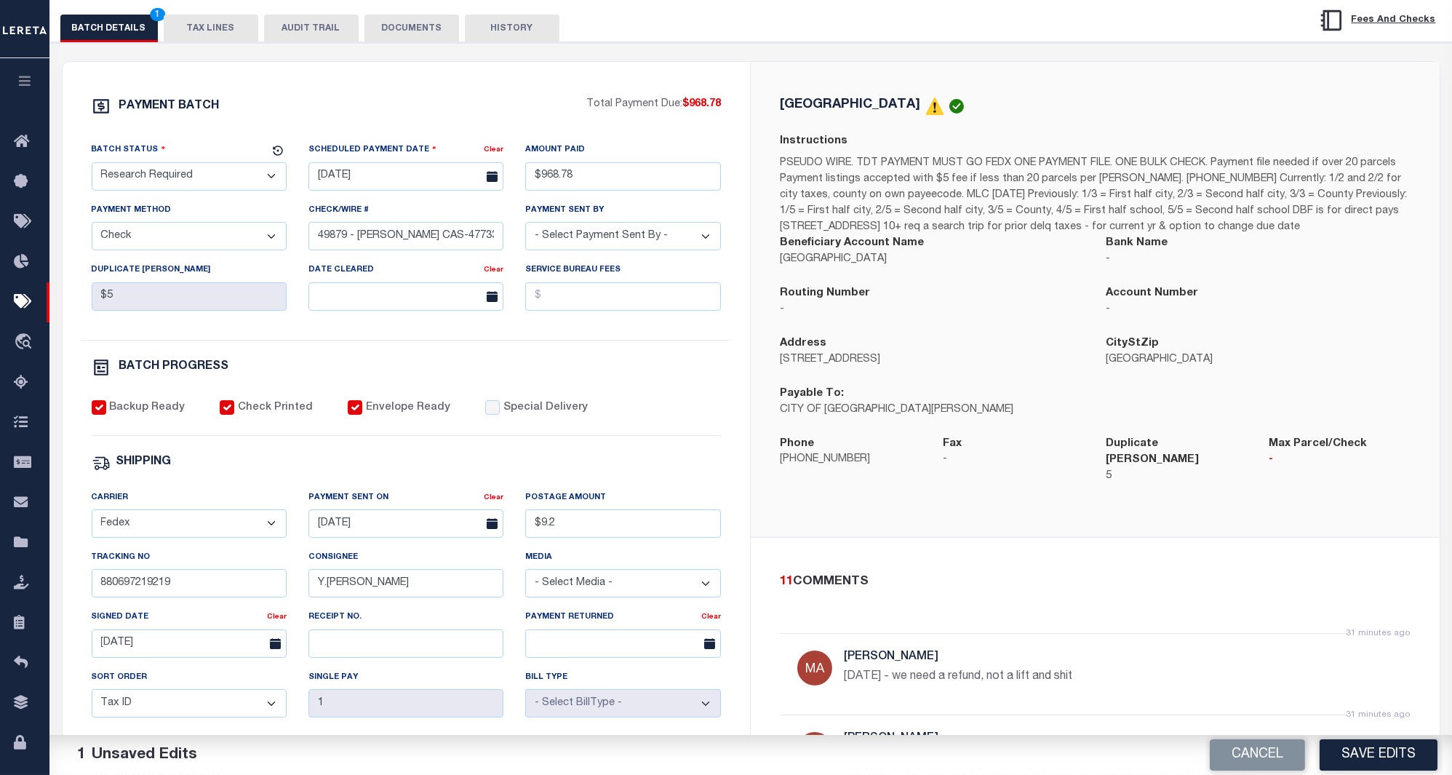
click at [608, 354] on div "PAYMENT BATCH Total Payment Due: $968.78 Batch Status - Select Status -" at bounding box center [406, 488] width 653 height 782
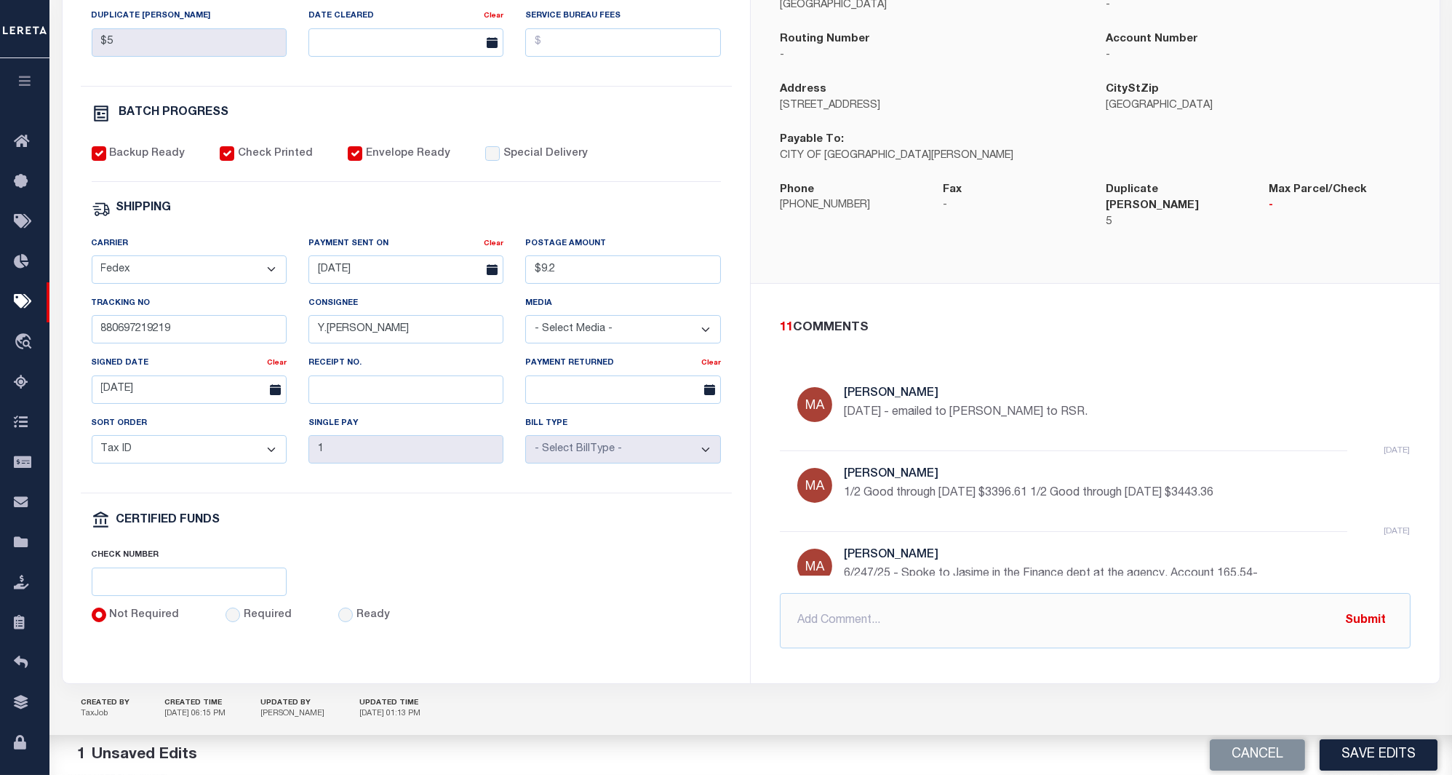
scroll to position [460, 0]
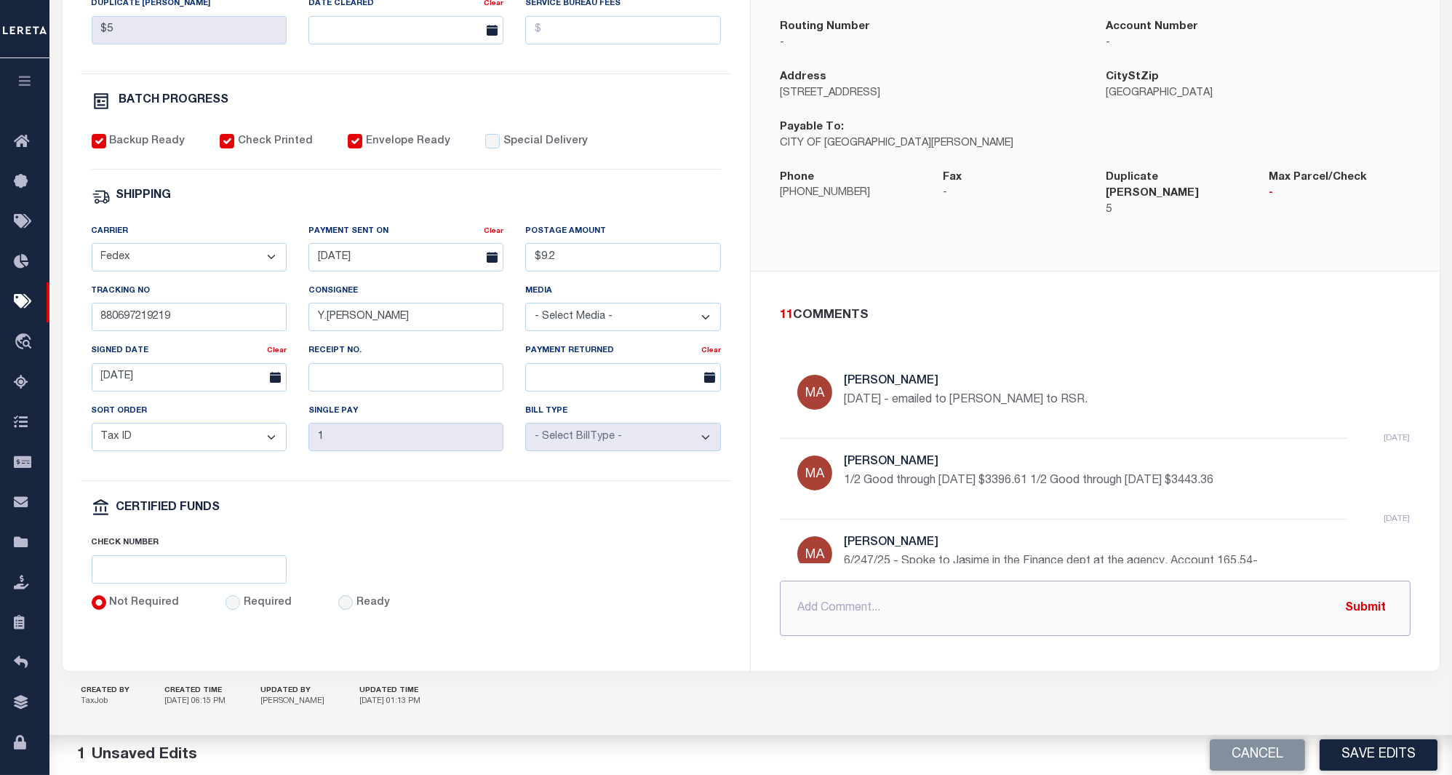
click at [937, 584] on input "text" at bounding box center [1095, 608] width 631 height 55
click at [249, 315] on input "880697219219" at bounding box center [189, 317] width 195 height 28
click at [250, 319] on input "880697219219" at bounding box center [189, 317] width 195 height 28
click at [1132, 612] on input "original payment info" at bounding box center [1095, 608] width 631 height 55
paste input "880697219219"
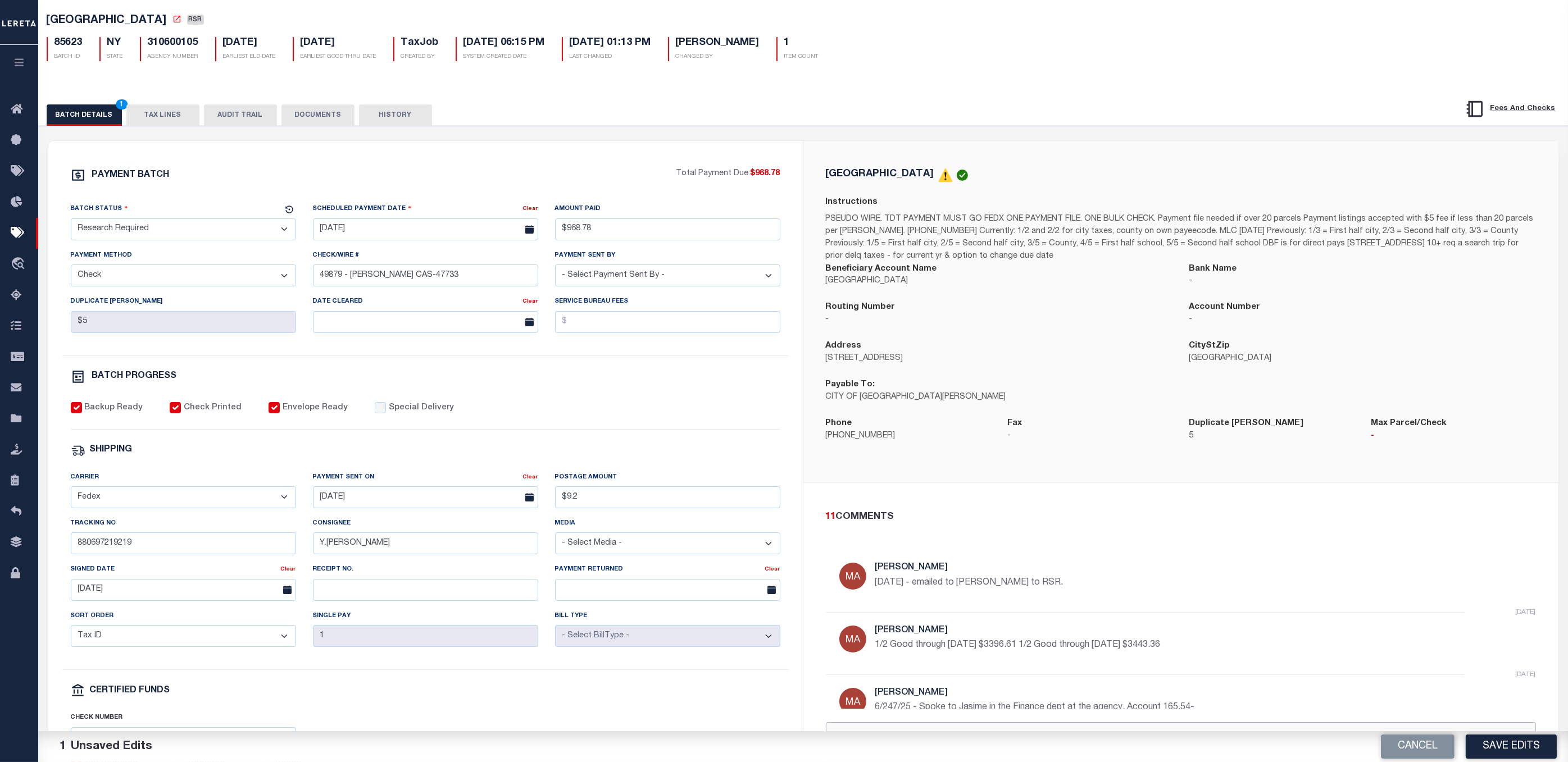
scroll to position [0, 0]
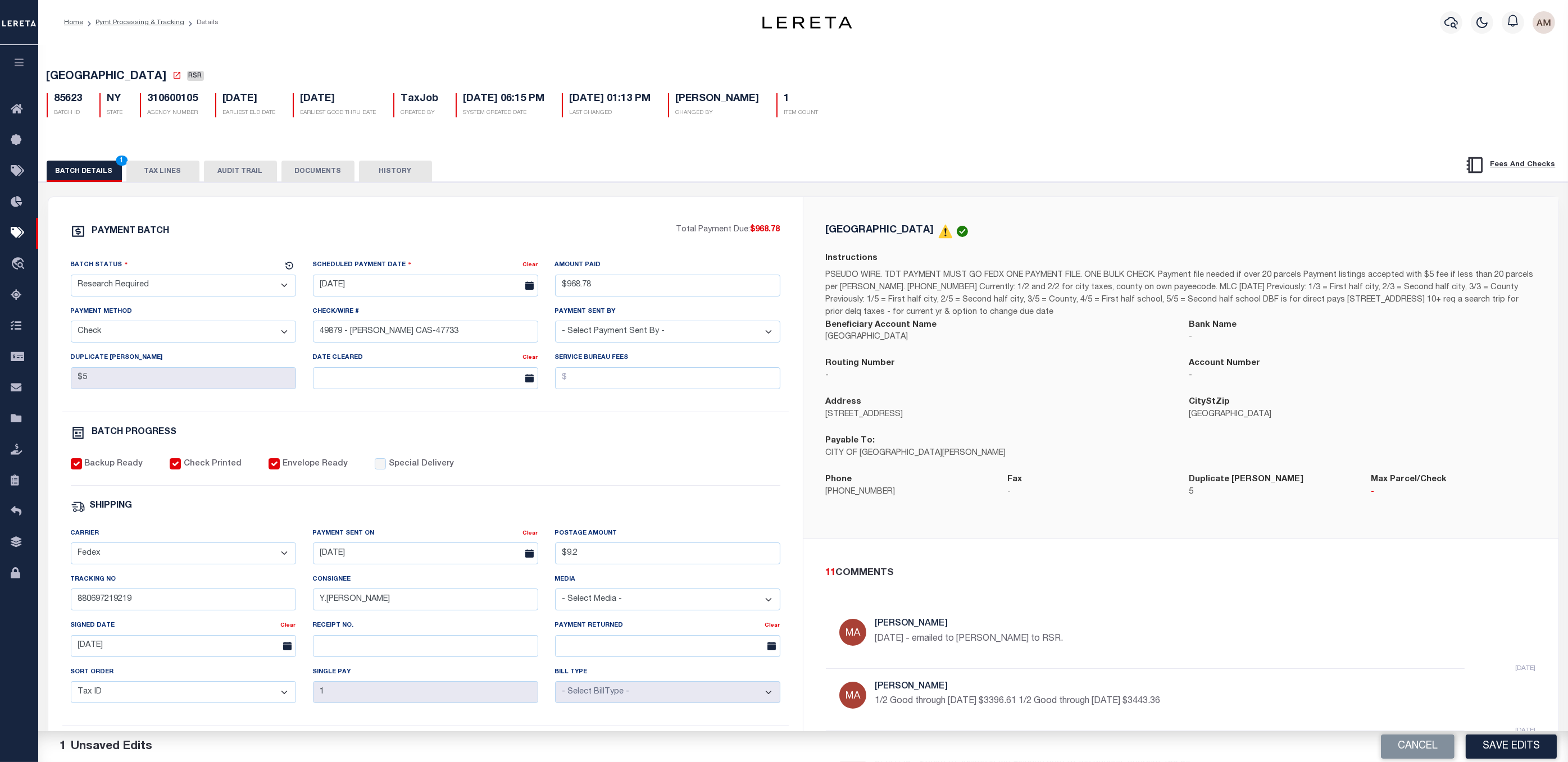
type input "original payment info tracking # 880697219219"
drag, startPoint x: 334, startPoint y: 168, endPoint x: 574, endPoint y: 181, distance: 240.4
click at [340, 168] on button "DOCUMENTS" at bounding box center [318, 171] width 73 height 22
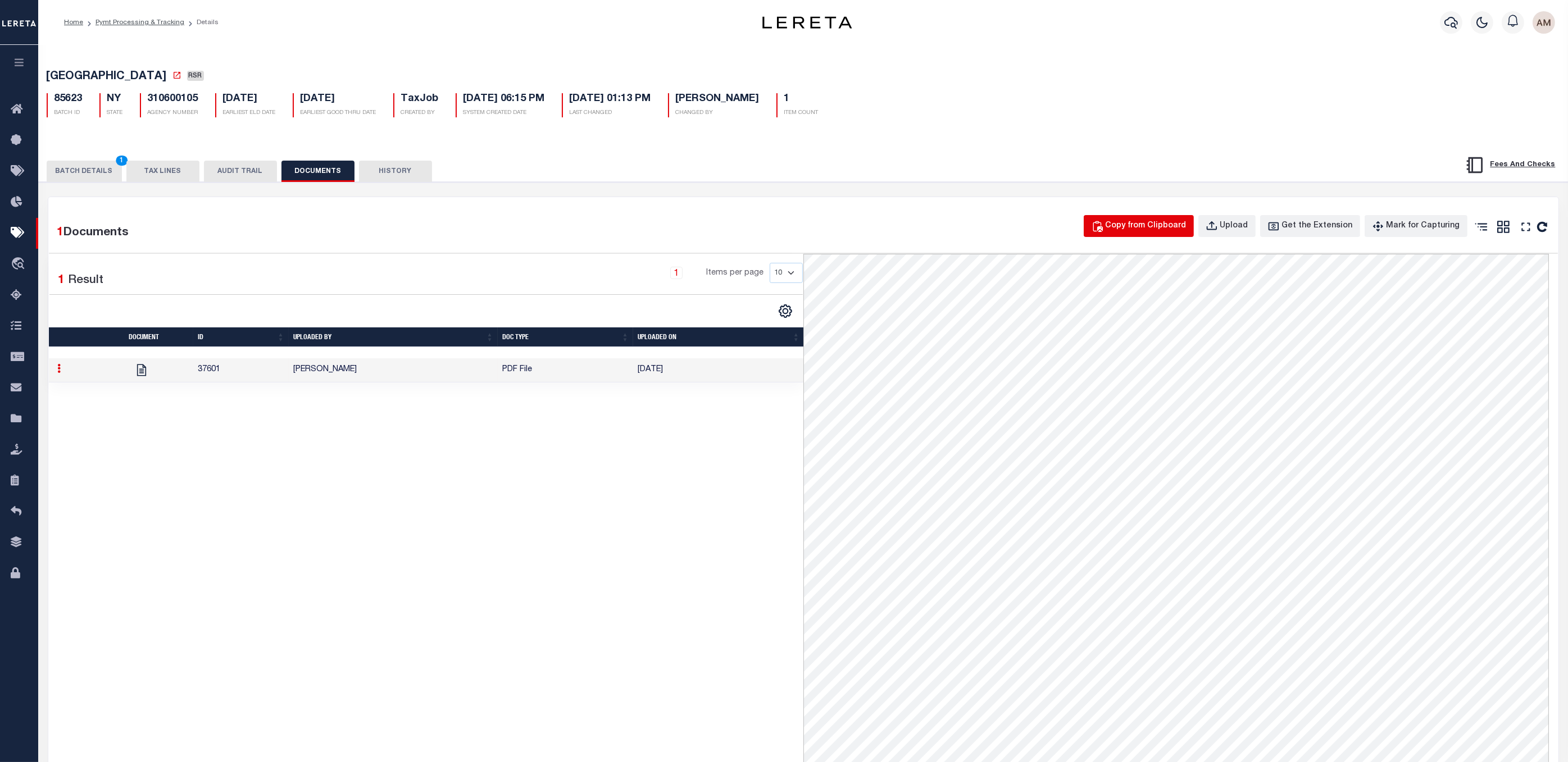
click at [1173, 236] on button "Copy from Clipboard" at bounding box center [1139, 226] width 110 height 22
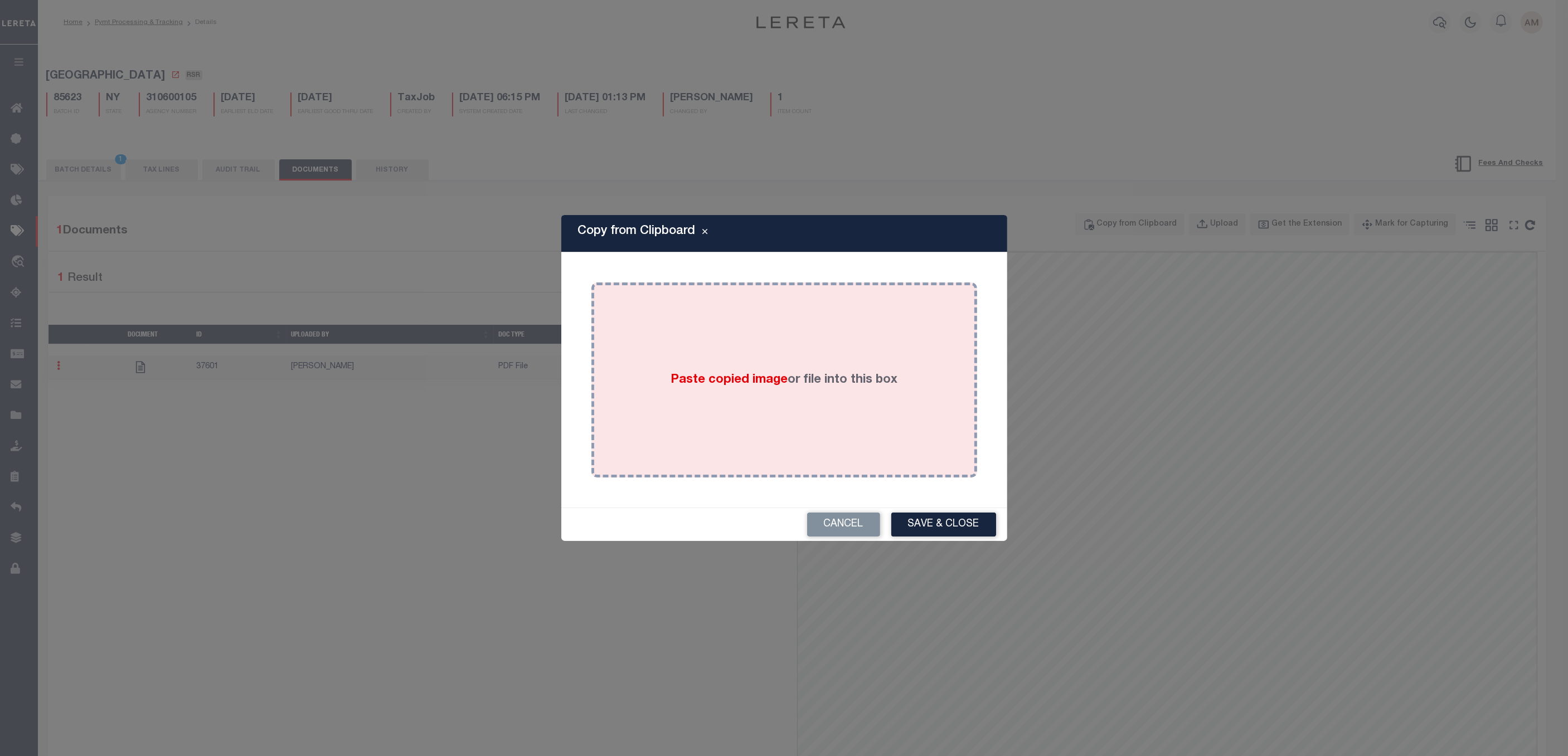
click at [701, 354] on div "Paste copied image or file into this box" at bounding box center [784, 380] width 369 height 178
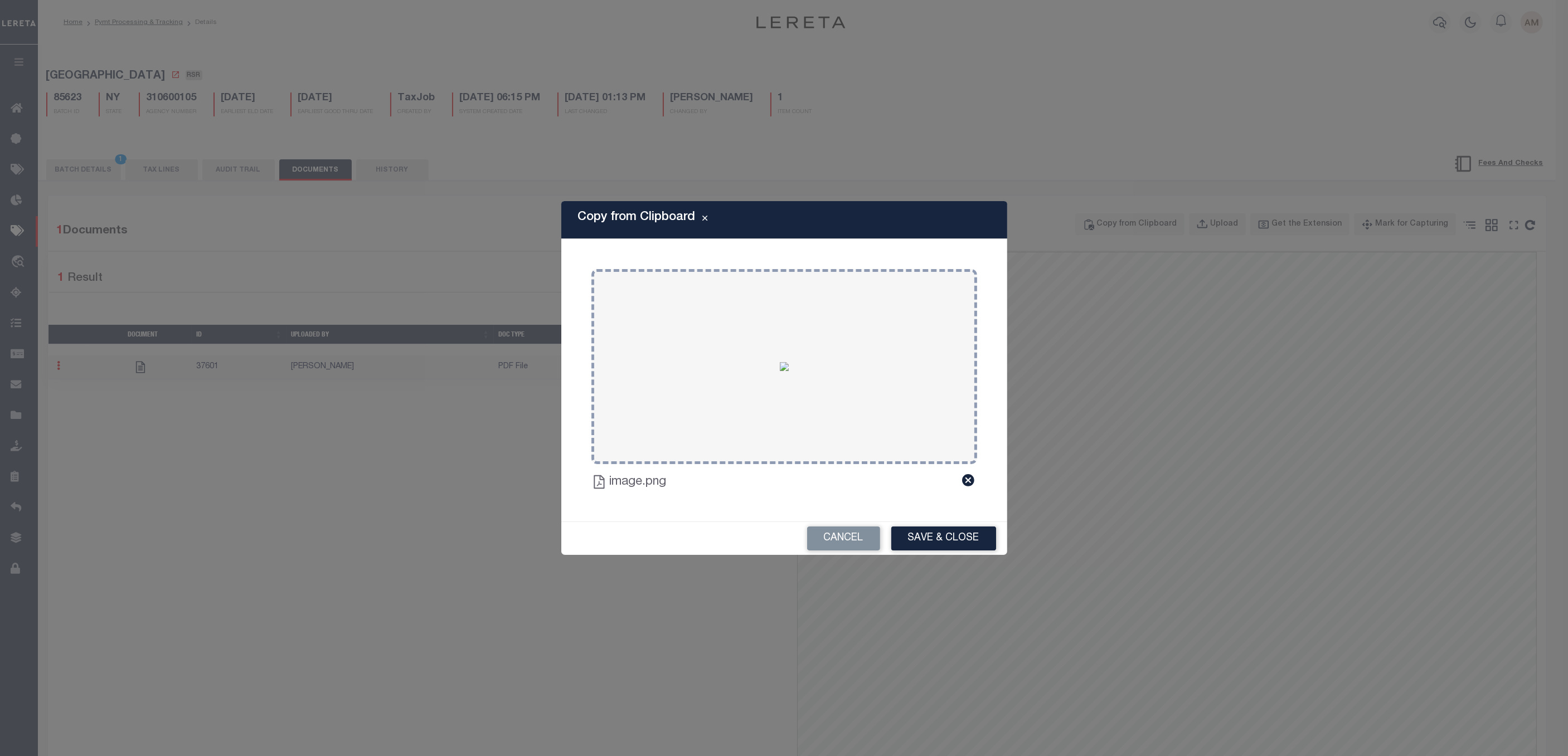
drag, startPoint x: 945, startPoint y: 537, endPoint x: 928, endPoint y: 521, distance: 23.3
click at [947, 537] on button "Save & Close" at bounding box center [944, 538] width 105 height 24
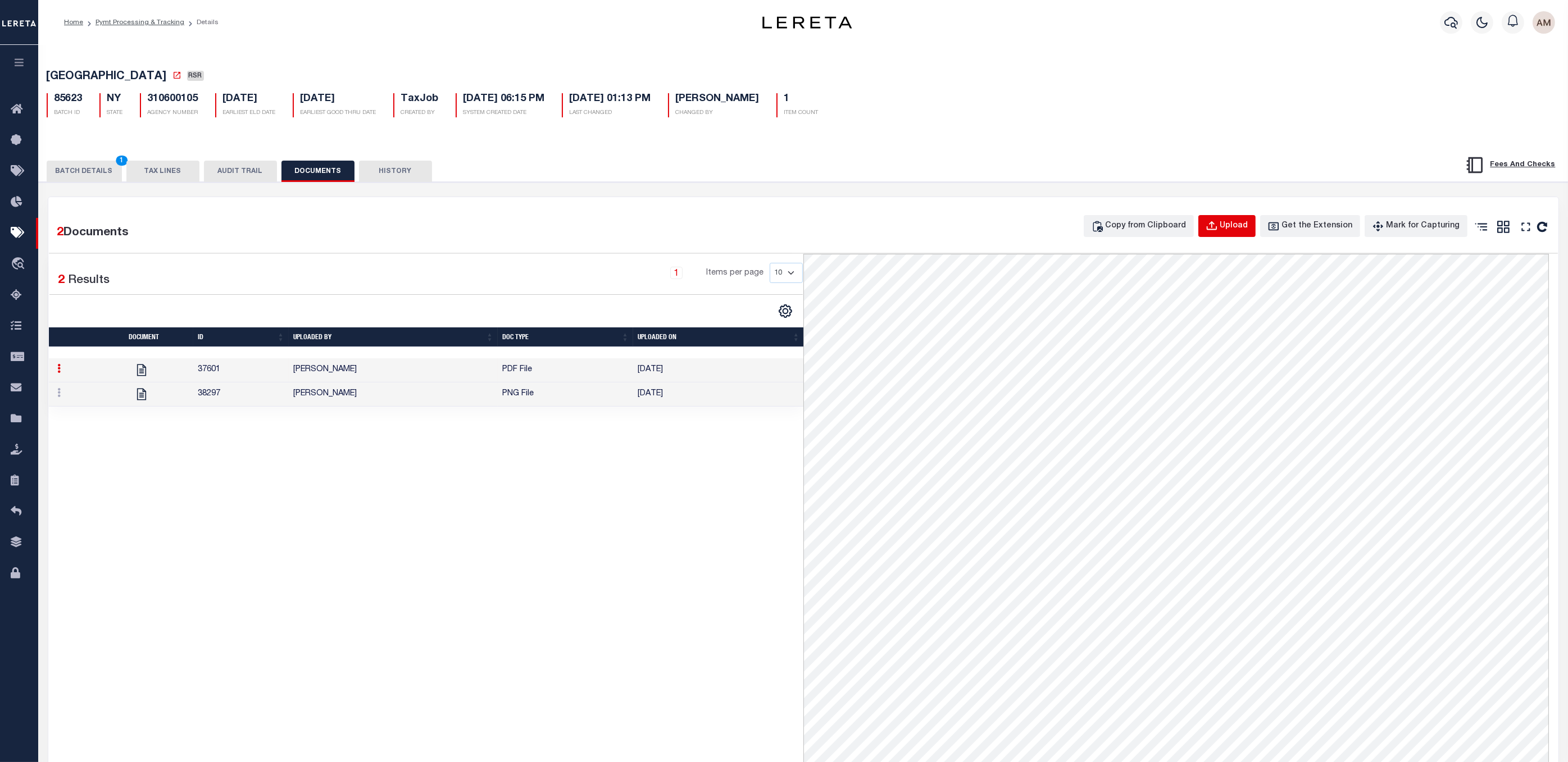
click at [1187, 224] on div "Upload" at bounding box center [1234, 226] width 28 height 12
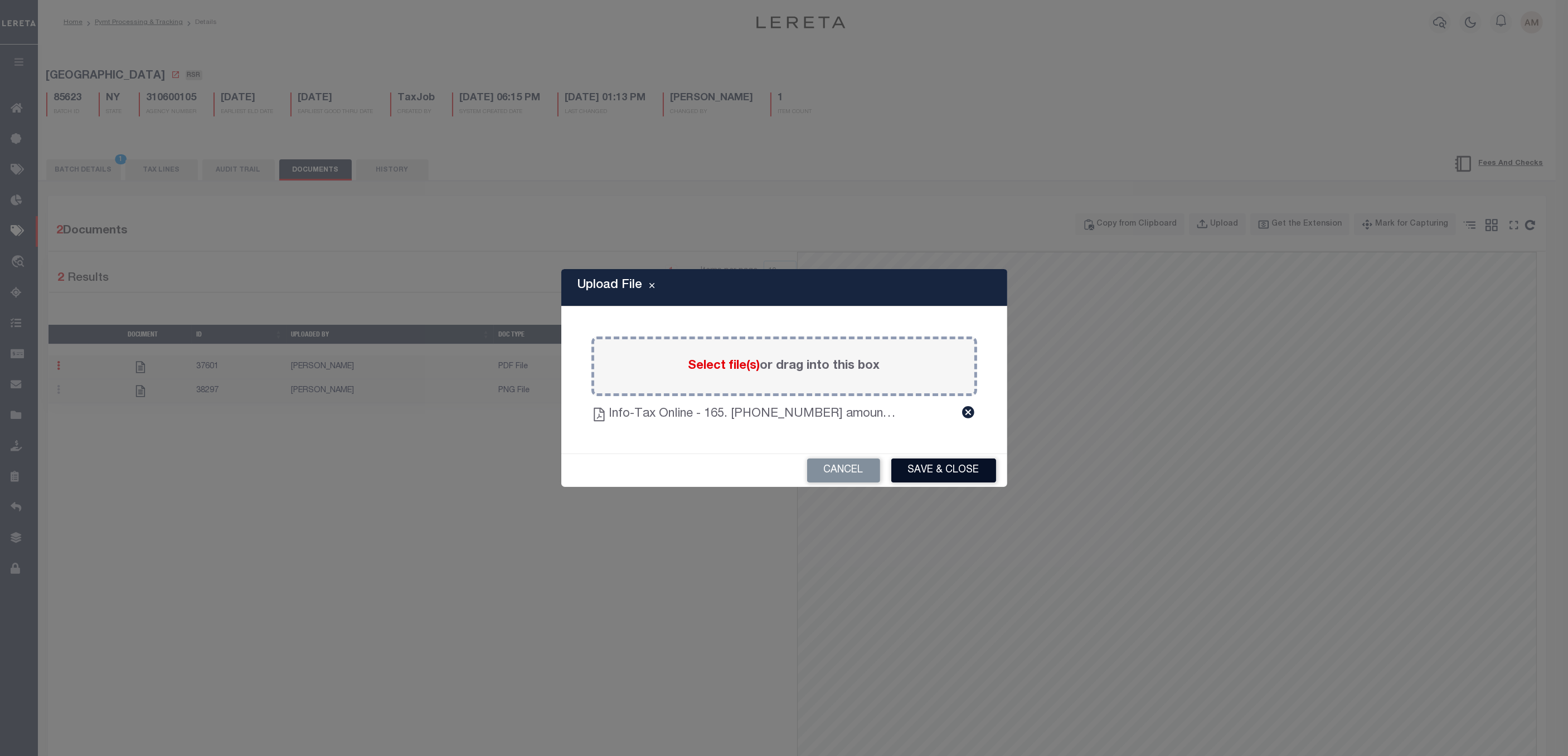
click at [948, 472] on button "Save & Close" at bounding box center [944, 470] width 105 height 24
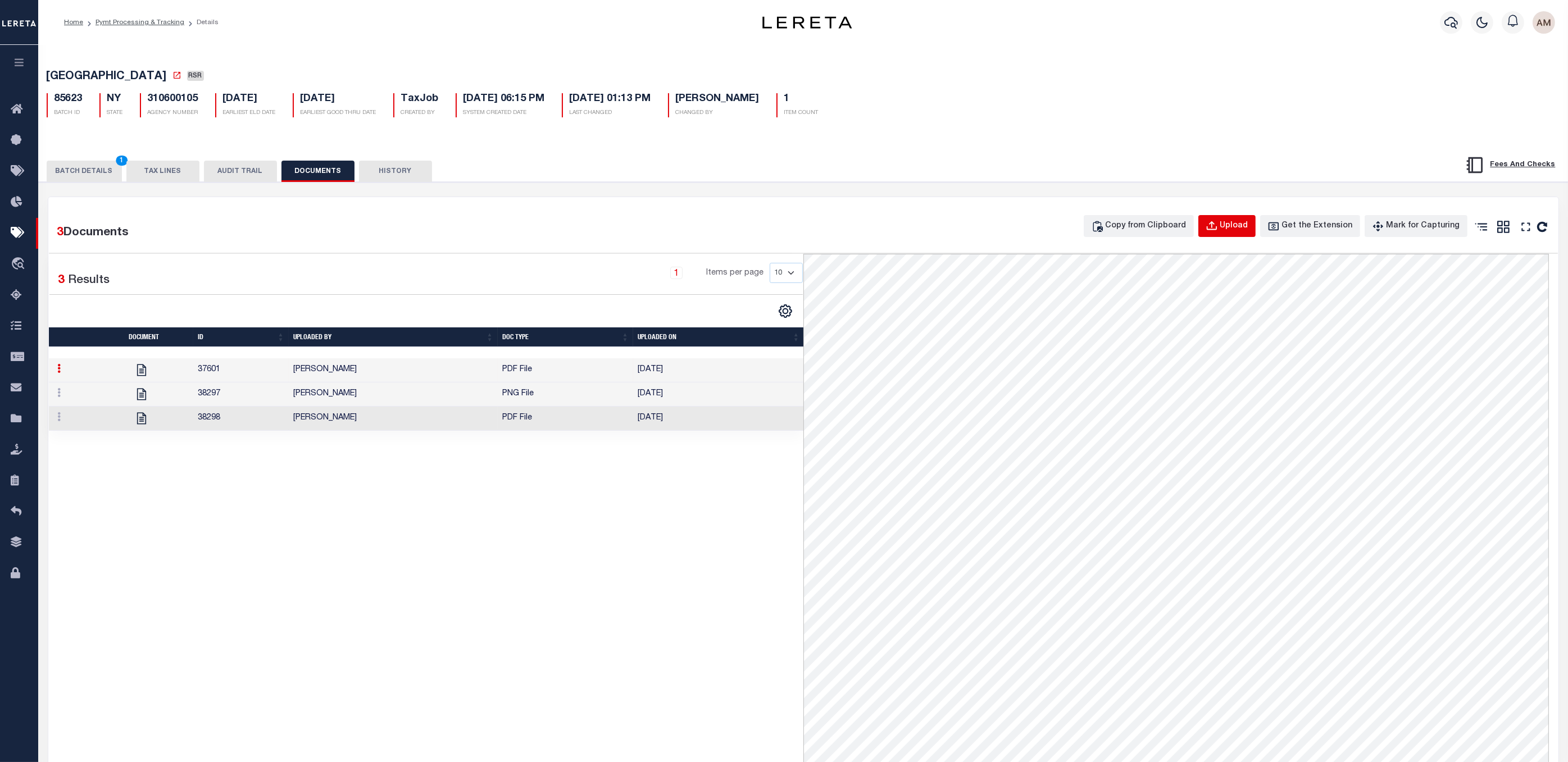
click at [1187, 226] on div "Upload" at bounding box center [1234, 226] width 28 height 12
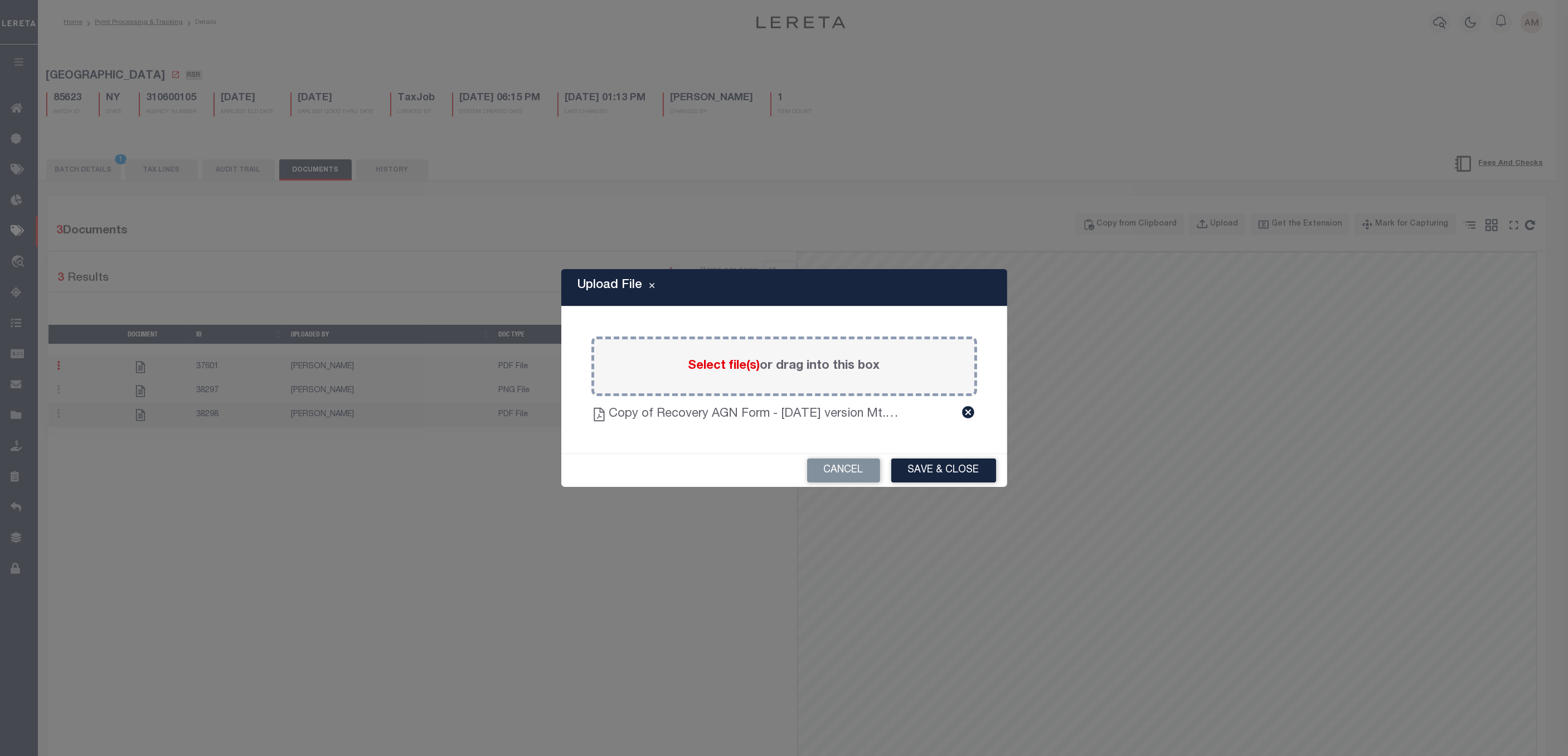
click at [977, 454] on div "Cancel Save & Close" at bounding box center [784, 470] width 446 height 33
click at [980, 473] on button "Save & Close" at bounding box center [944, 470] width 105 height 24
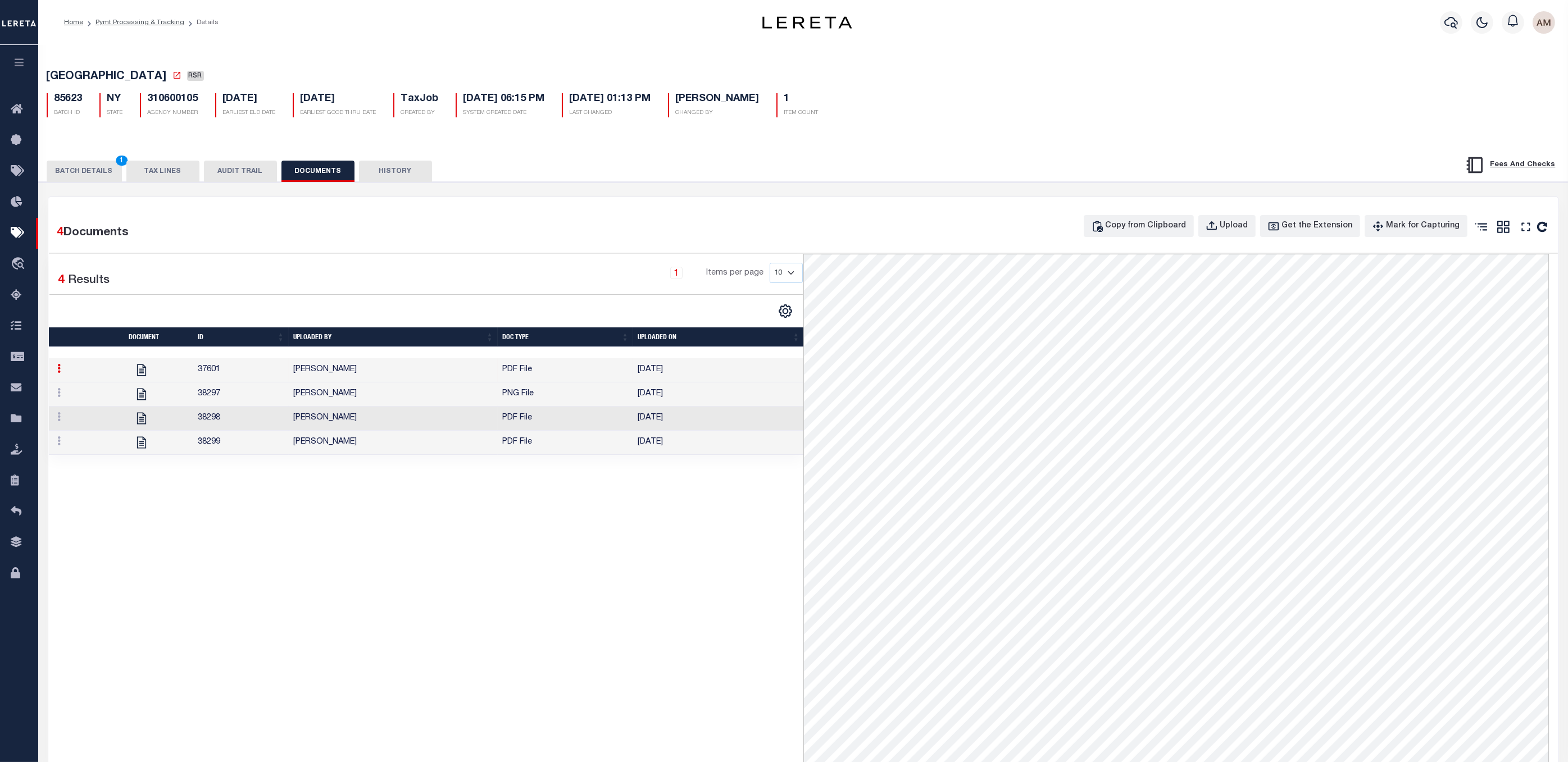
click at [271, 455] on td "38299" at bounding box center [241, 442] width 96 height 24
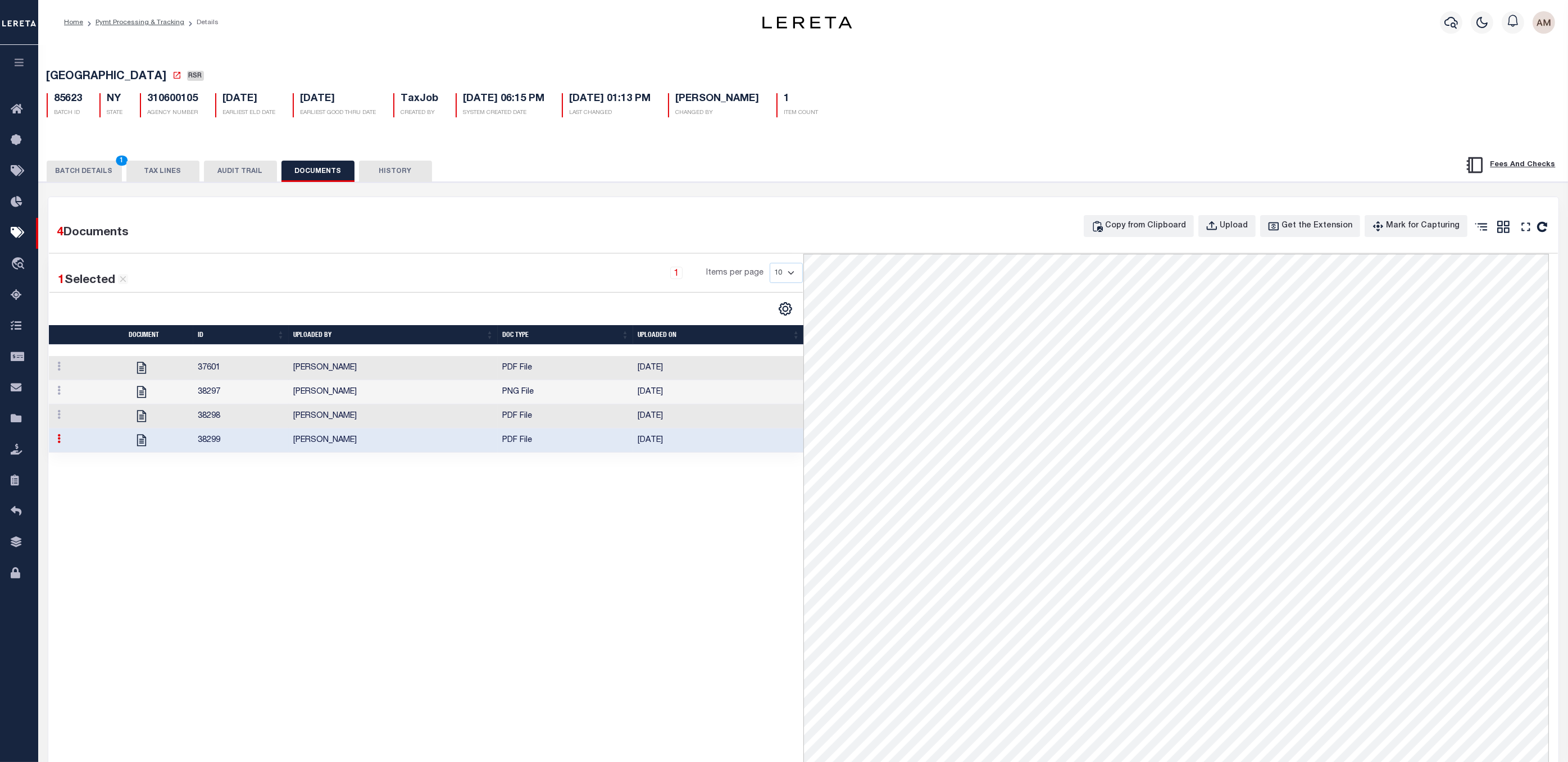
click at [82, 180] on button "BATCH DETAILS 1" at bounding box center [84, 171] width 76 height 22
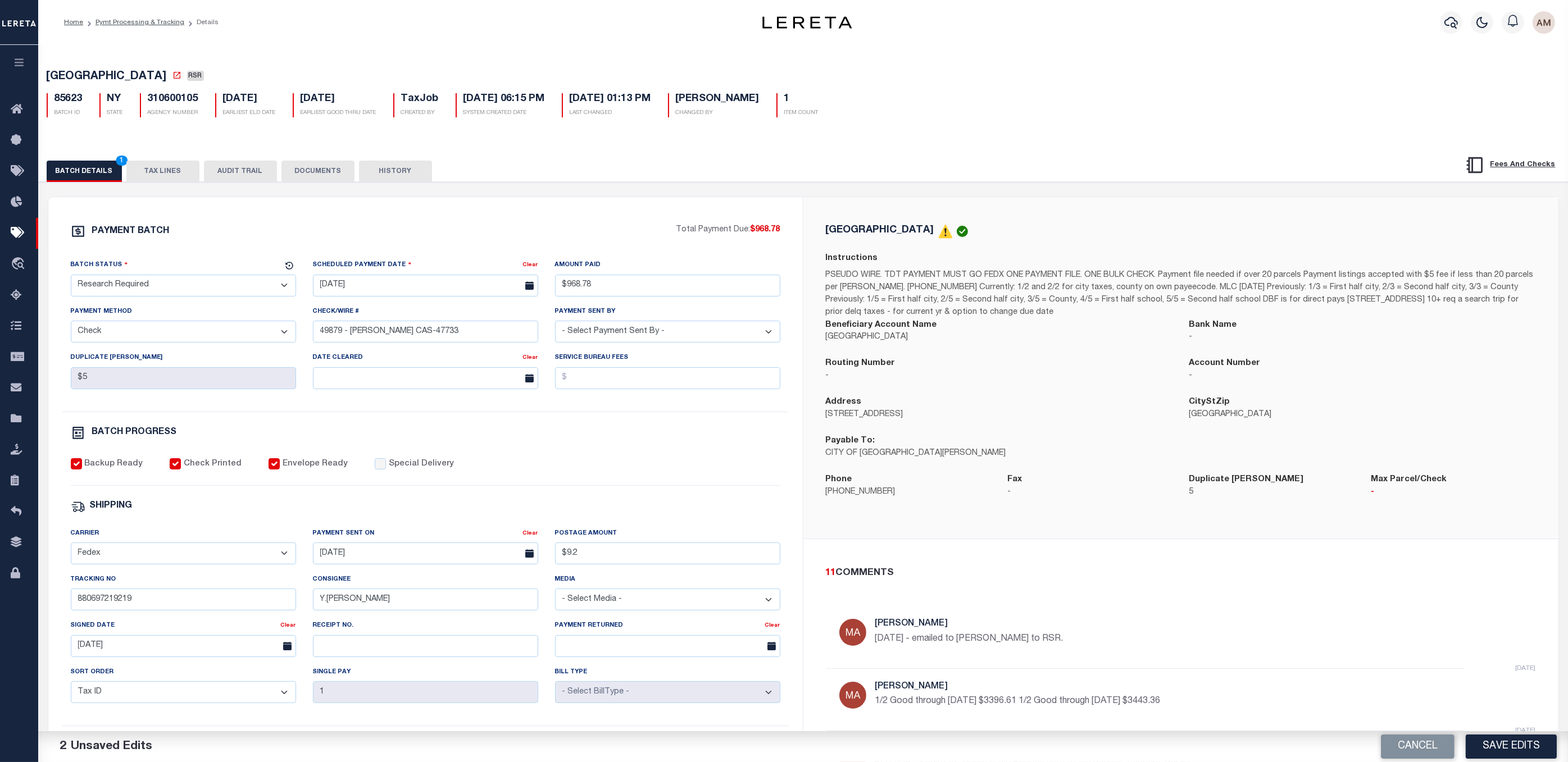
click at [205, 286] on select "- Select Status - Scheduled for Payment Ready For Payment Payment Sent Cleared …" at bounding box center [184, 286] width 225 height 22
select select "SFP"
click at [71, 277] on select "- Select Status - Scheduled for Payment Ready For Payment Payment Sent Cleared …" at bounding box center [184, 286] width 225 height 22
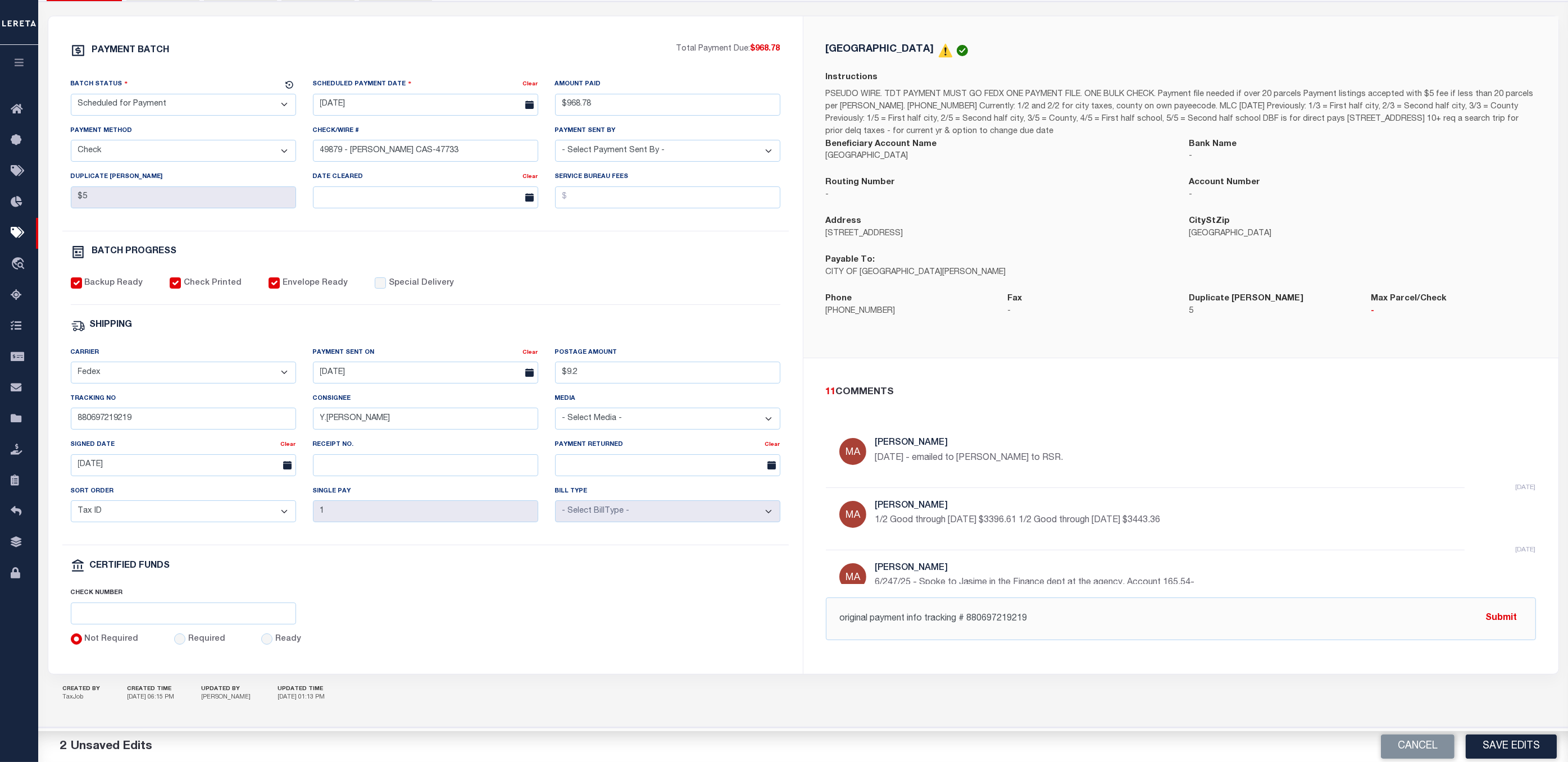
scroll to position [188, 0]
click at [1140, 604] on input "original payment info tracking # 880697219219" at bounding box center [1181, 618] width 710 height 42
click at [960, 614] on input "original payment info tracking # 880697219219" at bounding box center [1181, 618] width 710 height 42
click at [1180, 615] on input "original payment info tracking fedex # 880697219219" at bounding box center [1181, 618] width 710 height 42
drag, startPoint x: 1194, startPoint y: 616, endPoint x: 1057, endPoint y: 622, distance: 137.1
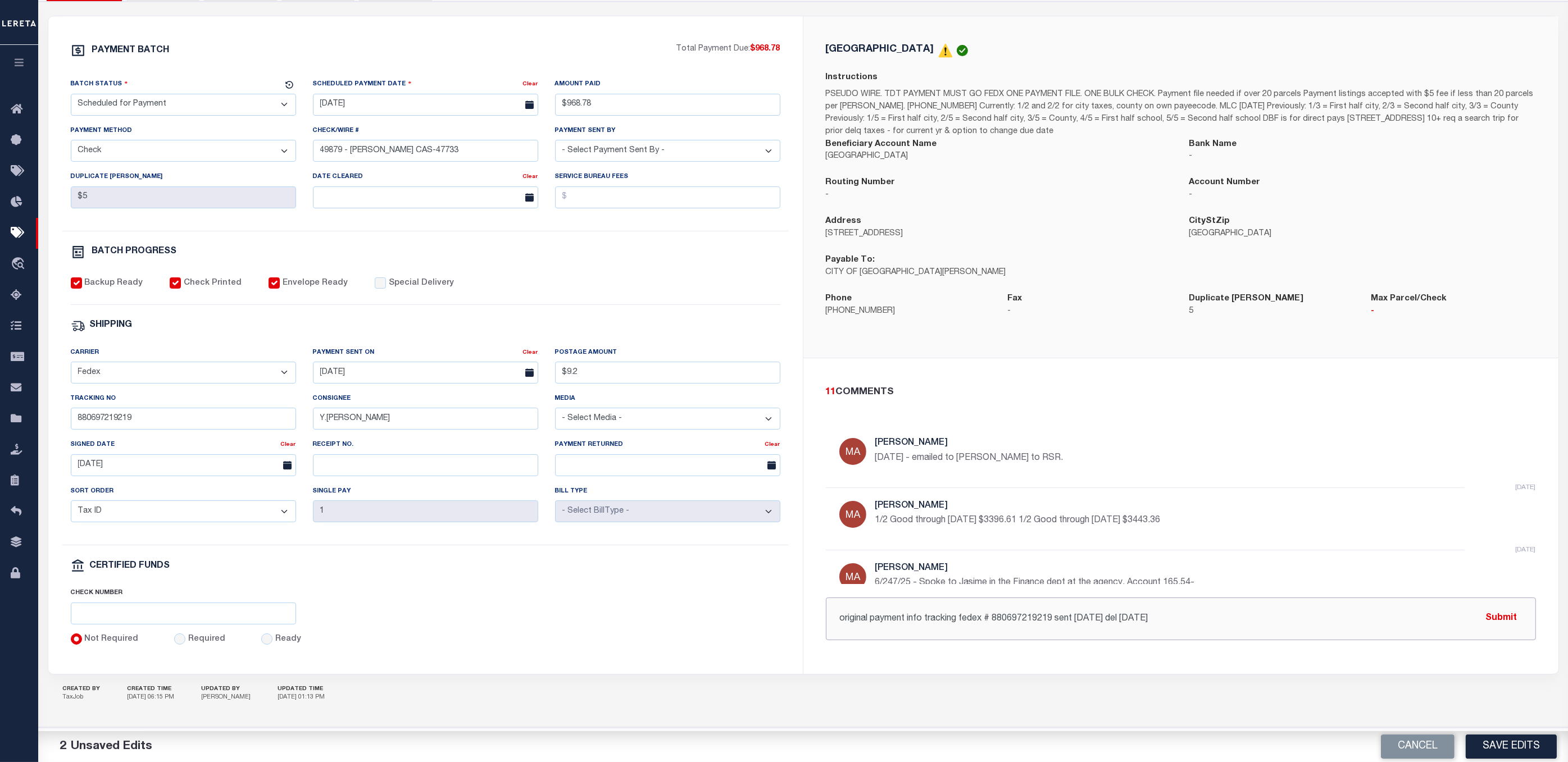
click at [1057, 615] on input "original payment info tracking fedex # 880697219219 sent 4/21/25 del 4/23/25" at bounding box center [1181, 618] width 710 height 42
type input "original payment info tracking fedex # 880697219219"
drag, startPoint x: 182, startPoint y: 463, endPoint x: 138, endPoint y: 428, distance: 56.2
click at [65, 452] on div "Signed Date Clear 04/23/2025" at bounding box center [184, 462] width 242 height 46
click at [178, 421] on input "880697219219" at bounding box center [184, 418] width 225 height 22
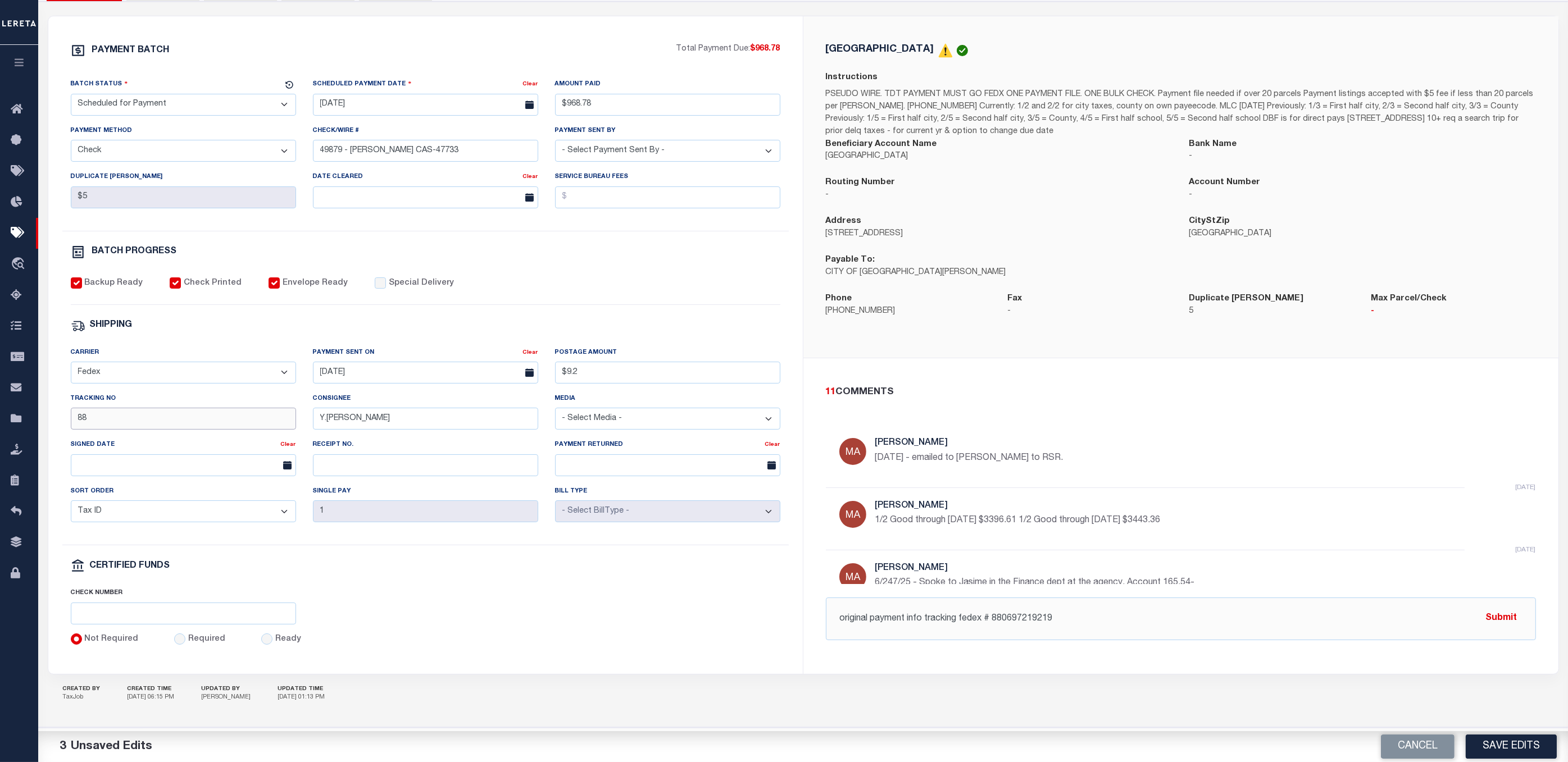
type input "8"
type input "Y.Yolan"
drag, startPoint x: 384, startPoint y: 408, endPoint x: 389, endPoint y: 363, distance: 45.3
click at [215, 408] on div "Carrier - Select Carrier - E-mail Fax Fedex FTP Other UPS USPS Payment Sent On …" at bounding box center [425, 446] width 726 height 199
drag, startPoint x: 415, startPoint y: 359, endPoint x: 308, endPoint y: 384, distance: 109.9
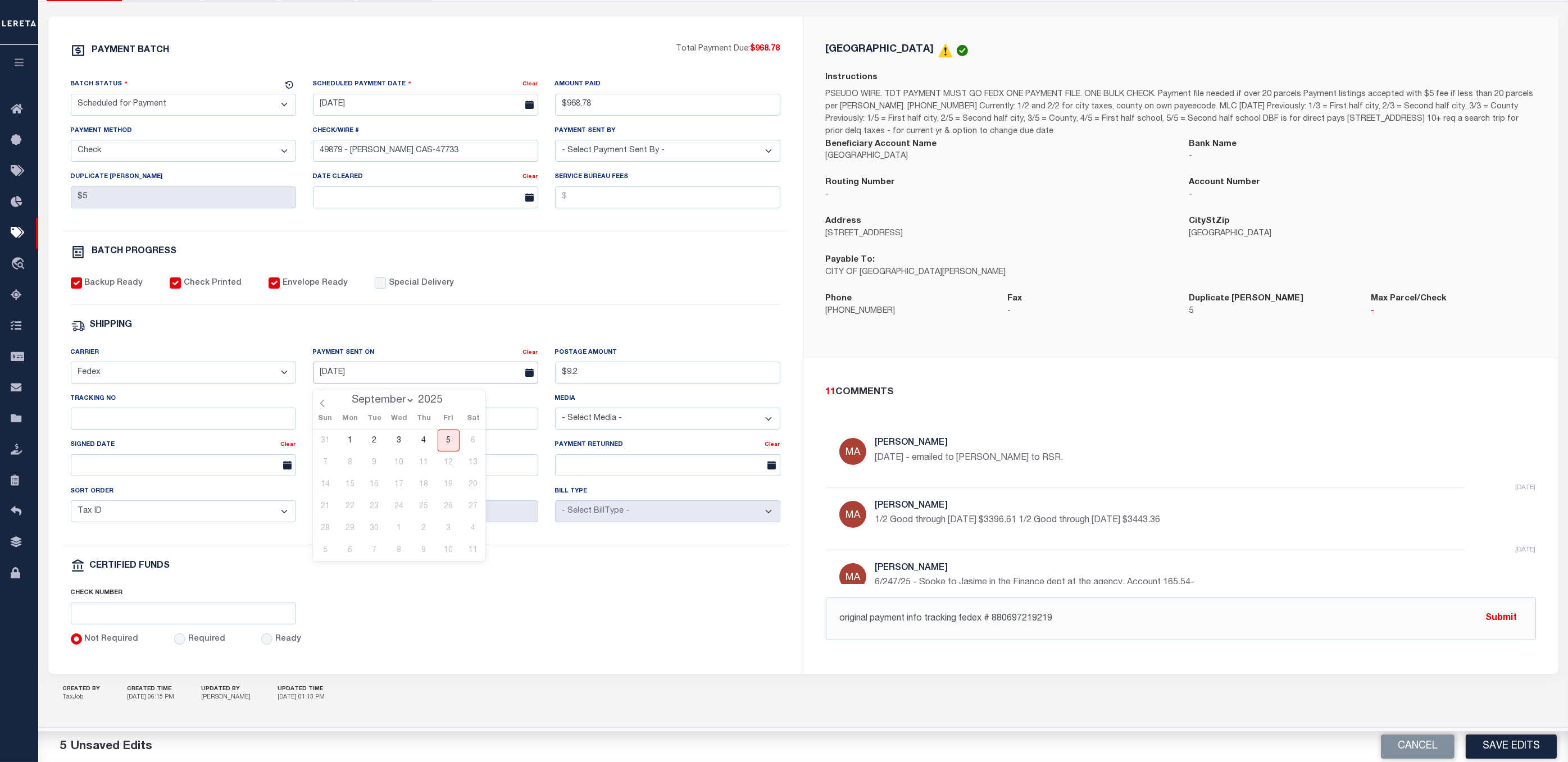
click at [308, 384] on div "Payment Sent On Clear 04/21/2025" at bounding box center [425, 370] width 242 height 46
drag, startPoint x: 581, startPoint y: 627, endPoint x: 574, endPoint y: 581, distance: 46.5
click at [581, 615] on div "Check Number" at bounding box center [425, 610] width 726 height 46
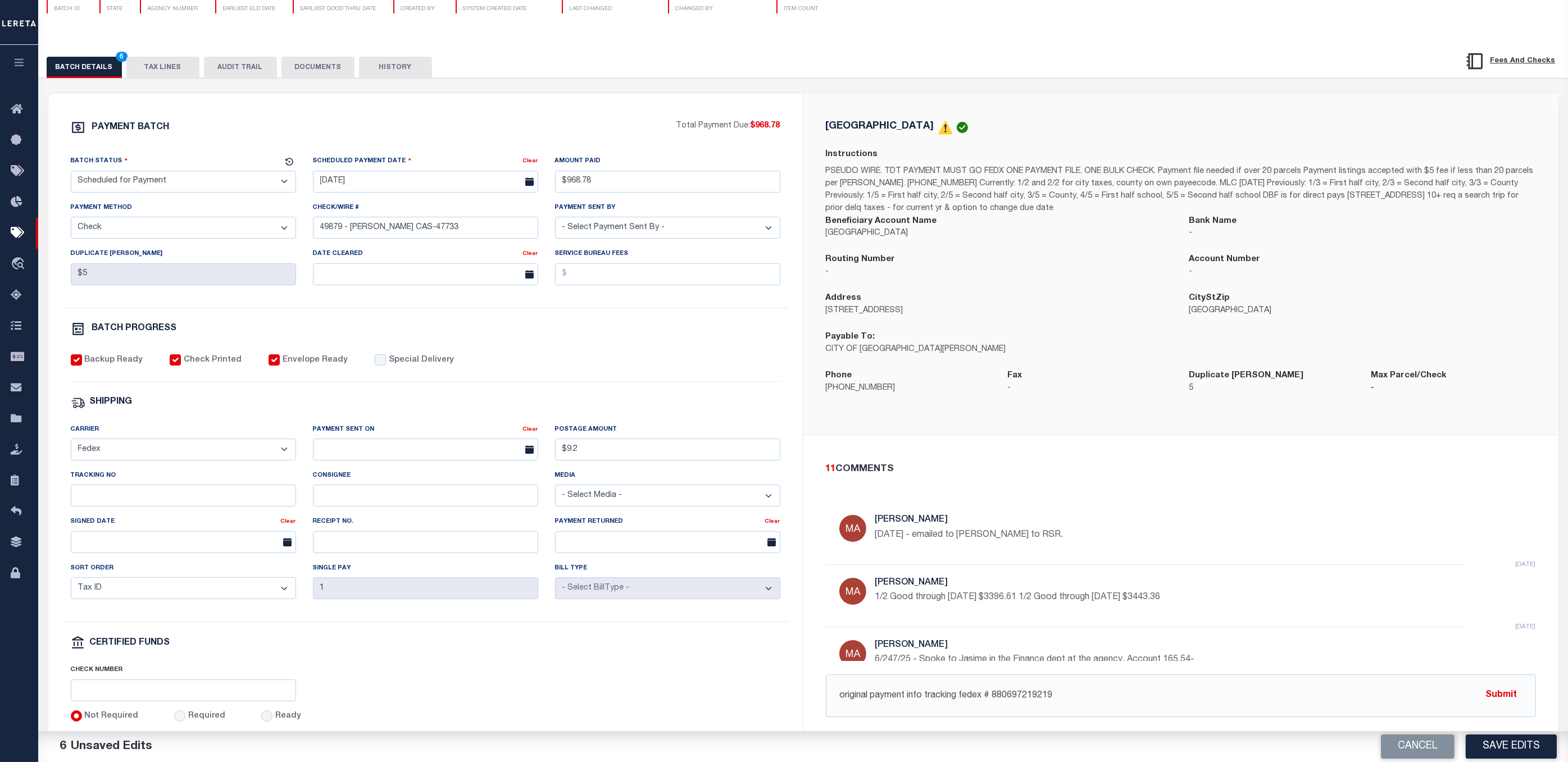
scroll to position [616, 0]
click at [1079, 615] on input "original payment info tracking fedex # 880697219219" at bounding box center [1181, 696] width 710 height 42
click at [1099, 615] on input "original payment info tracking fedex # 880697219219 . Check # 4989" at bounding box center [1181, 696] width 710 height 42
click at [1121, 615] on input "original payment info tracking fedex # 880697219219 . Check # 4989" at bounding box center [1181, 696] width 710 height 42
click at [1119, 615] on input "original payment info tracking fedex # 880697219219 . Check # 4989" at bounding box center [1181, 696] width 710 height 42
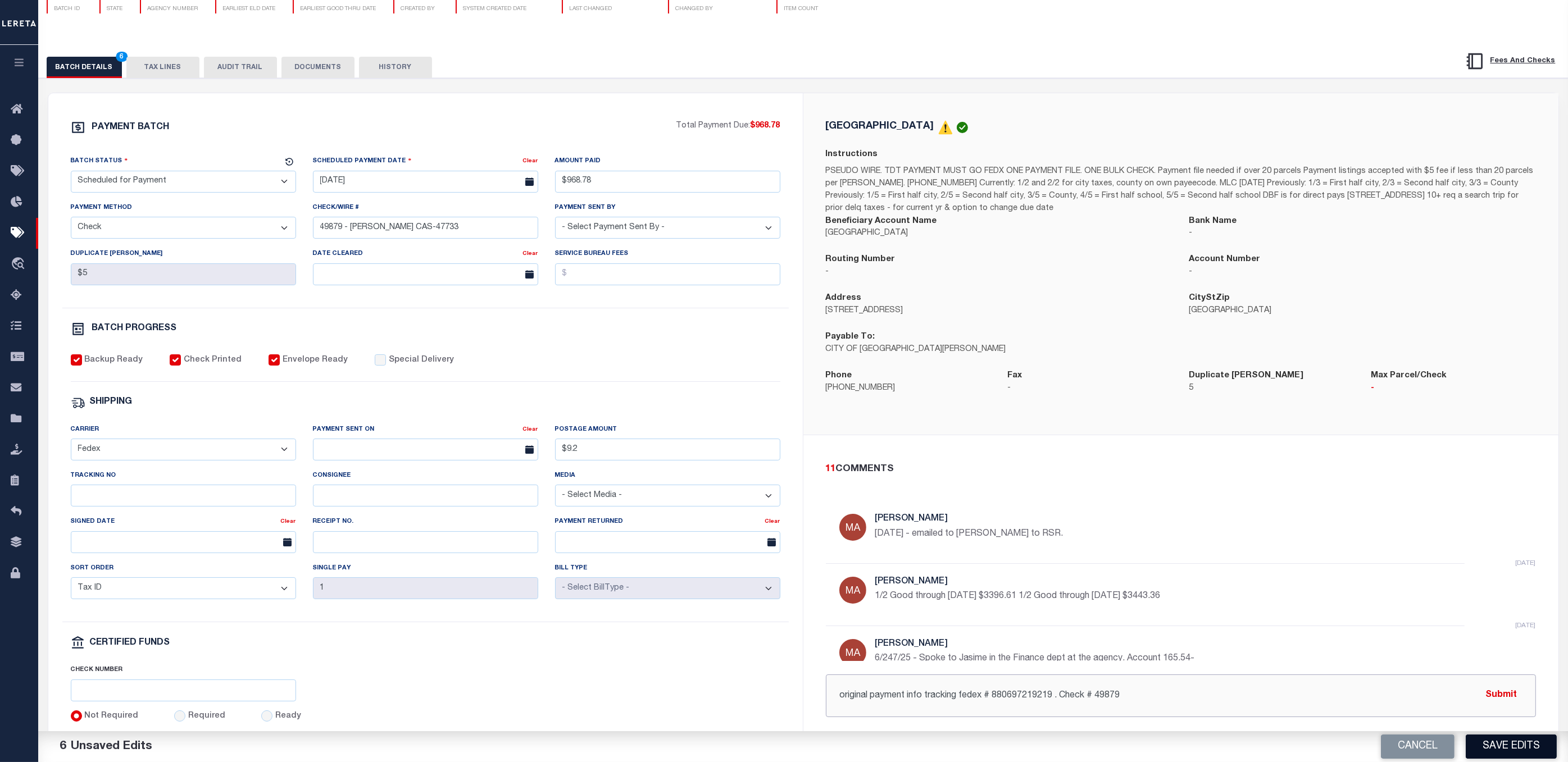
type input "original payment info tracking fedex # 880697219219 . Check # 49879"
click at [1187, 615] on button "Save Edits" at bounding box center [1511, 747] width 91 height 24
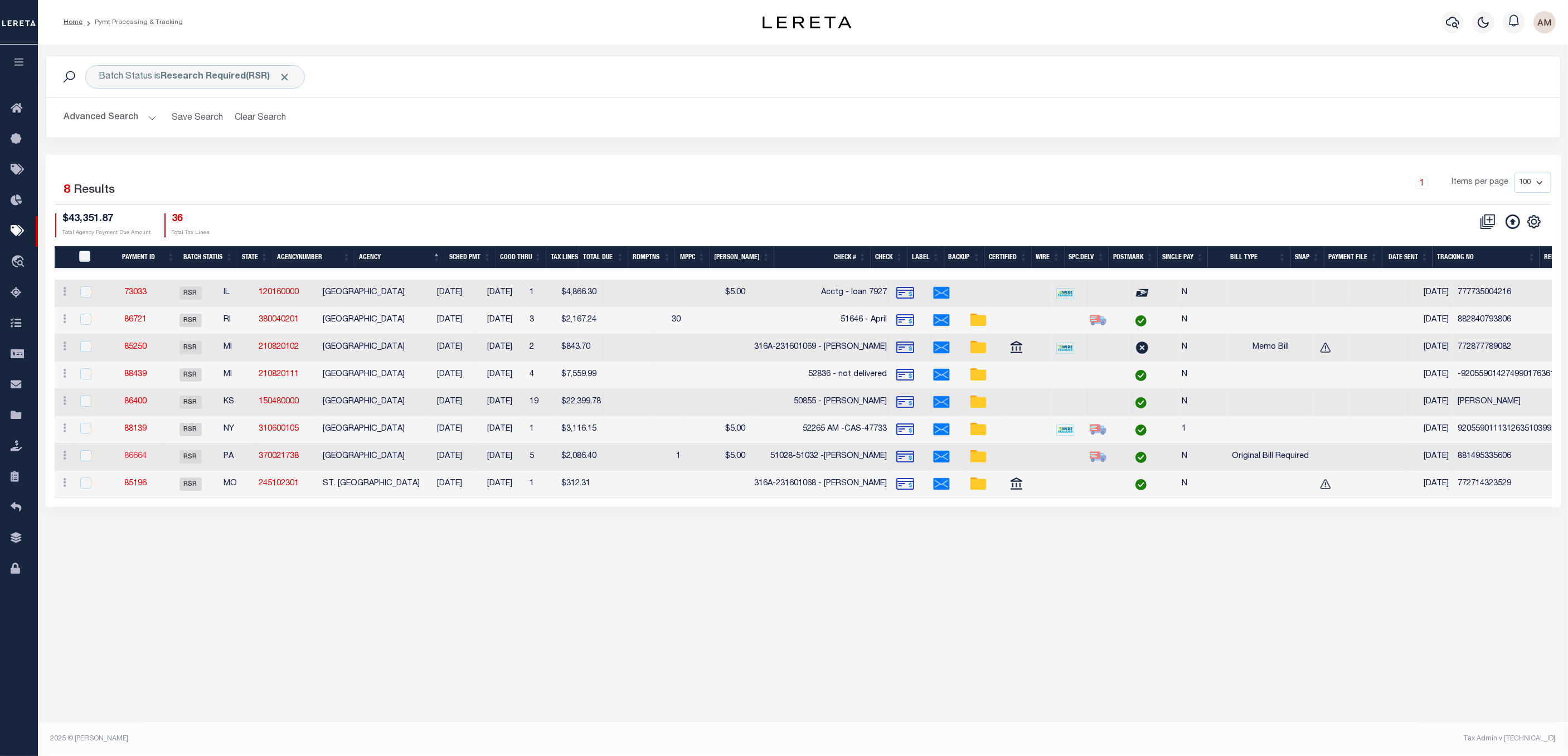
click at [142, 460] on link "86664" at bounding box center [135, 457] width 22 height 8
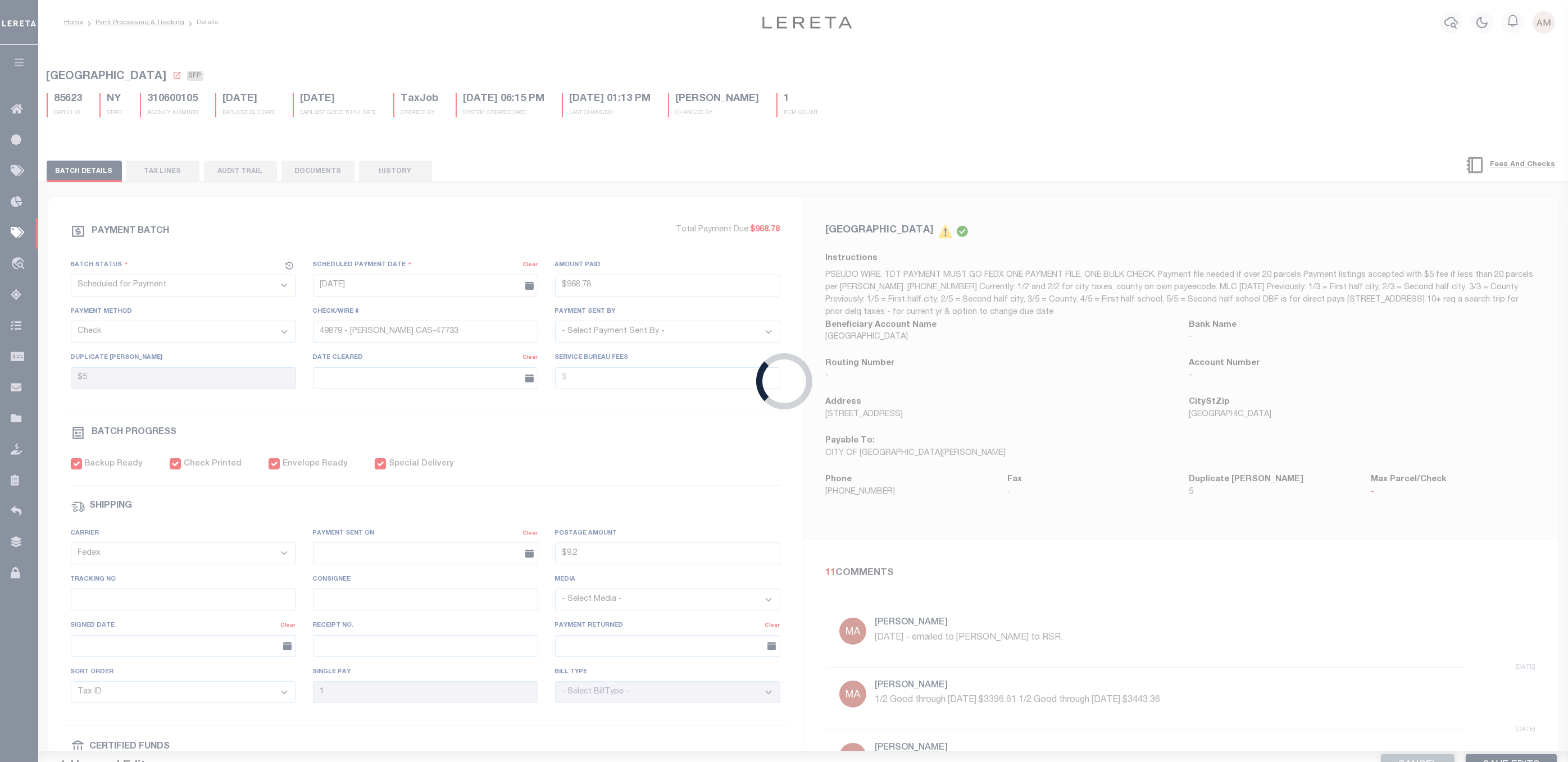
select select "RSR"
type input "[DATE]"
type input "$2,086.4"
type input "51028-51032 -[PERSON_NAME]"
type input "$5"
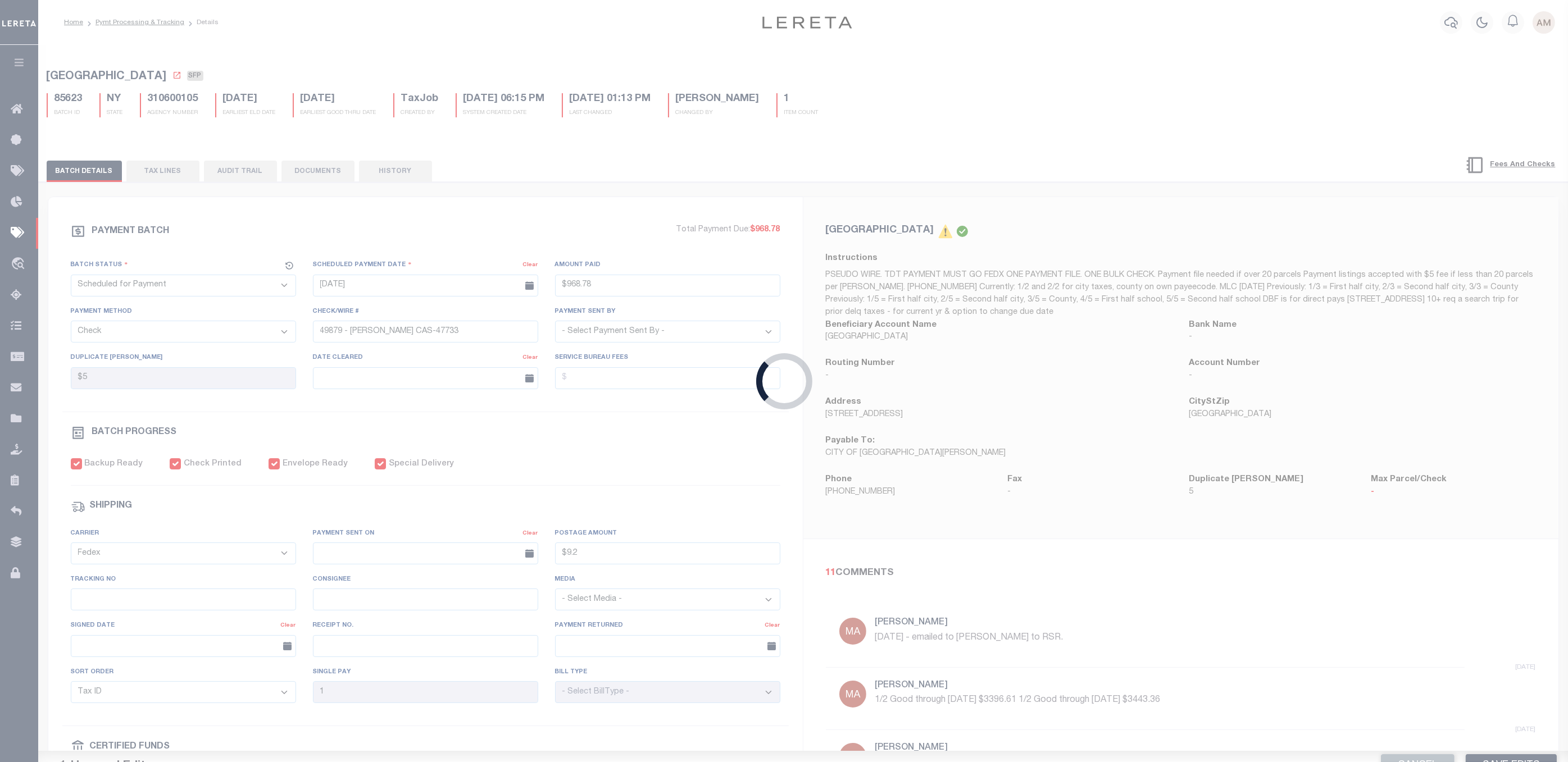
type input "06/11/2025"
checkbox input "true"
type input "[DATE]"
type input "$9.2"
type input "881495335606"
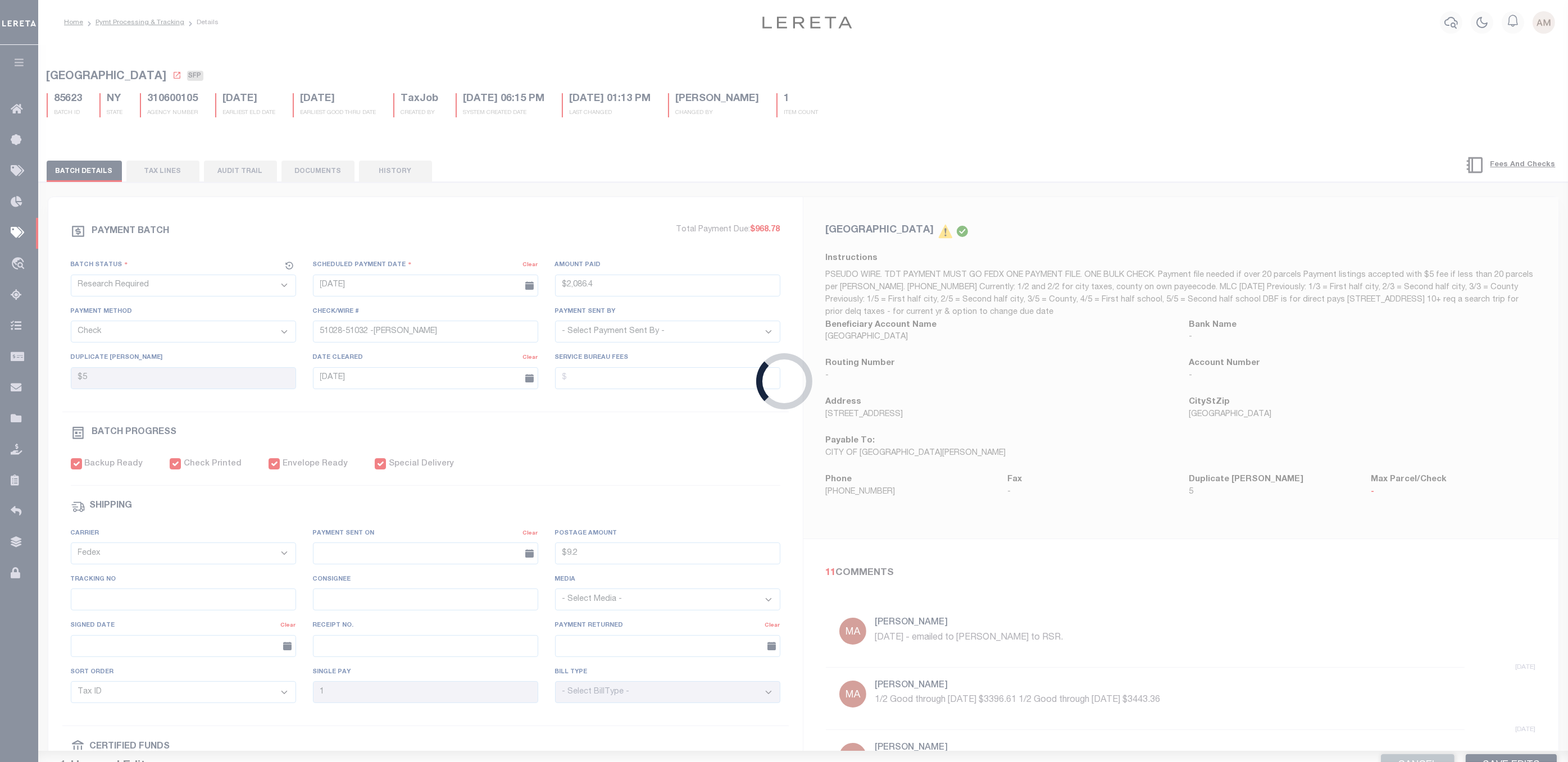
type input "N"
select select "38"
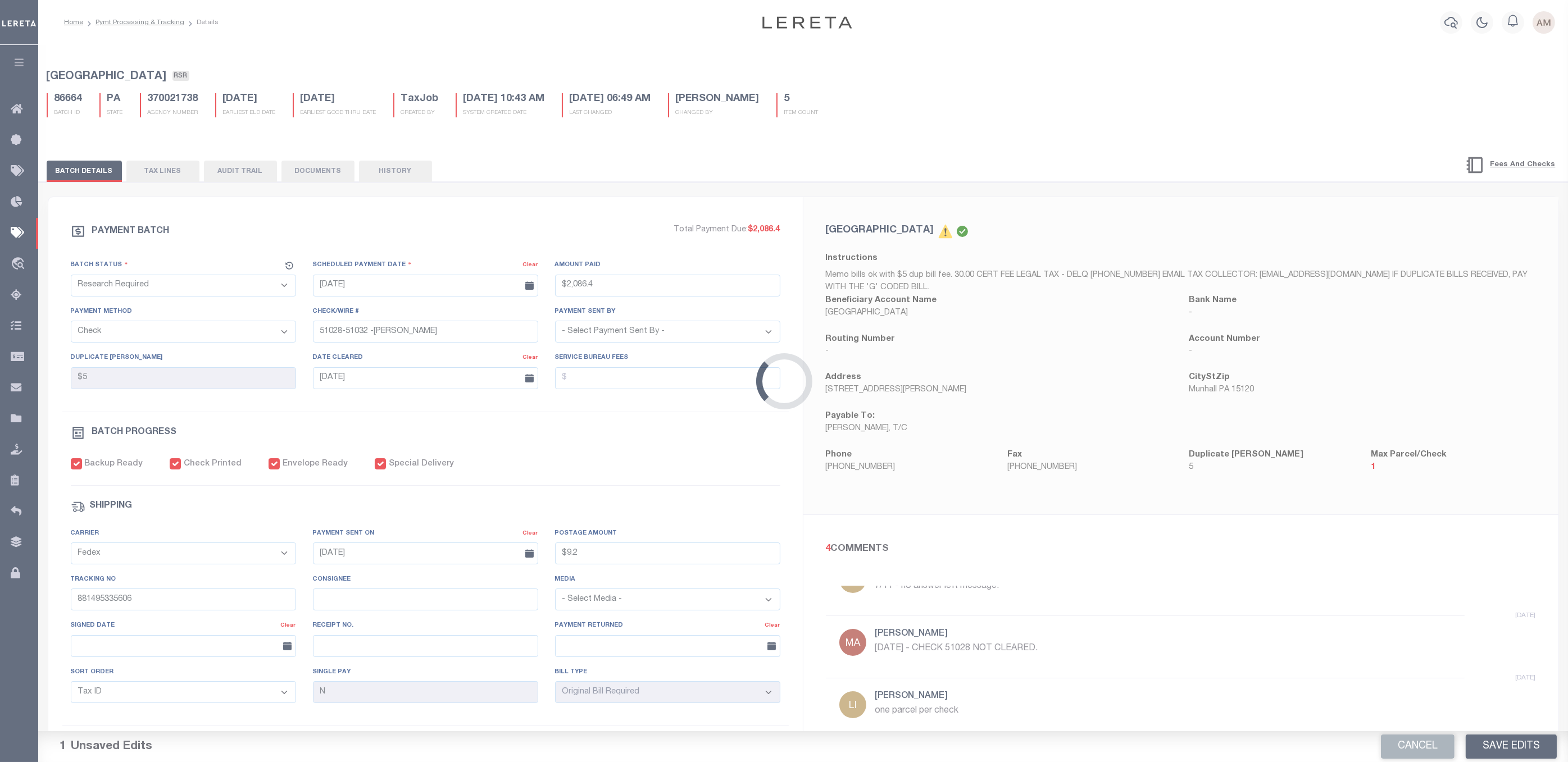
scroll to position [98, 0]
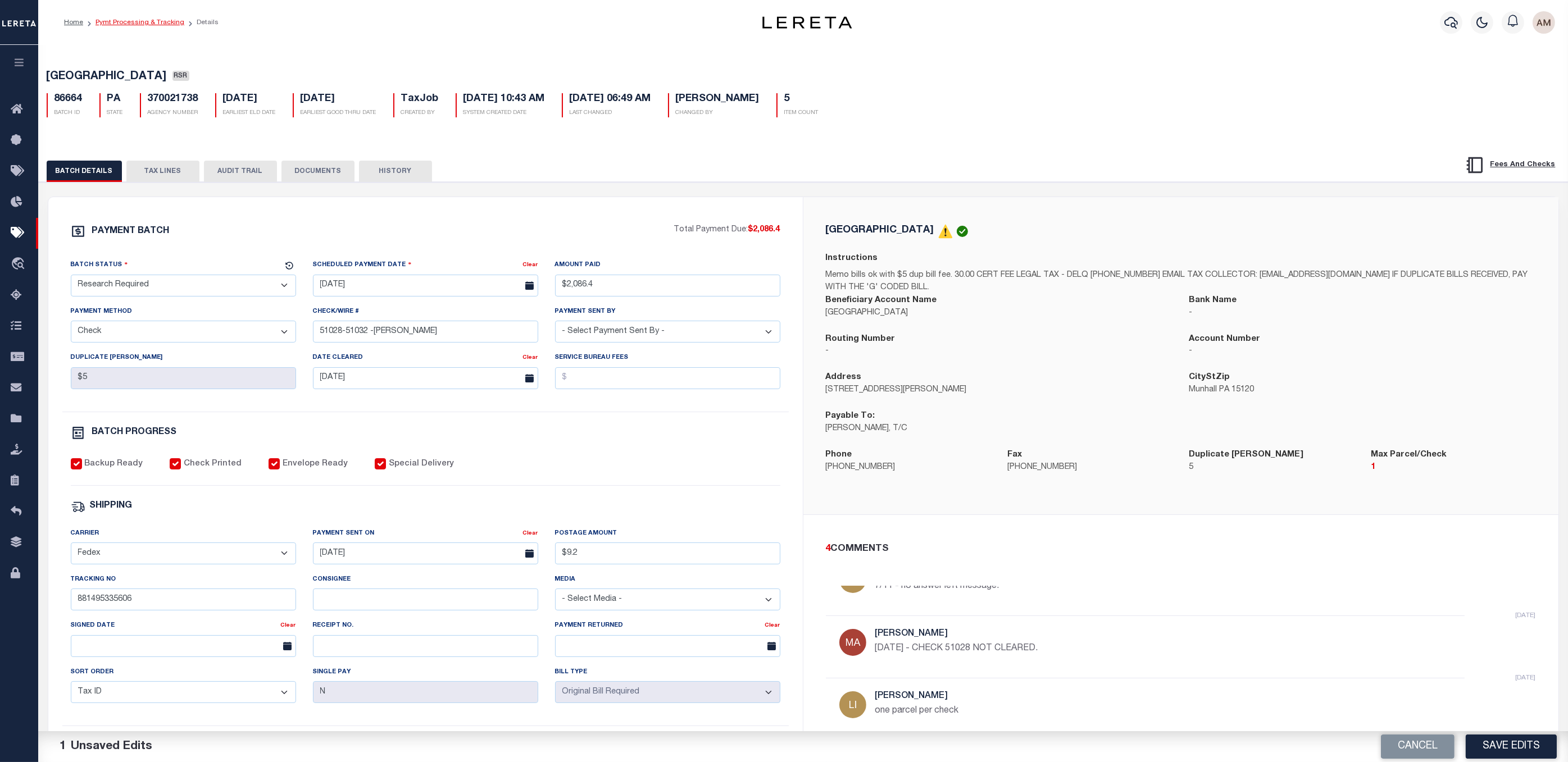
click at [165, 19] on link "Pymt Processing & Tracking" at bounding box center [140, 22] width 89 height 7
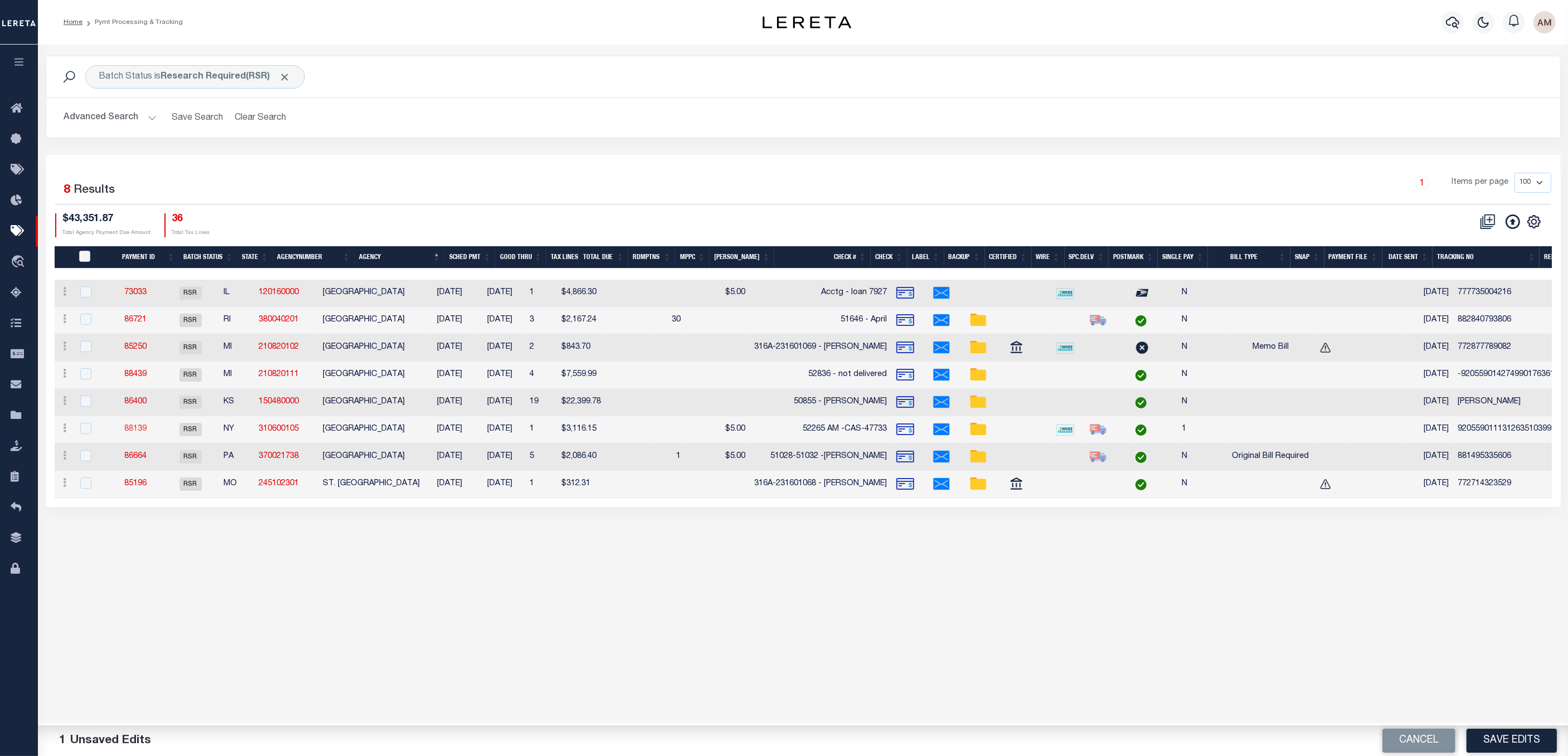
click at [146, 429] on link "88139" at bounding box center [135, 429] width 22 height 8
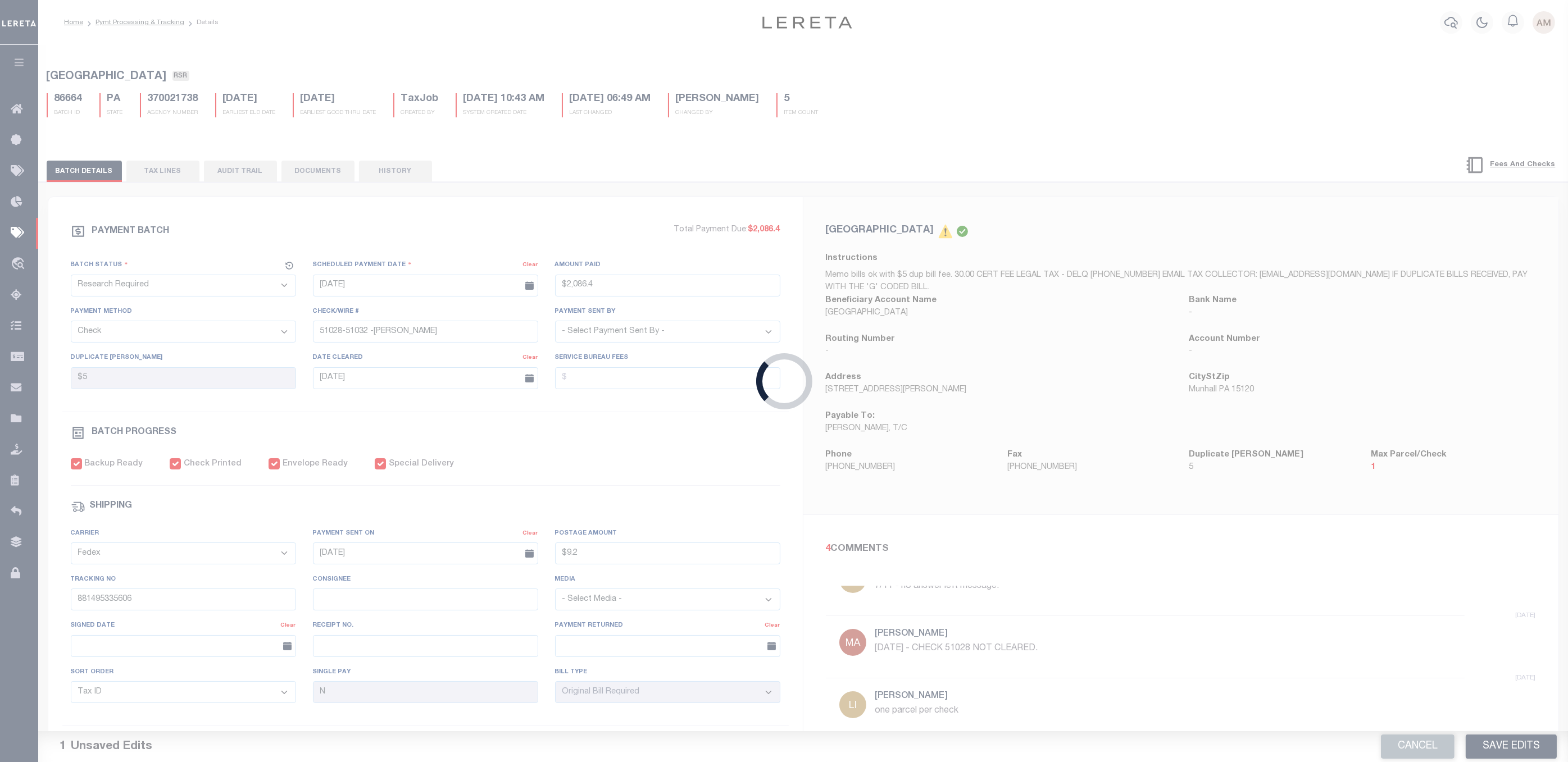
type input "[DATE]"
type input "$3,116.15"
type input "52265 AM -CAS-47733"
select select "[PERSON_NAME]"
type input "[DATE]"
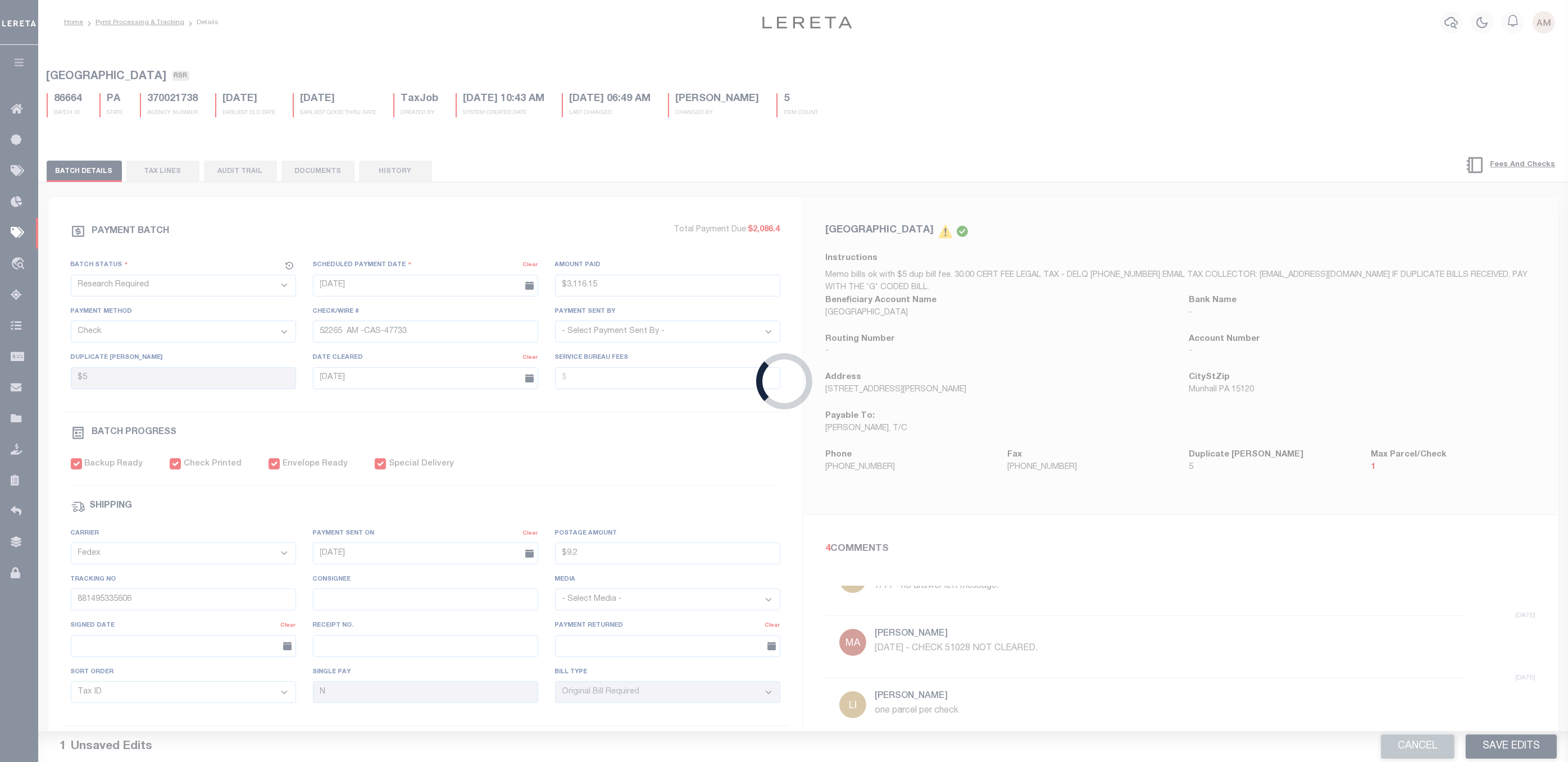
type input "$9.85"
type input "9205590111312635103993"
type input "1"
select select
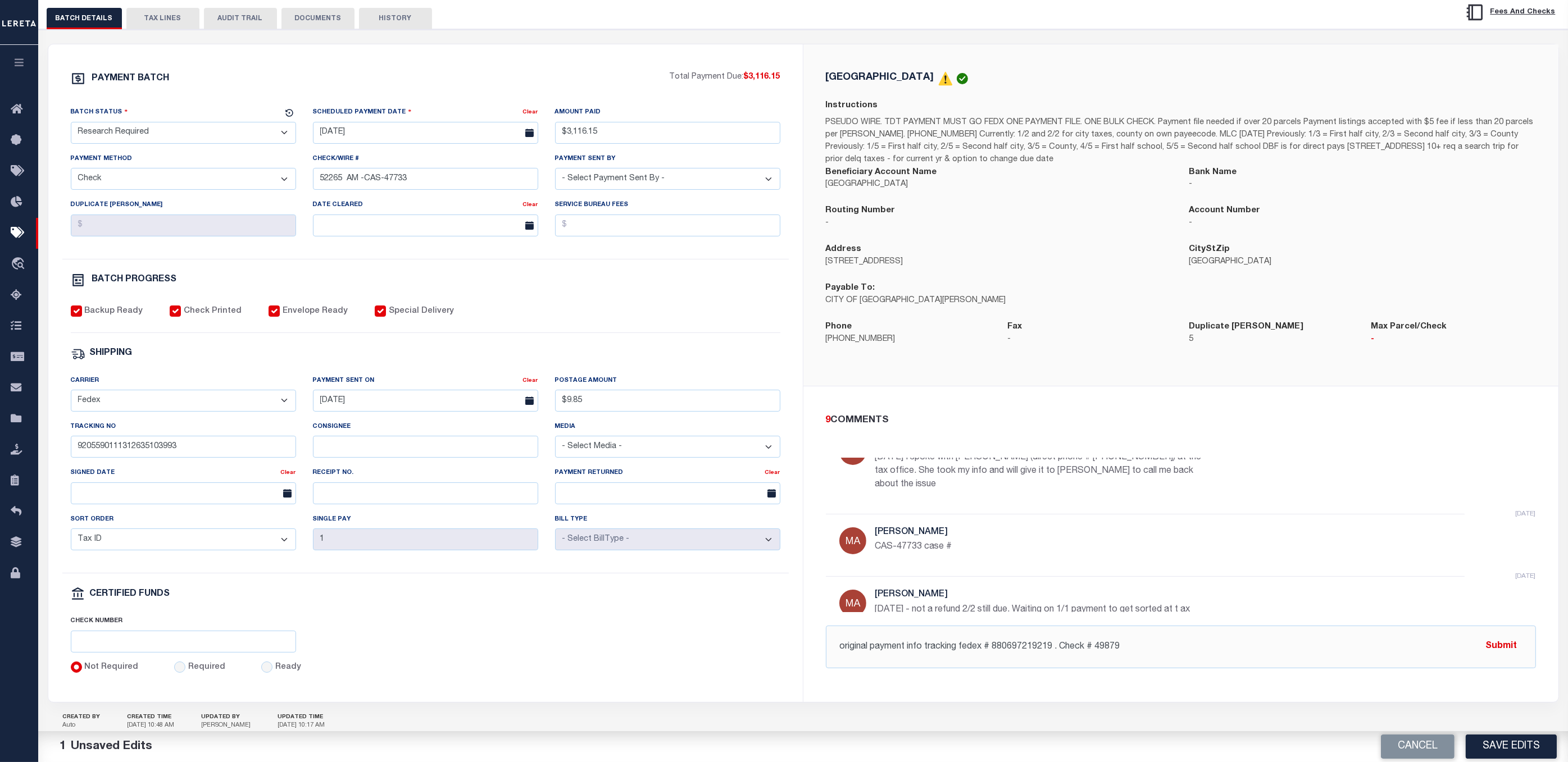
scroll to position [168, 0]
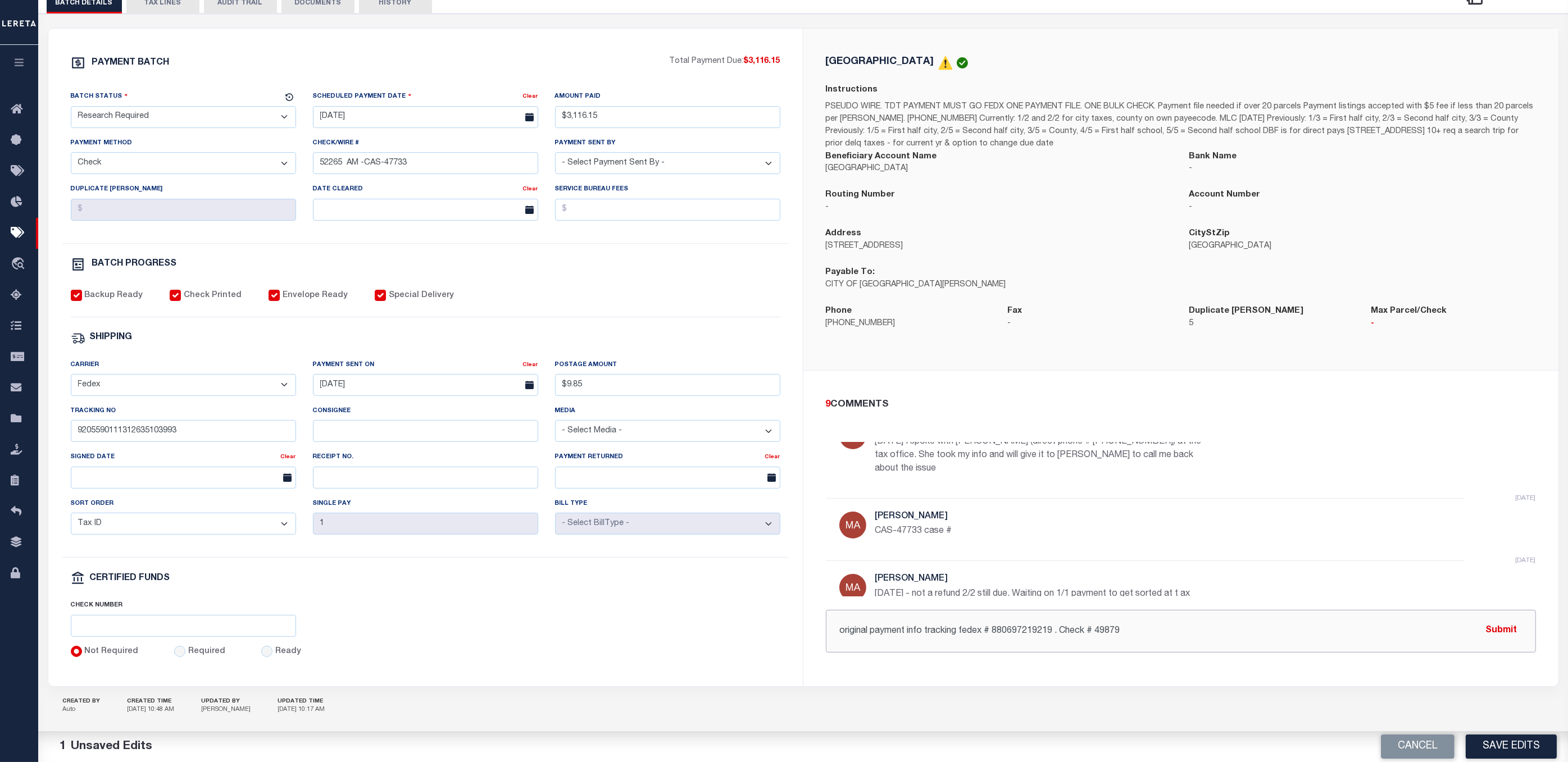
drag, startPoint x: 1143, startPoint y: 642, endPoint x: 814, endPoint y: 624, distance: 329.5
click at [814, 615] on div "9 COMMENTS 37 minutes ago Martin, April 9/5/25 - we need a refund, not a lift a…" at bounding box center [1181, 525] width 755 height 309
click at [218, 442] on input "9205590111312635103993" at bounding box center [184, 431] width 225 height 22
drag, startPoint x: 1051, startPoint y: 632, endPoint x: 994, endPoint y: 628, distance: 57.1
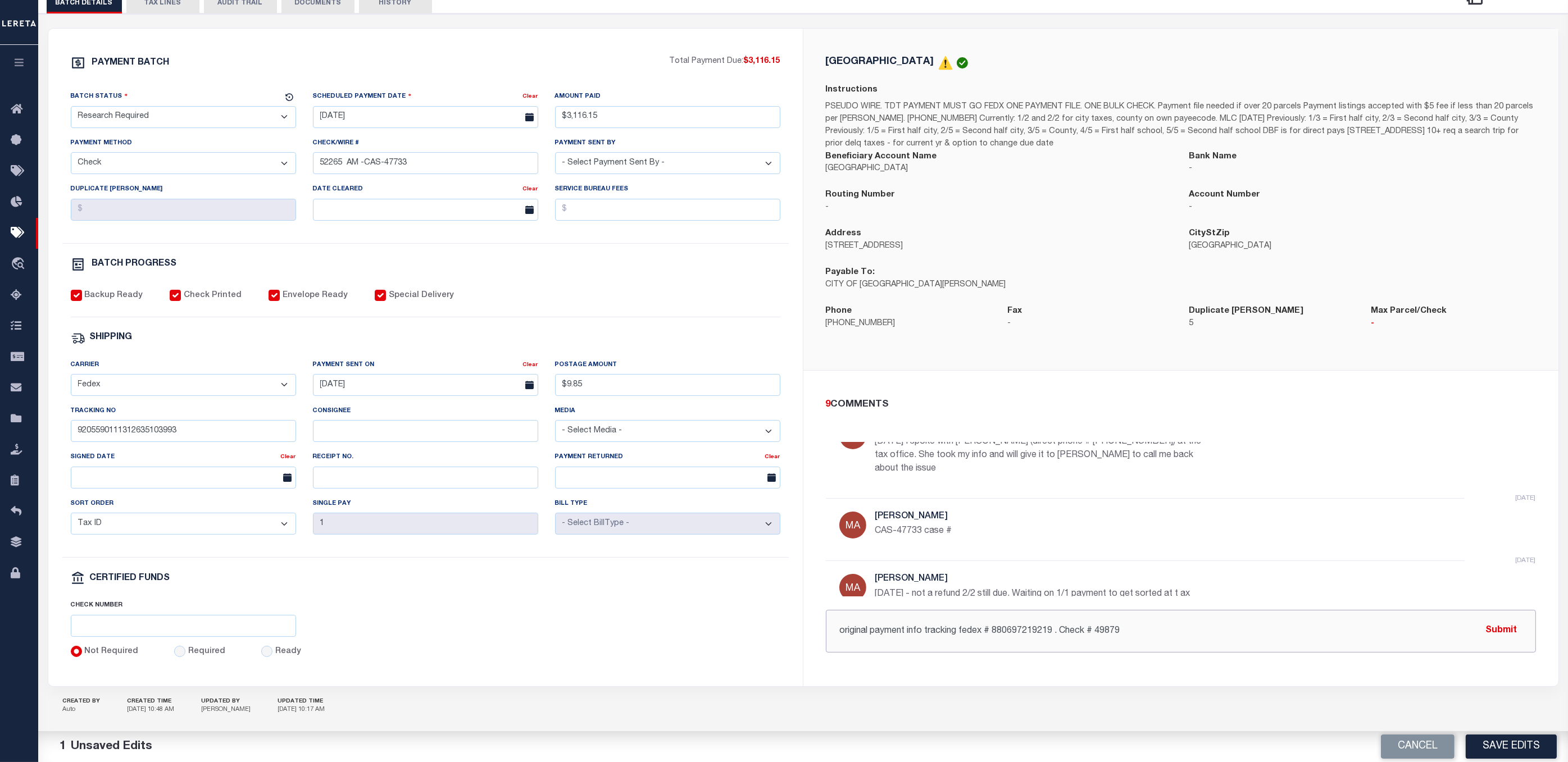
click at [994, 615] on input "original payment info tracking fedex # 880697219219 . Check # 49879" at bounding box center [1181, 631] width 710 height 42
paste input "9205590111312635103993"
drag, startPoint x: 1228, startPoint y: 633, endPoint x: 1154, endPoint y: 635, distance: 74.0
click at [1154, 615] on input "original payment info tracking USPS # 92055901113126351039939 . Check # 49879" at bounding box center [1181, 631] width 710 height 42
type input "original payment info tracking USPS # 92055901113126351039939 . Check # 47733"
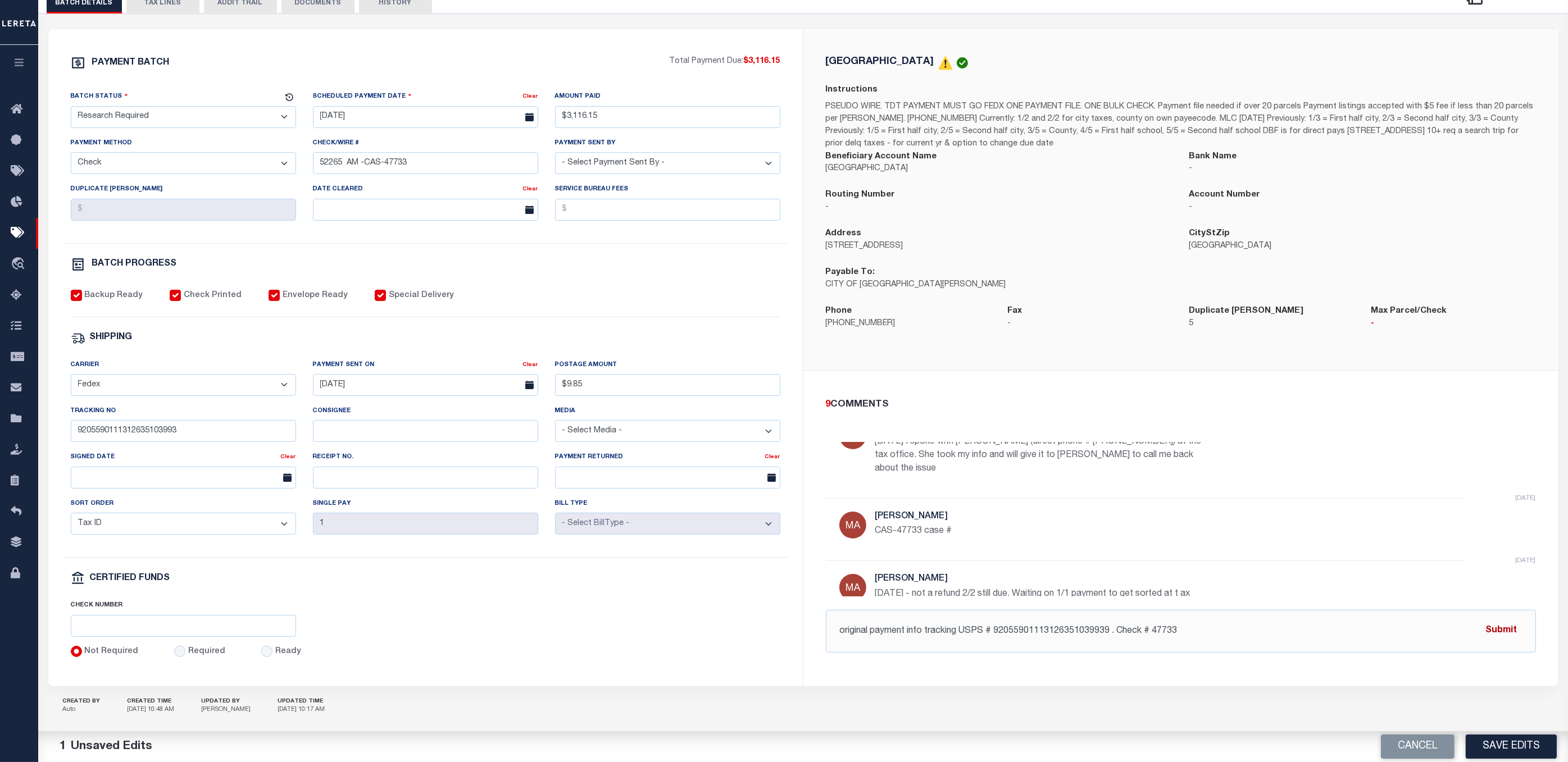
click at [1187, 615] on button "Submit" at bounding box center [1502, 632] width 46 height 23
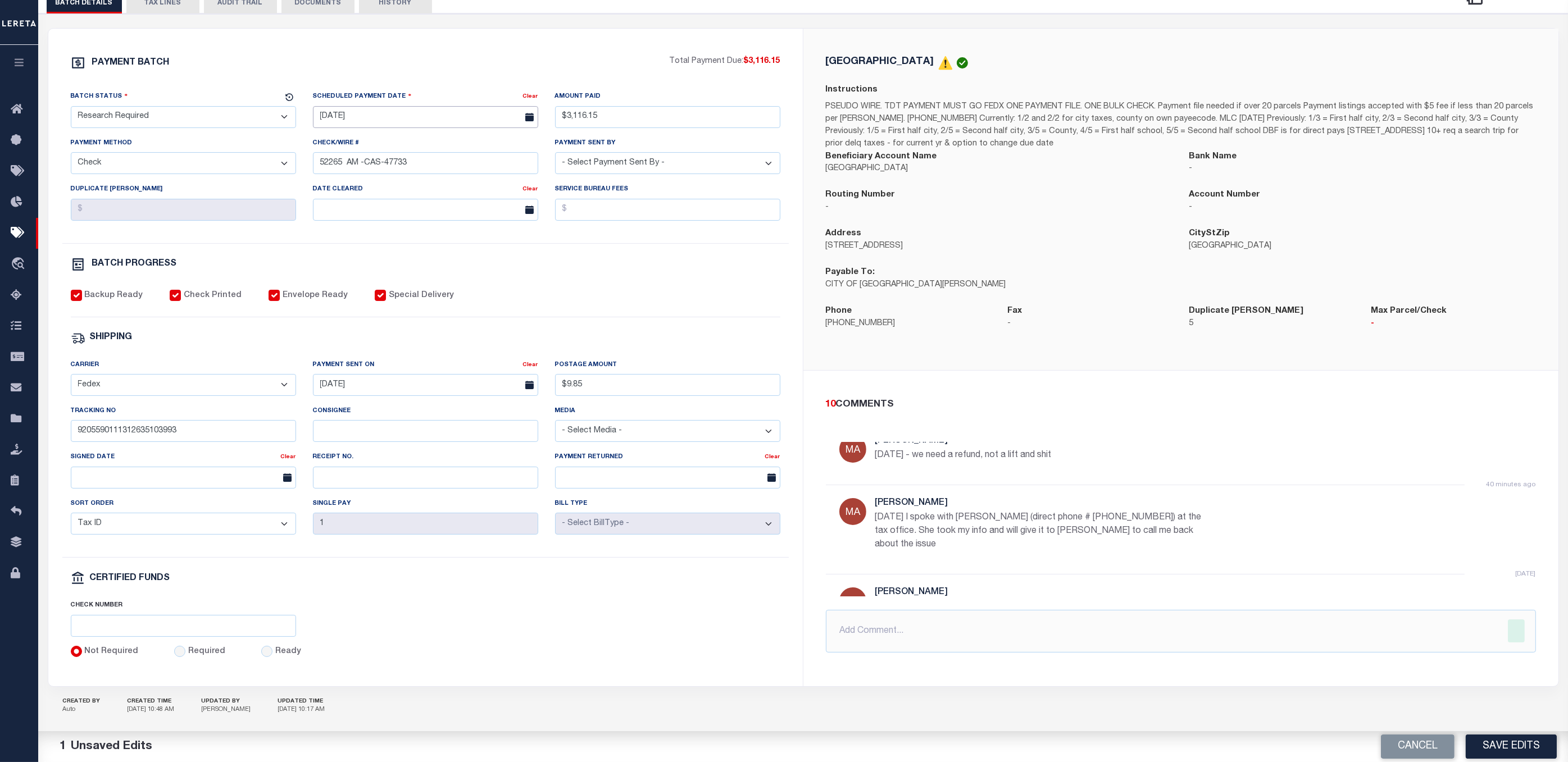
click at [374, 127] on input "[DATE]" at bounding box center [425, 117] width 225 height 22
click at [374, 208] on span "9" at bounding box center [374, 205] width 22 height 22
type input "[DATE]"
click at [605, 267] on div "BATCH PROGRESS" at bounding box center [425, 264] width 709 height 15
drag, startPoint x: 38, startPoint y: 461, endPoint x: 5, endPoint y: 461, distance: 33.0
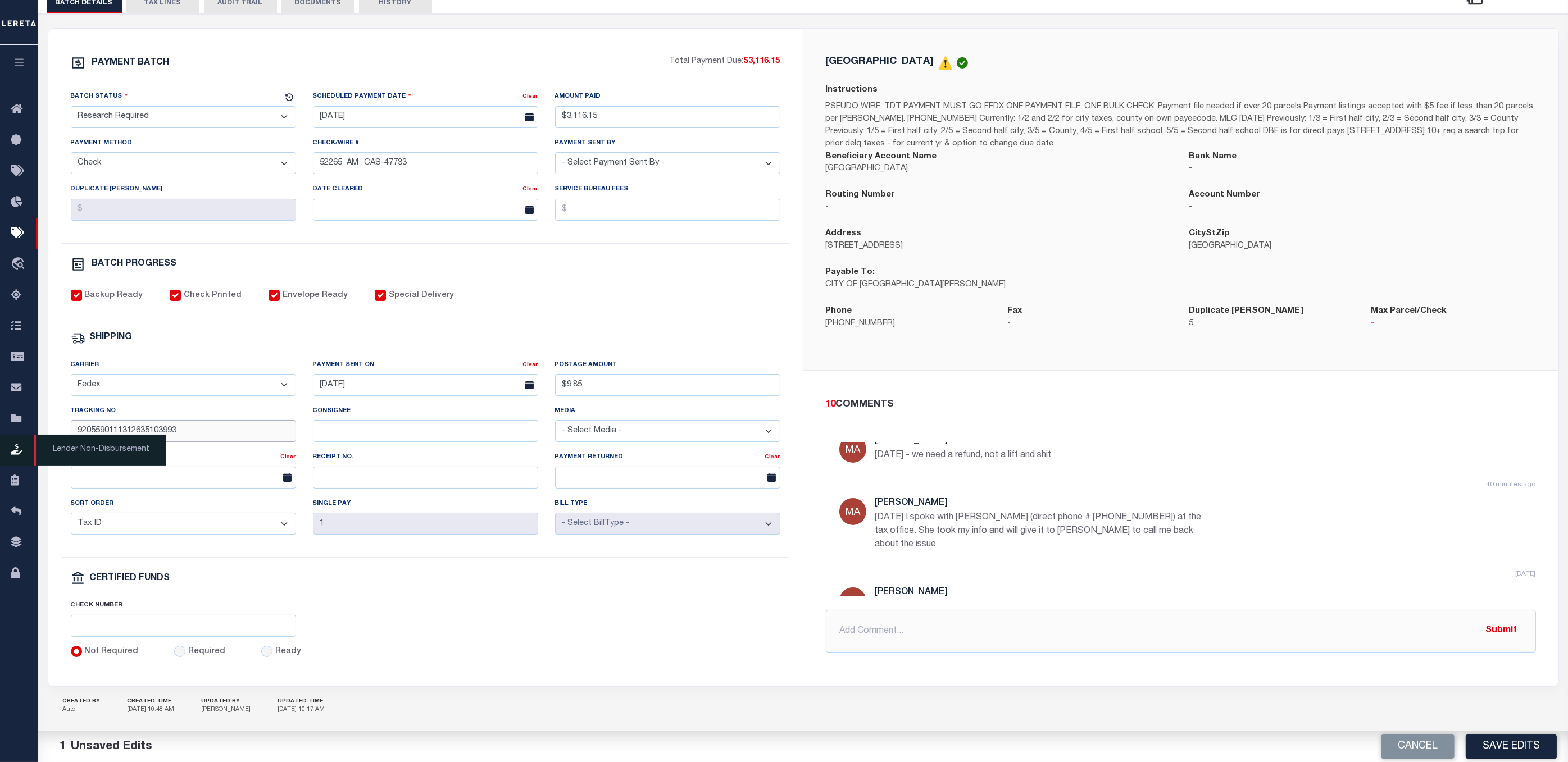
click at [7, 461] on div "Home Pymt Processing & Tracking Details Profile Sign out" at bounding box center [784, 303] width 1568 height 943
click at [398, 388] on input "[DATE]" at bounding box center [425, 385] width 225 height 22
type input "9205590111312635103993"
click at [580, 615] on div "Check Number" at bounding box center [425, 622] width 726 height 46
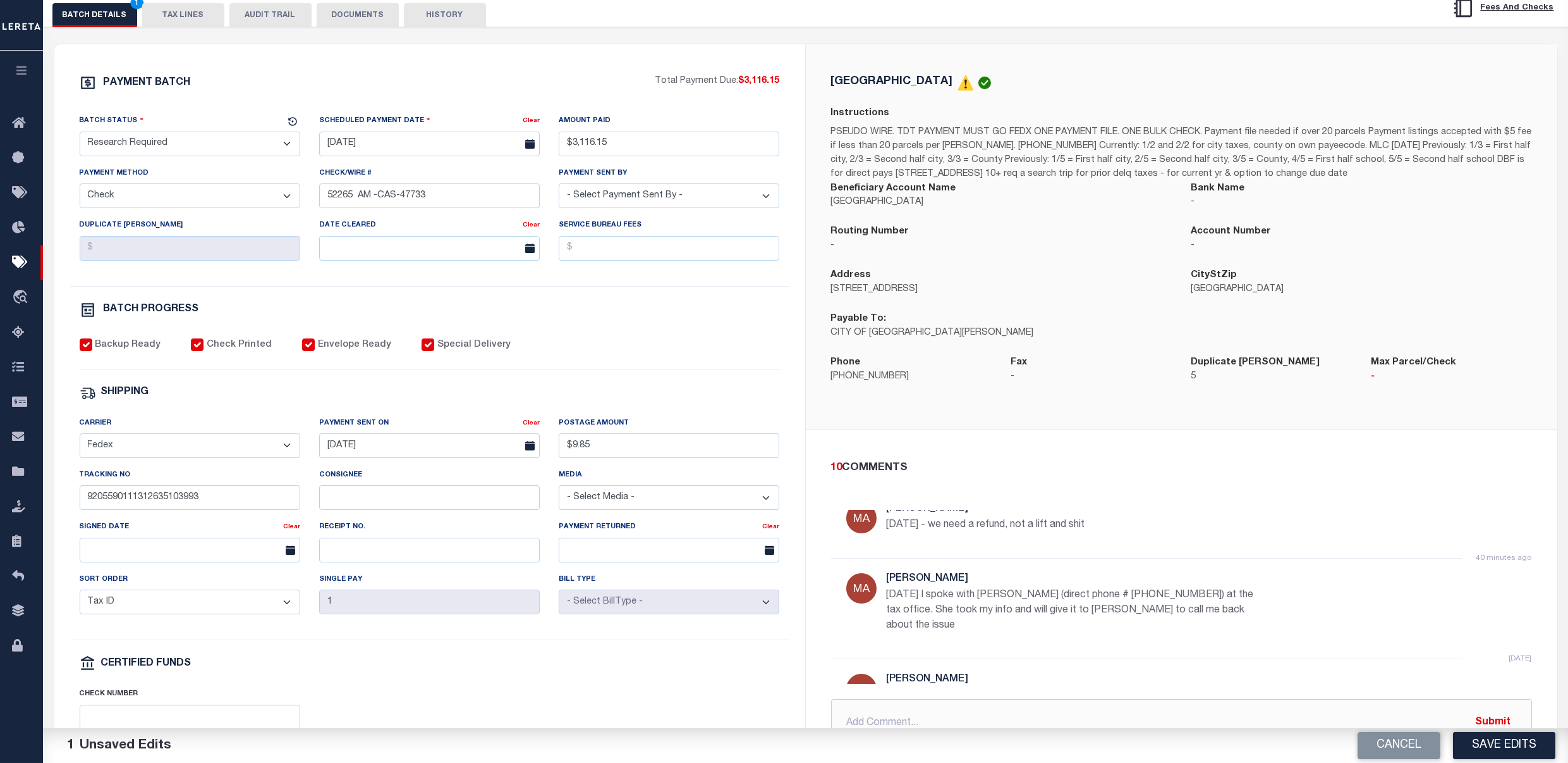
scroll to position [106, 0]
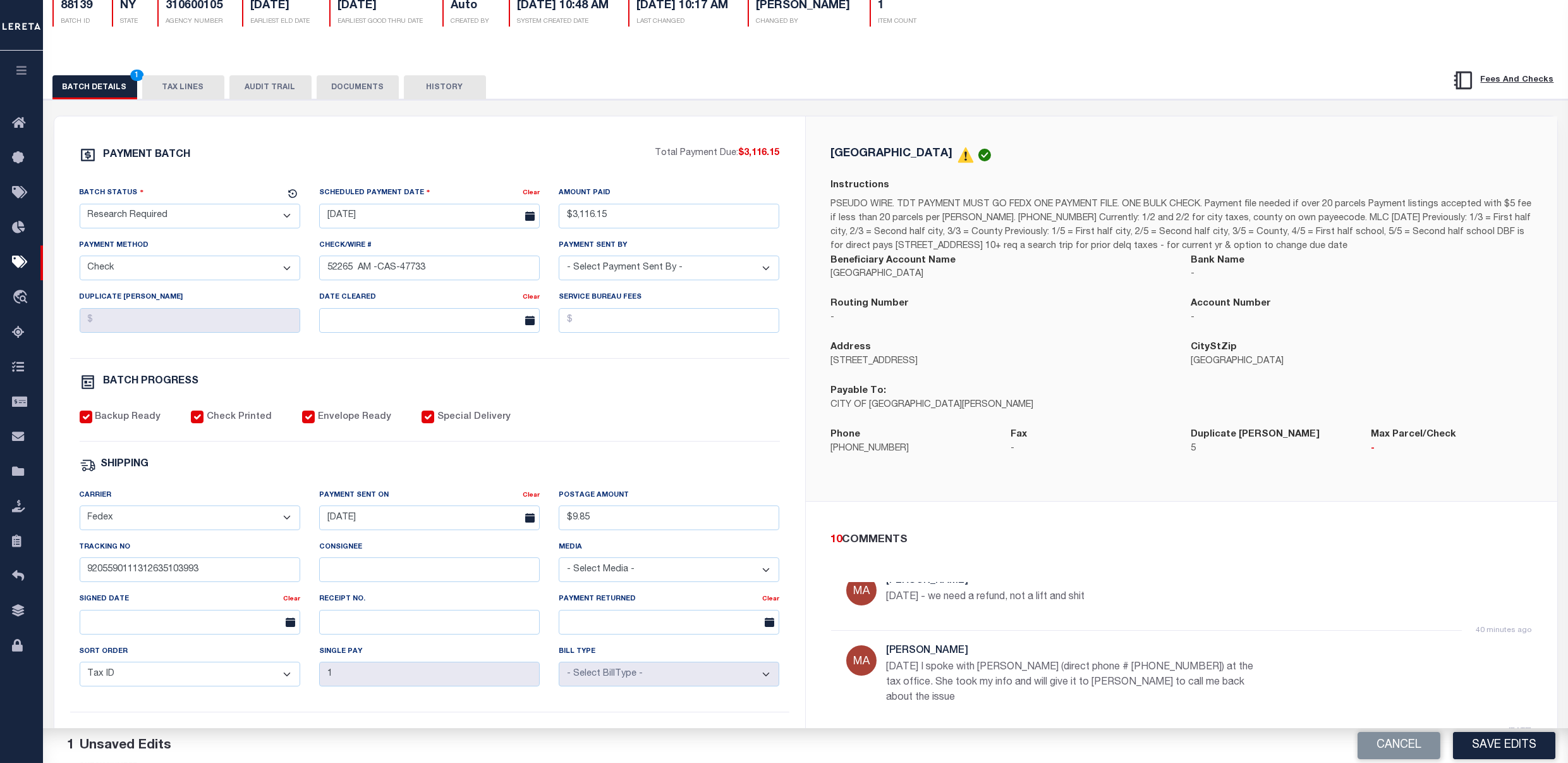
drag, startPoint x: 367, startPoint y: 83, endPoint x: 427, endPoint y: 87, distance: 60.1
click at [367, 83] on button "DOCUMENTS" at bounding box center [358, 88] width 83 height 24
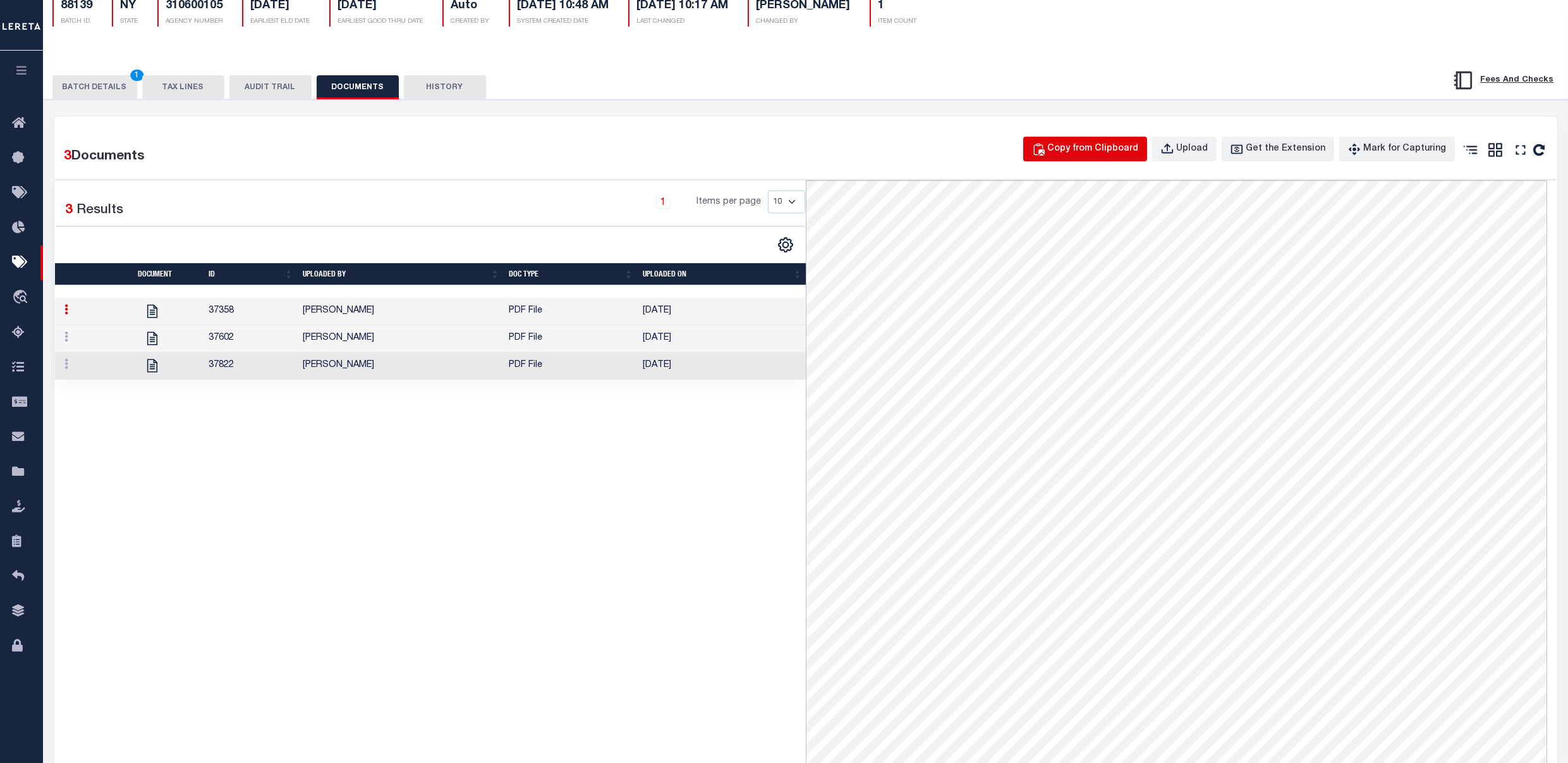
click at [1091, 149] on div "Copy from Clipboard" at bounding box center [1093, 149] width 91 height 14
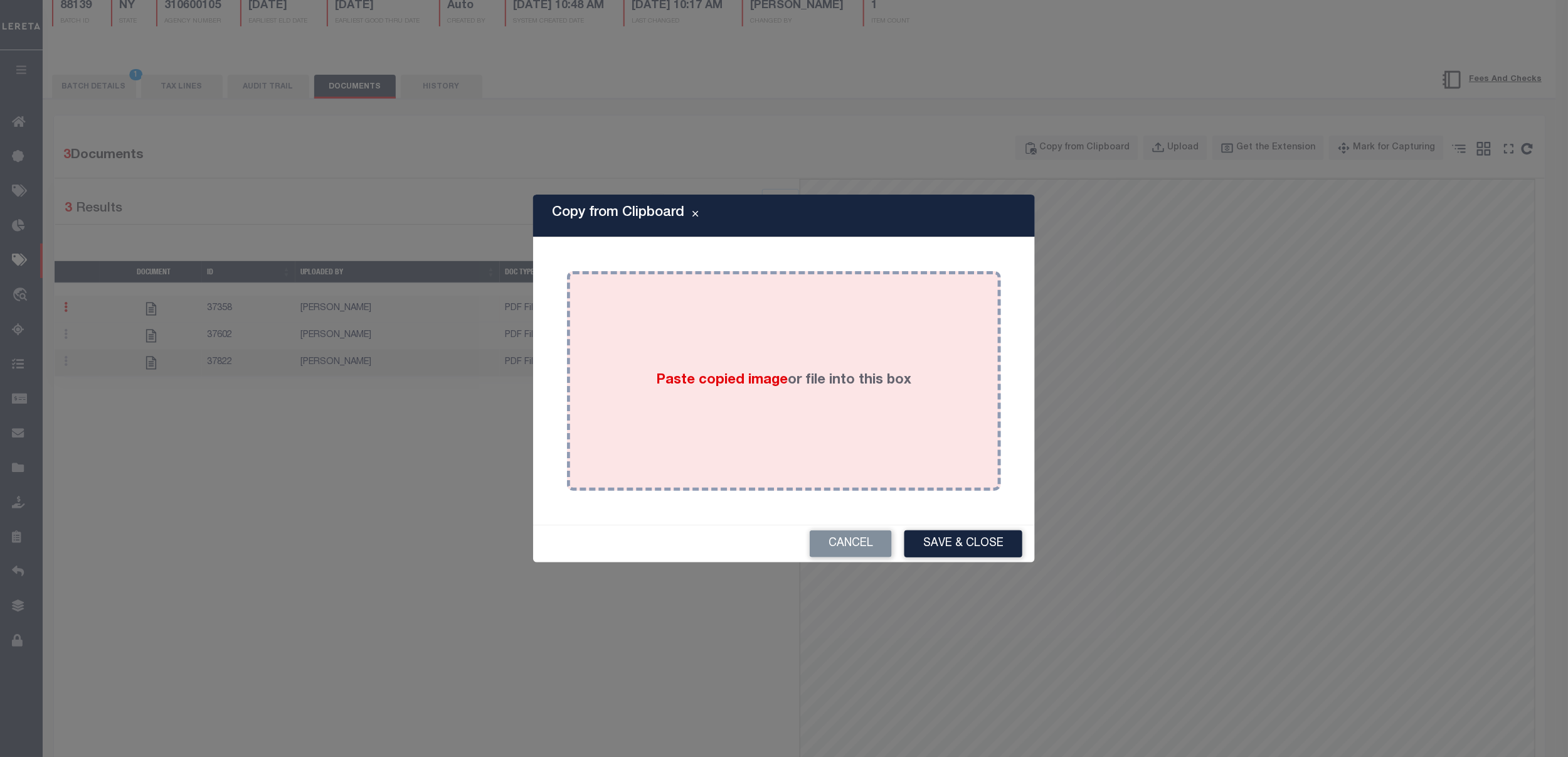
click at [904, 289] on div "Paste copied image or file into this box" at bounding box center [784, 380] width 415 height 201
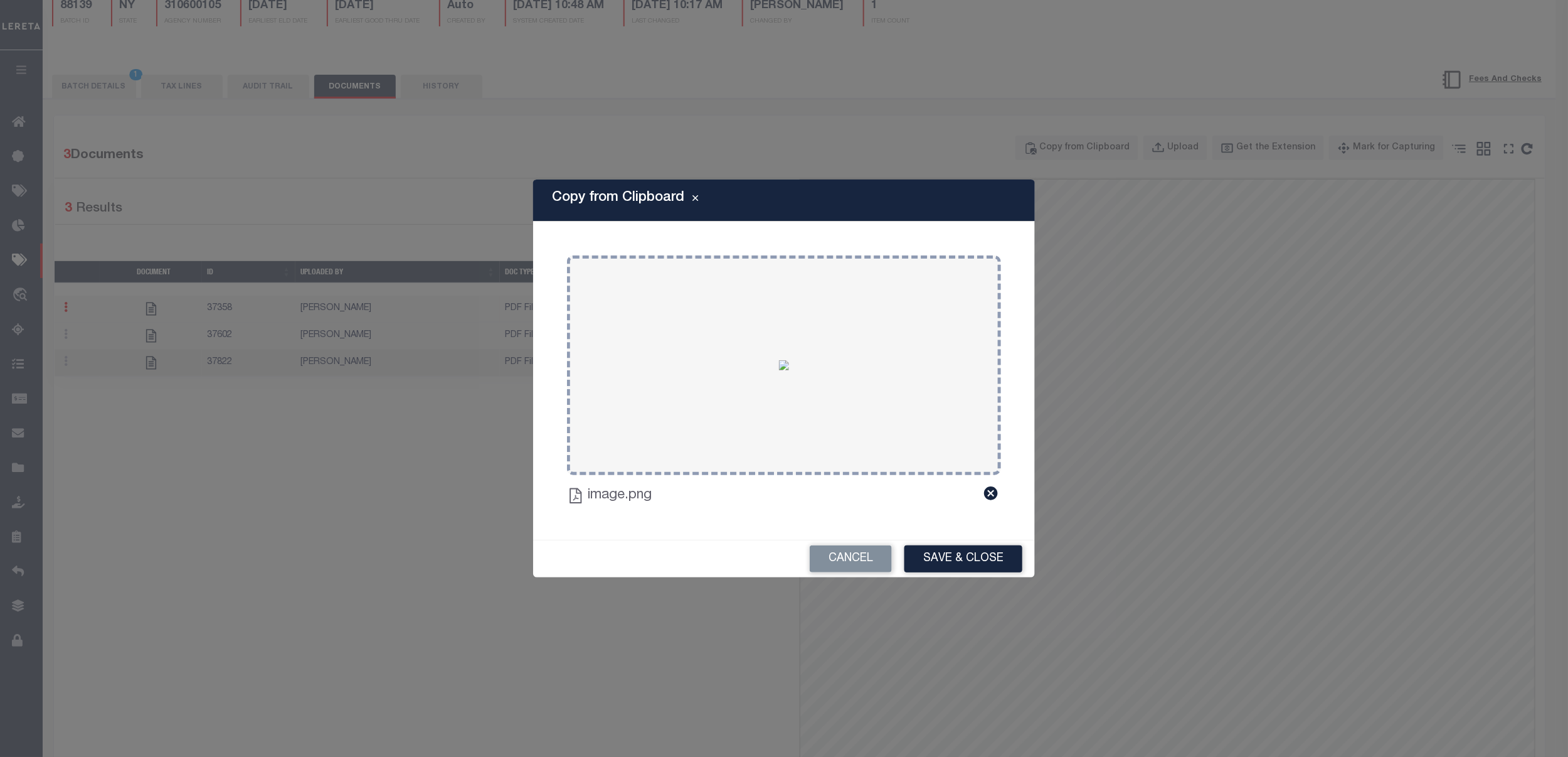
click at [978, 538] on div "Copy from Clipboard Paste copied image or file into this box Select file(s) or …" at bounding box center [784, 378] width 502 height 397
click at [983, 548] on button "Save & Close" at bounding box center [963, 558] width 118 height 27
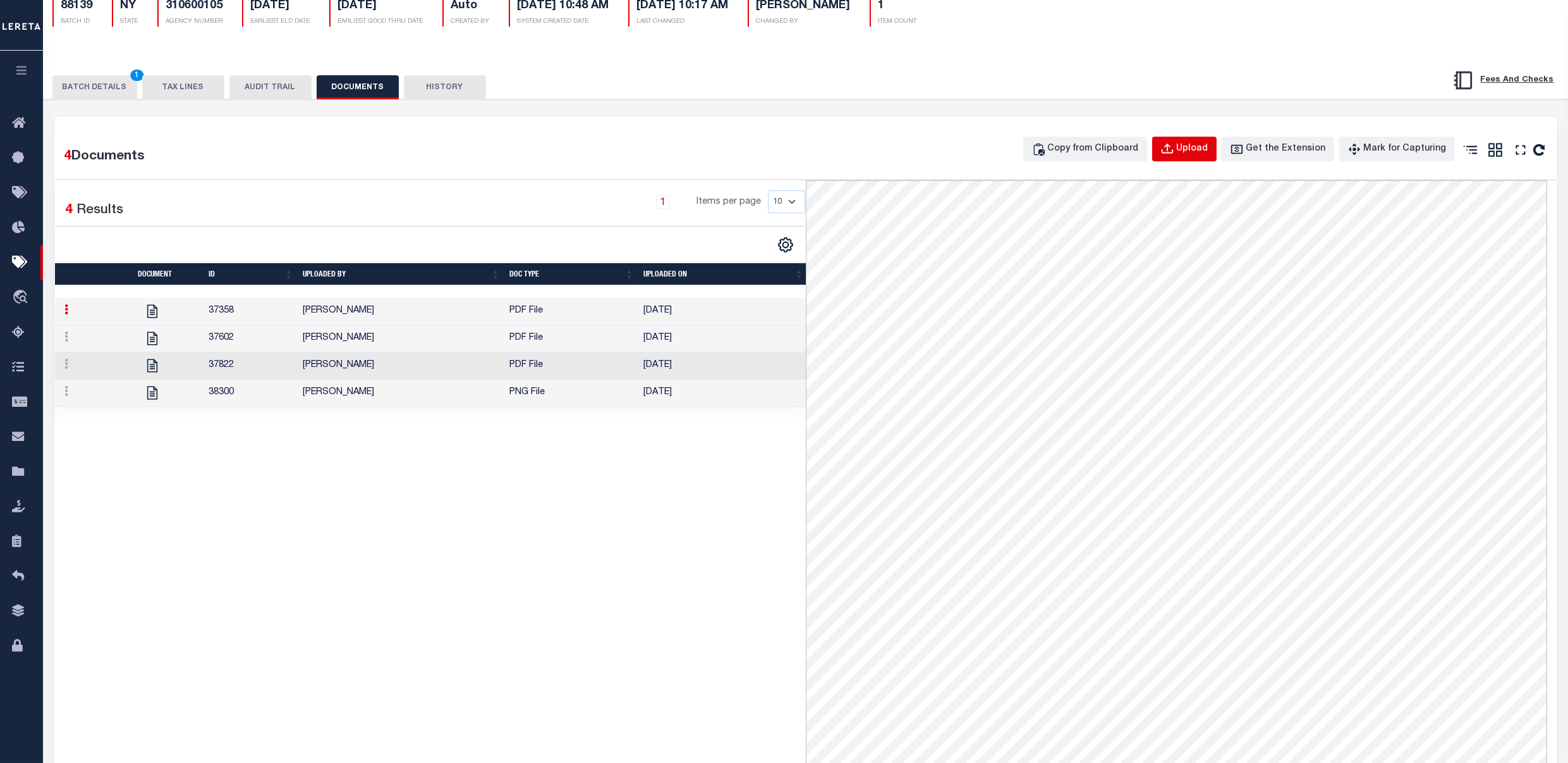
click at [1196, 146] on div "Upload" at bounding box center [1193, 149] width 31 height 14
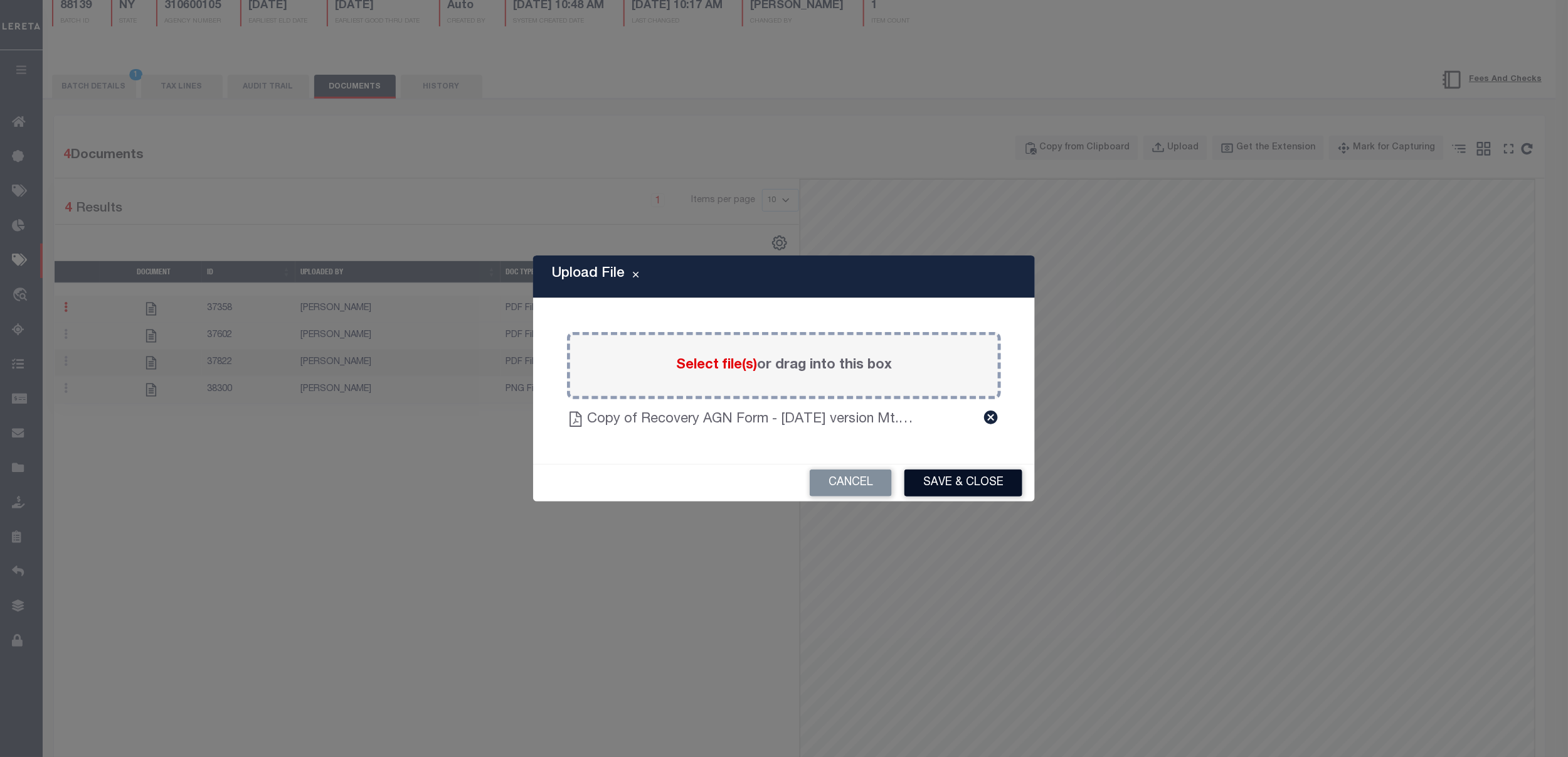
click at [973, 484] on button "Save & Close" at bounding box center [963, 482] width 118 height 27
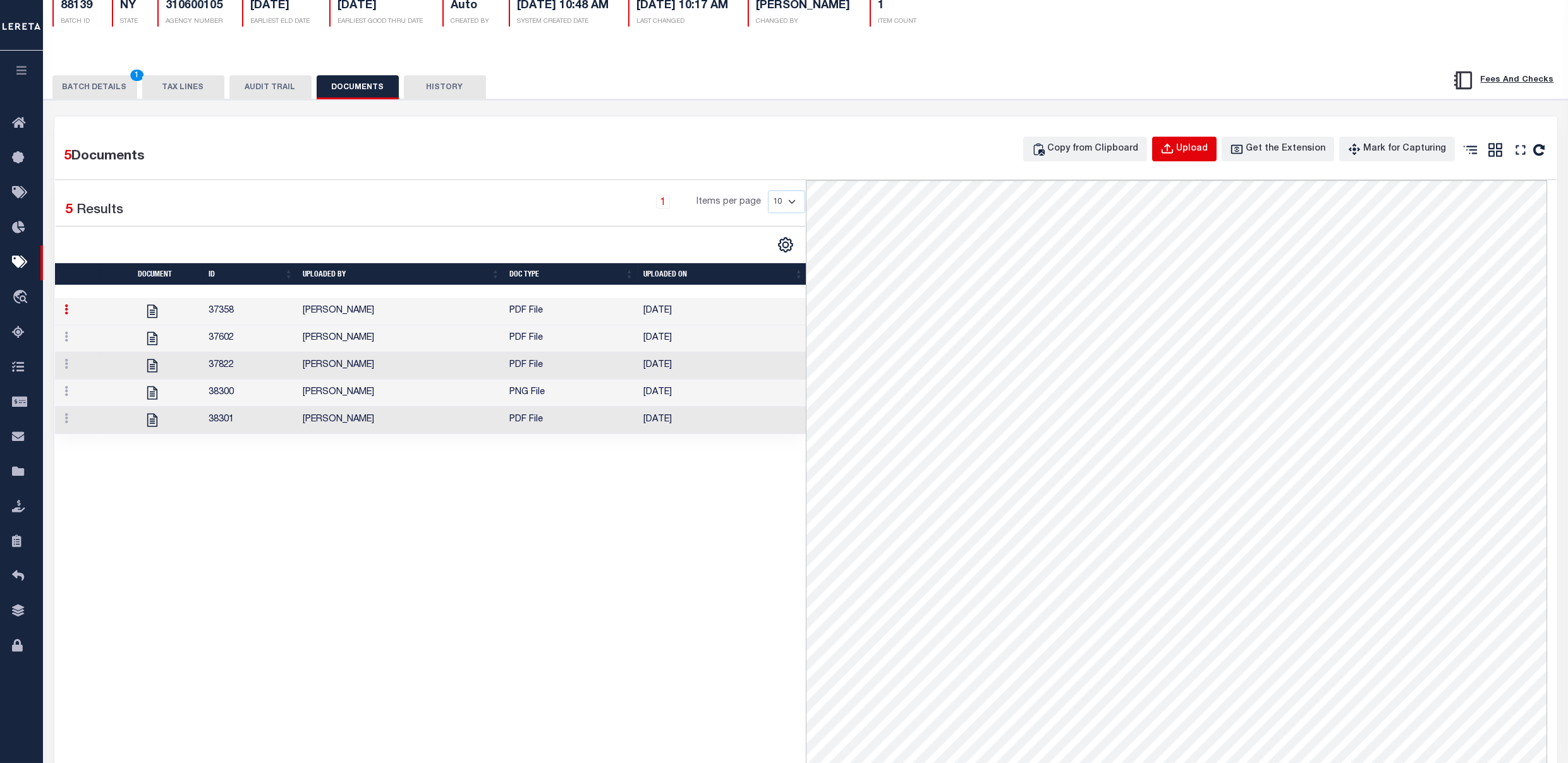
click at [1181, 159] on button "Upload" at bounding box center [1185, 149] width 64 height 24
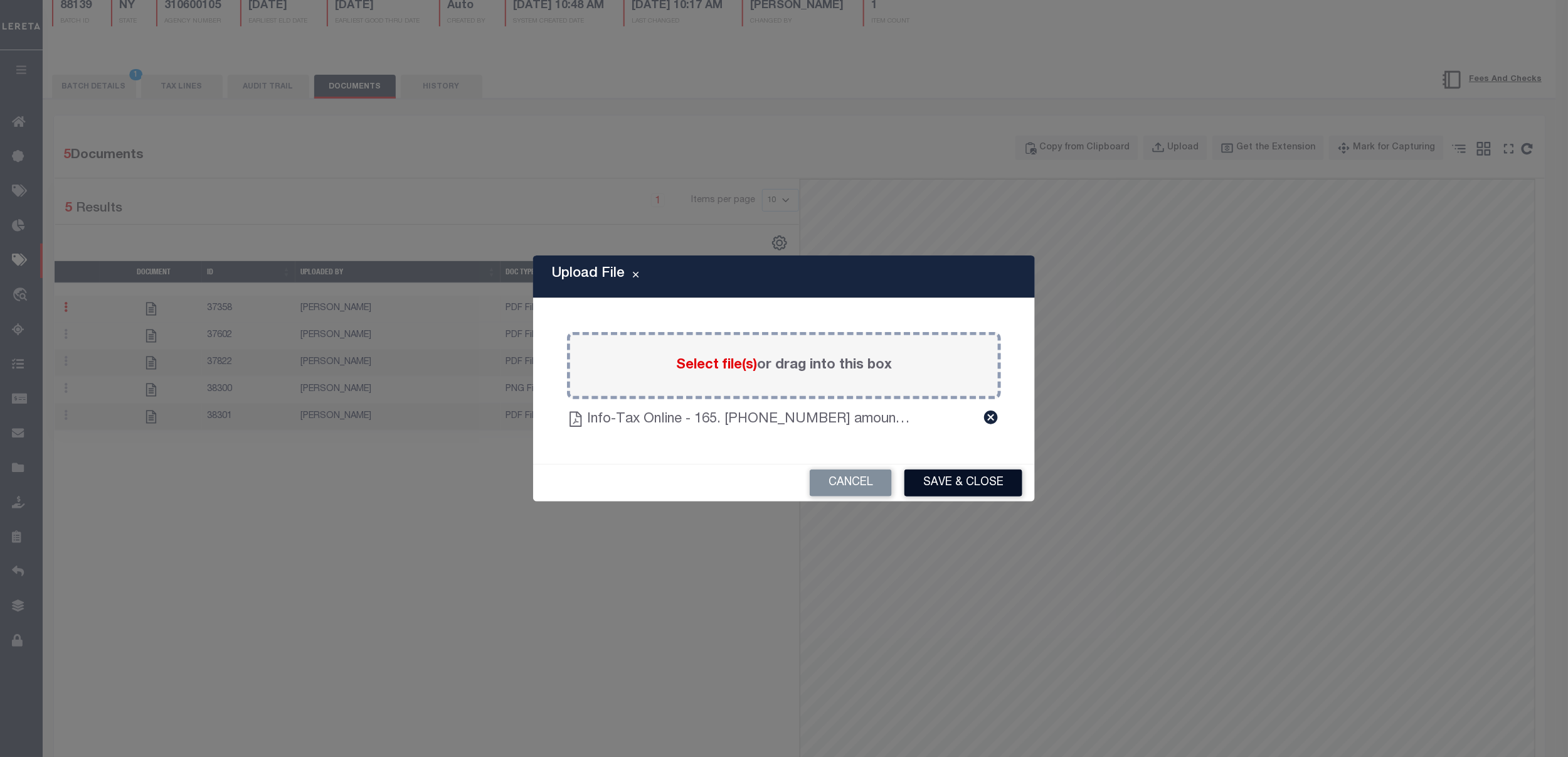
click at [999, 469] on button "Save & Close" at bounding box center [963, 482] width 118 height 27
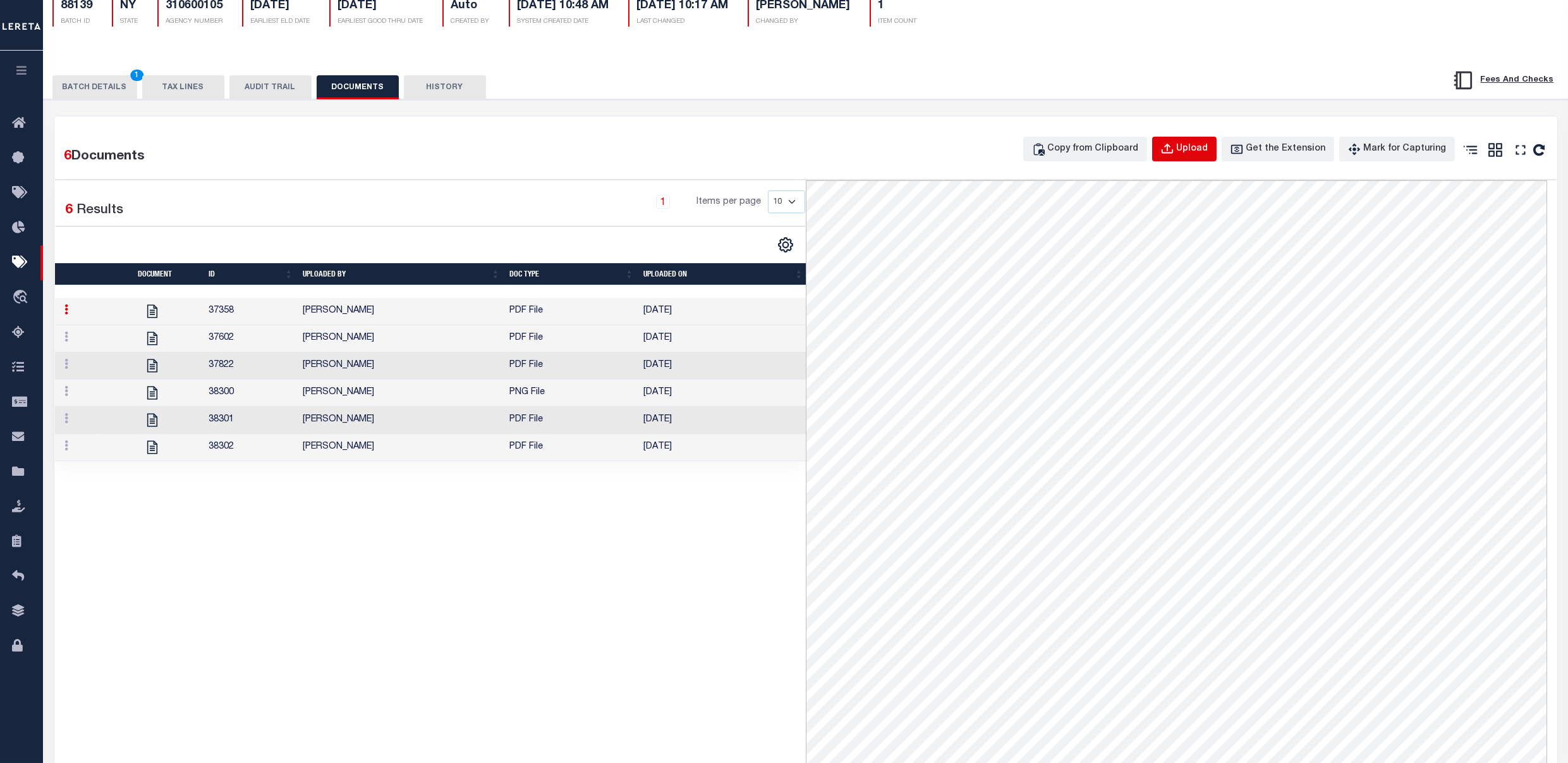
click at [1199, 158] on button "Upload" at bounding box center [1185, 149] width 64 height 24
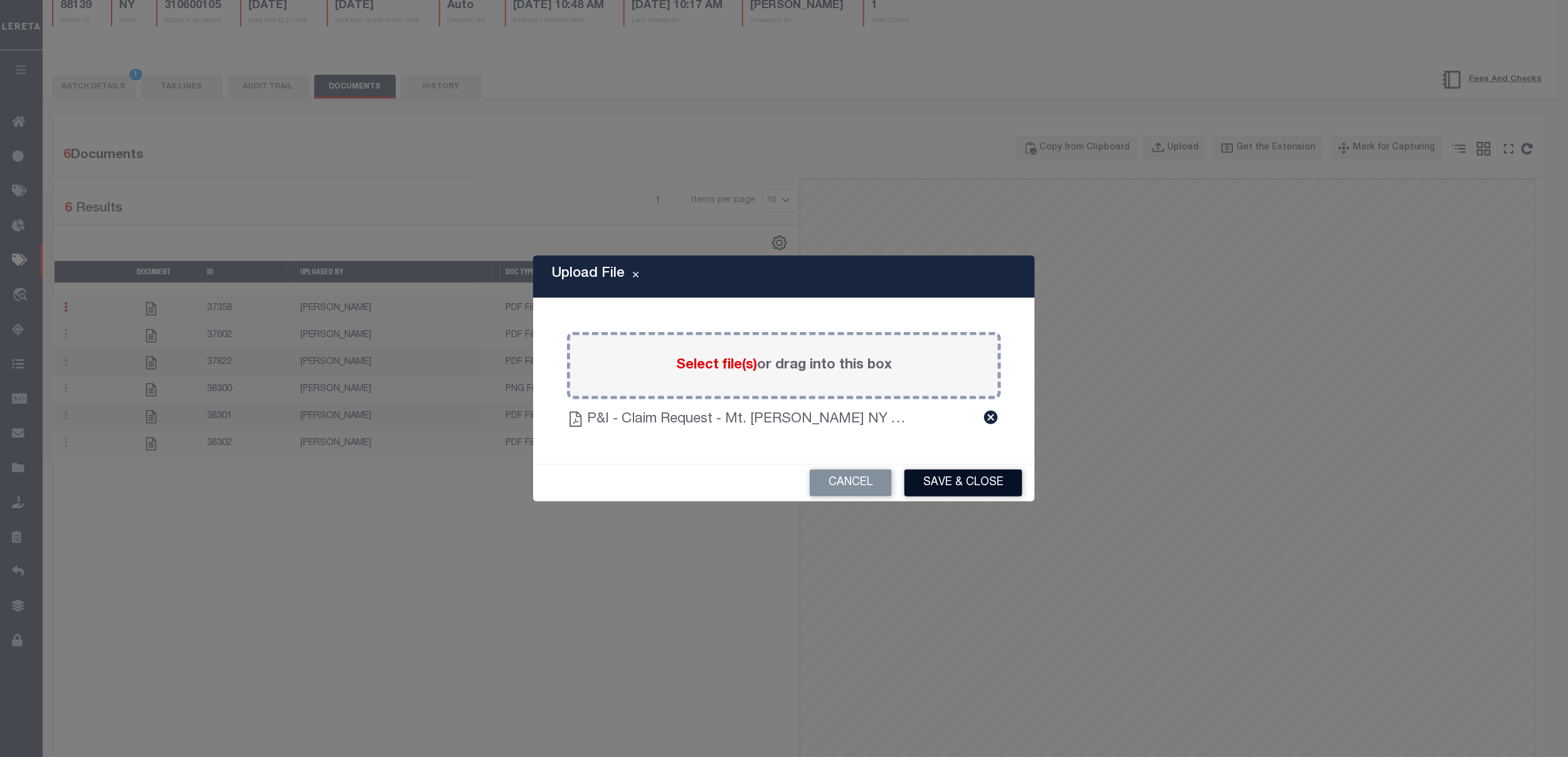
click at [967, 483] on button "Save & Close" at bounding box center [963, 482] width 118 height 27
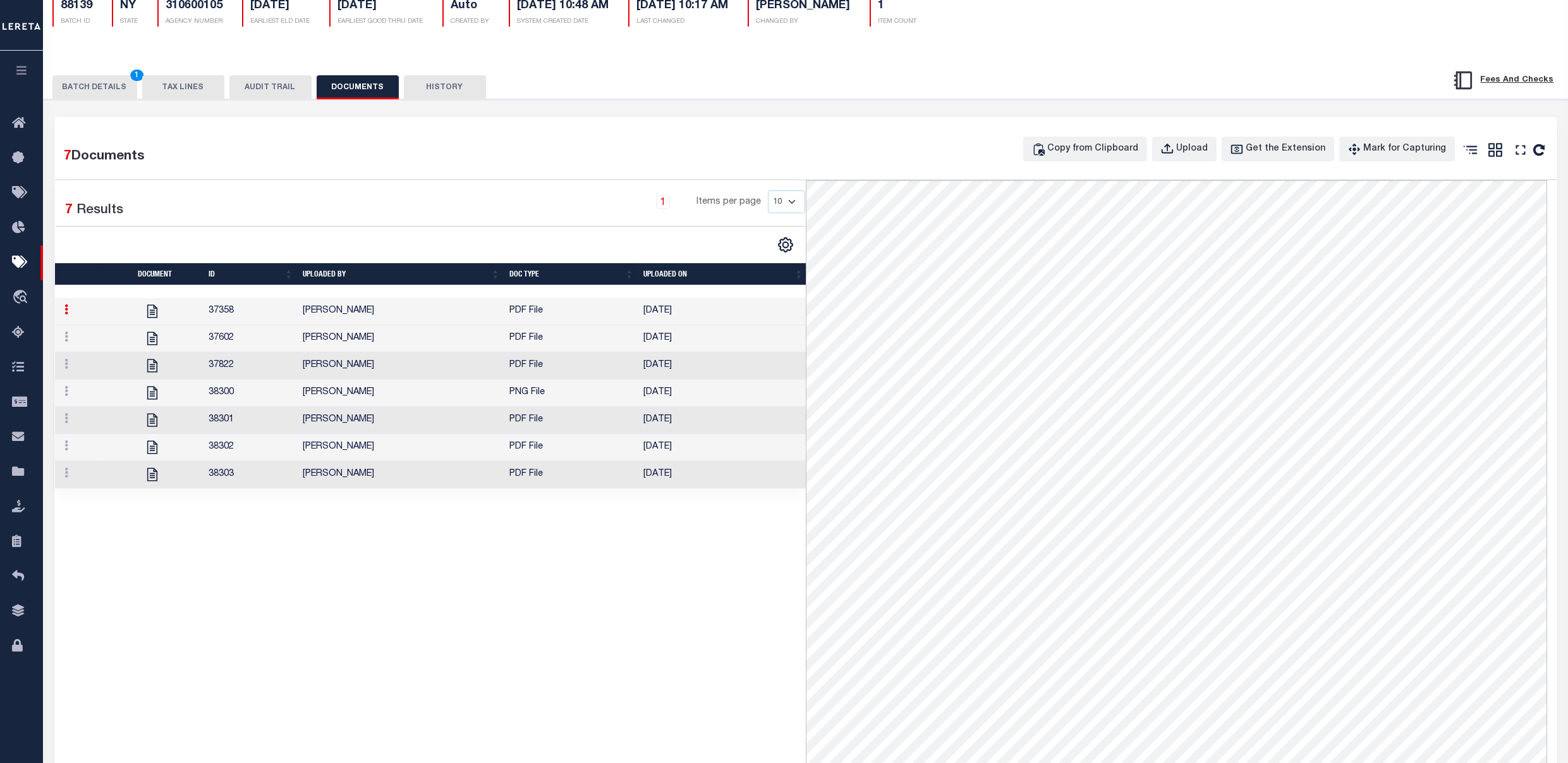
click at [96, 94] on button "BATCH DETAILS 1" at bounding box center [95, 88] width 85 height 24
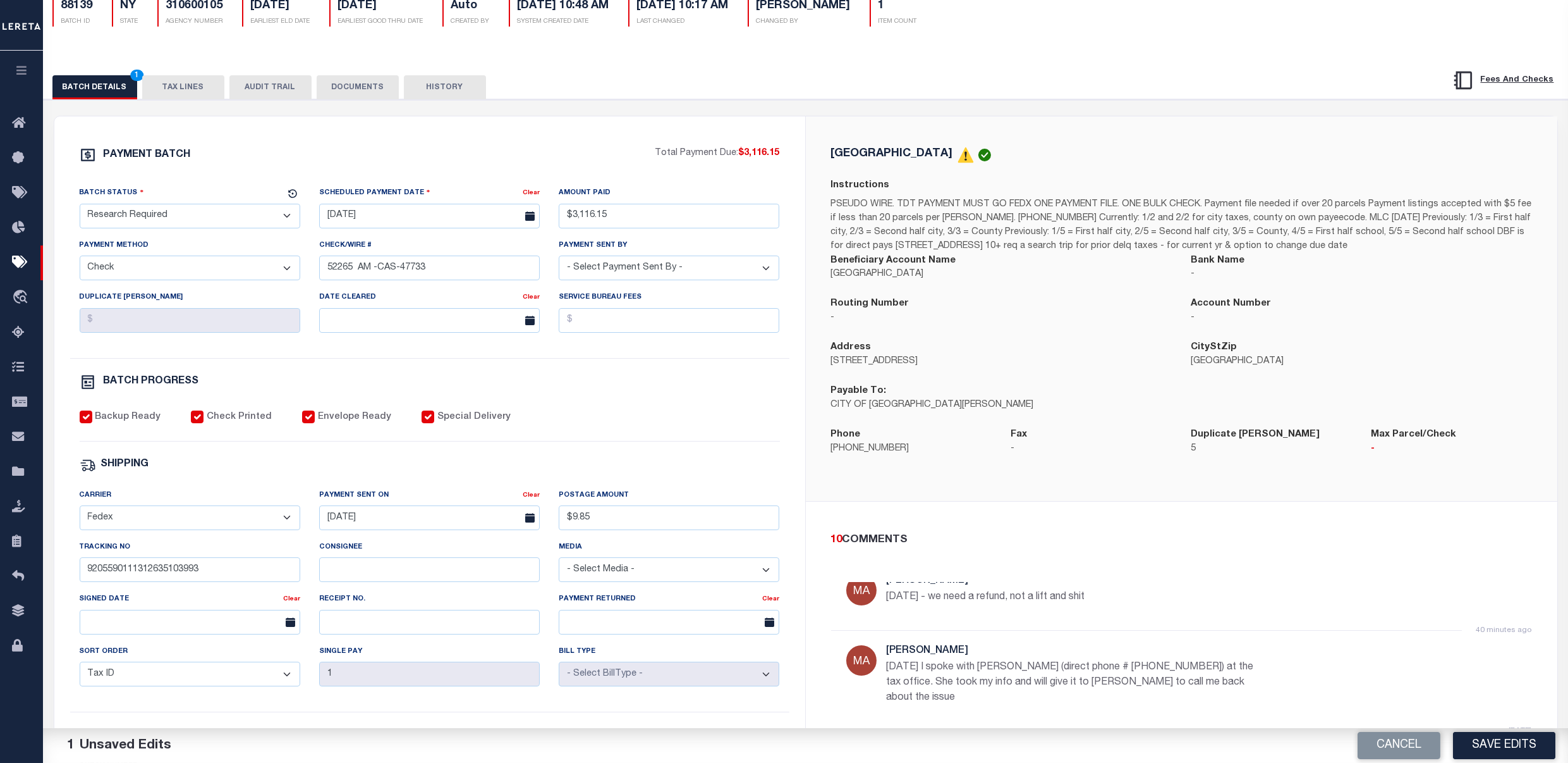
click at [195, 203] on div "Batch Status" at bounding box center [182, 195] width 205 height 17
click at [194, 210] on select "- Select Status - Scheduled for Payment Ready For Payment Payment Sent Cleared …" at bounding box center [190, 216] width 221 height 24
select select "SFP"
click at [80, 206] on select "- Select Status - Scheduled for Payment Ready For Payment Payment Sent Cleared …" at bounding box center [190, 216] width 221 height 24
click at [313, 120] on div "PAYMENT BATCH Total Payment Due: $3,116.15 Batch Status" at bounding box center [430, 486] width 751 height 740
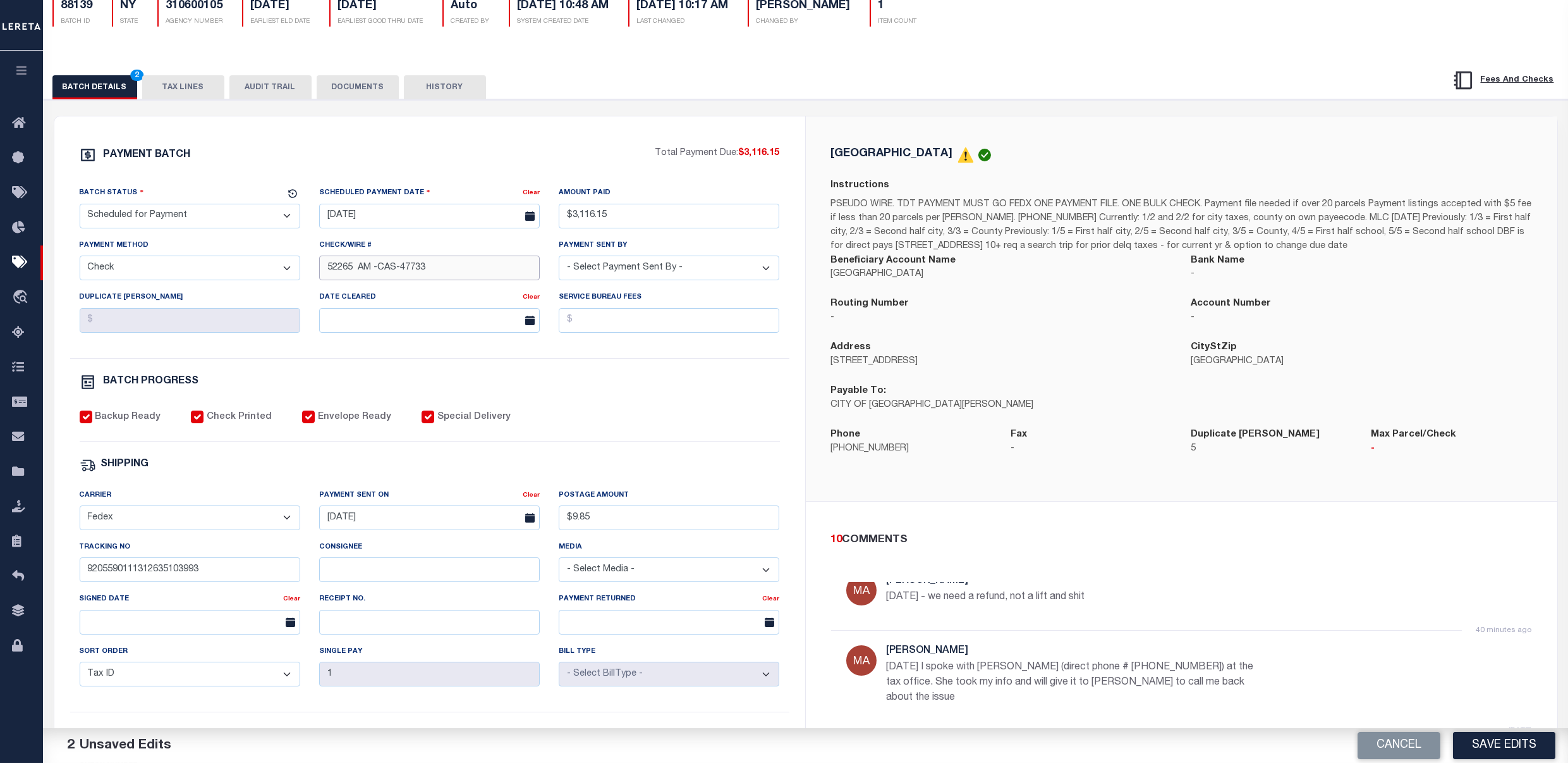
drag, startPoint x: 360, startPoint y: 269, endPoint x: 305, endPoint y: 317, distance: 73.0
click at [286, 301] on div "Batch Status - Select Status - Scheduled for Payment Ready For Payment Payment …" at bounding box center [430, 272] width 719 height 172
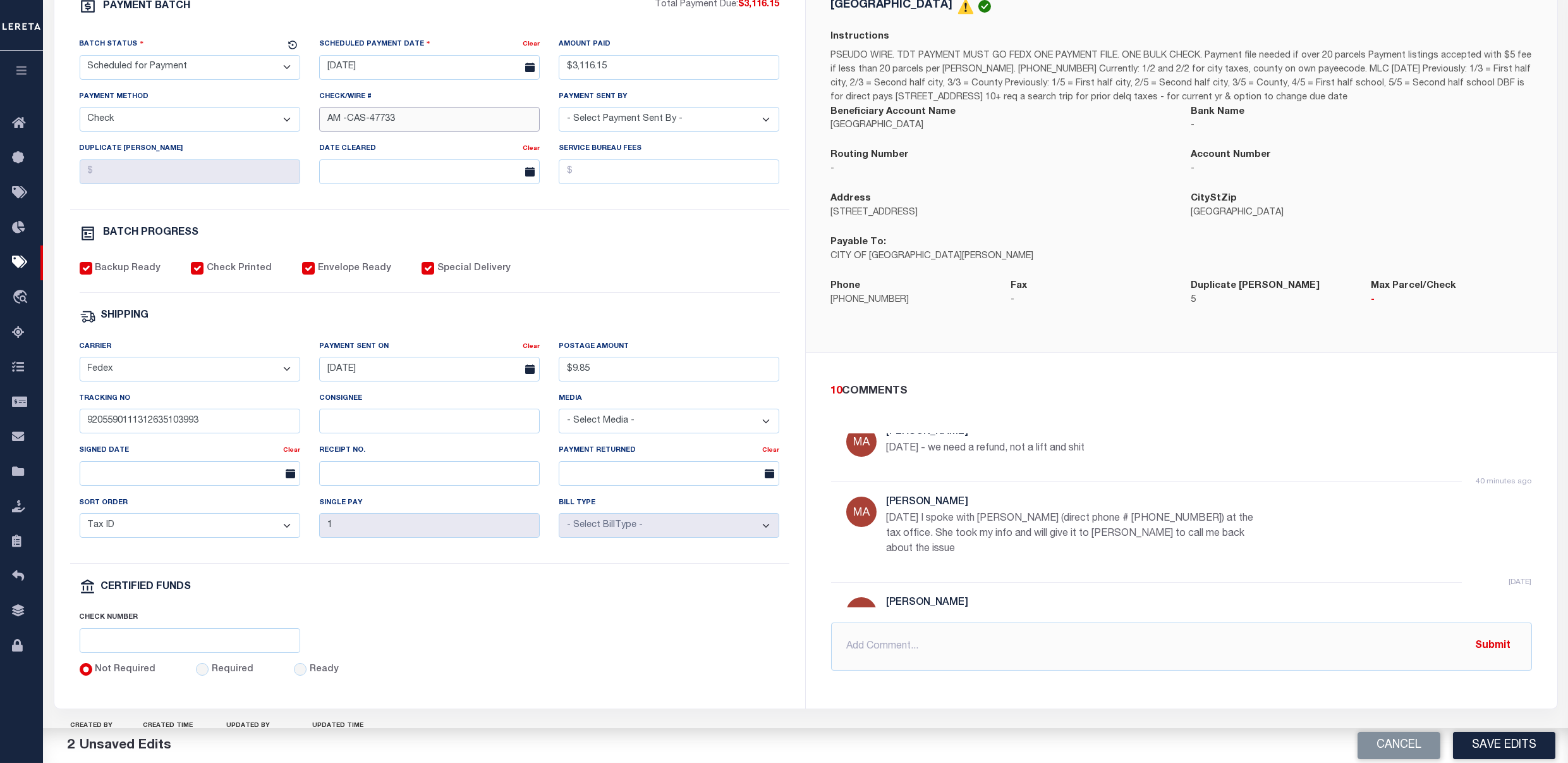
scroll to position [274, 0]
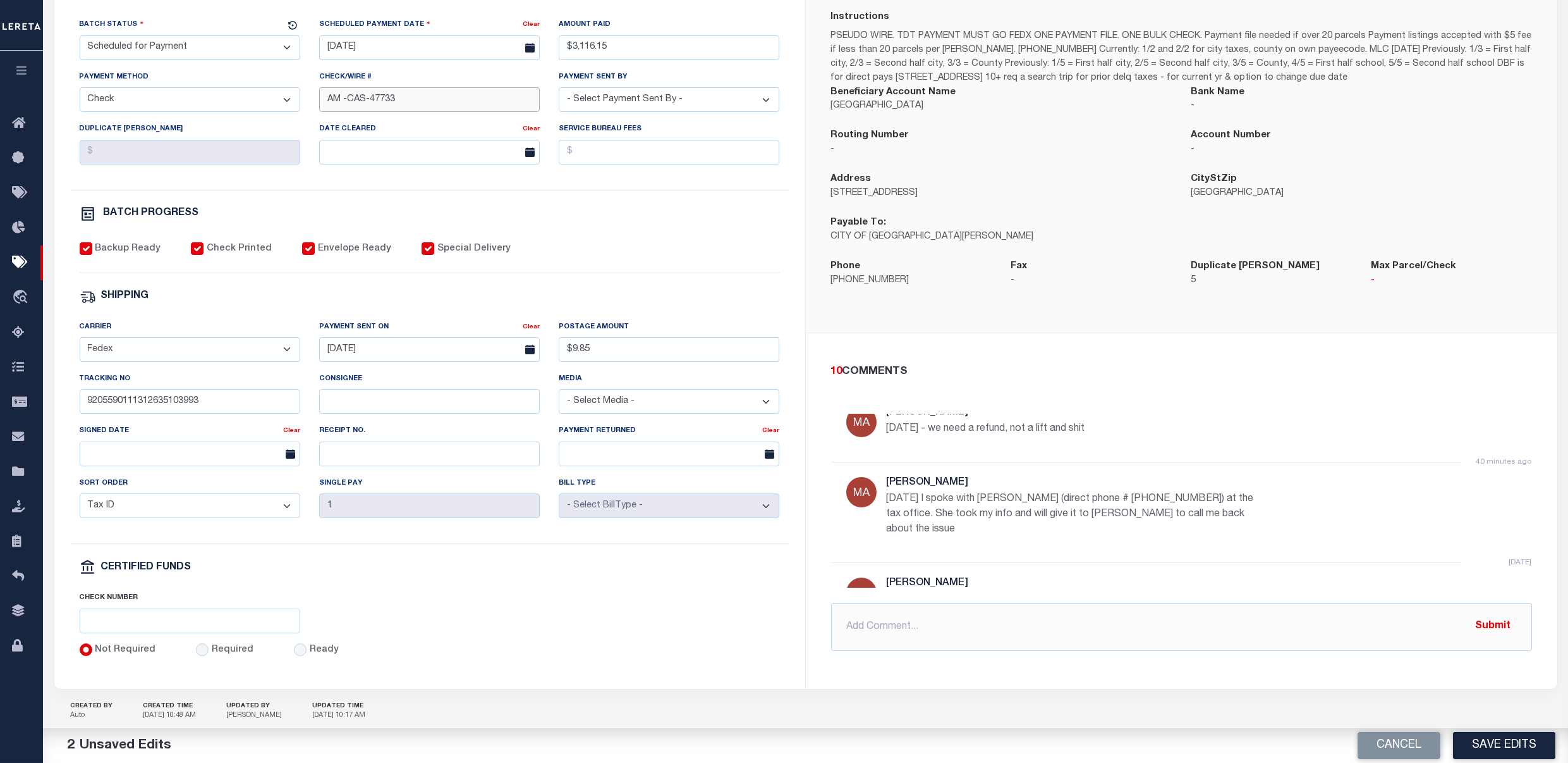
type input "AM -CAS-47733"
drag, startPoint x: -3, startPoint y: 484, endPoint x: 0, endPoint y: 492, distance: 8.5
click at [0, 492] on html "Home Pymt Processing & Tracking Details" at bounding box center [784, 257] width 1568 height 1062
click at [189, 413] on div "Carrier - Select Carrier - E-mail Fax Fedex FTP Other UPS USPS Payment Sent On …" at bounding box center [430, 432] width 719 height 224
click at [616, 642] on div "Check Number" at bounding box center [430, 617] width 719 height 52
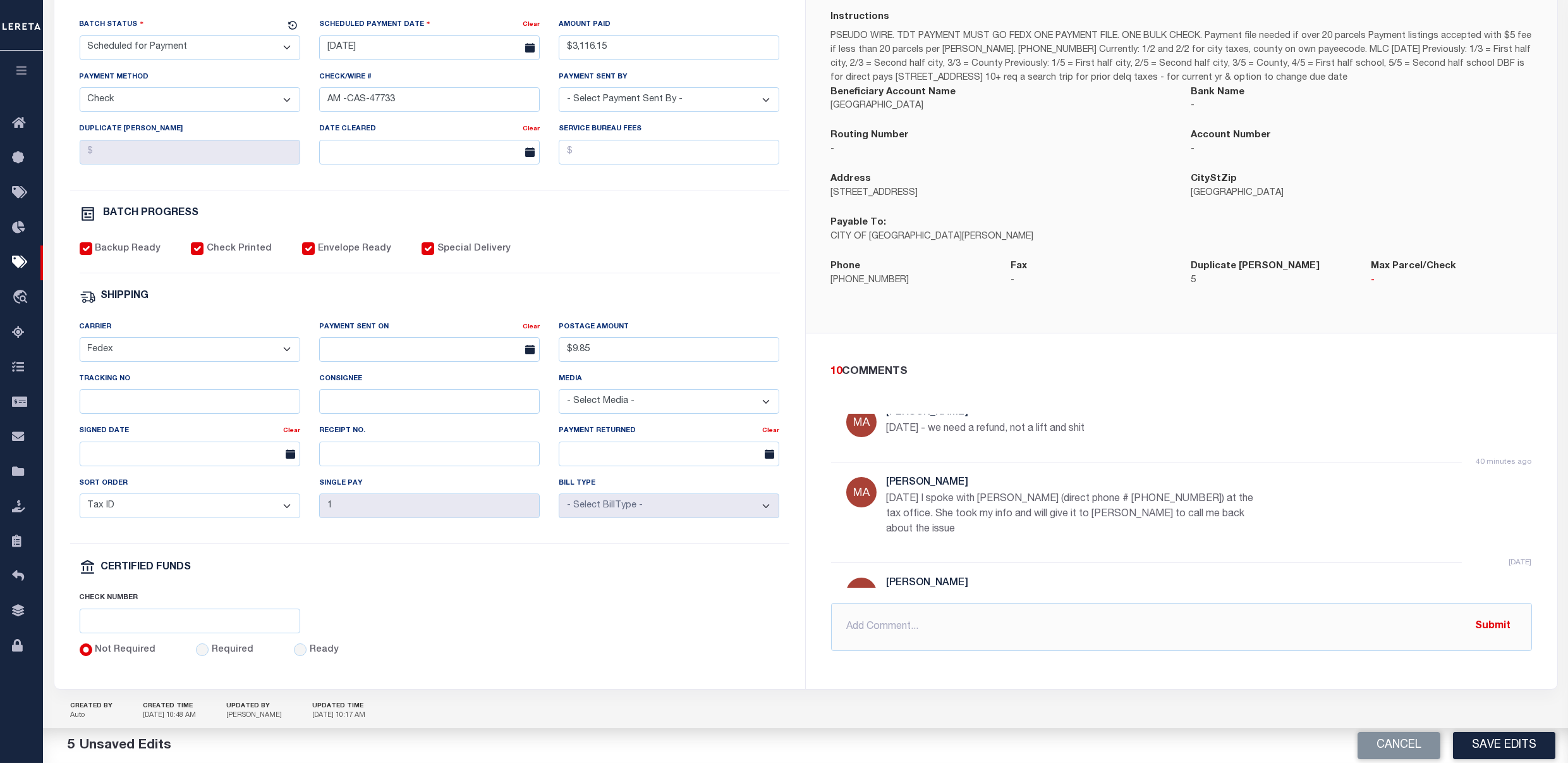
click at [1335, 692] on button "Save Edits" at bounding box center [1505, 745] width 103 height 27
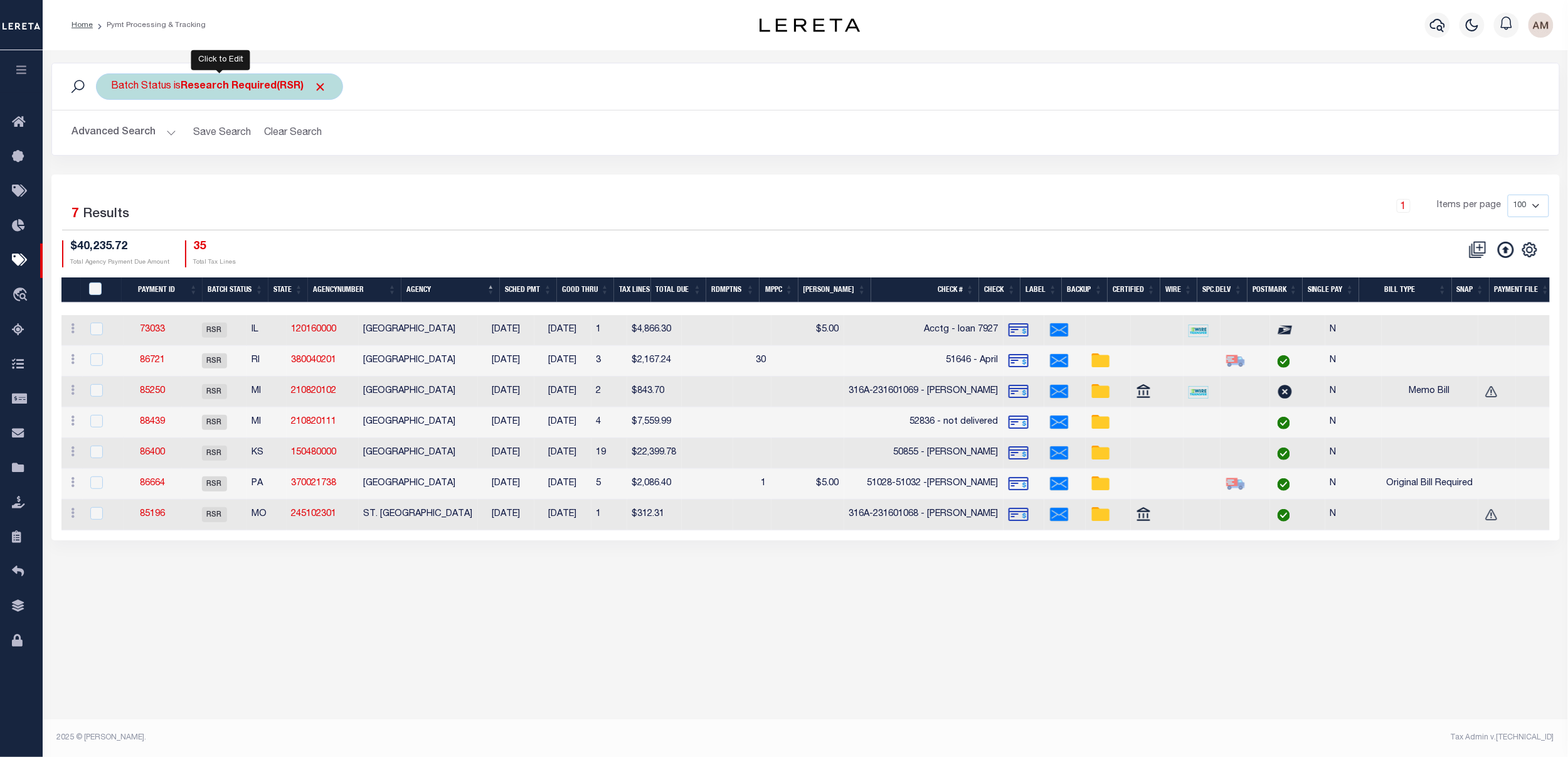
click at [195, 91] on b "Research Required(RSR)" at bounding box center [254, 87] width 147 height 10
select select "RSR"
click at [196, 141] on select "Awaiting Funds (AWF) Cleared and Complete (CAC) New Check Needed (NCN) Payment …" at bounding box center [204, 148] width 184 height 24
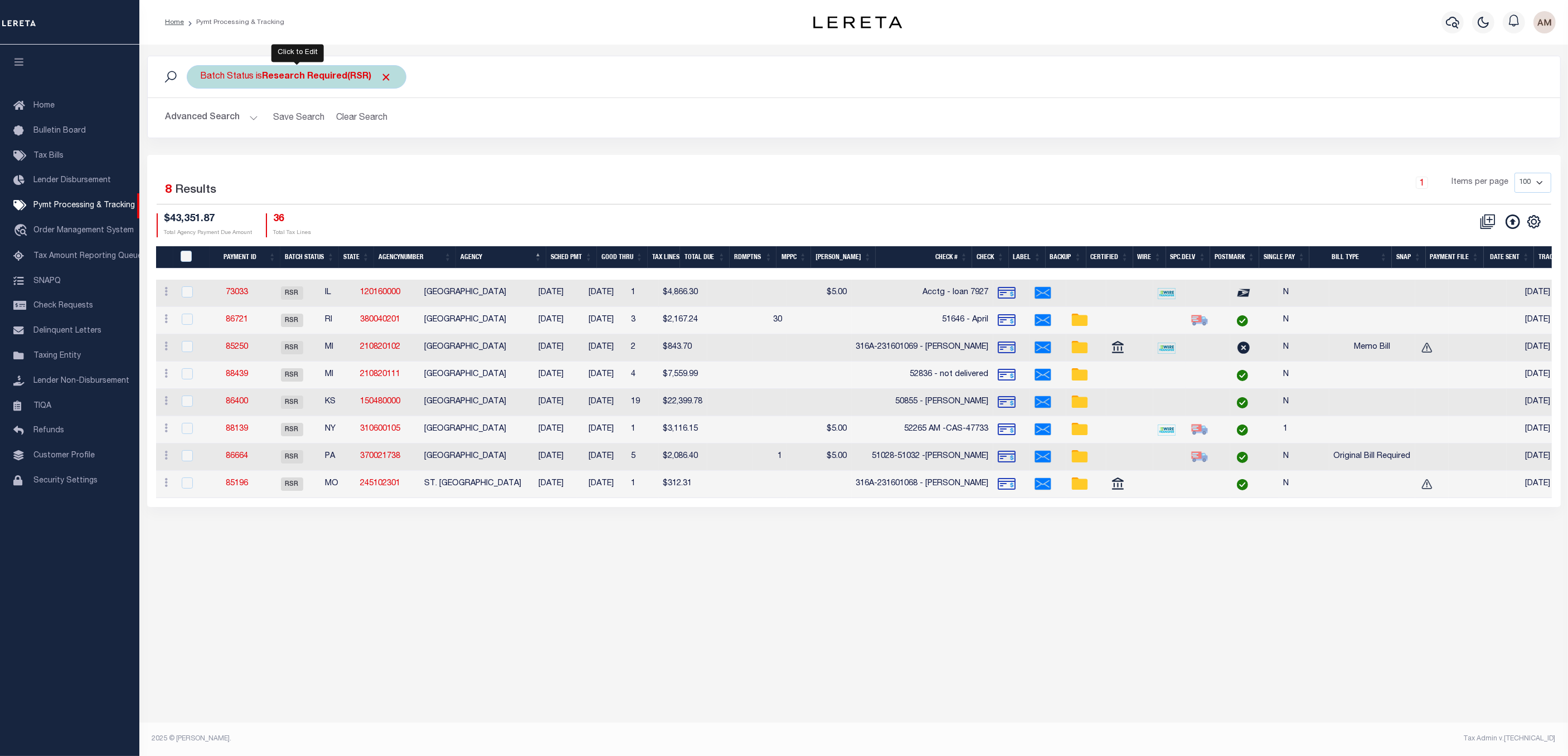
click at [246, 81] on div "Batch Status is Research Required(RSR)" at bounding box center [296, 77] width 220 height 24
click at [260, 135] on select "Awaiting Funds (AWF) Cleared and Complete (CAC) New Check Needed (NCN) Payment …" at bounding box center [283, 132] width 164 height 21
select select "SFP"
click at [201, 122] on select "Awaiting Funds (AWF) Cleared and Complete (CAC) New Check Needed (NCN) Payment …" at bounding box center [283, 132] width 164 height 21
click at [347, 157] on input "Apply" at bounding box center [349, 155] width 33 height 18
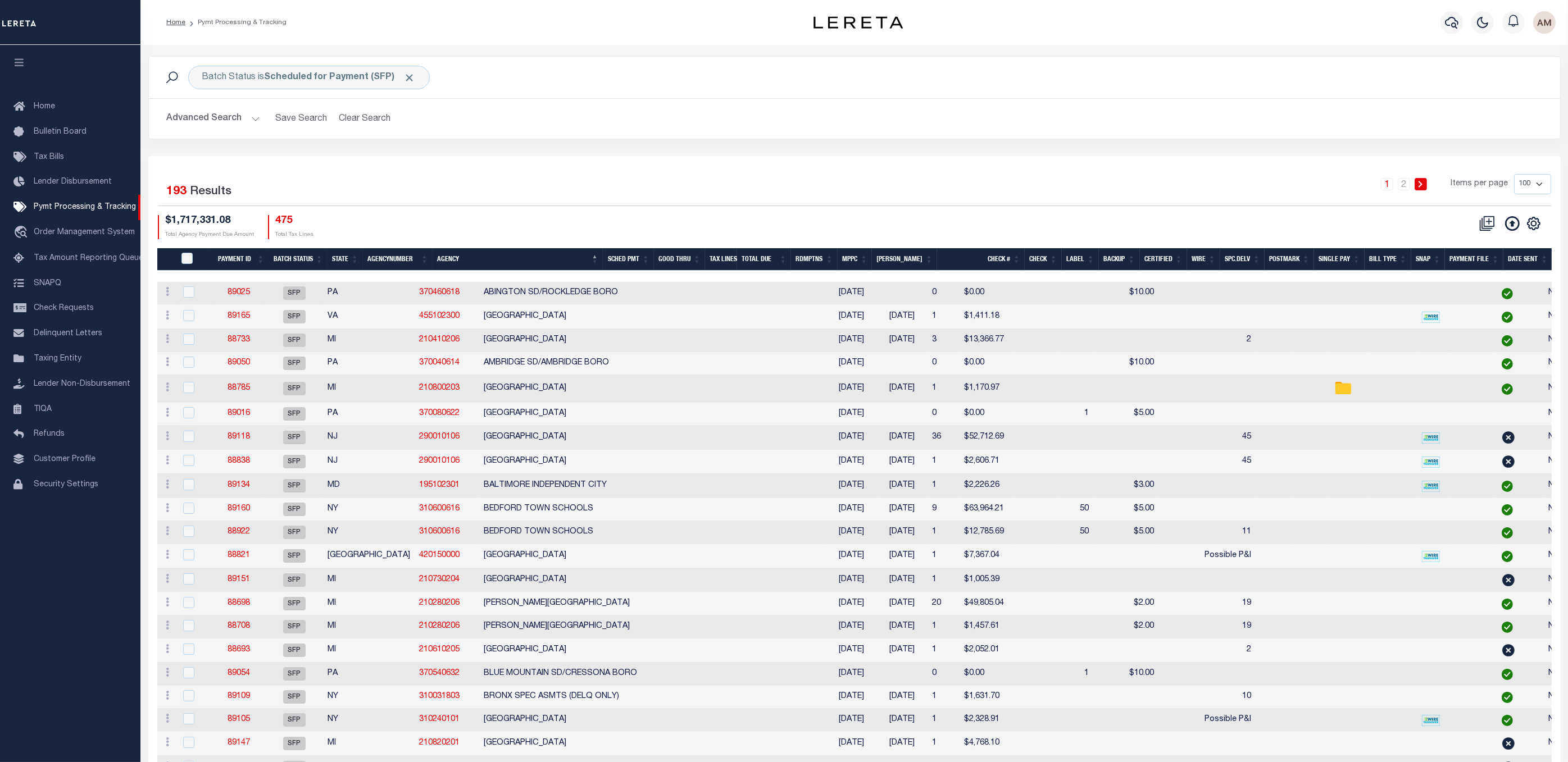
click at [477, 265] on th "Agency" at bounding box center [517, 260] width 170 height 23
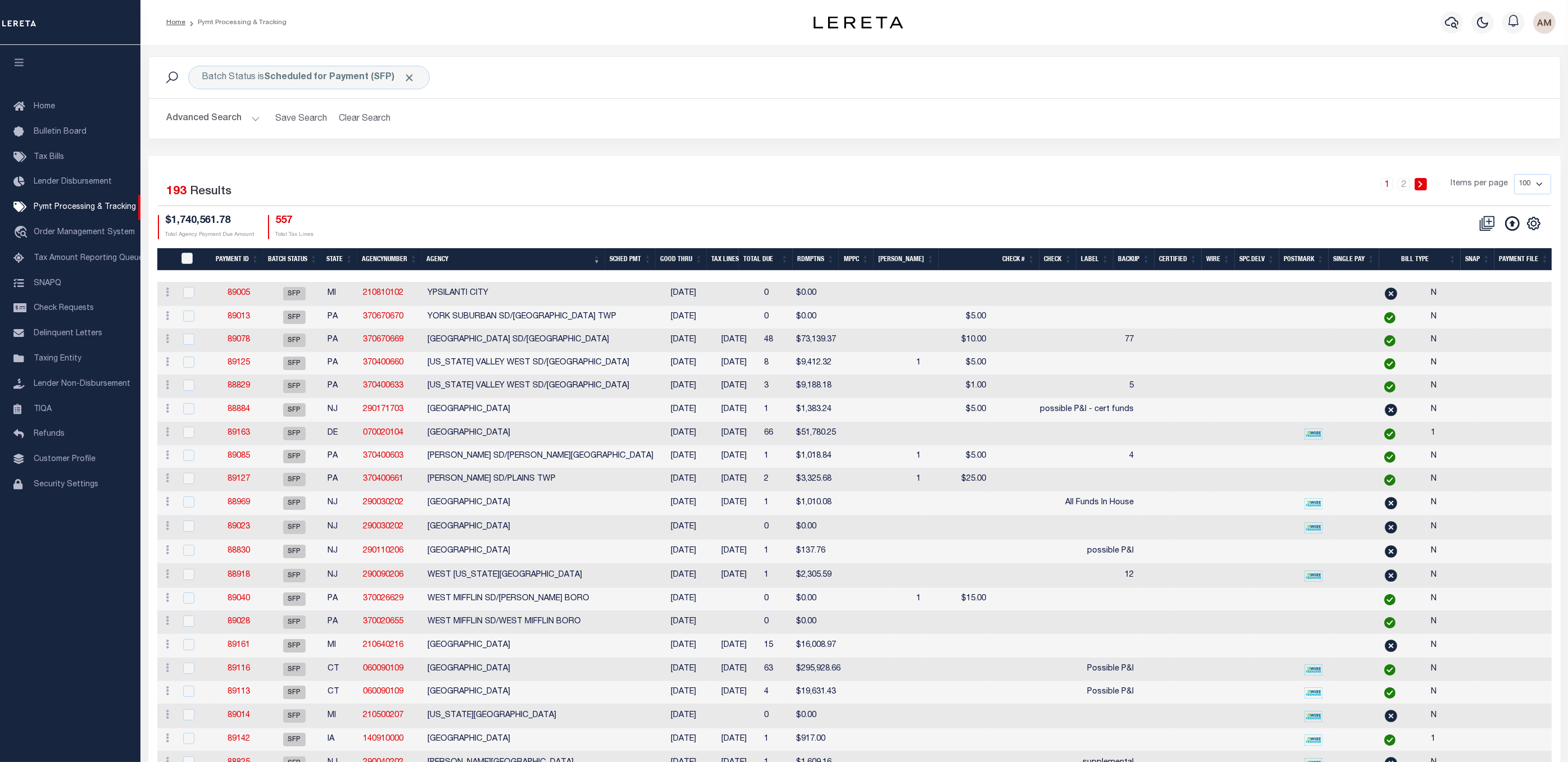
click at [477, 265] on th "Agency" at bounding box center [513, 260] width 183 height 23
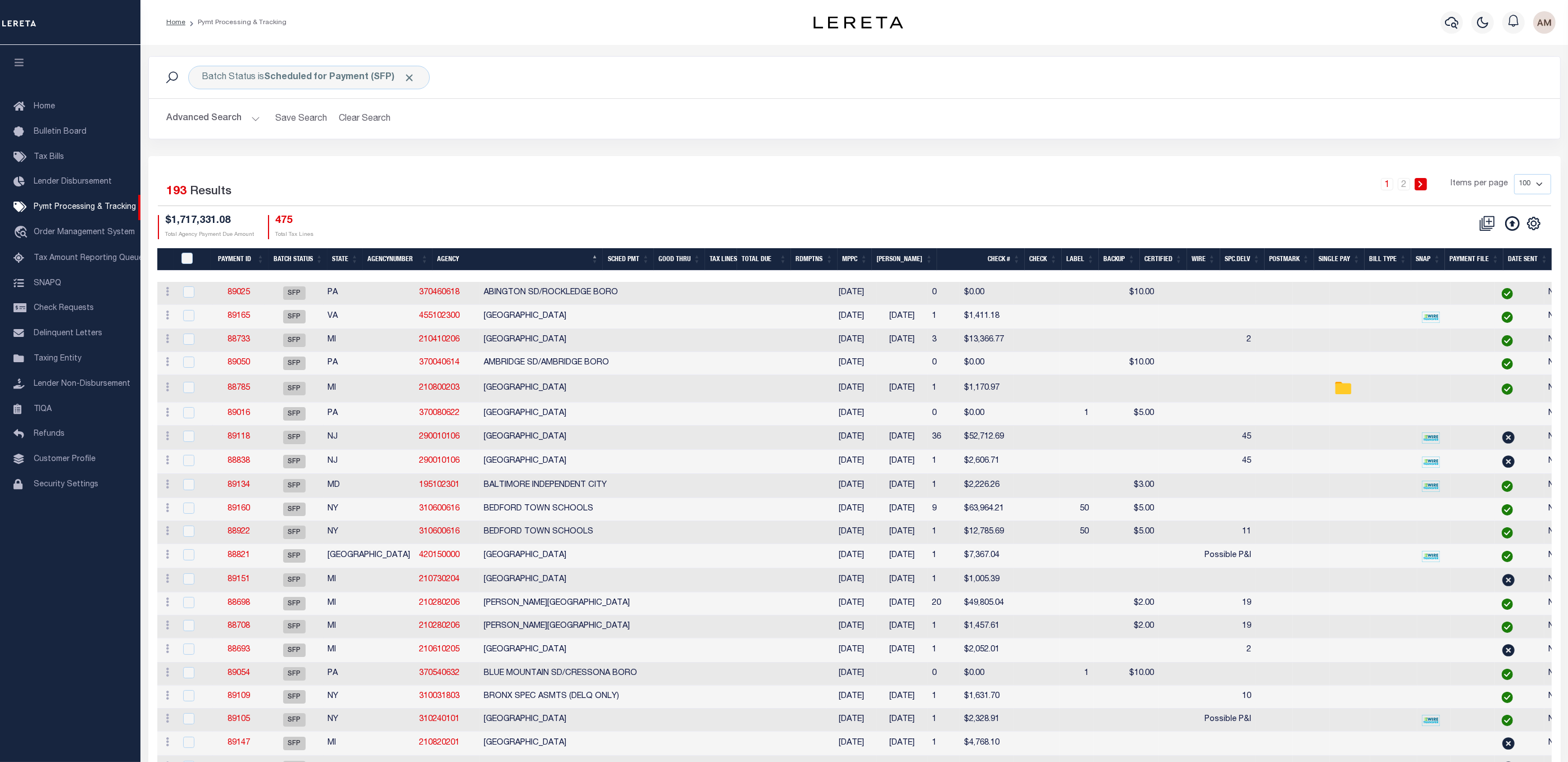
click at [1530, 188] on select "100 200 500 1000" at bounding box center [1532, 185] width 37 height 20
select select "1000"
click at [1514, 175] on select "100 200 500 1000" at bounding box center [1532, 185] width 37 height 20
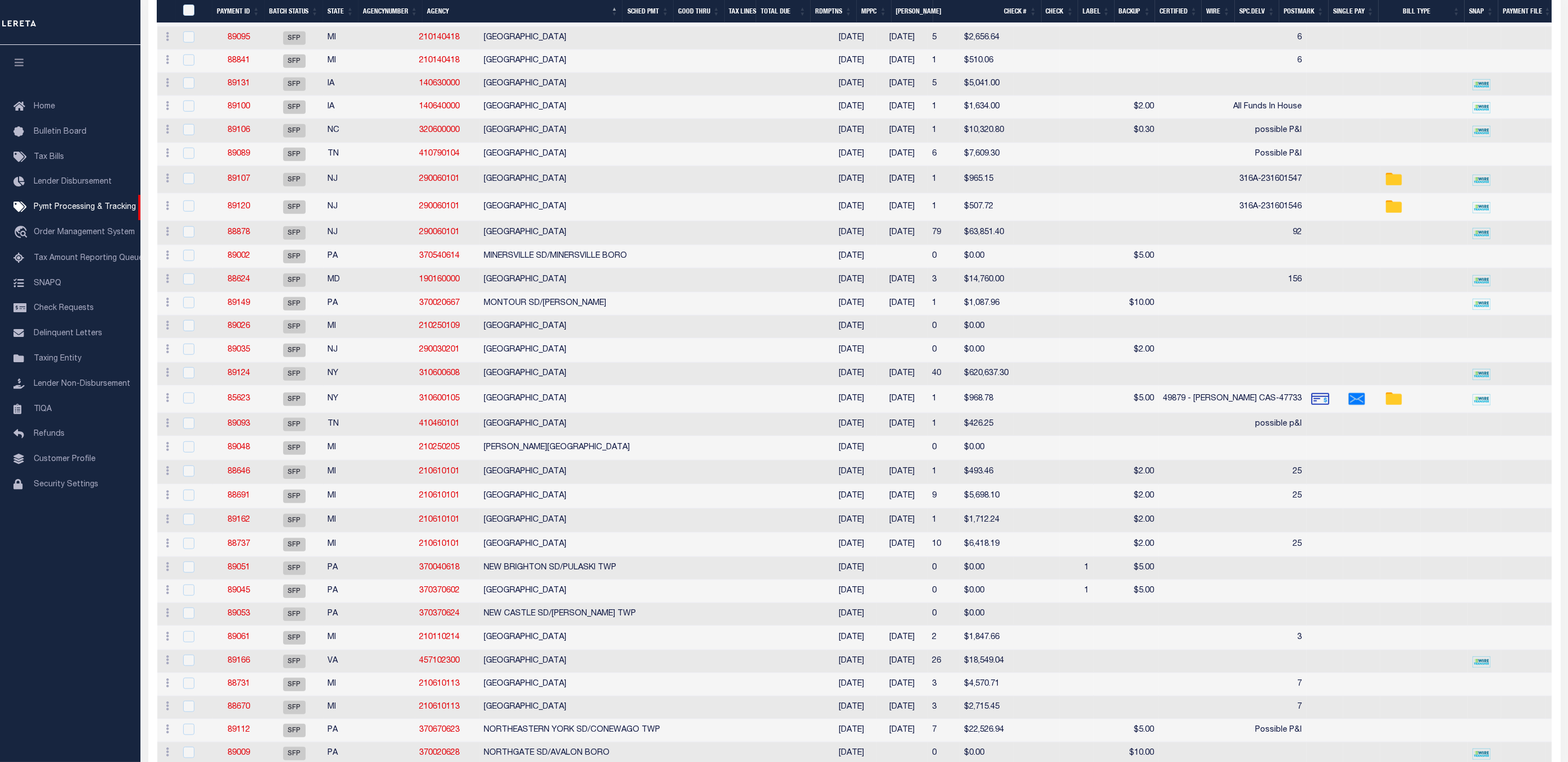
scroll to position [2118, 0]
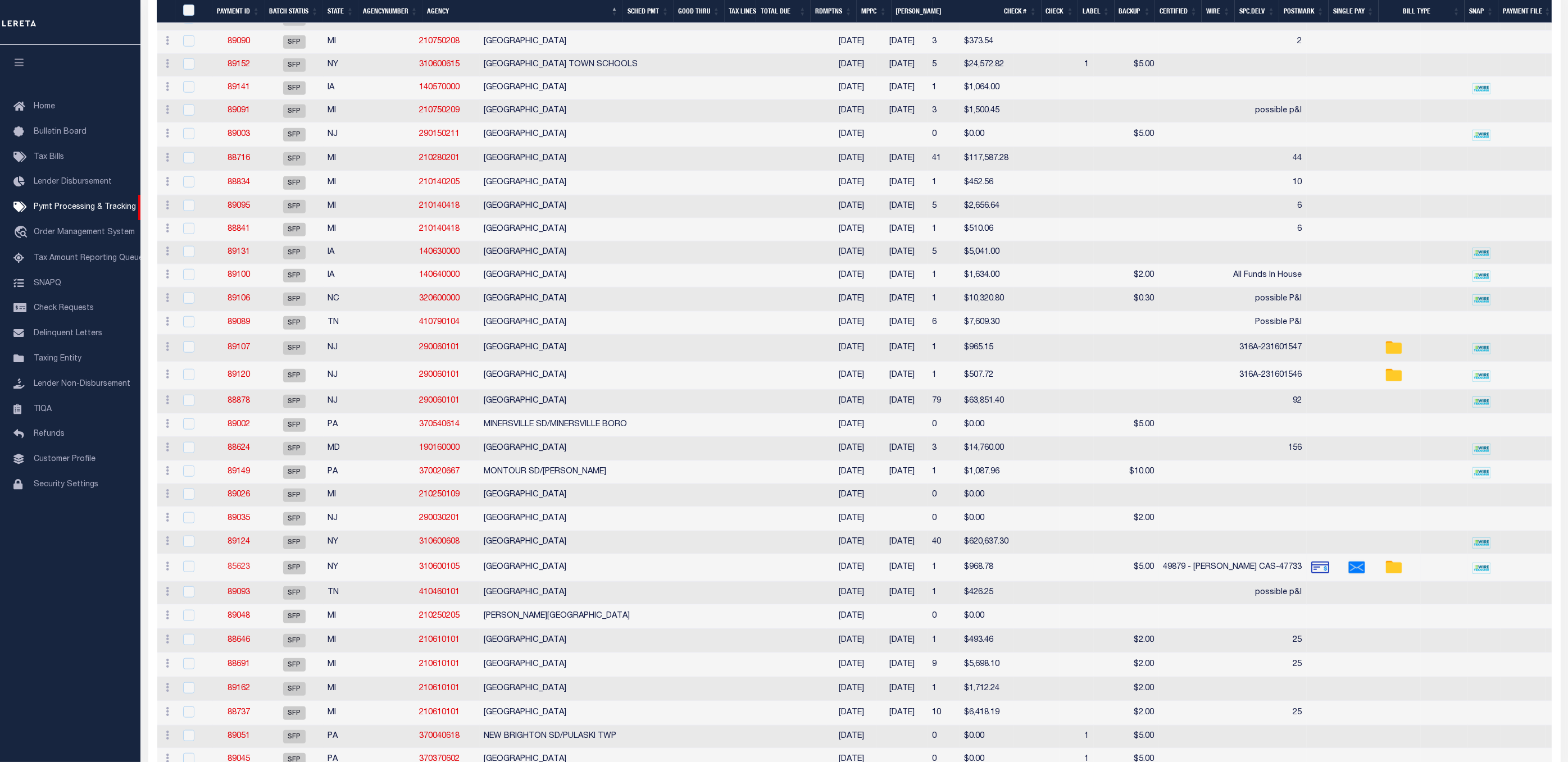
click at [234, 571] on link "85623" at bounding box center [239, 567] width 22 height 8
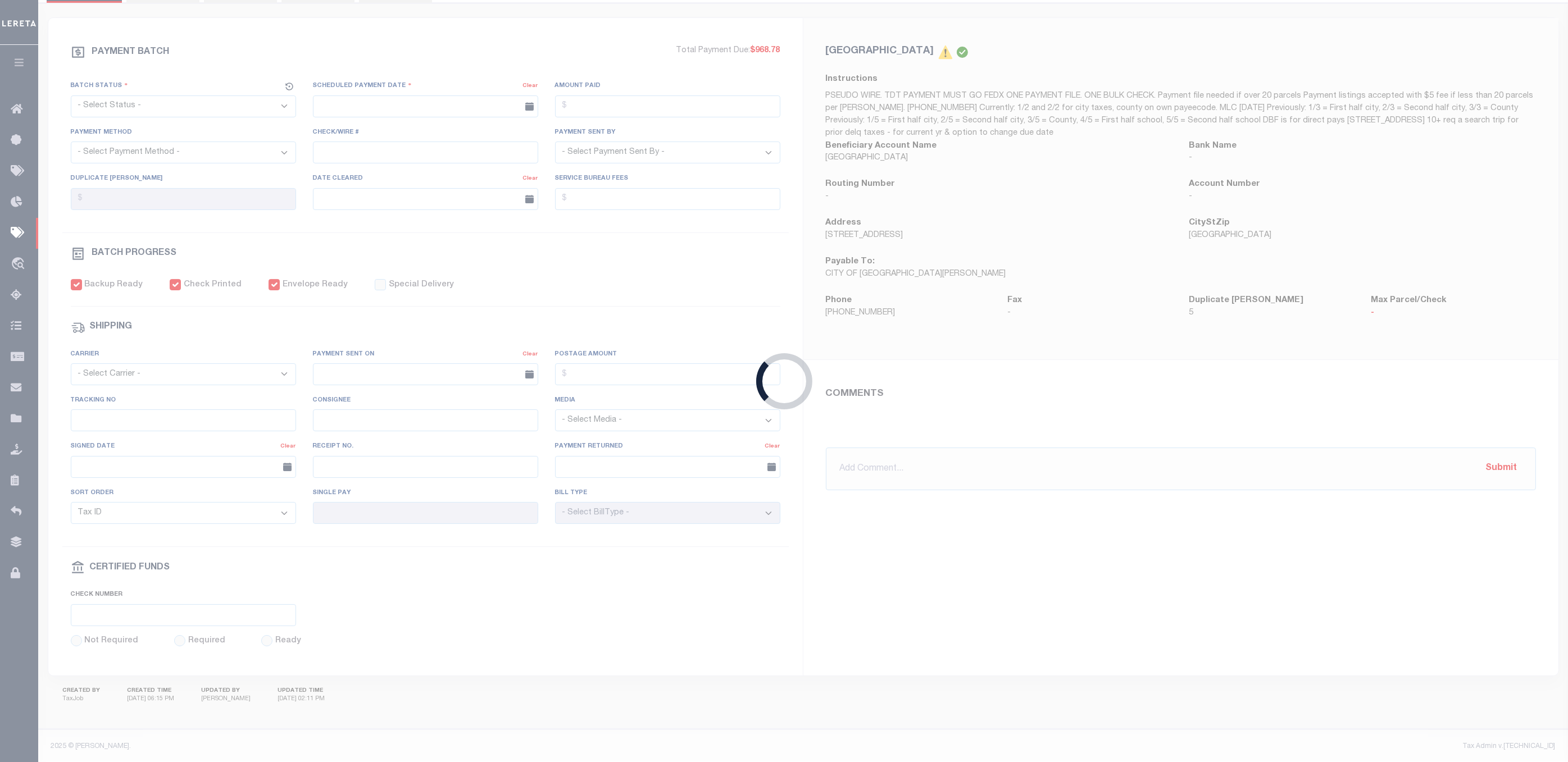
select select "SFP"
type input "[DATE]"
type input "$968.78"
select select "CHK"
type input "49879 - [PERSON_NAME] CAS-47733"
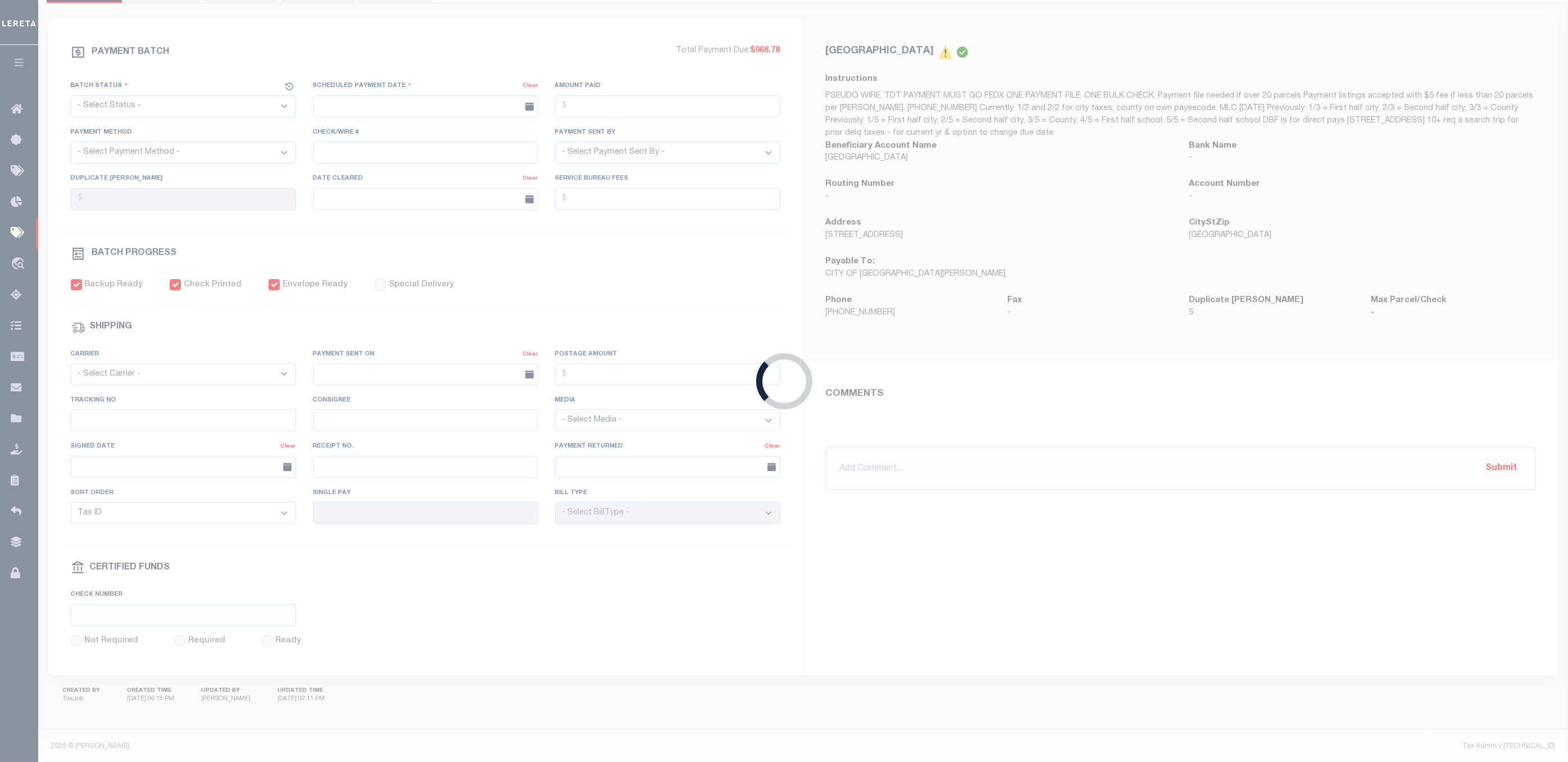
select select "[PERSON_NAME]"
type input "$5"
checkbox input "true"
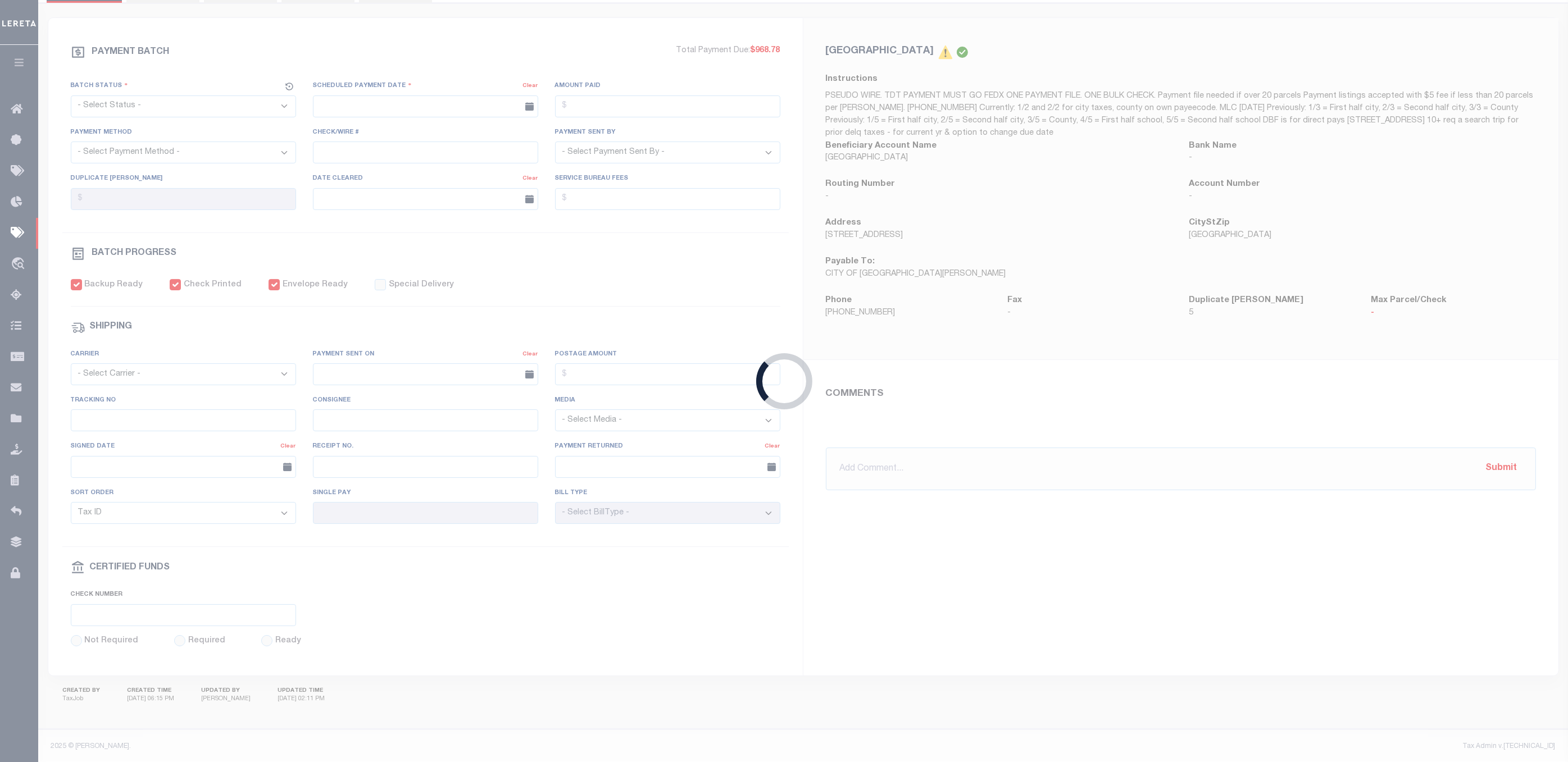
select select "FDX"
type input "$9.2"
type input "1"
radio input "true"
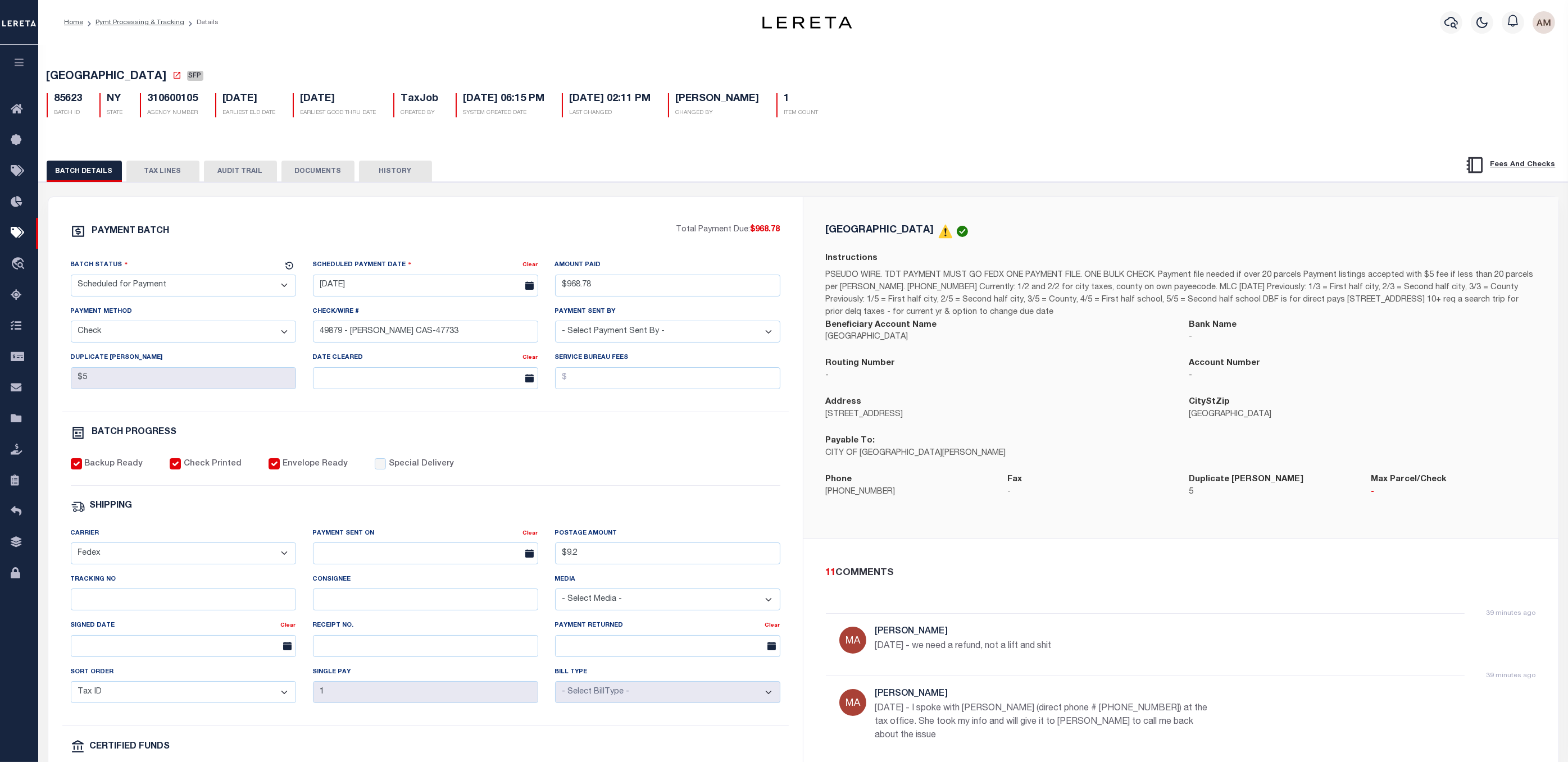
scroll to position [188, 0]
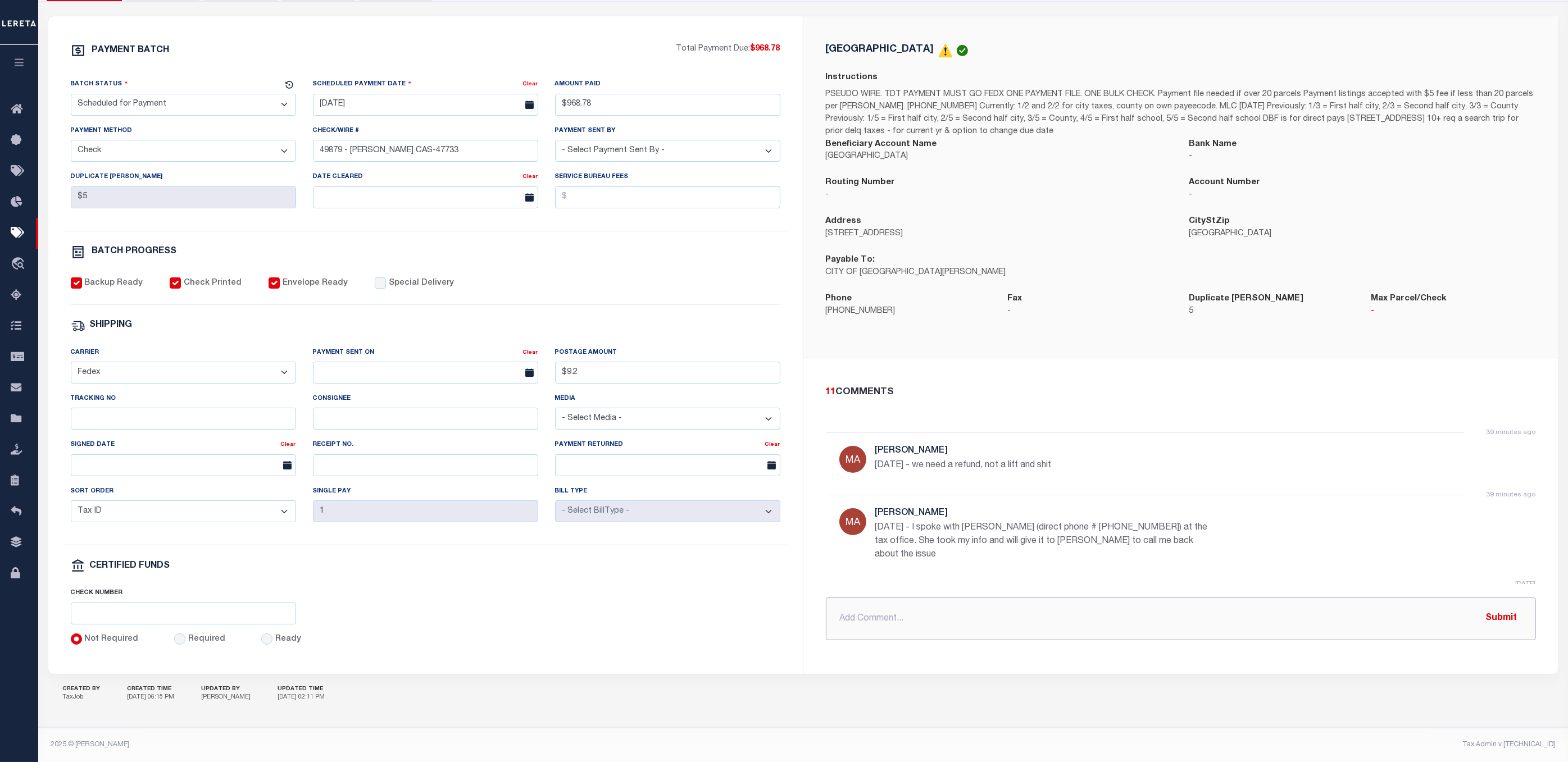
click at [1267, 629] on input "text" at bounding box center [1181, 618] width 710 height 42
paste input "original payment info tracking fedex # 880697219219 . Check # 49879"
type input "original payment info tracking fedex # 880697219219 . Check # 49879"
click at [1515, 615] on button "Submit" at bounding box center [1502, 619] width 46 height 23
